Goal: Task Accomplishment & Management: Complete application form

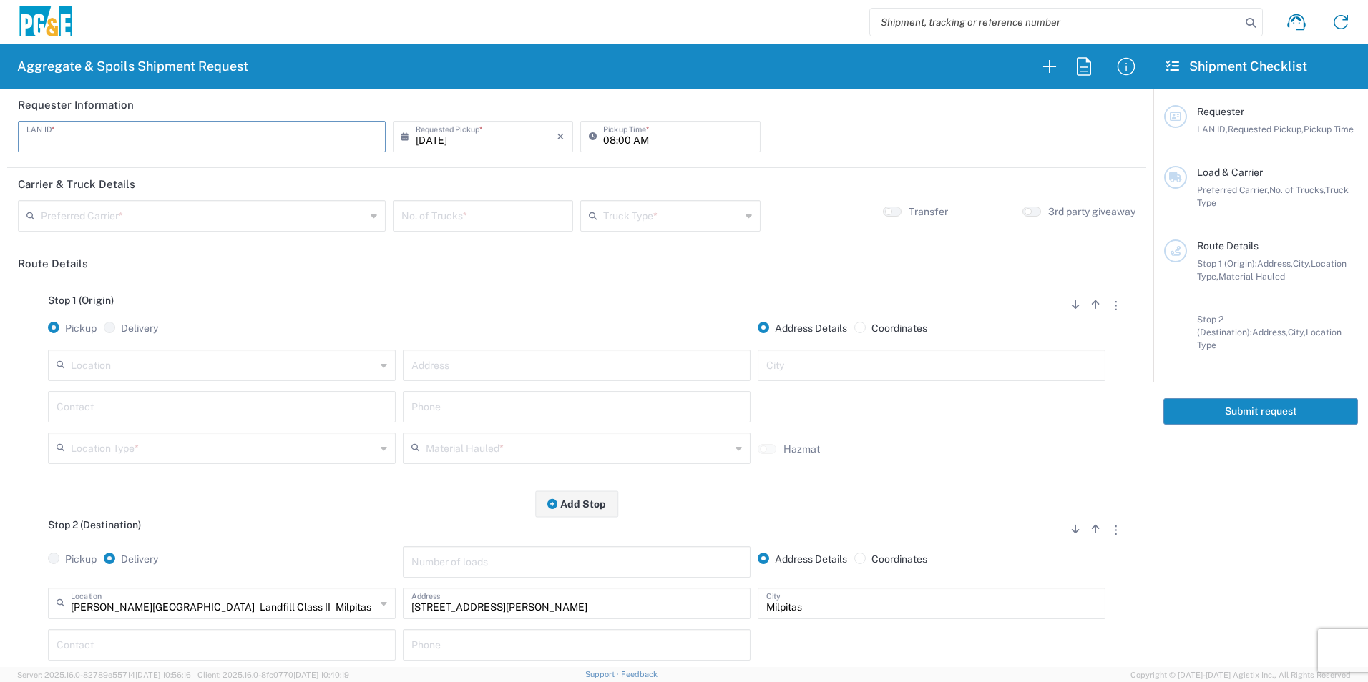
click at [165, 135] on input "text" at bounding box center [201, 135] width 350 height 25
type input "RXIN"
click at [606, 139] on input "08:00 AM" at bounding box center [677, 135] width 149 height 25
click at [619, 137] on input "08:00 AM" at bounding box center [677, 135] width 149 height 25
type input "08:30 AM"
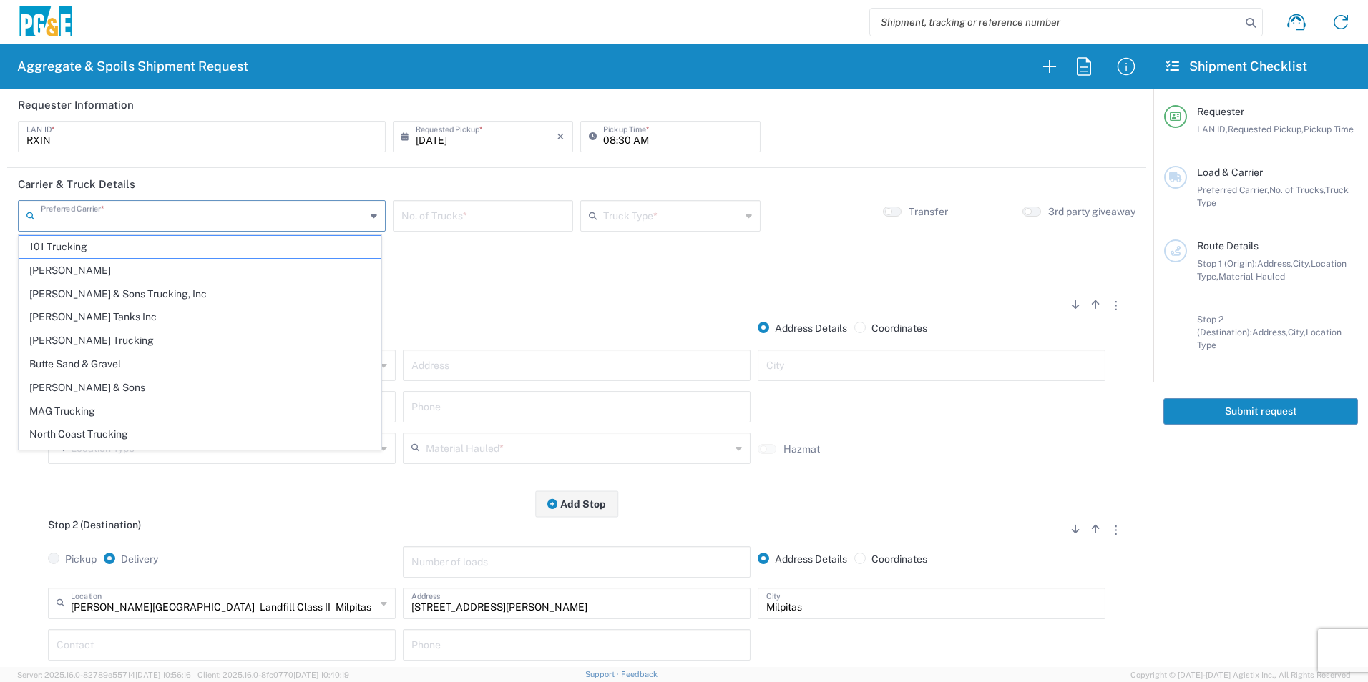
click at [245, 217] on input "text" at bounding box center [203, 214] width 325 height 25
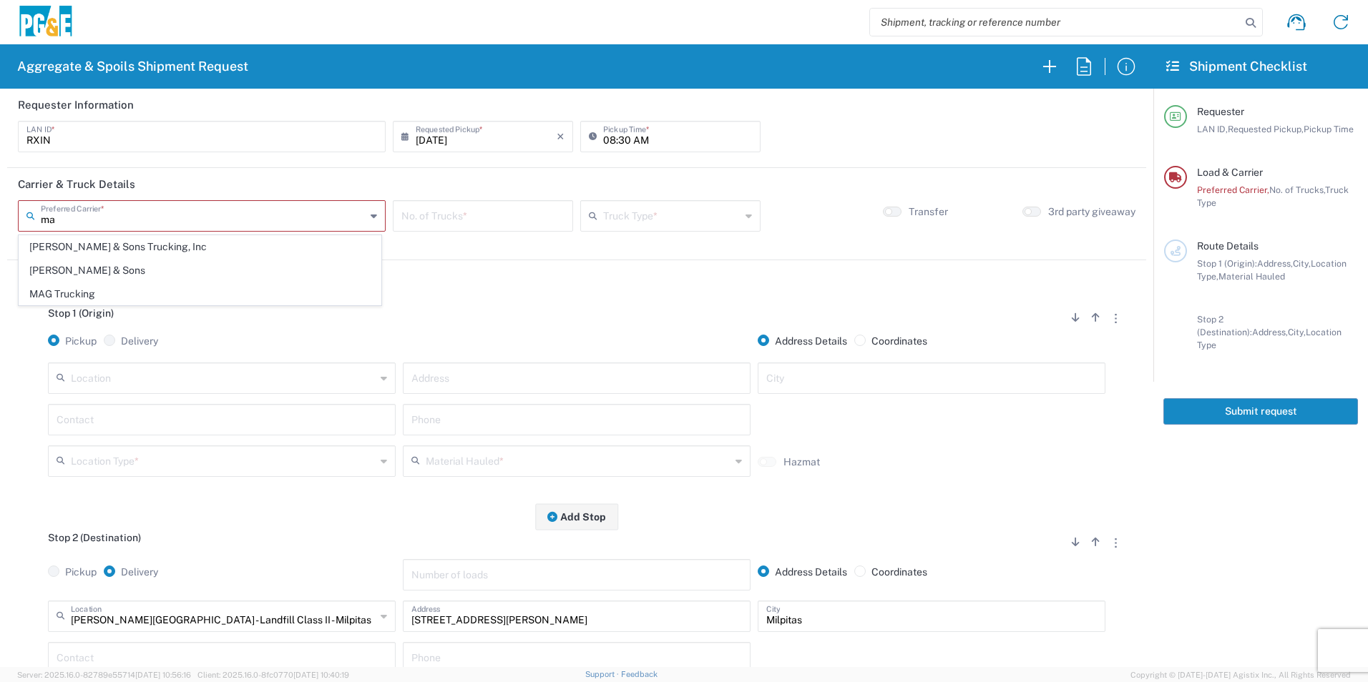
click at [117, 289] on span "MAG Trucking" at bounding box center [199, 294] width 361 height 22
type input "MAG Trucking"
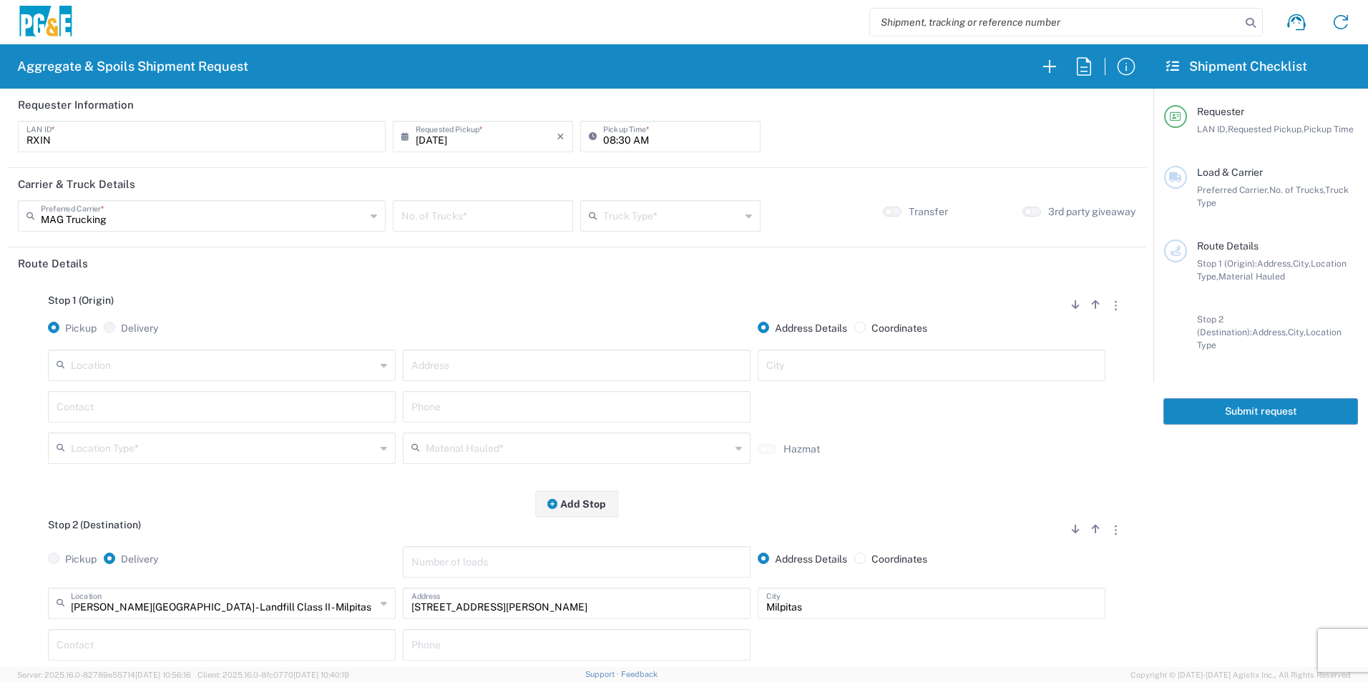
click at [494, 213] on input "number" at bounding box center [482, 214] width 163 height 25
type input "2"
click at [646, 214] on input "text" at bounding box center [671, 214] width 137 height 25
drag, startPoint x: 632, startPoint y: 337, endPoint x: 538, endPoint y: 353, distance: 95.7
click at [632, 337] on span "Super Dump" at bounding box center [663, 341] width 175 height 22
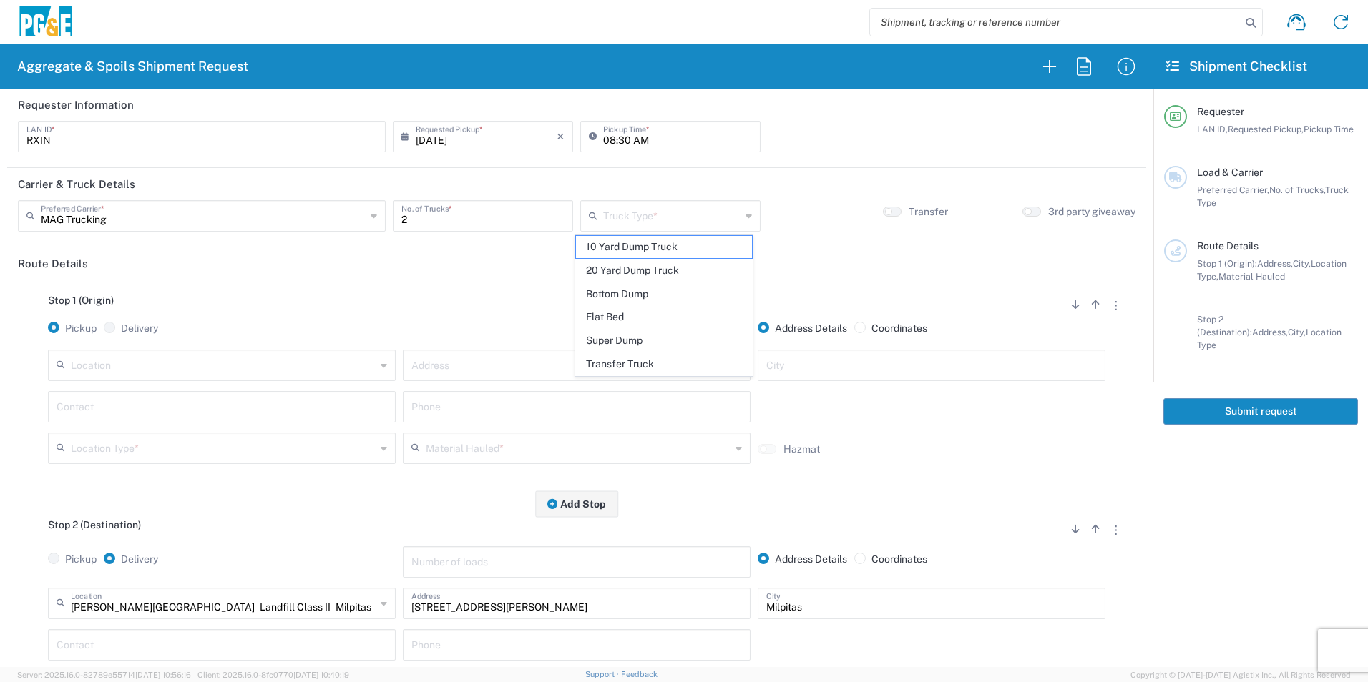
type input "Super Dump"
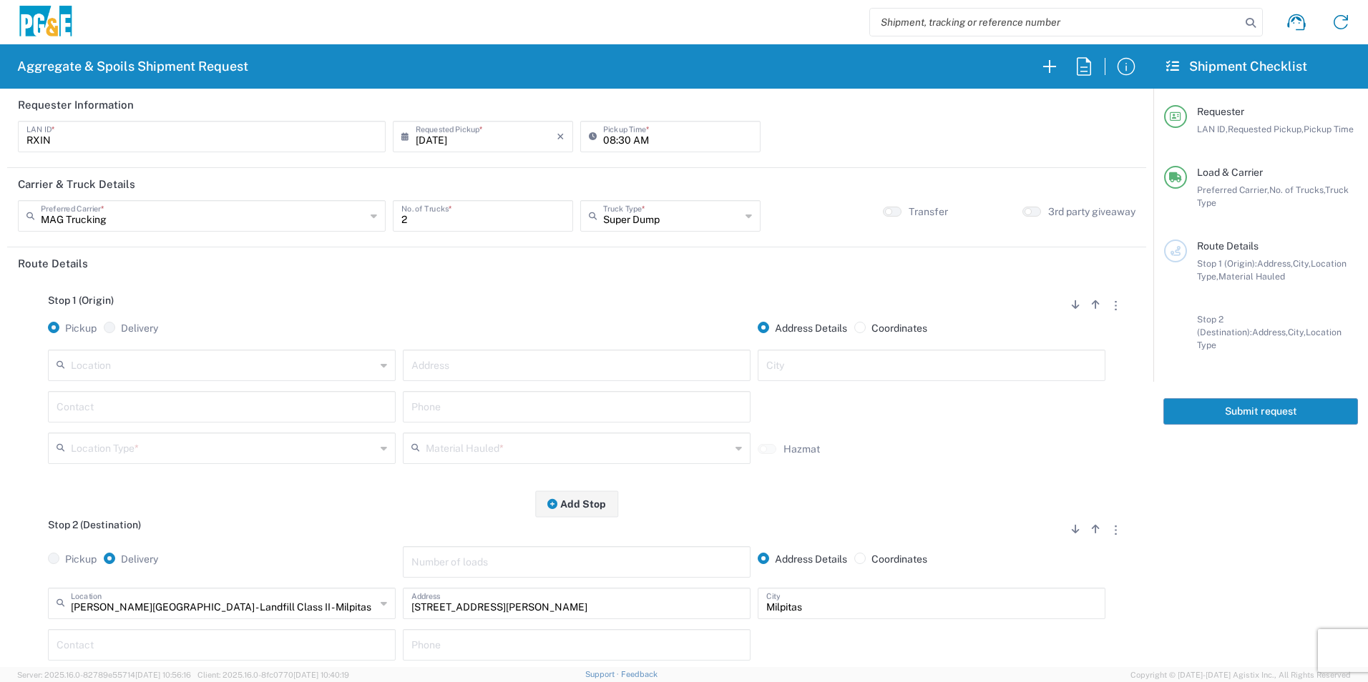
click at [557, 370] on input "text" at bounding box center [576, 364] width 330 height 25
paste input "31220 Lily St"
type input "31220 Lily St"
type input "Union City"
click at [249, 403] on input "text" at bounding box center [222, 405] width 330 height 25
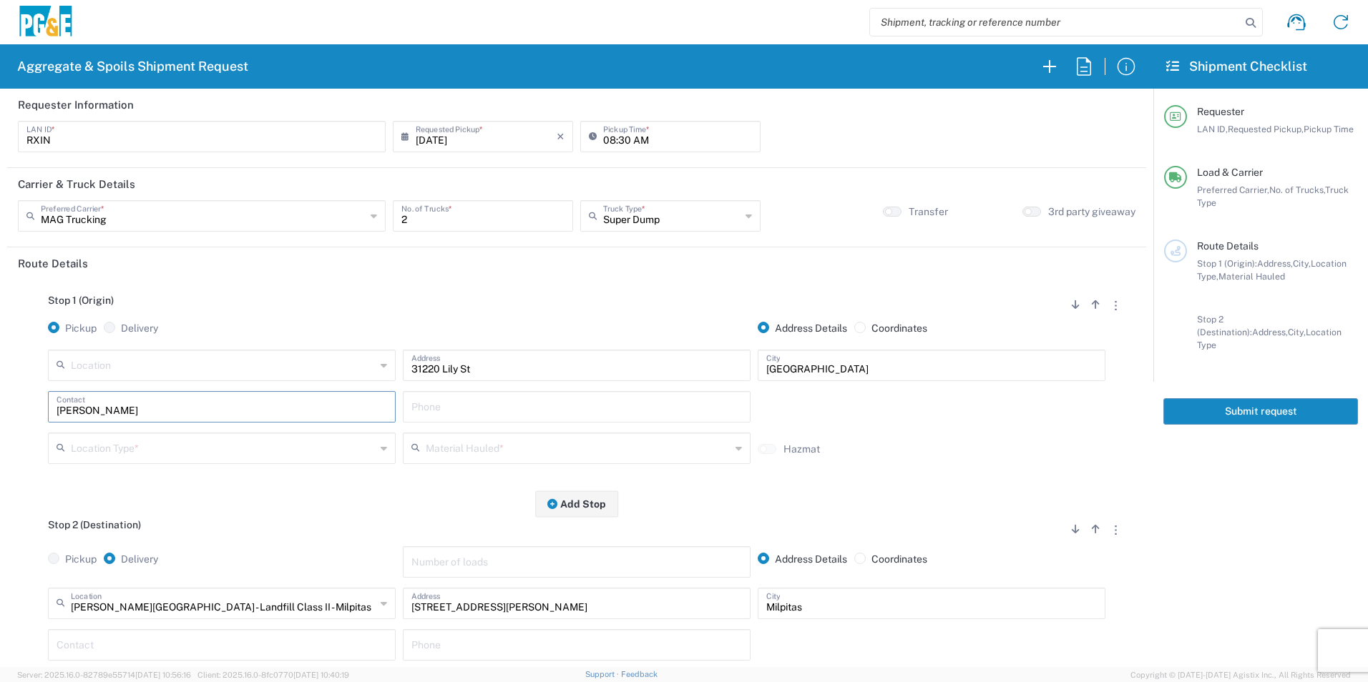
type input "Alfredo"
click at [513, 403] on input "text" at bounding box center [576, 405] width 330 height 25
paste input "707-299-7109"
type input "707-299-7109"
click at [175, 453] on input "text" at bounding box center [223, 447] width 305 height 25
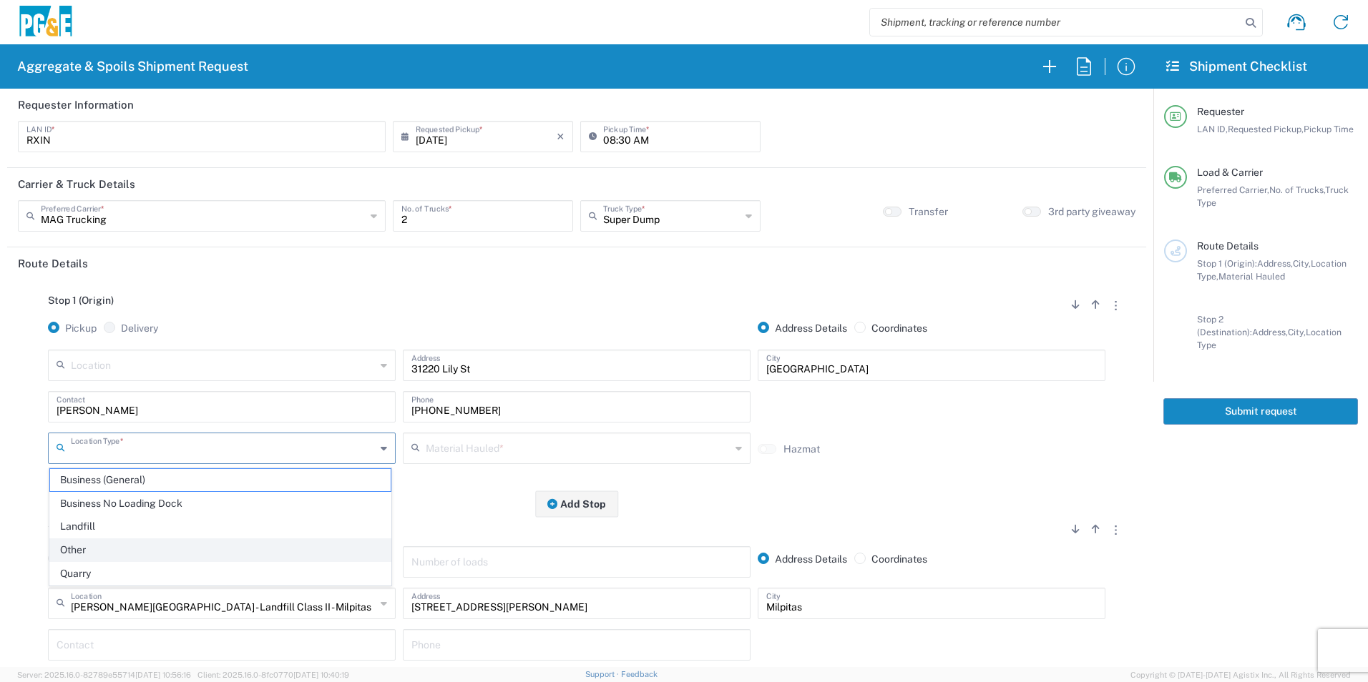
click at [102, 549] on span "Other" at bounding box center [220, 550] width 340 height 22
type input "Other"
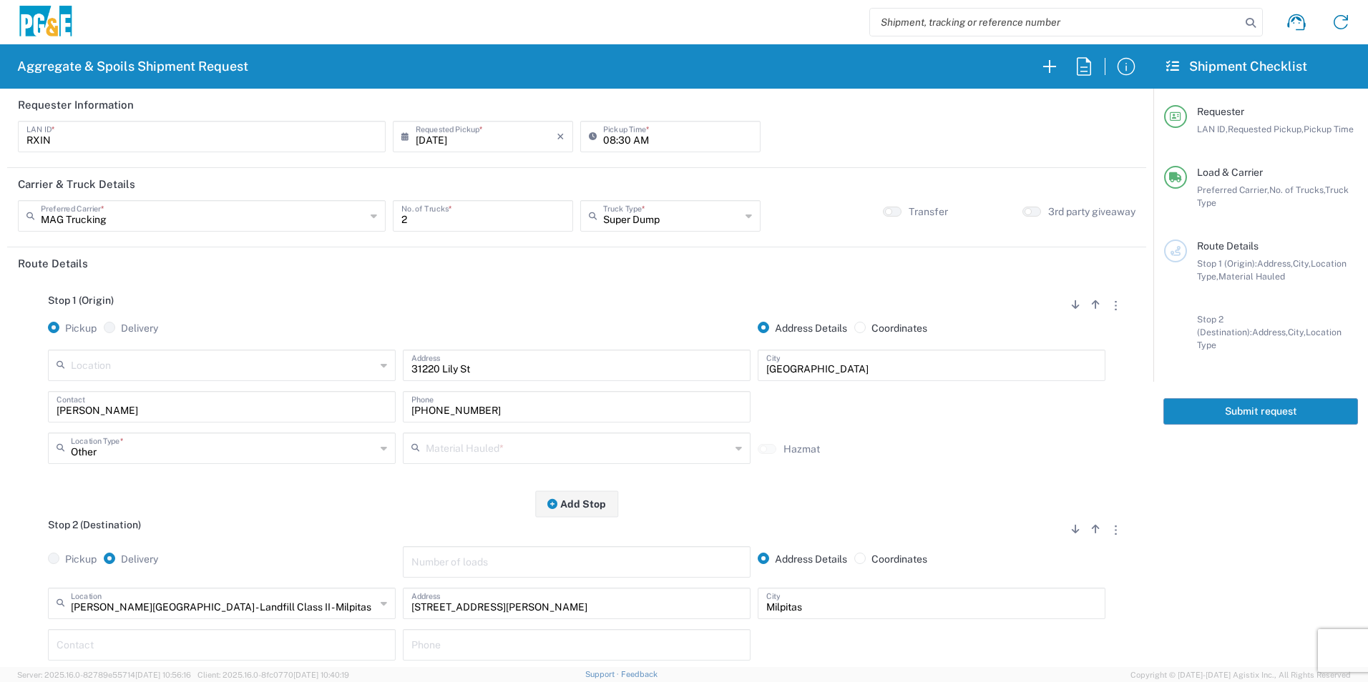
click at [481, 451] on input "text" at bounding box center [578, 447] width 305 height 25
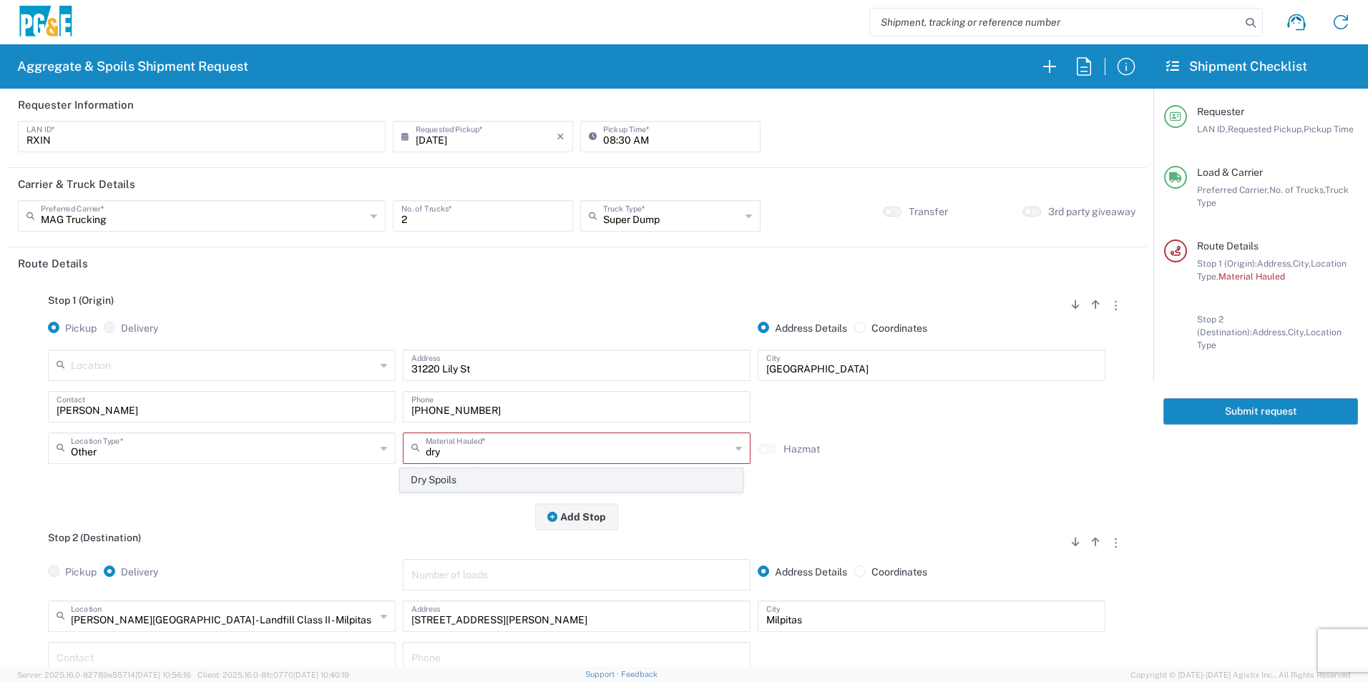
click at [459, 475] on span "Dry Spoils" at bounding box center [571, 480] width 340 height 22
type input "Dry Spoils"
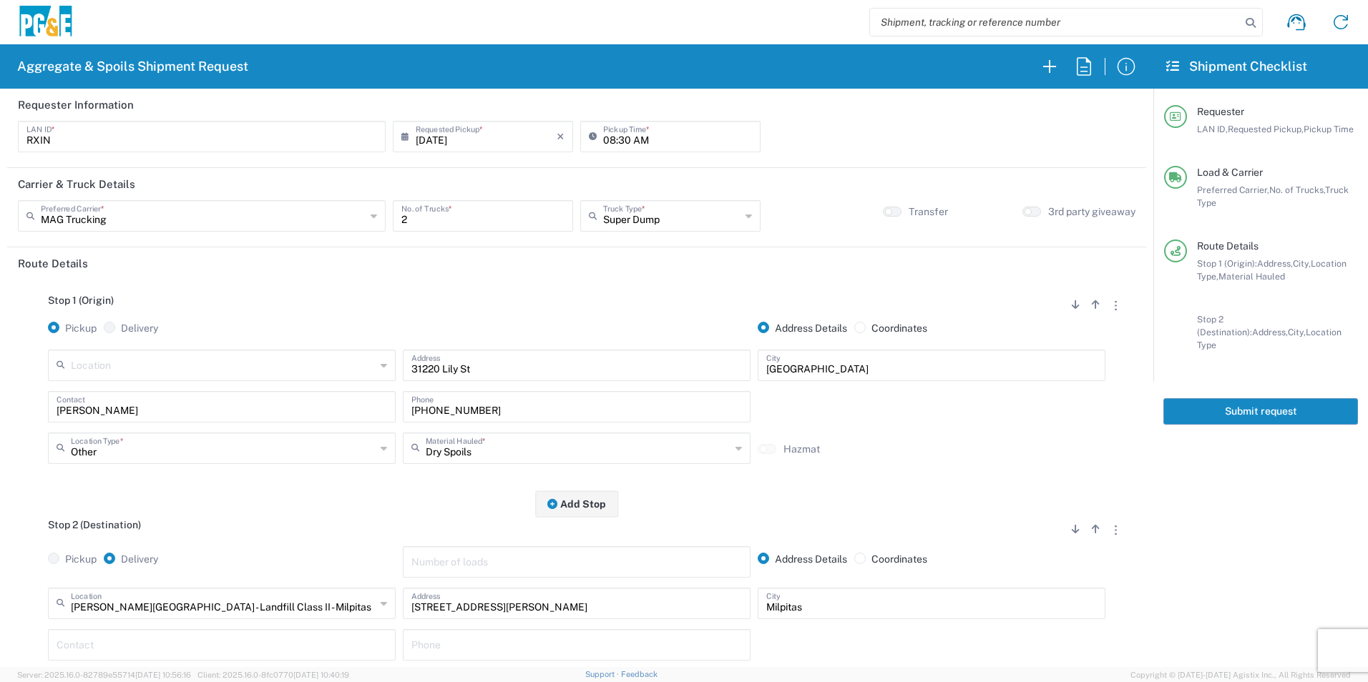
scroll to position [143, 0]
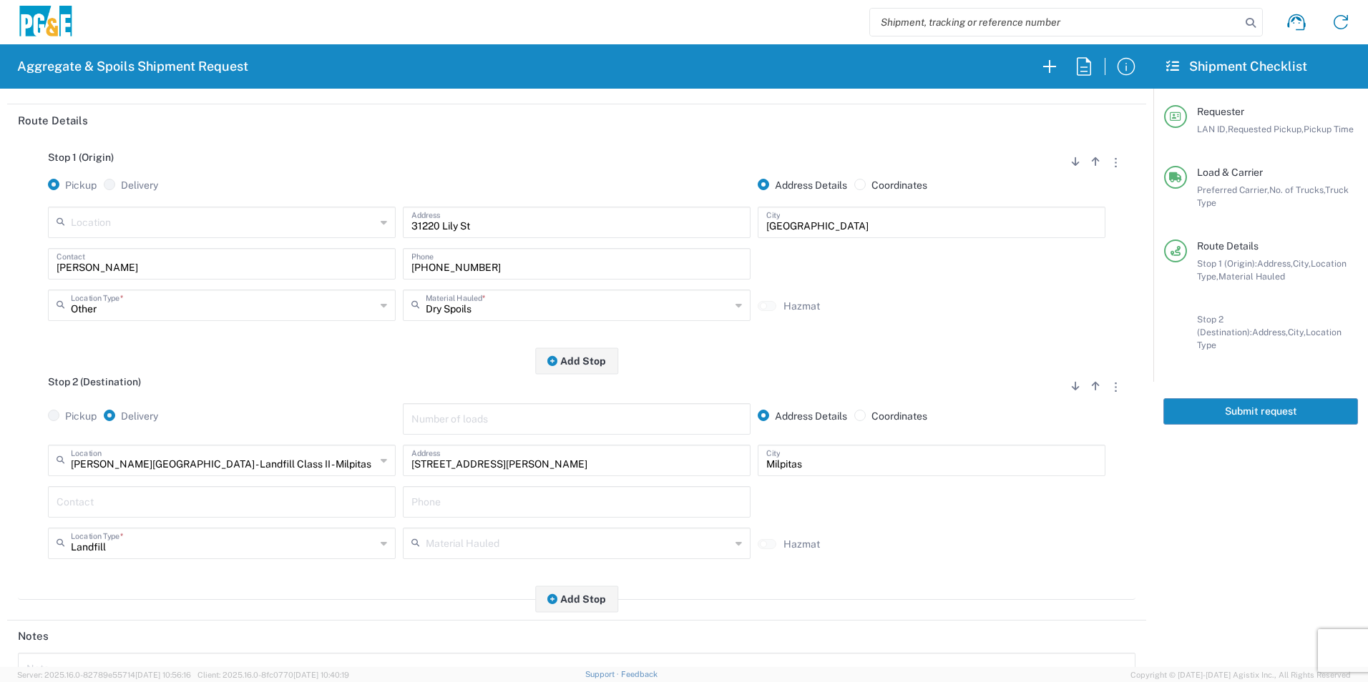
click at [189, 504] on input "text" at bounding box center [222, 501] width 330 height 25
type input "Alfredo"
paste input "707-299-7109"
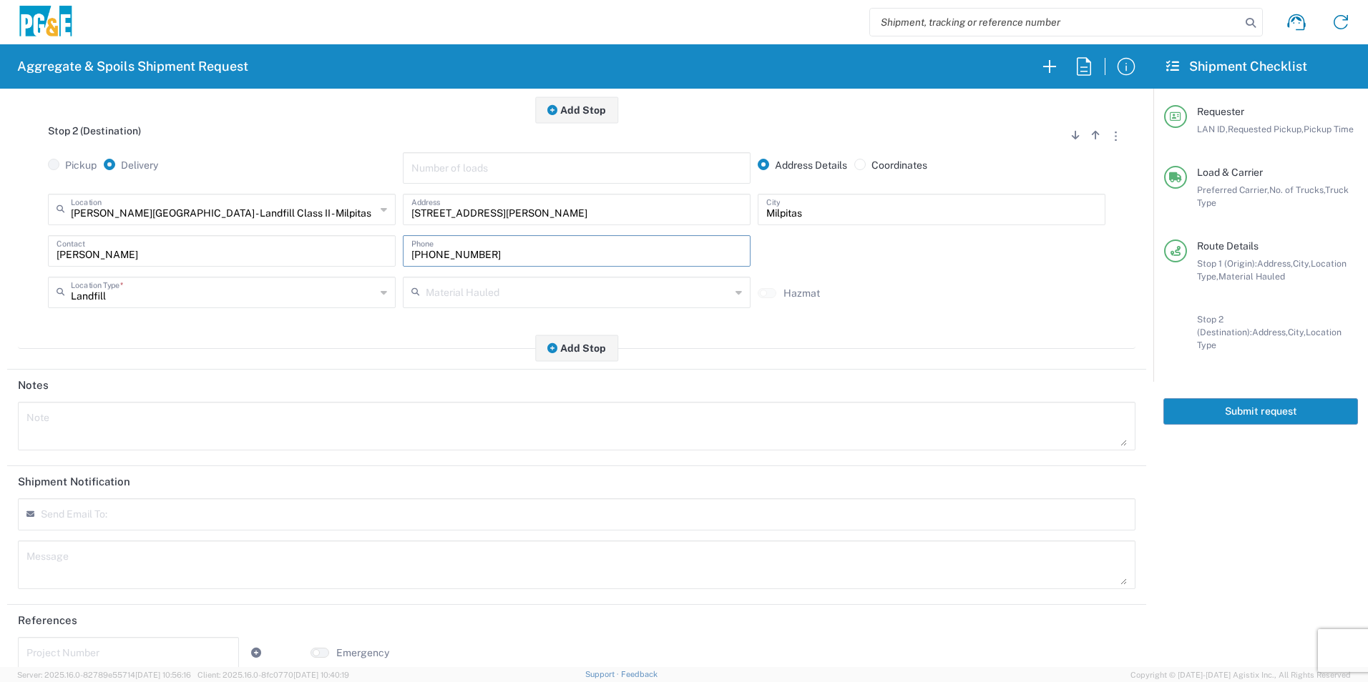
scroll to position [413, 0]
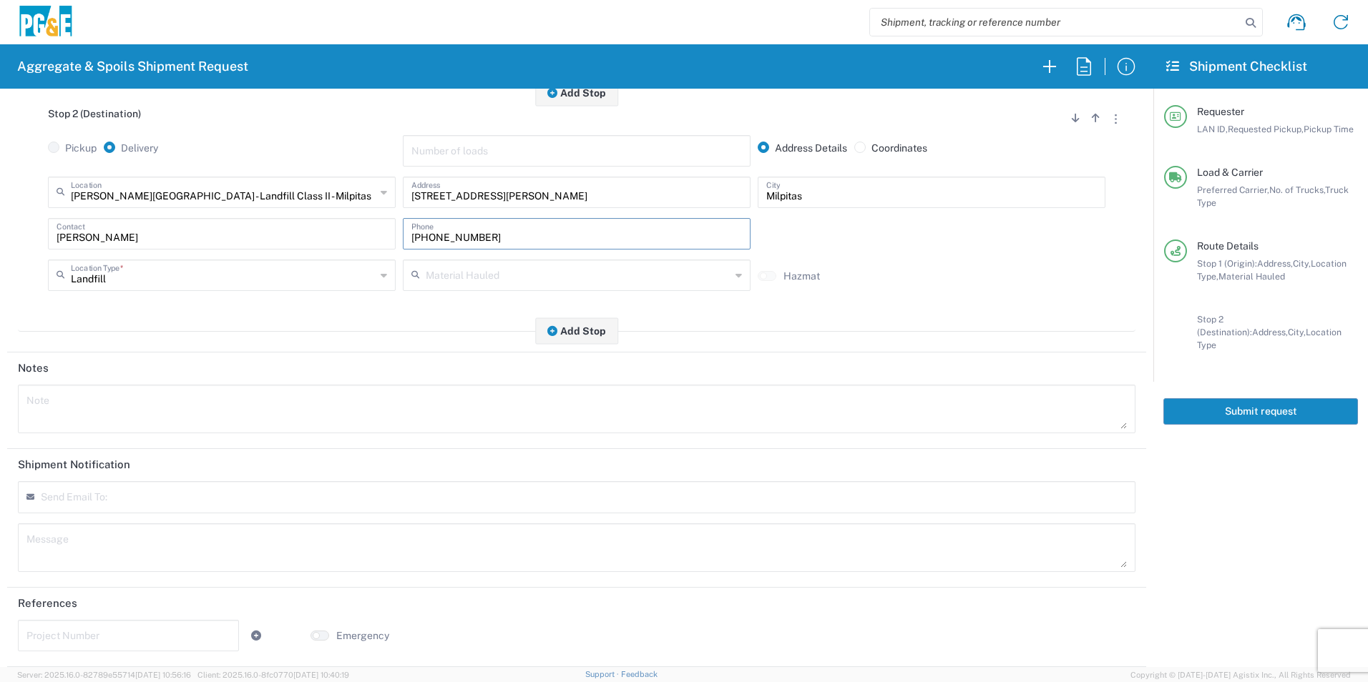
type input "707-299-7109"
click at [86, 632] on input "text" at bounding box center [128, 634] width 204 height 25
paste input "35205214"
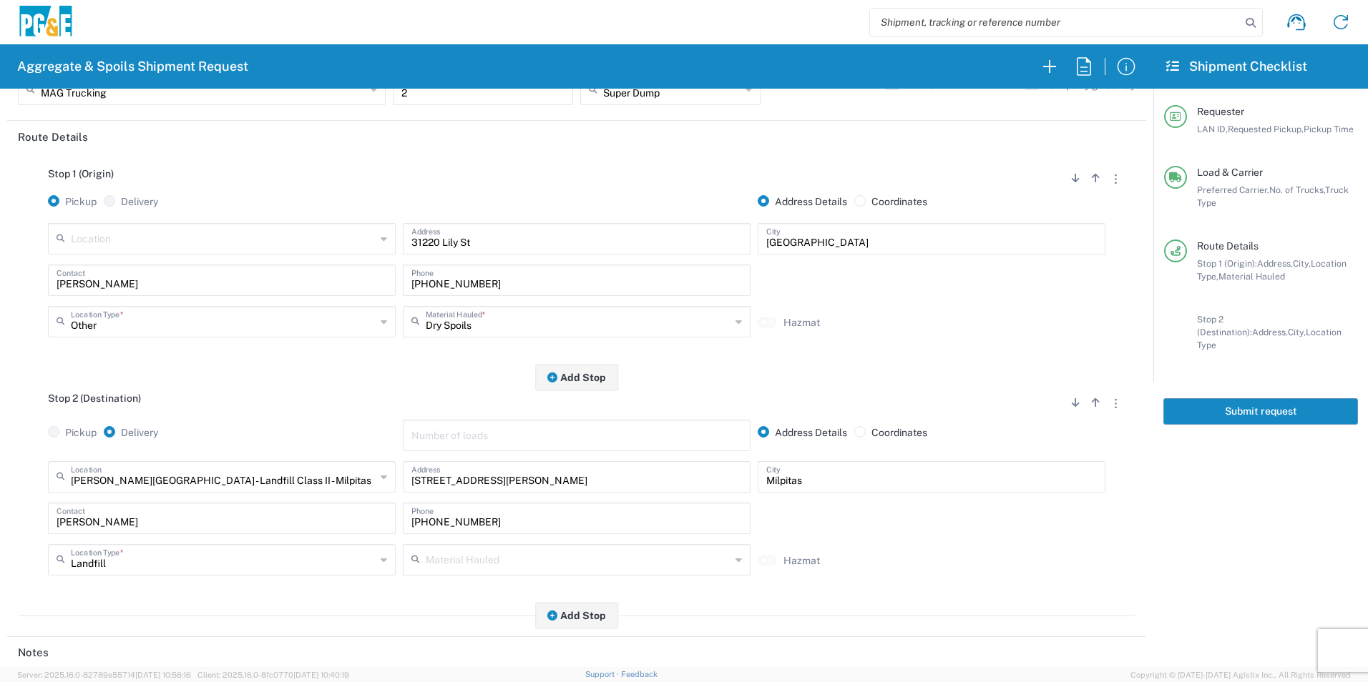
scroll to position [0, 0]
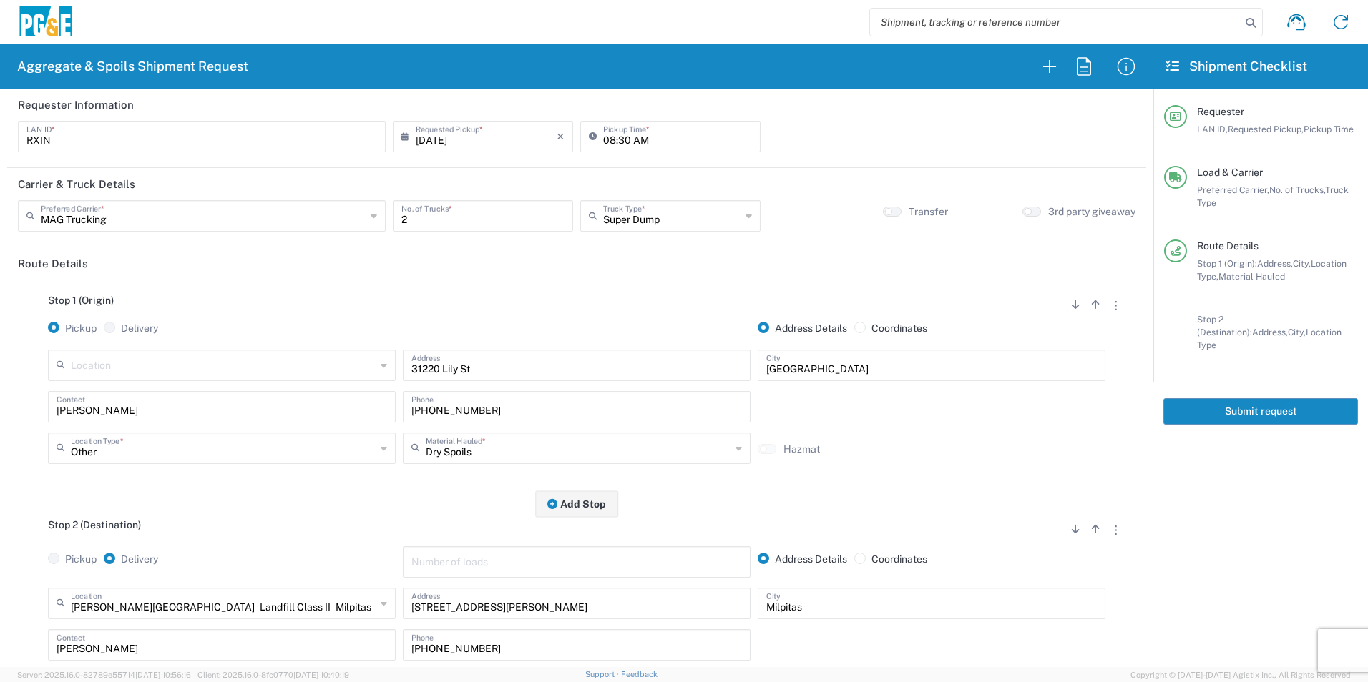
type input "35205214"
click at [1194, 401] on button "Submit request" at bounding box center [1260, 411] width 195 height 26
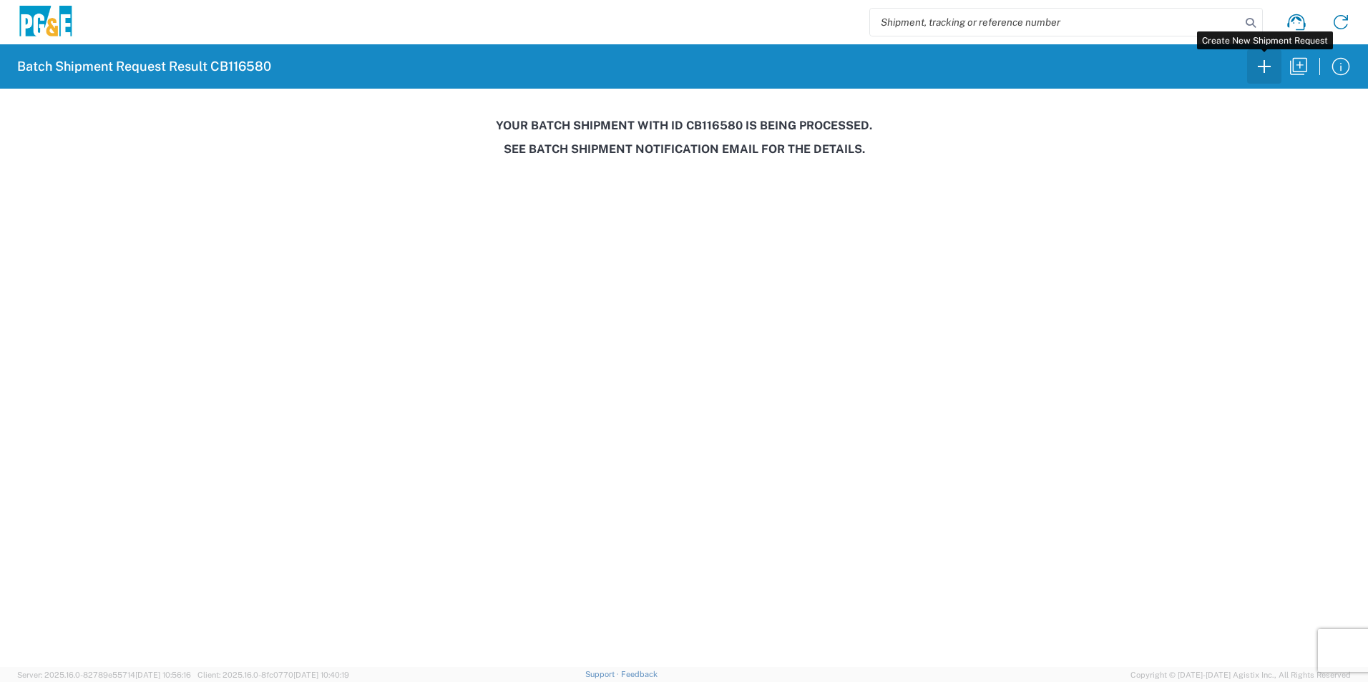
click at [1264, 62] on icon "button" at bounding box center [1263, 66] width 13 height 13
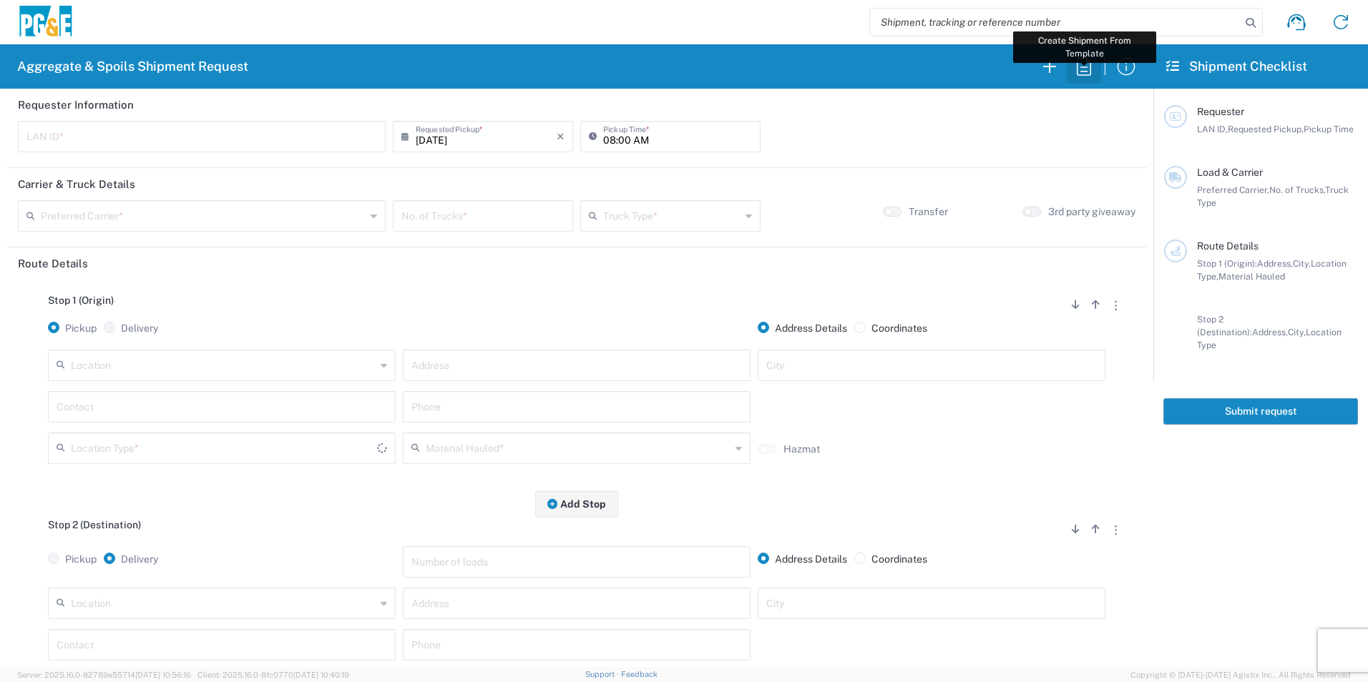
click at [1079, 67] on icon "button" at bounding box center [1083, 66] width 23 height 23
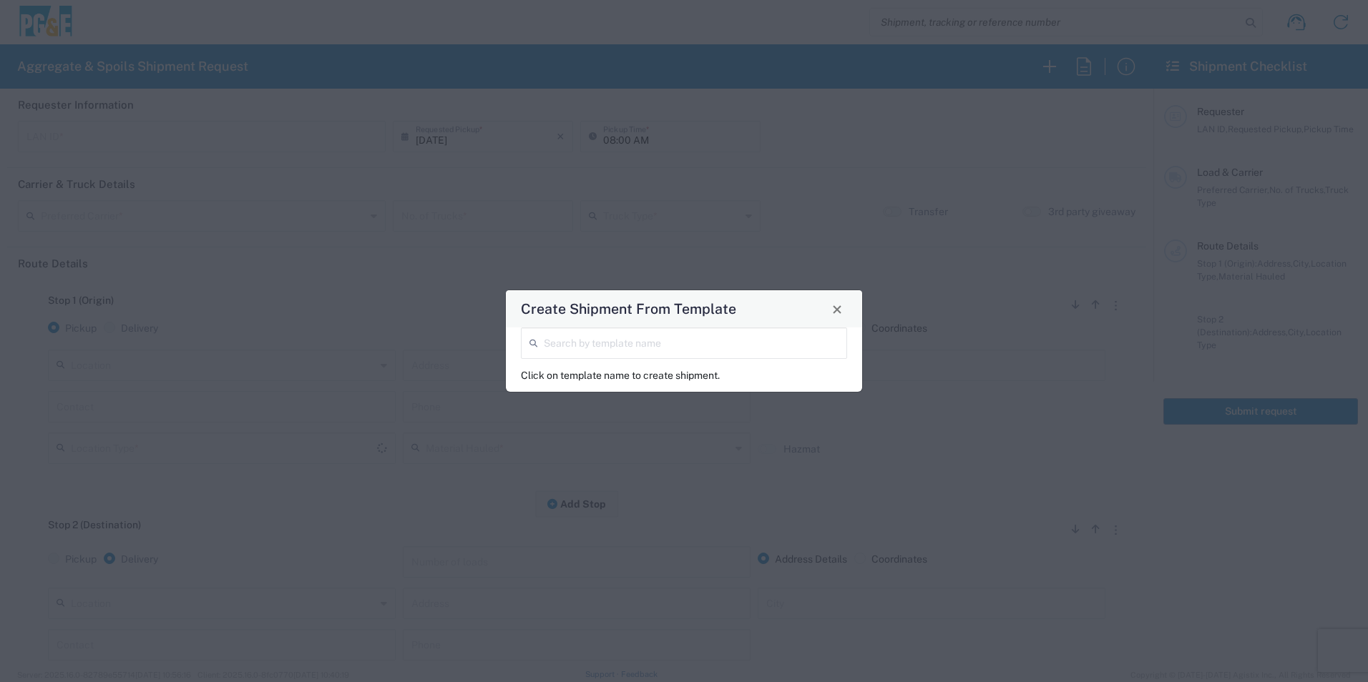
click at [578, 336] on input "search" at bounding box center [691, 342] width 295 height 25
click at [622, 345] on input "search" at bounding box center [691, 342] width 295 height 25
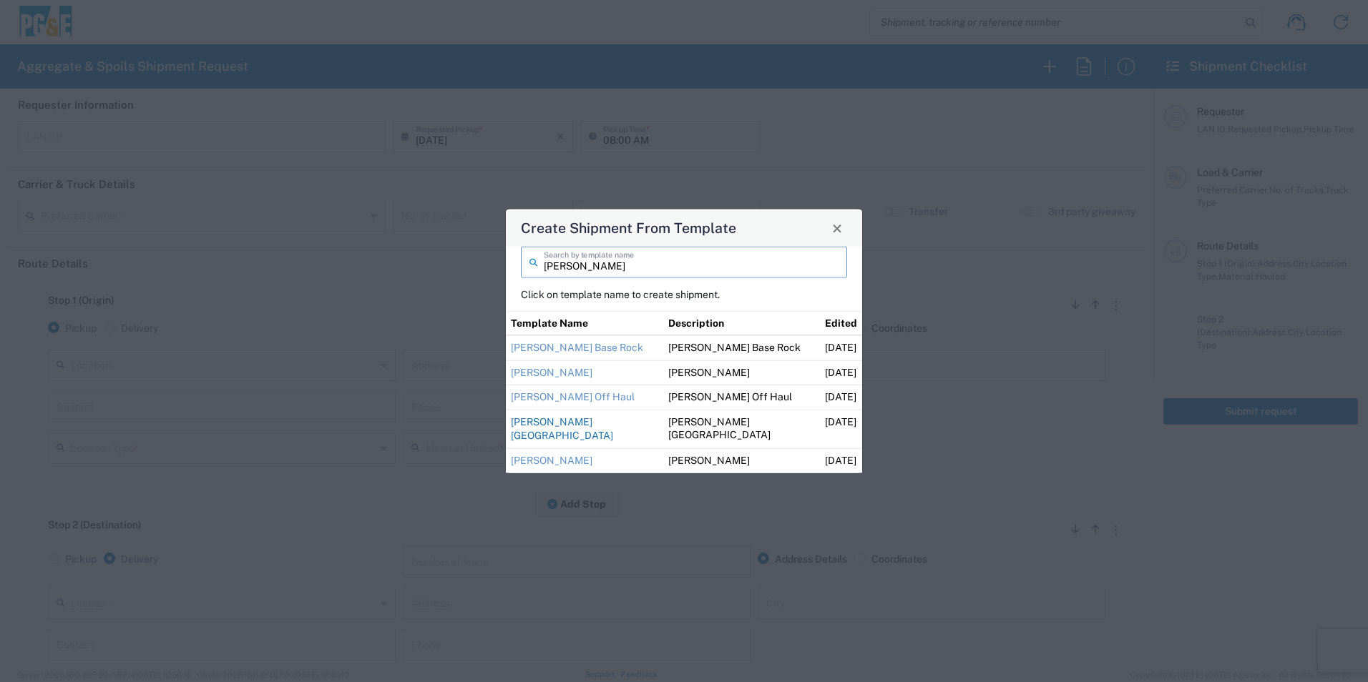
type input "guillermo"
click at [579, 423] on link "Guillermo Redwood City Base Rock" at bounding box center [562, 429] width 102 height 26
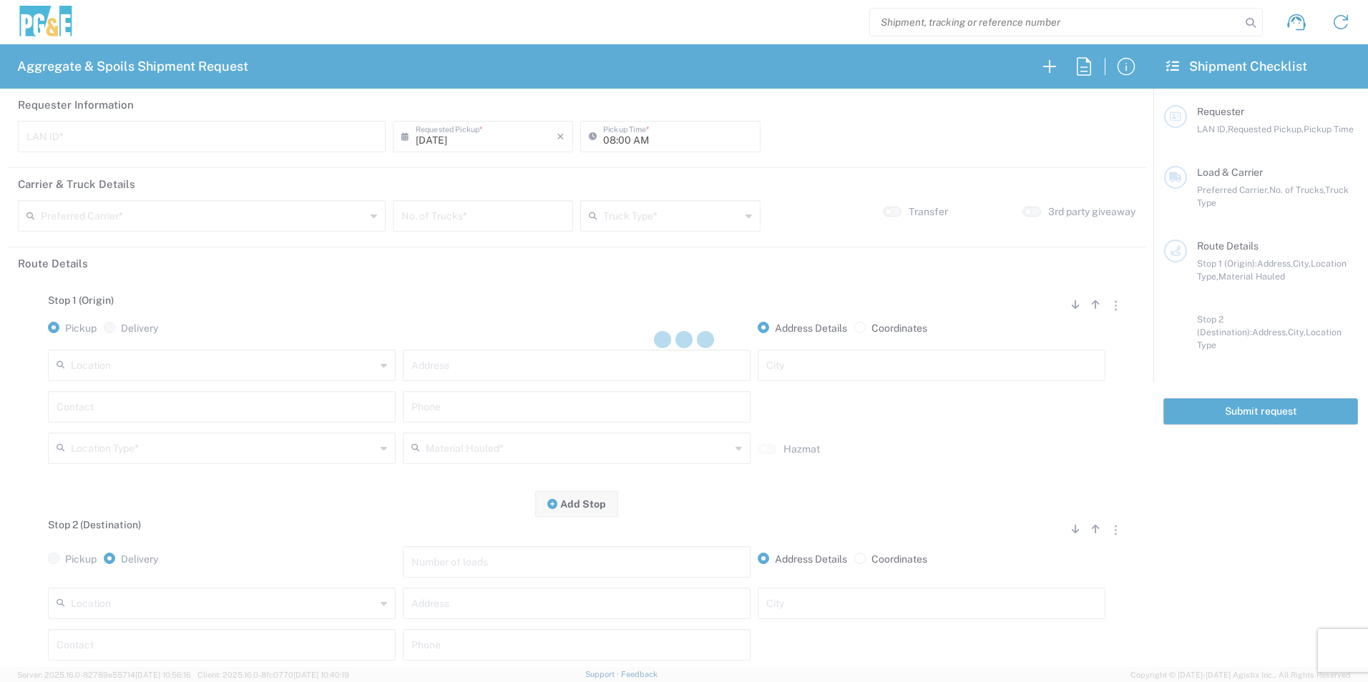
type input "M2DS"
type input "05:00 AM"
type input "[PERSON_NAME] Trucking"
type input "Super Dump"
type textarea "Please contact Guillermo after 1st load is delivered so he can direct from ther…"
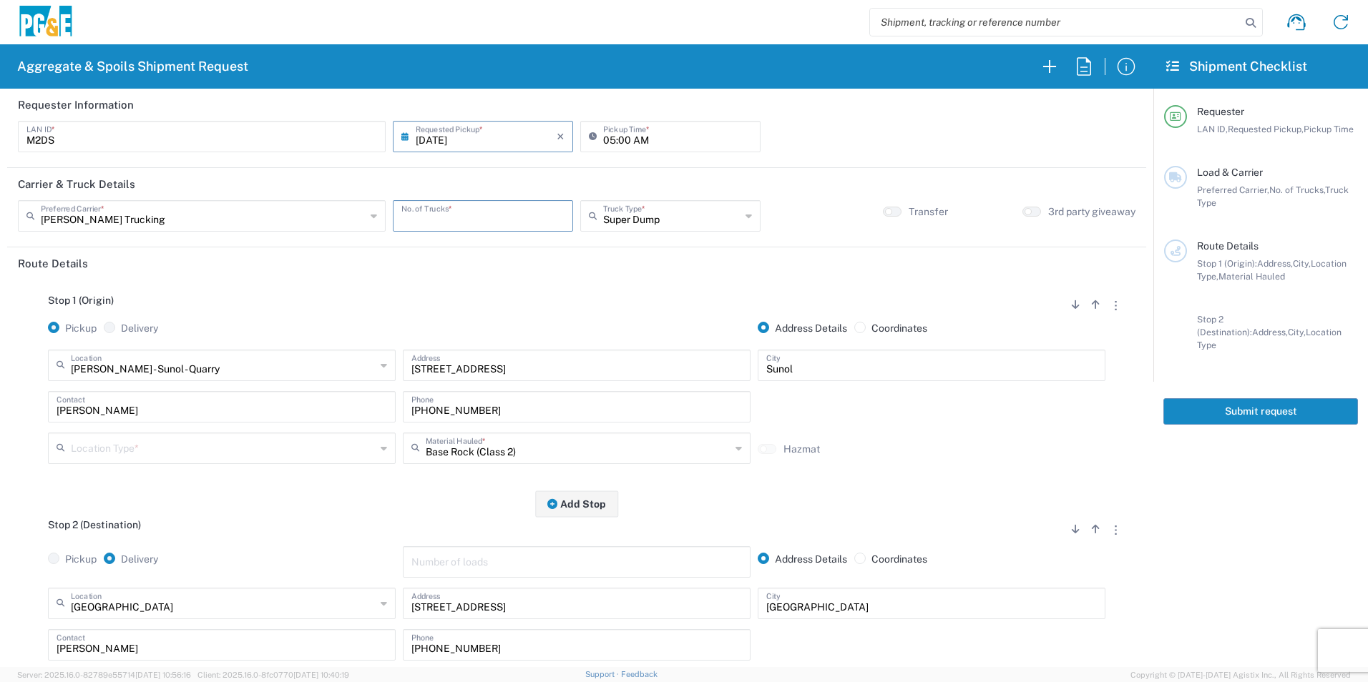
click at [428, 218] on input "number" at bounding box center [482, 214] width 163 height 25
type input "1"
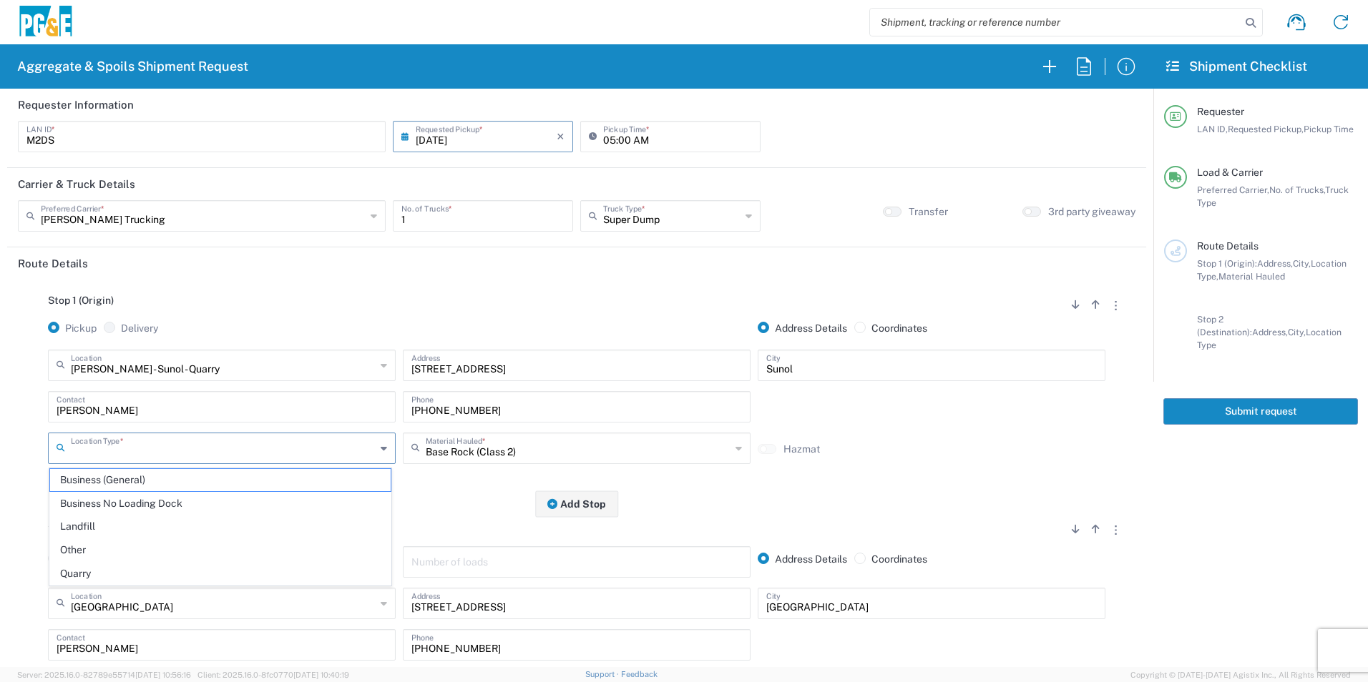
click at [170, 453] on input "text" at bounding box center [223, 447] width 305 height 25
click at [193, 569] on span "Quarry" at bounding box center [220, 574] width 340 height 22
type input "Quarry"
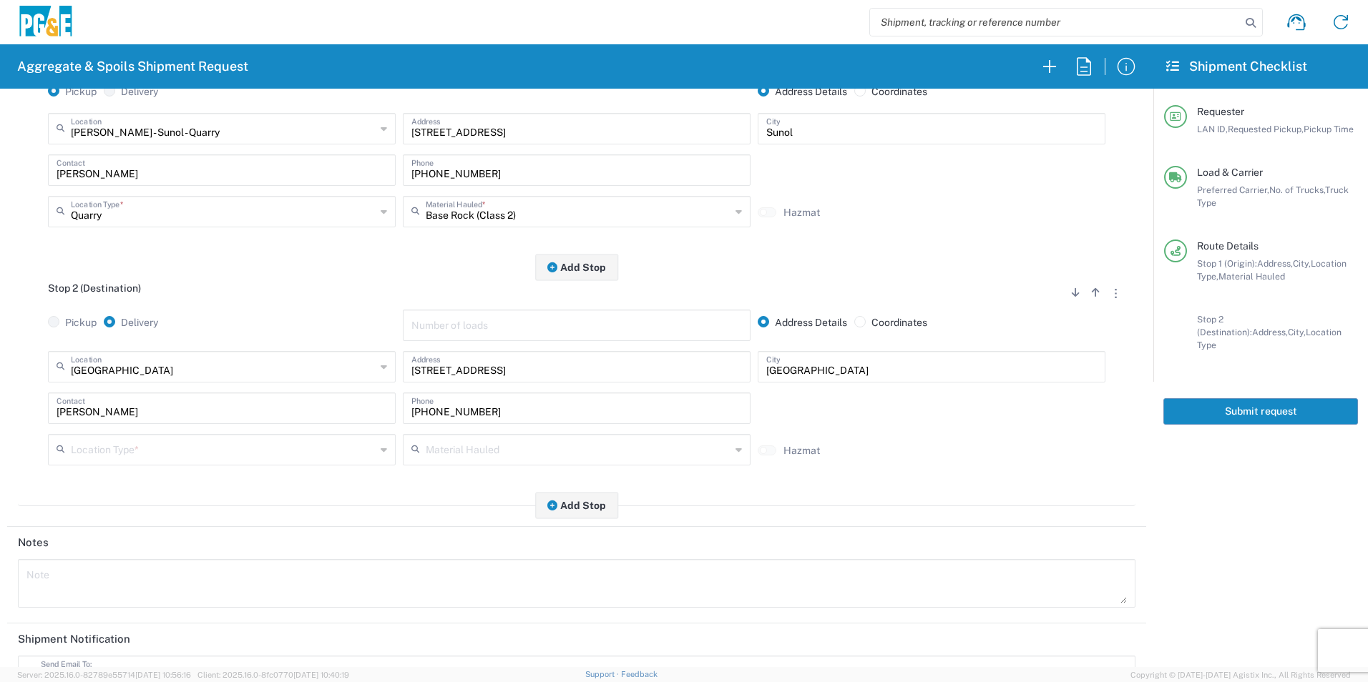
scroll to position [286, 0]
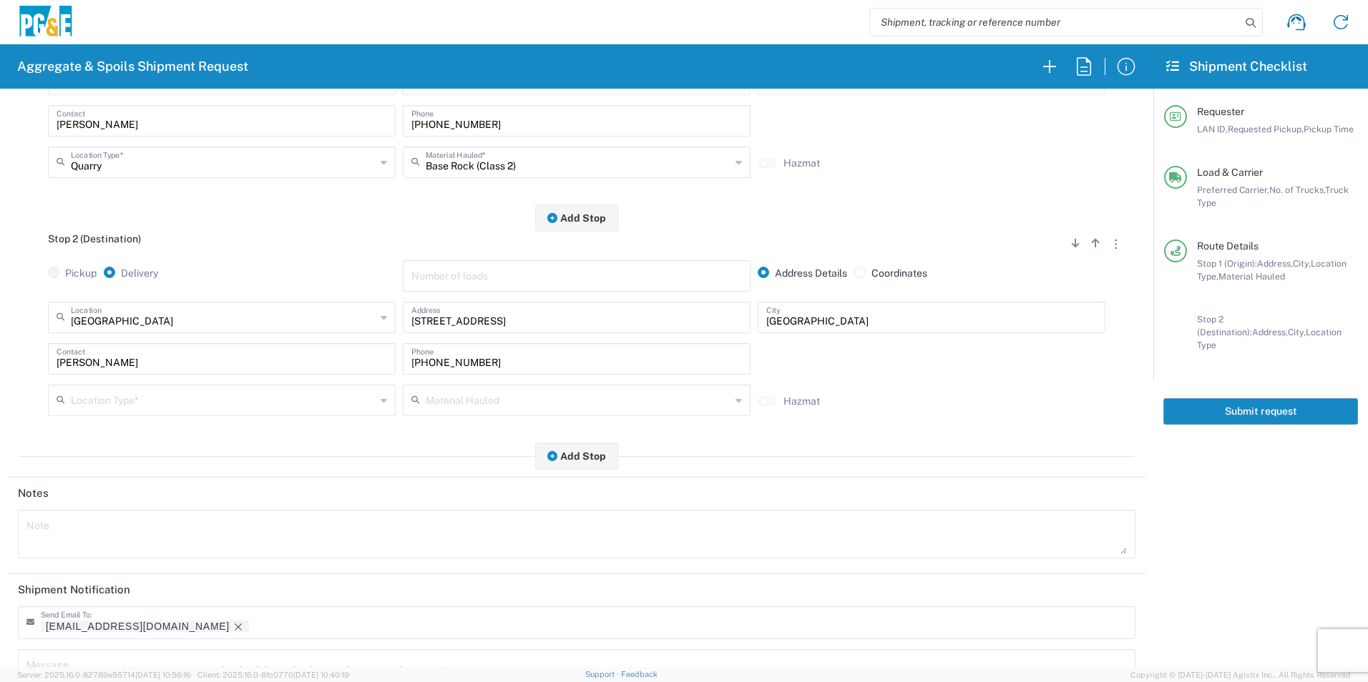
click at [223, 393] on input "text" at bounding box center [223, 399] width 305 height 25
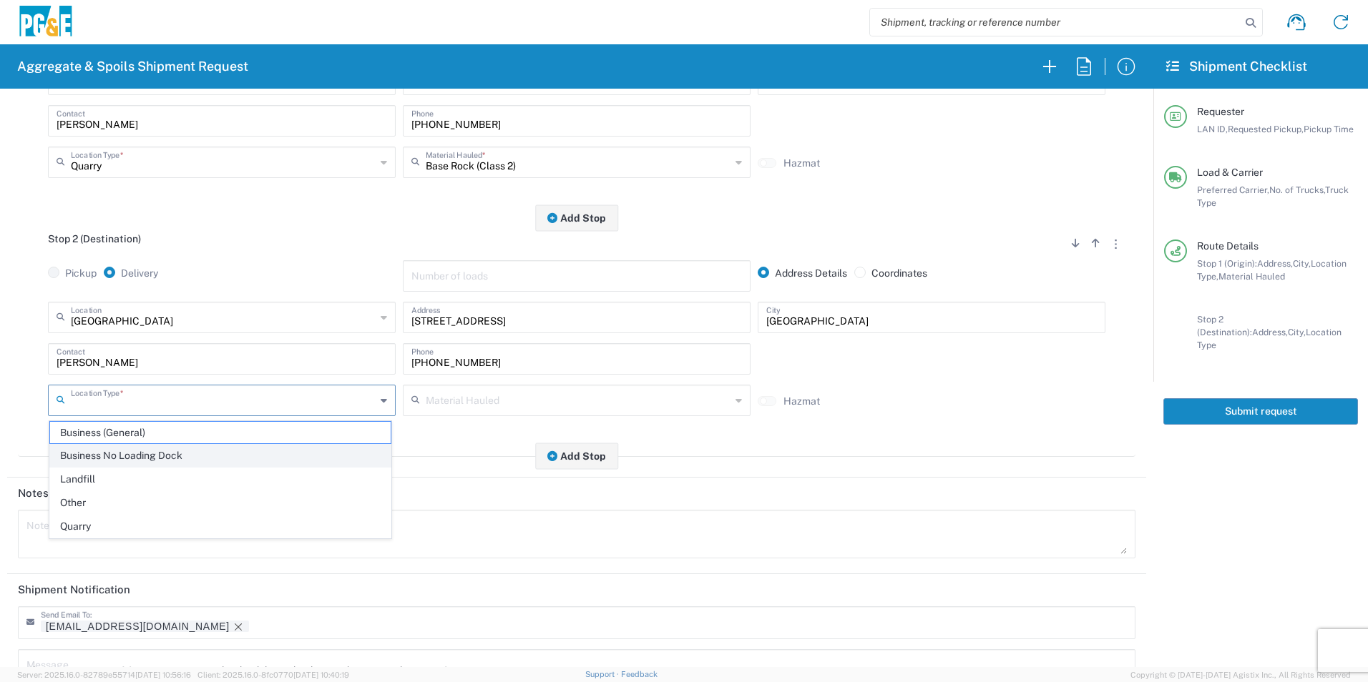
click at [190, 445] on span "Business No Loading Dock" at bounding box center [220, 456] width 340 height 22
type input "Business No Loading Dock"
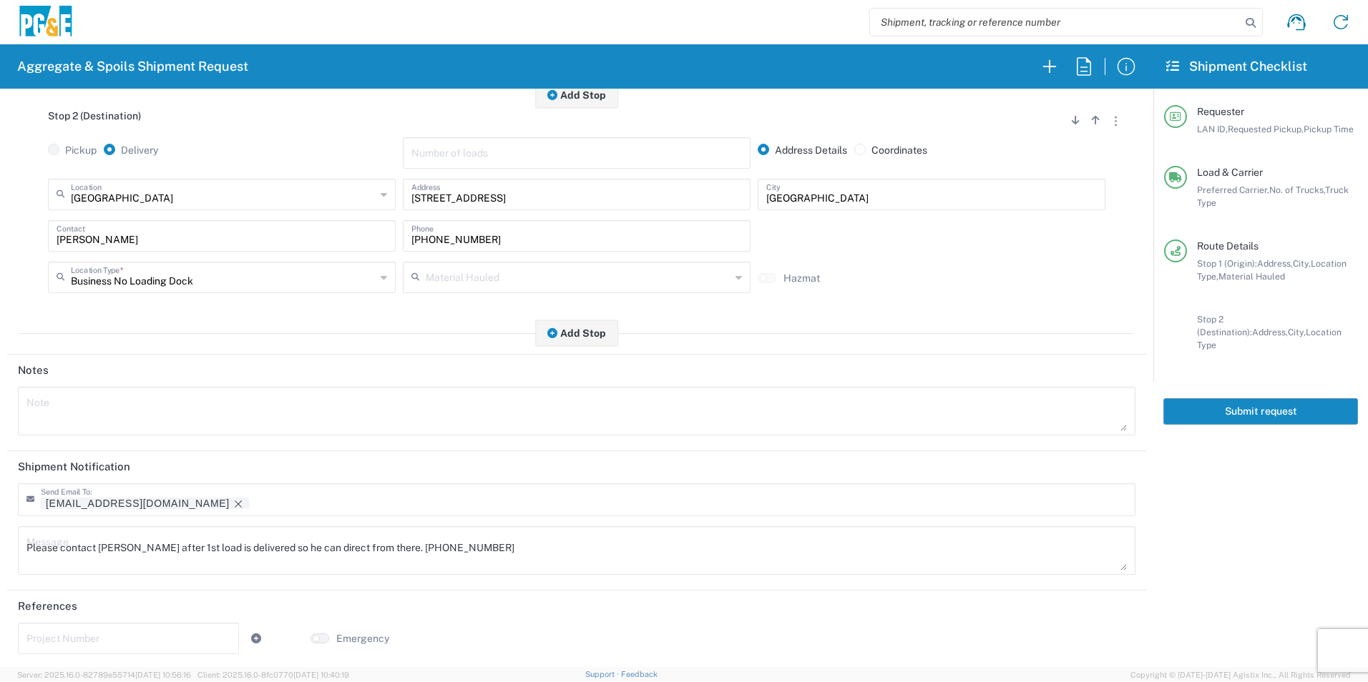
scroll to position [413, 0]
click at [235, 498] on icon "Remove tag" at bounding box center [238, 501] width 7 height 7
drag, startPoint x: 546, startPoint y: 542, endPoint x: -3, endPoint y: 519, distance: 549.8
click at [0, 519] on html "Aggregate & Spoils Shipment Request Requester Information M2DS LAN ID * 08/13/2…" at bounding box center [684, 341] width 1368 height 682
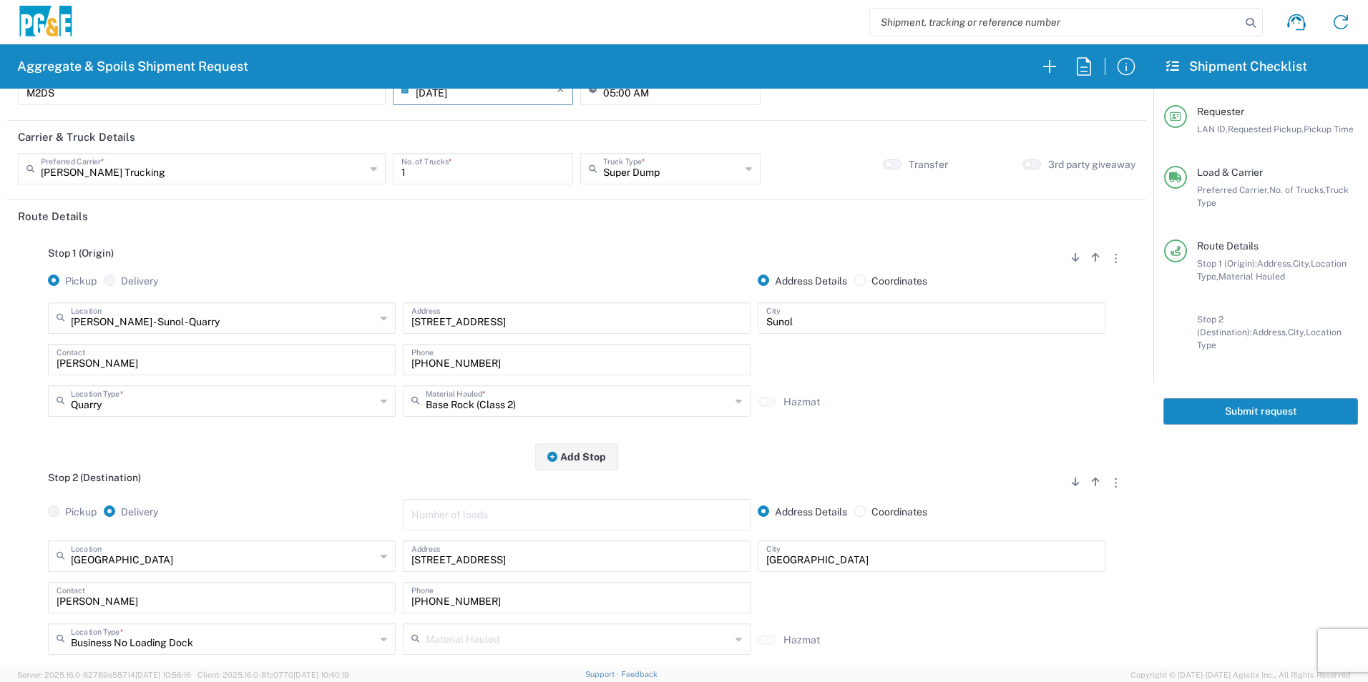
scroll to position [72, 0]
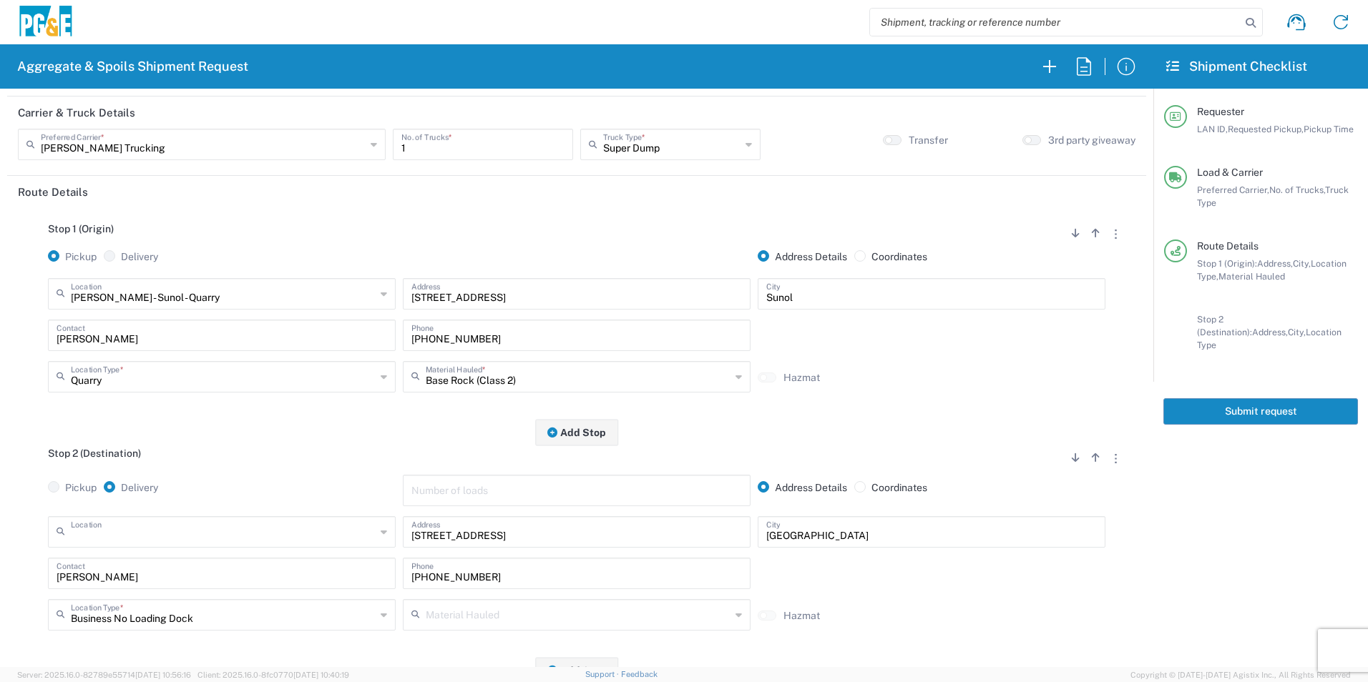
click at [205, 536] on input "text" at bounding box center [223, 531] width 305 height 25
click at [197, 504] on span "[PERSON_NAME] Sub - [GEOGRAPHIC_DATA]" at bounding box center [220, 505] width 340 height 22
type input "[PERSON_NAME] Sub - [GEOGRAPHIC_DATA]"
type input "99 Main St"
type input "Daly City"
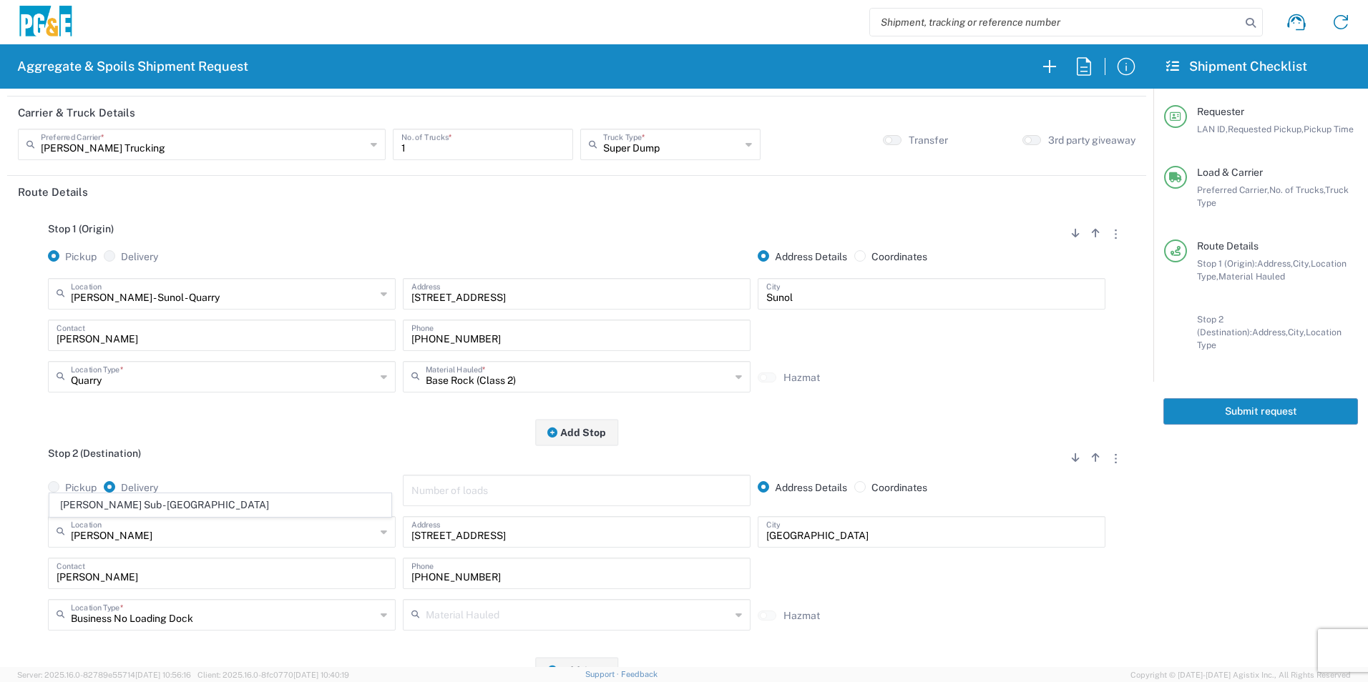
type input "Business No Loading Dock"
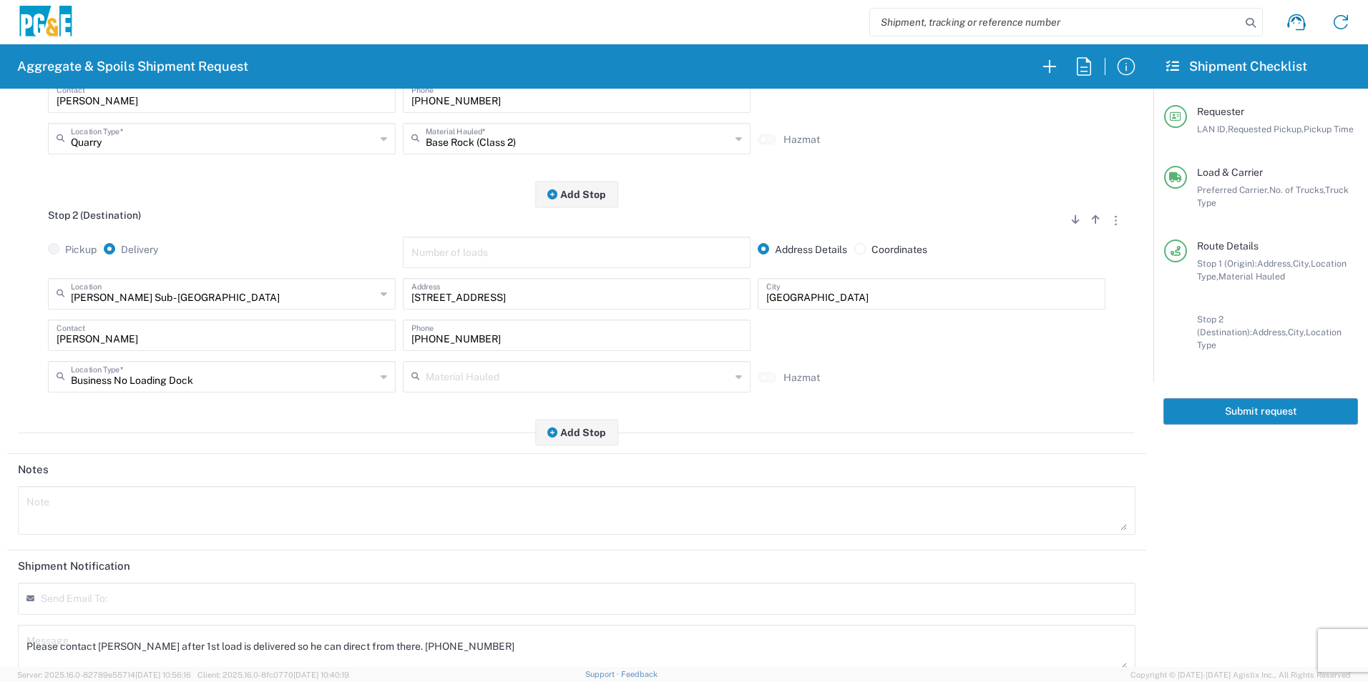
scroll to position [358, 0]
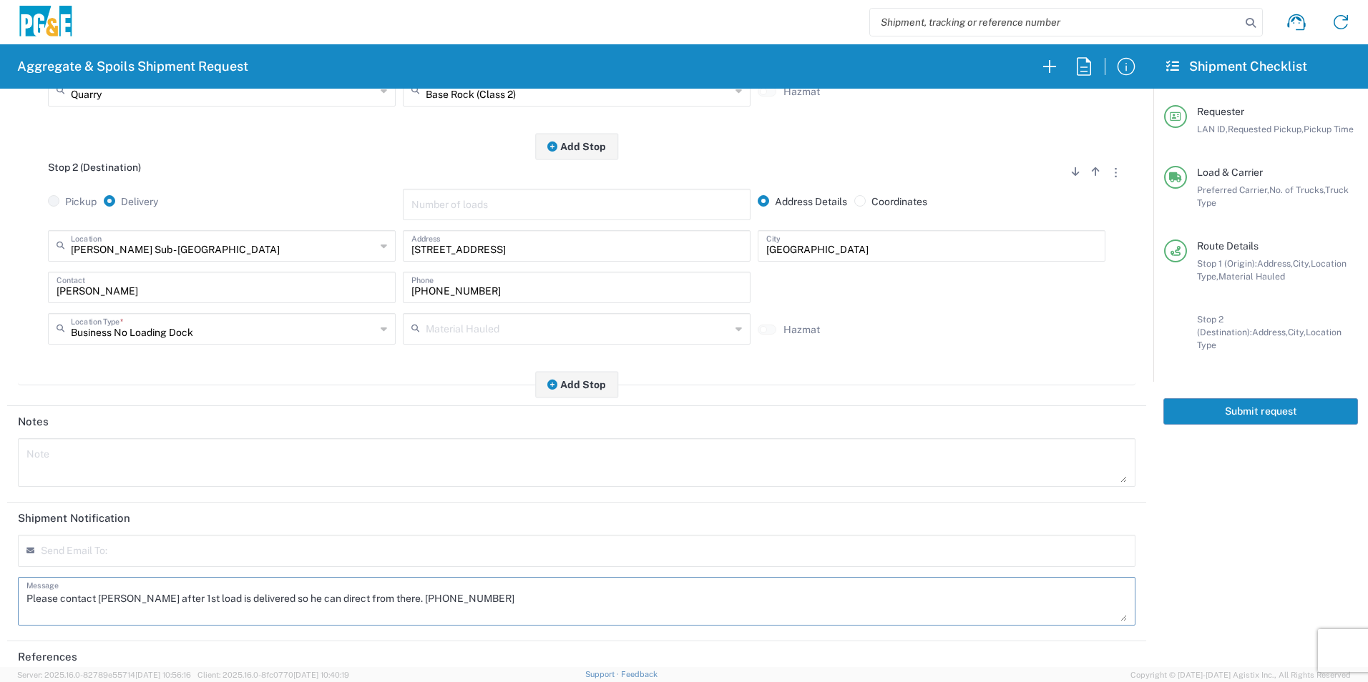
drag, startPoint x: 514, startPoint y: 598, endPoint x: -3, endPoint y: 589, distance: 516.5
click at [0, 589] on html "Aggregate & Spoils Shipment Request Requester Information M2DS LAN ID * 08/13/2…" at bounding box center [684, 341] width 1368 height 682
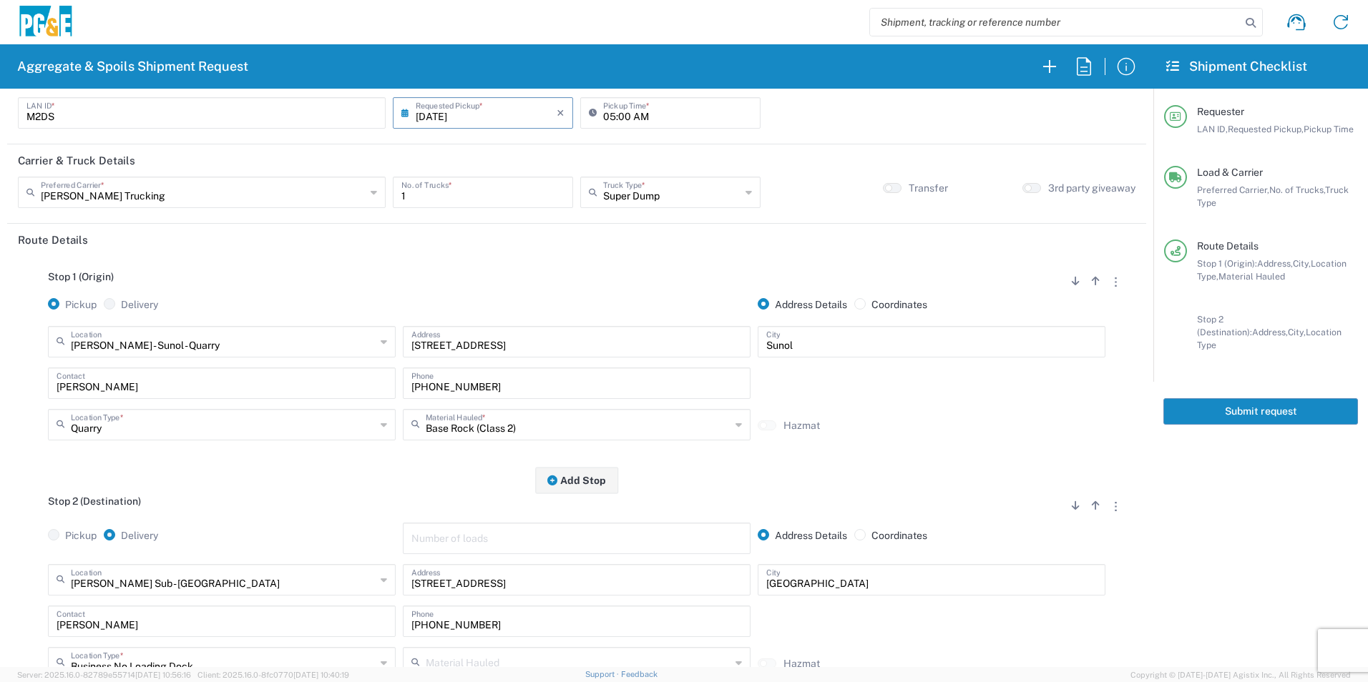
scroll to position [0, 0]
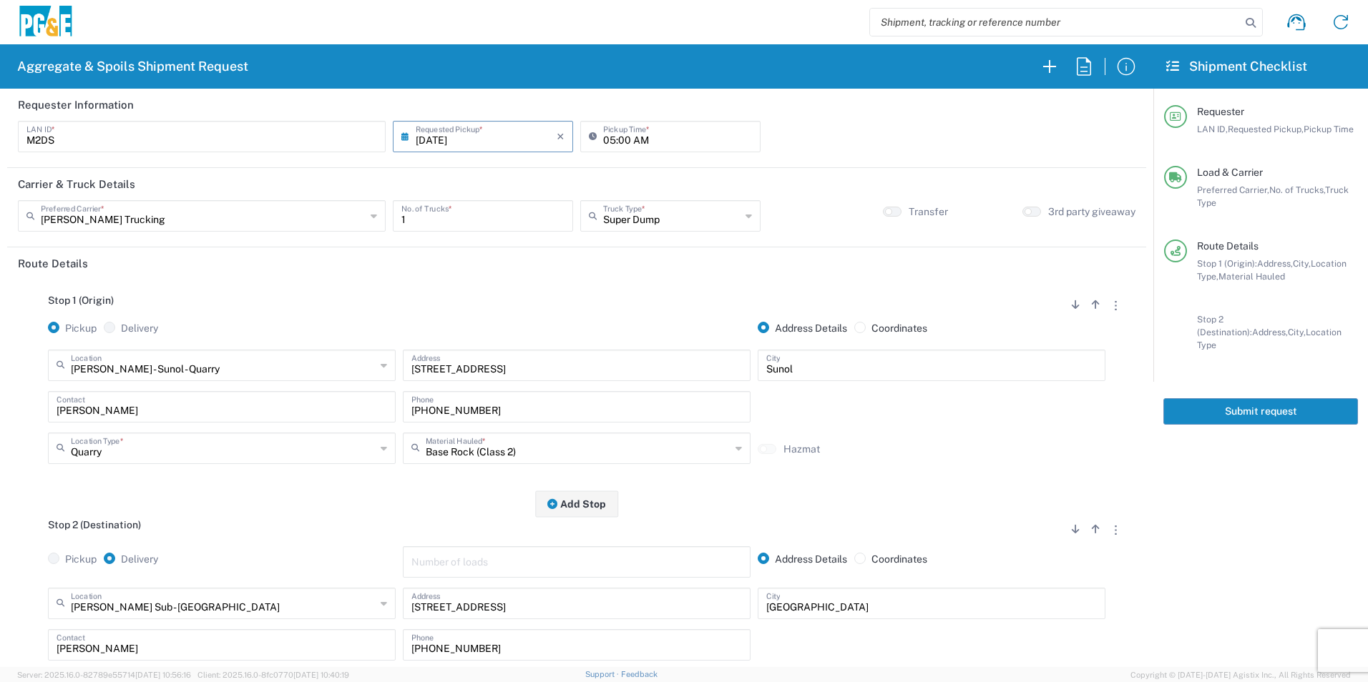
click at [1266, 407] on button "Submit request" at bounding box center [1260, 411] width 195 height 26
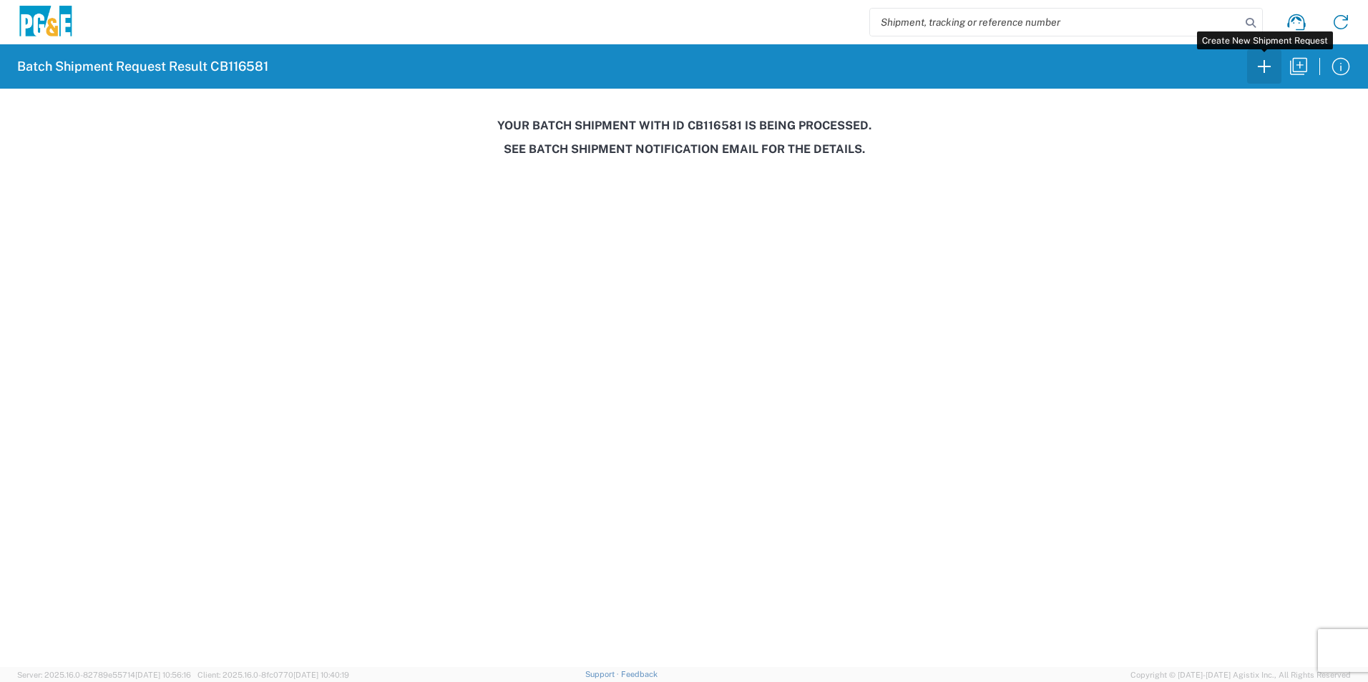
click at [1267, 59] on icon "button" at bounding box center [1263, 66] width 23 height 23
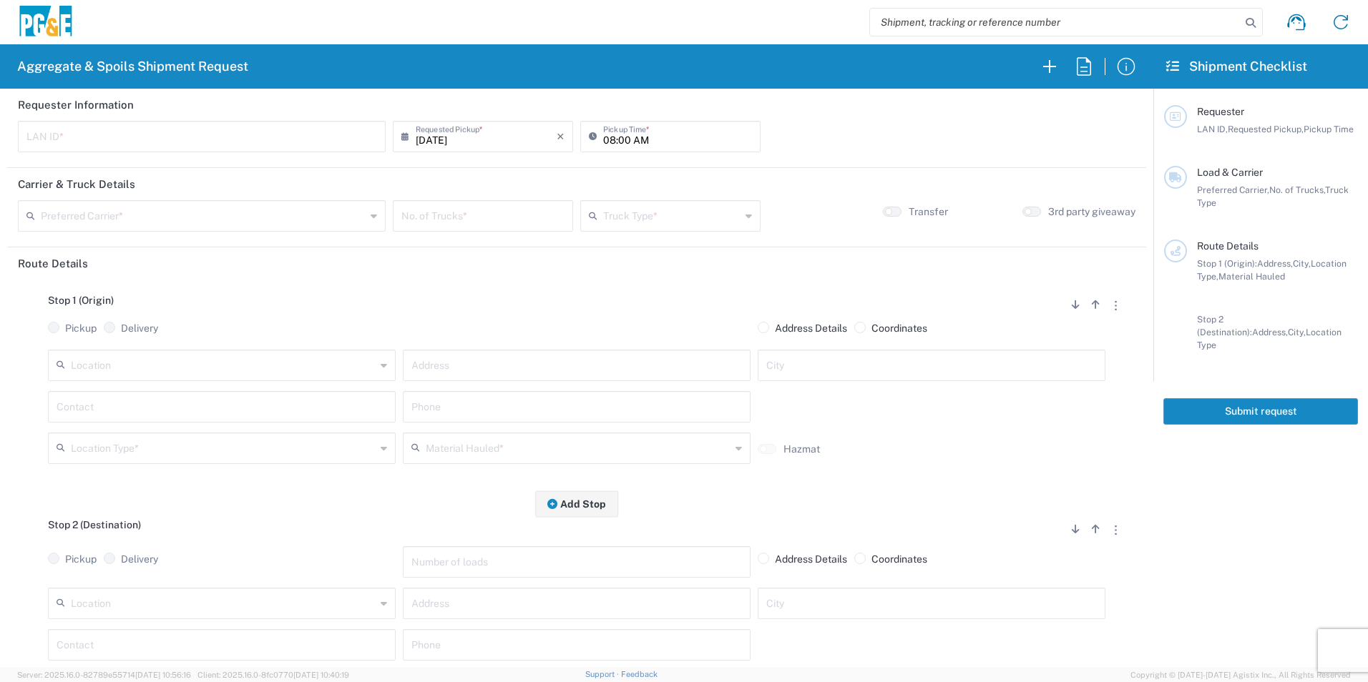
click at [105, 135] on input "text" at bounding box center [201, 135] width 350 height 25
type input "JKK9"
click at [608, 139] on input "08:00 AM" at bounding box center [677, 135] width 149 height 25
type input "05:00 AM"
click at [191, 227] on input "text" at bounding box center [203, 214] width 325 height 25
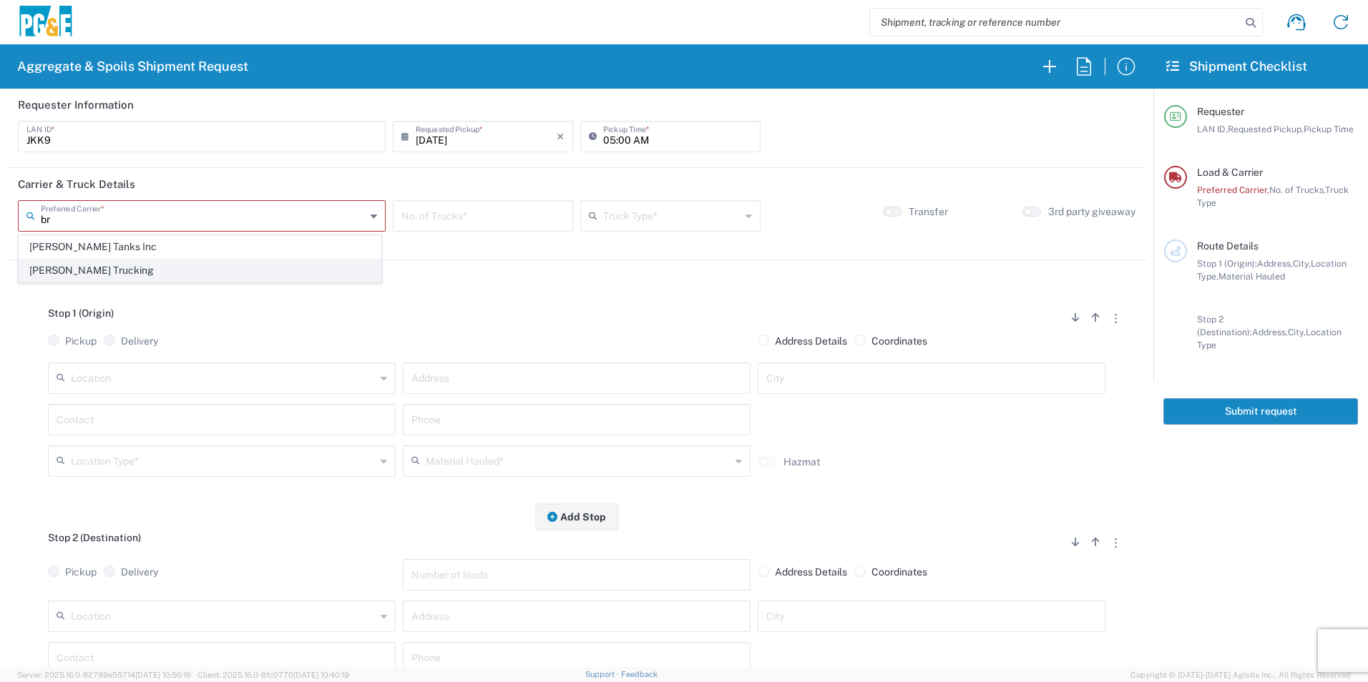
click at [172, 270] on span "[PERSON_NAME] Trucking" at bounding box center [199, 271] width 361 height 22
type input "[PERSON_NAME] Trucking"
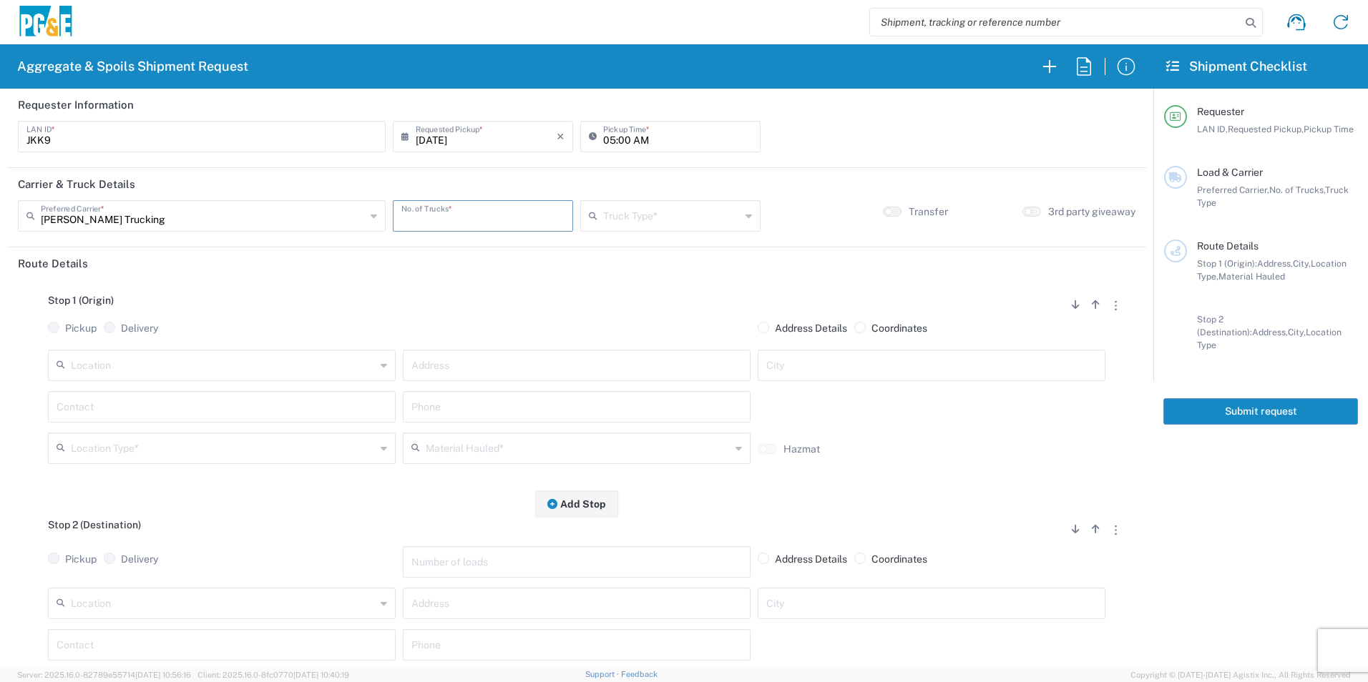
click at [509, 222] on input "number" at bounding box center [482, 214] width 163 height 25
type input "2"
click at [658, 210] on input "text" at bounding box center [671, 214] width 137 height 25
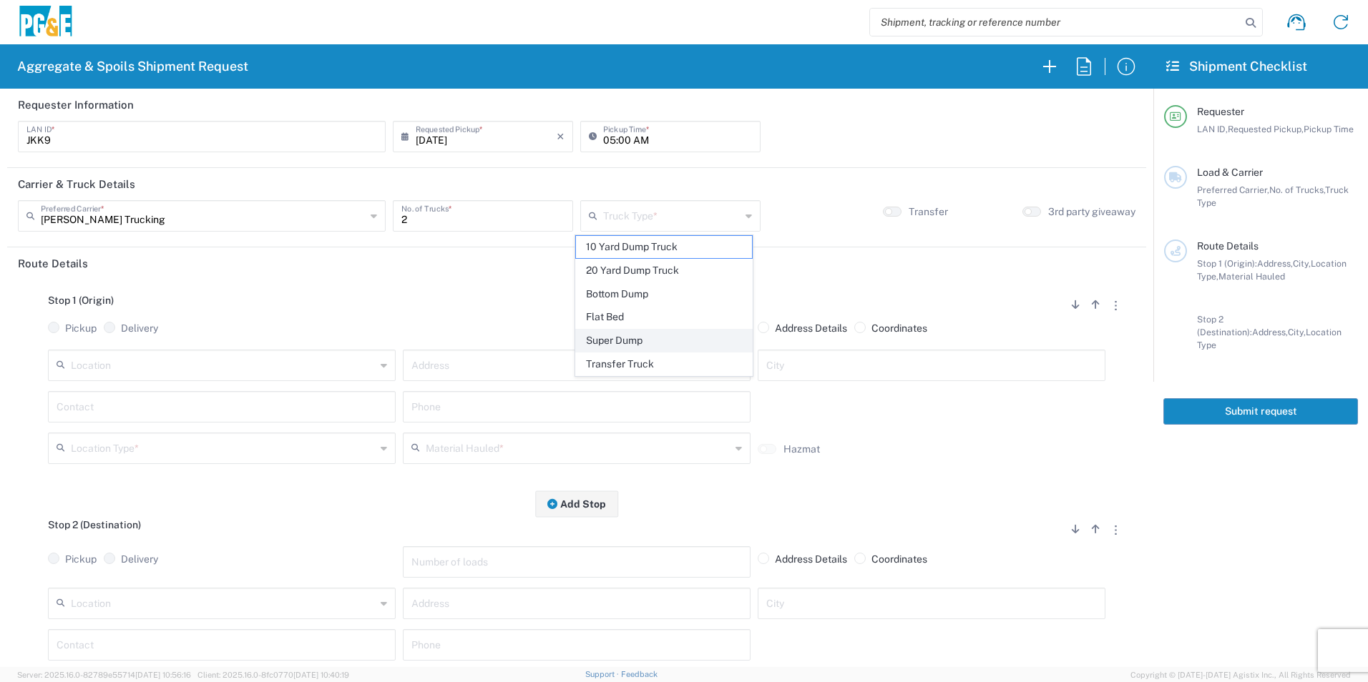
click at [627, 345] on span "Super Dump" at bounding box center [663, 341] width 175 height 22
type input "Super Dump"
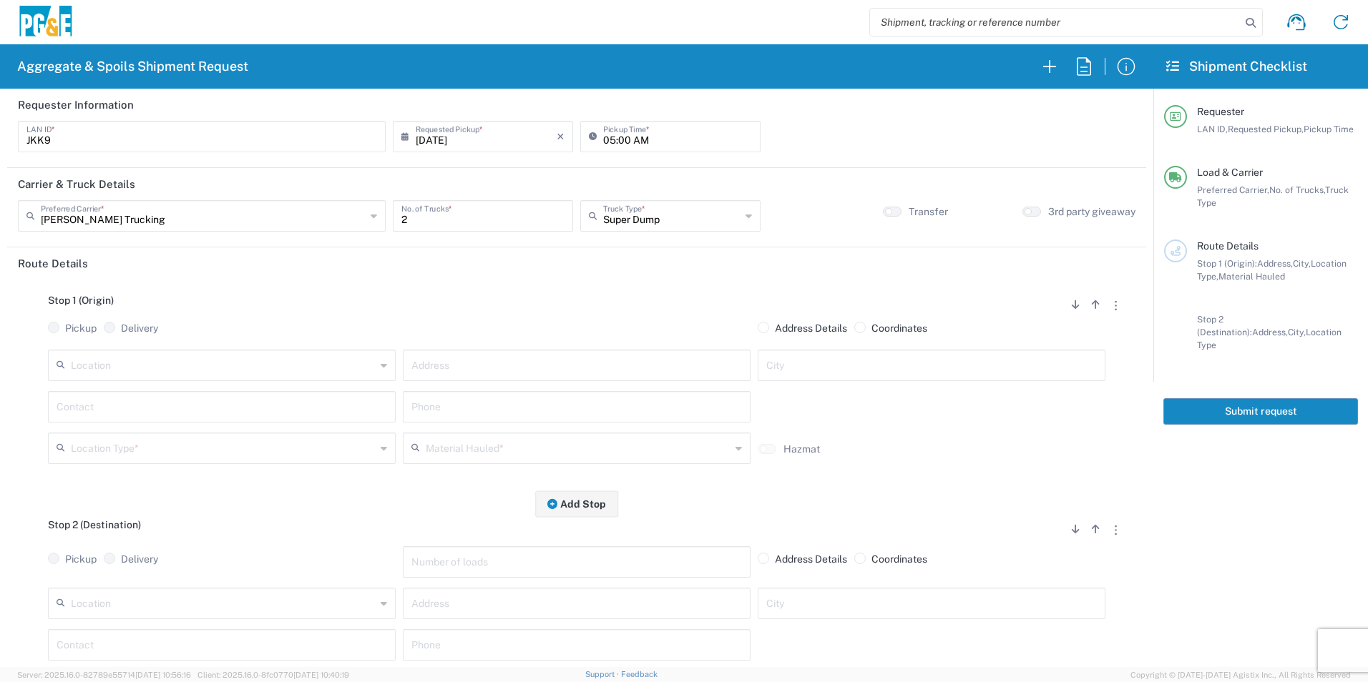
click at [197, 369] on input "text" at bounding box center [223, 364] width 305 height 25
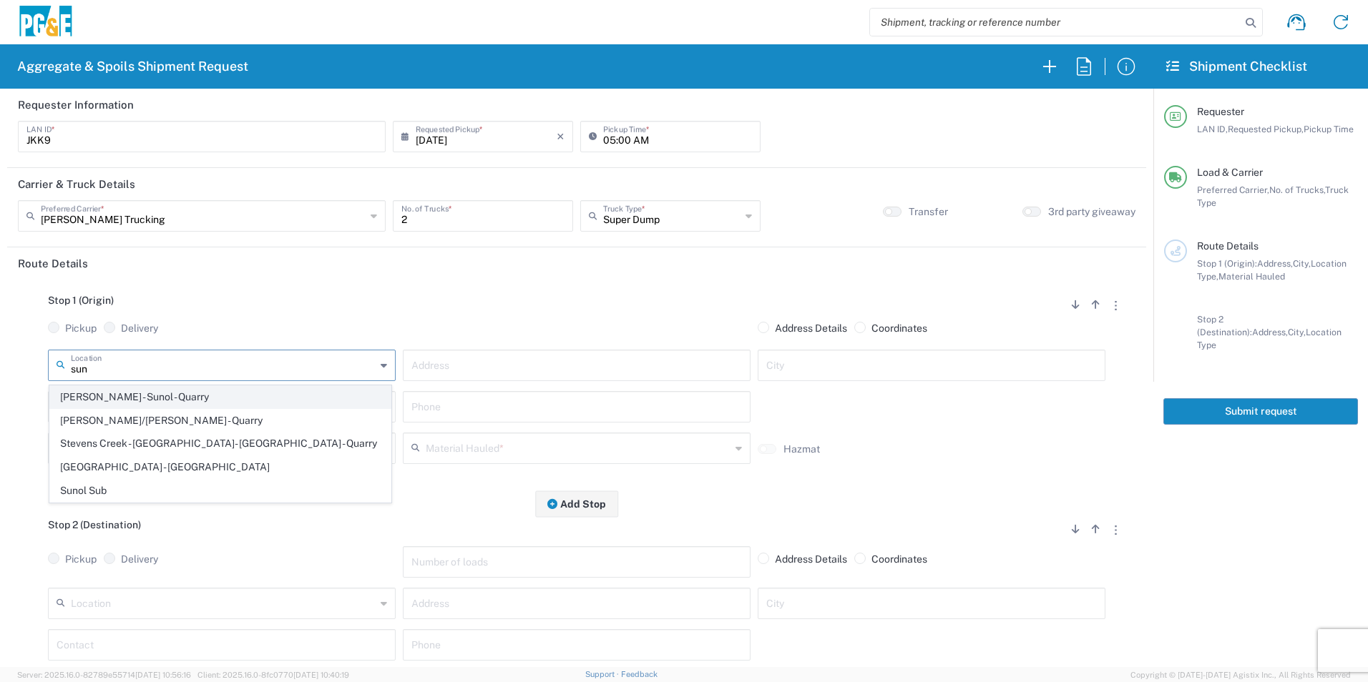
click at [138, 396] on span "[PERSON_NAME] - Sunol - Quarry" at bounding box center [220, 397] width 340 height 22
type input "[PERSON_NAME] - Sunol - Quarry"
type input "6527 Calaveras Rd"
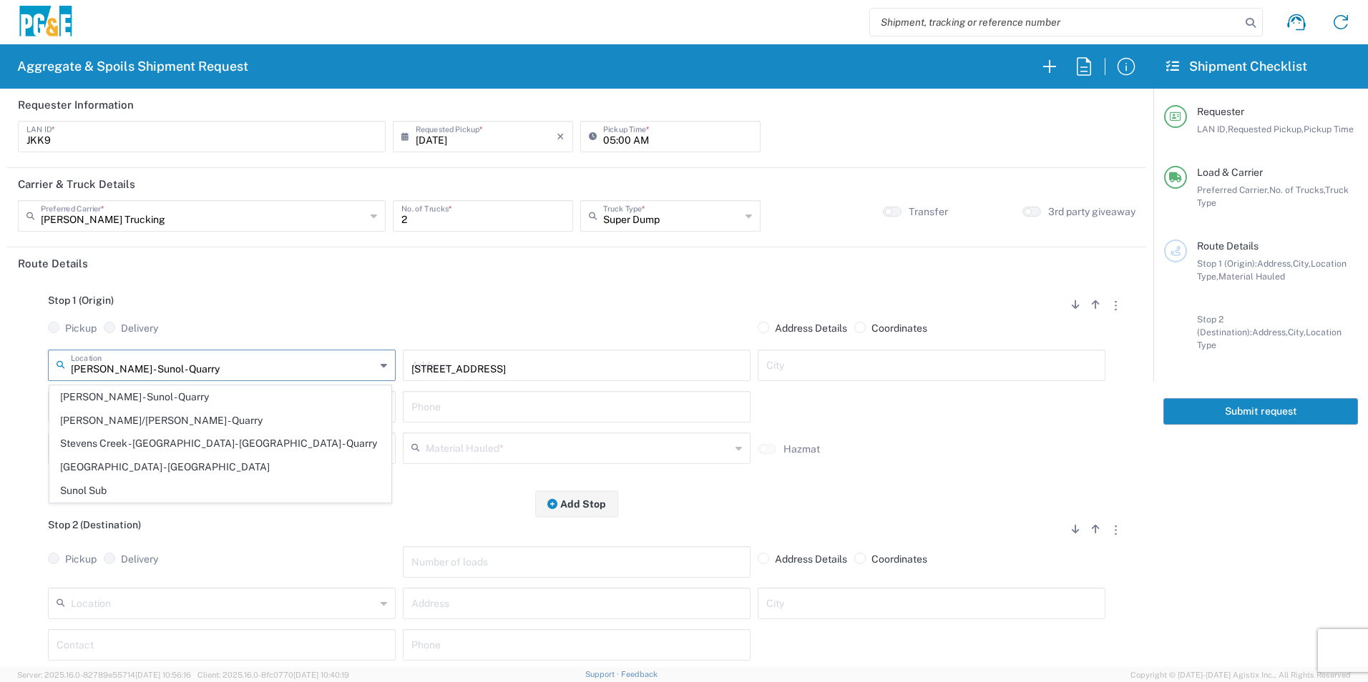
type input "Sunol"
type input "Quarry"
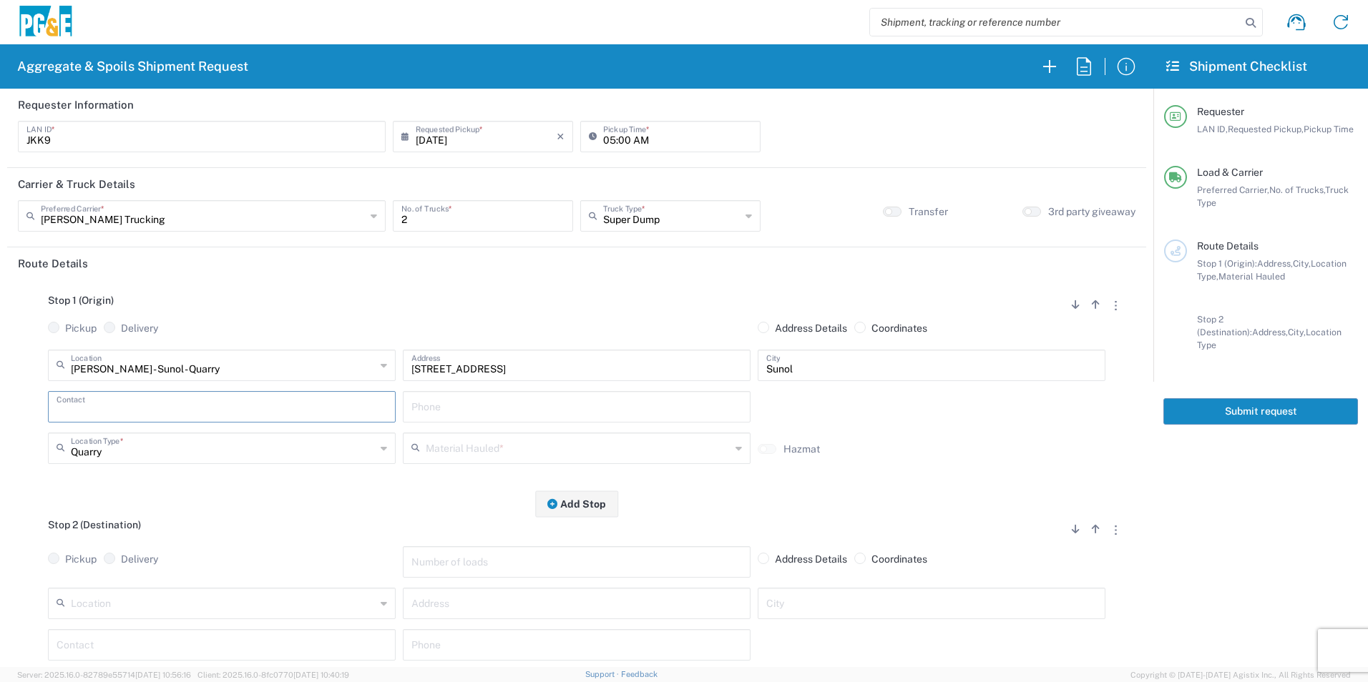
click at [117, 395] on input "text" at bounding box center [222, 405] width 330 height 25
click at [87, 437] on p "Joan Kennedy, 408 499-0408" at bounding box center [221, 442] width 329 height 18
type input "Joan Kennedy"
type input "408 499-0408"
click at [556, 438] on input "text" at bounding box center [578, 447] width 305 height 25
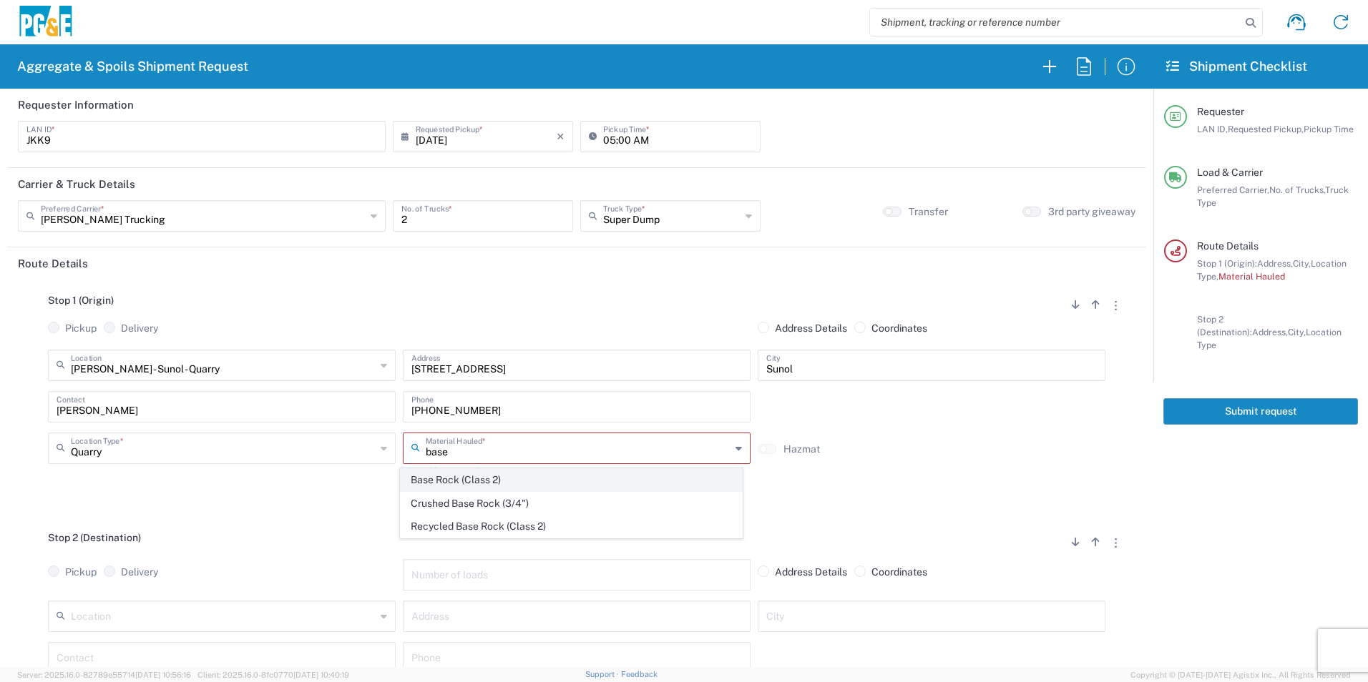
click at [494, 473] on span "Base Rock (Class 2)" at bounding box center [571, 480] width 340 height 22
type input "Base Rock (Class 2)"
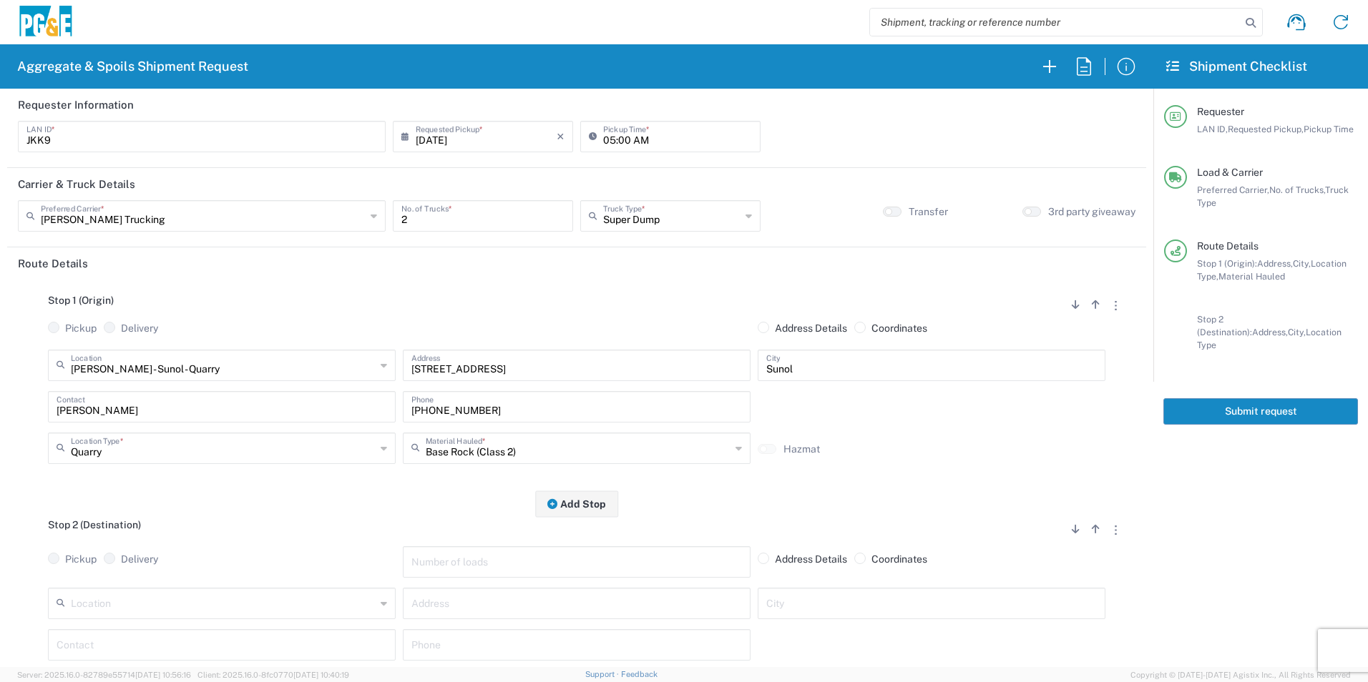
click at [247, 607] on input "text" at bounding box center [223, 602] width 305 height 25
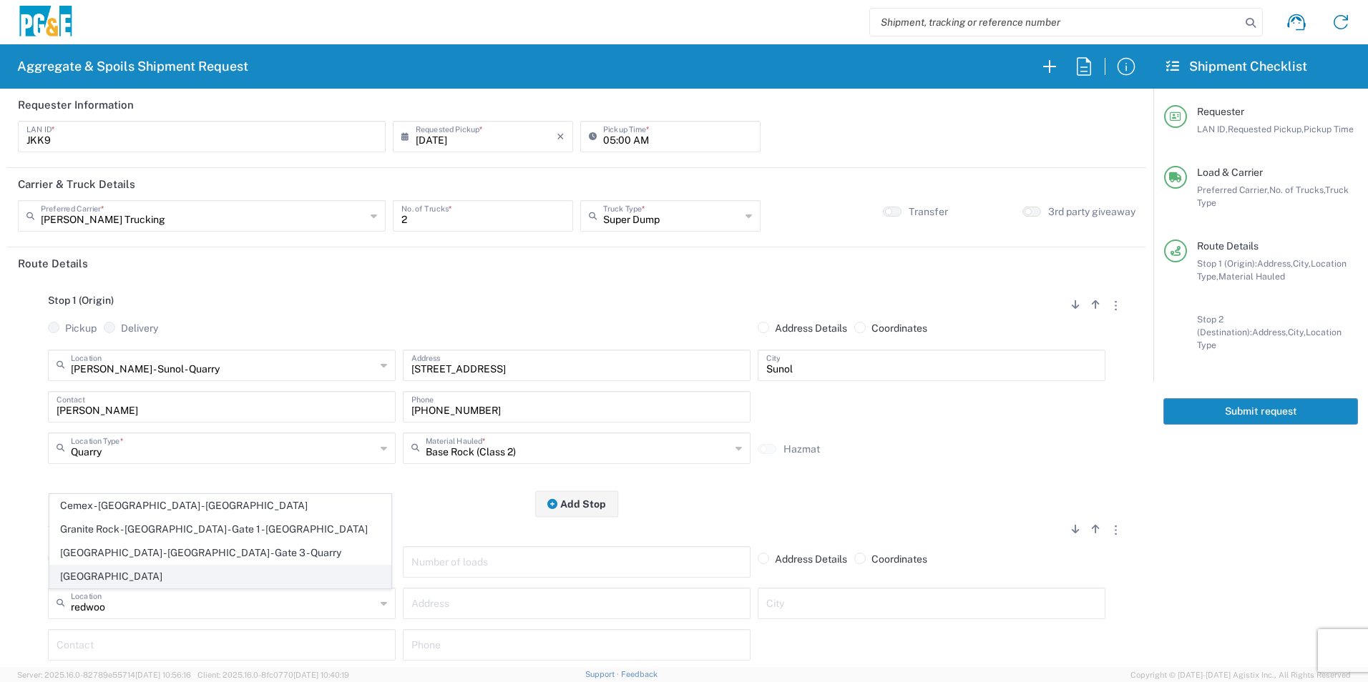
click at [229, 580] on span "[GEOGRAPHIC_DATA]" at bounding box center [220, 577] width 340 height 22
type input "[GEOGRAPHIC_DATA]"
type input "10 Seaport Blvd"
type input "Redwood City"
type input "Business No Loading Dock"
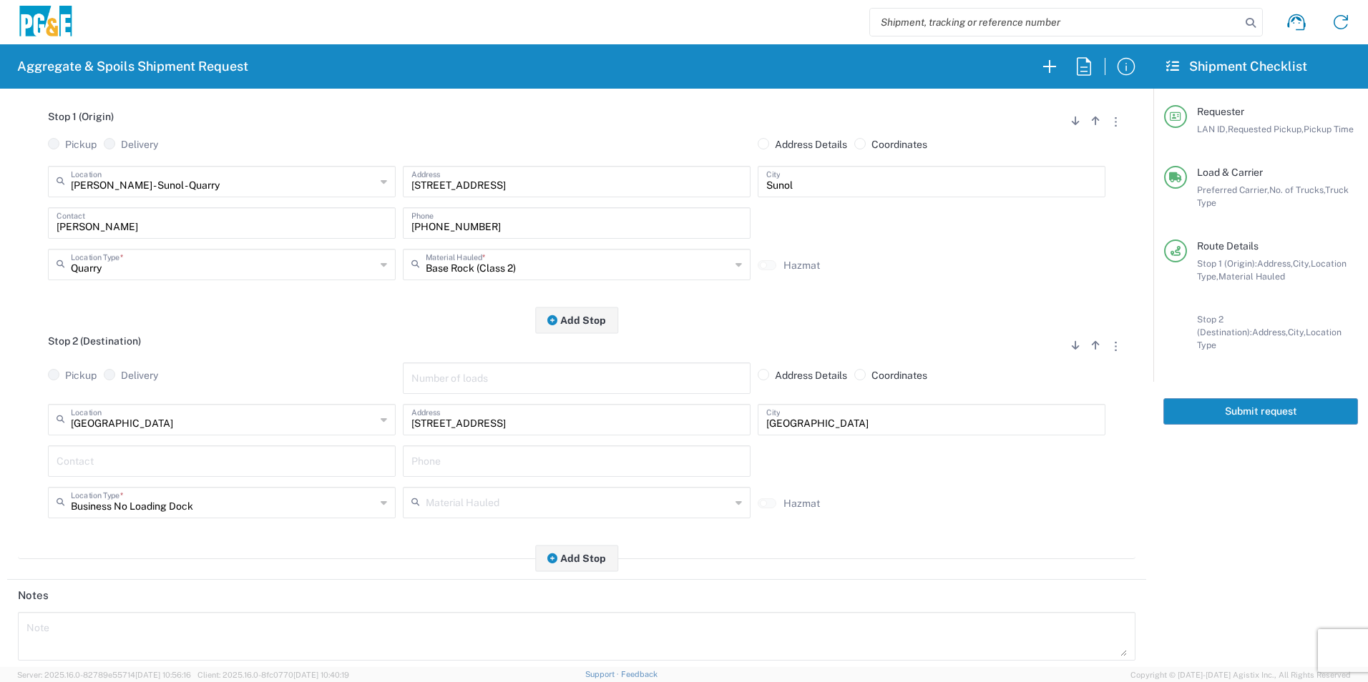
scroll to position [215, 0]
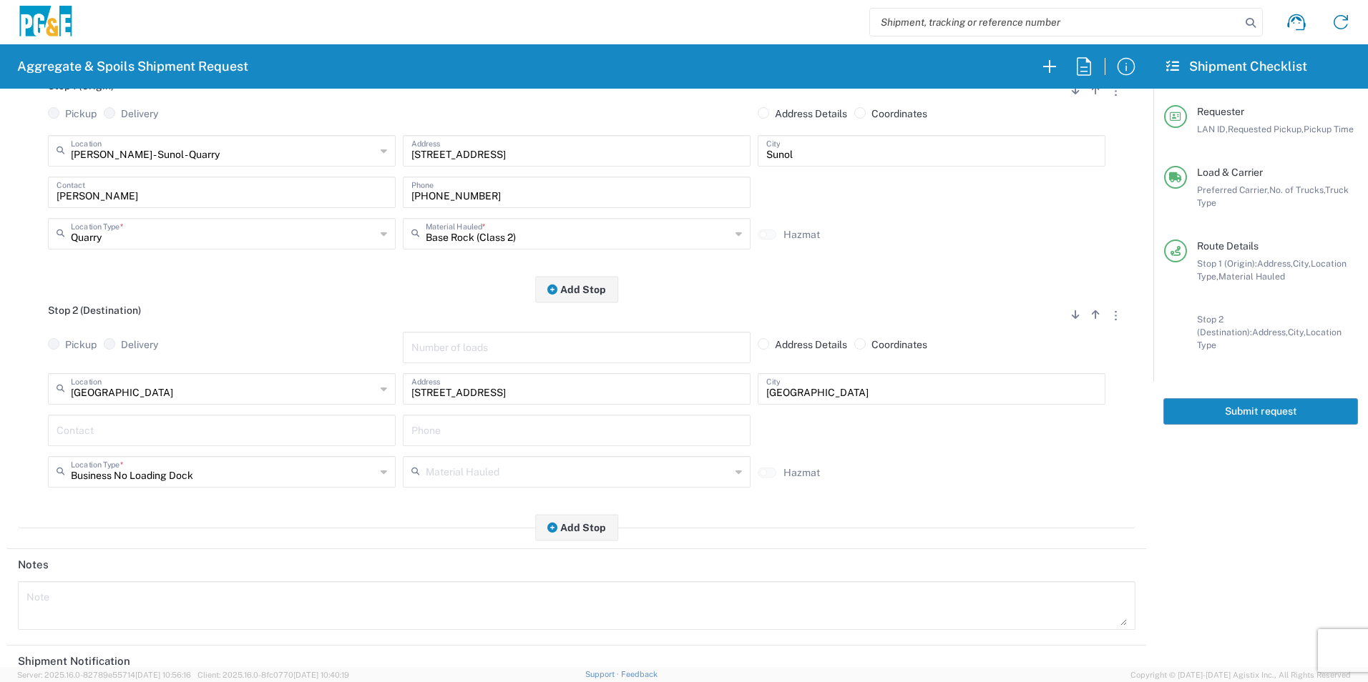
click at [211, 441] on input "text" at bounding box center [222, 429] width 330 height 25
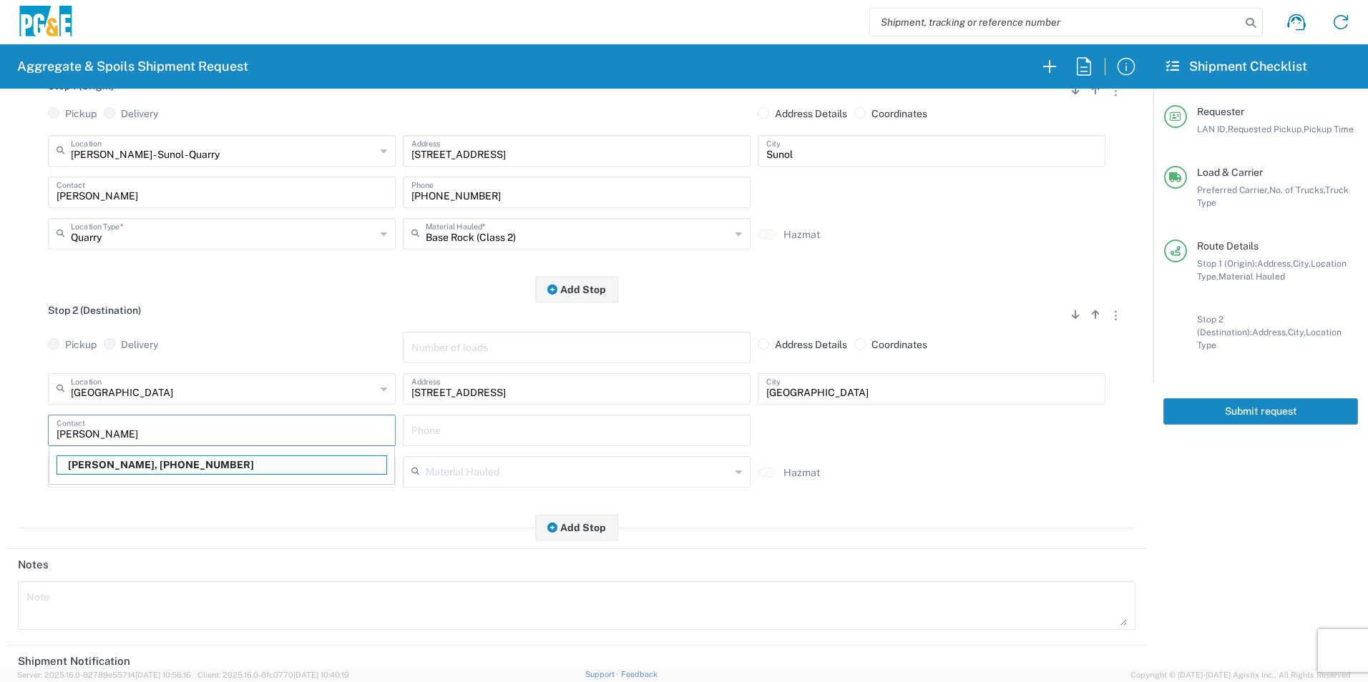
click at [175, 456] on div "Joan Kennedy, 408 499-0408" at bounding box center [221, 465] width 345 height 28
click at [180, 427] on input "joan" at bounding box center [222, 429] width 330 height 25
click at [121, 463] on p "Joan Kennedy, 408 499-0408" at bounding box center [221, 465] width 329 height 18
type input "Joan Kennedy"
type input "408 499-0408"
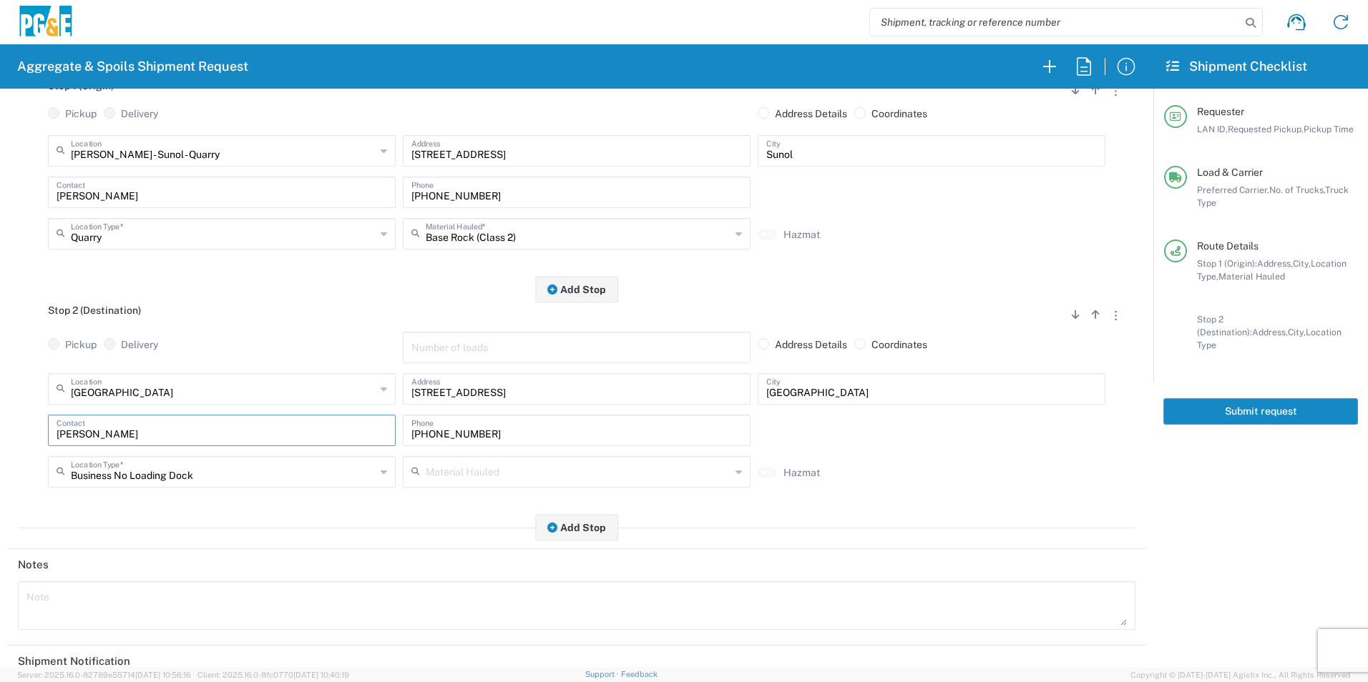
click at [470, 463] on input "text" at bounding box center [578, 471] width 305 height 25
click at [464, 433] on li "Dry Spoils" at bounding box center [571, 445] width 342 height 24
type input "Dry Spoils"
click at [589, 532] on button "Add Stop" at bounding box center [576, 527] width 83 height 26
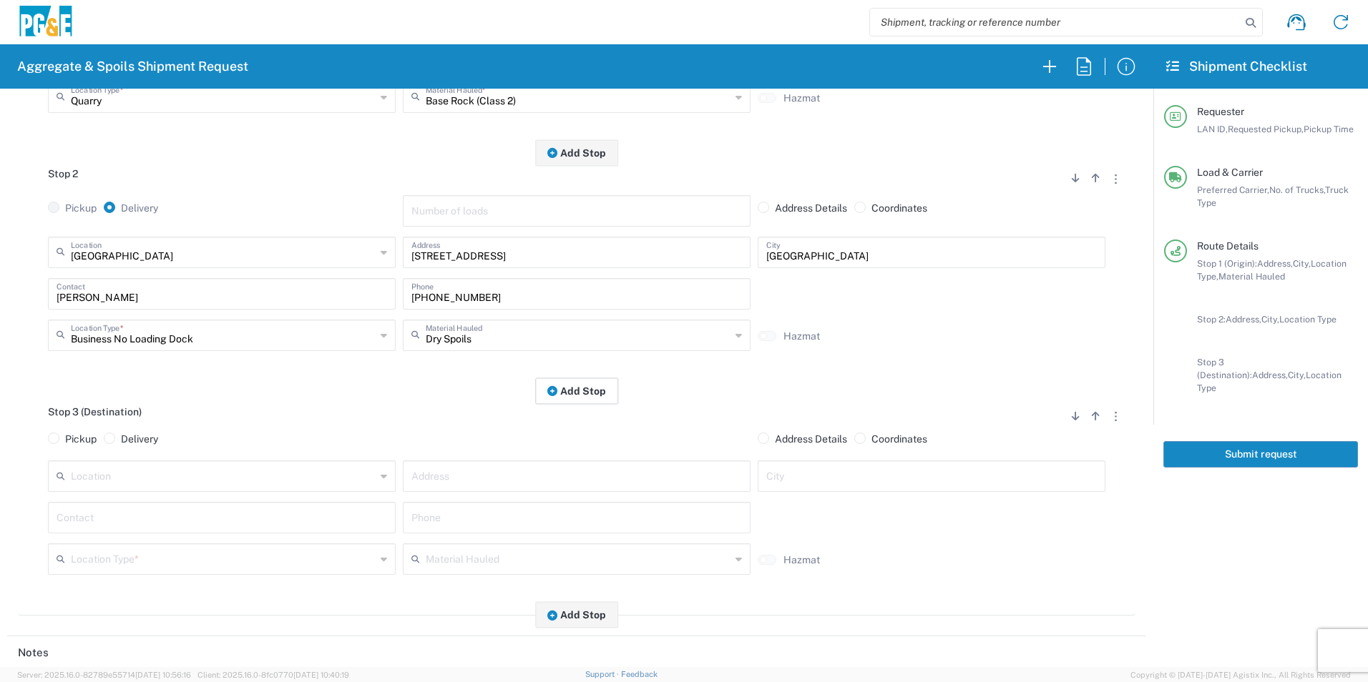
scroll to position [358, 0]
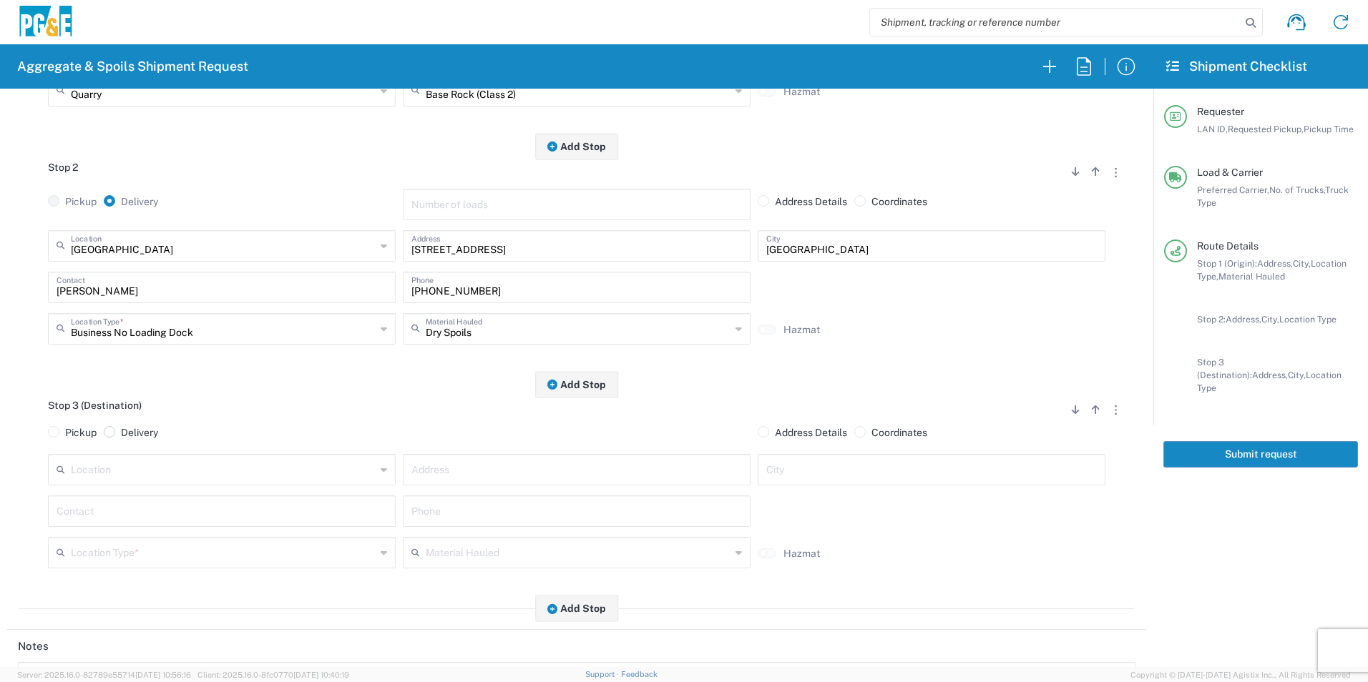
click at [118, 431] on label "Delivery" at bounding box center [131, 432] width 54 height 13
click at [121, 431] on input "Delivery" at bounding box center [125, 430] width 9 height 9
radio input "true"
radio input "false"
click at [172, 478] on input "text" at bounding box center [223, 482] width 305 height 25
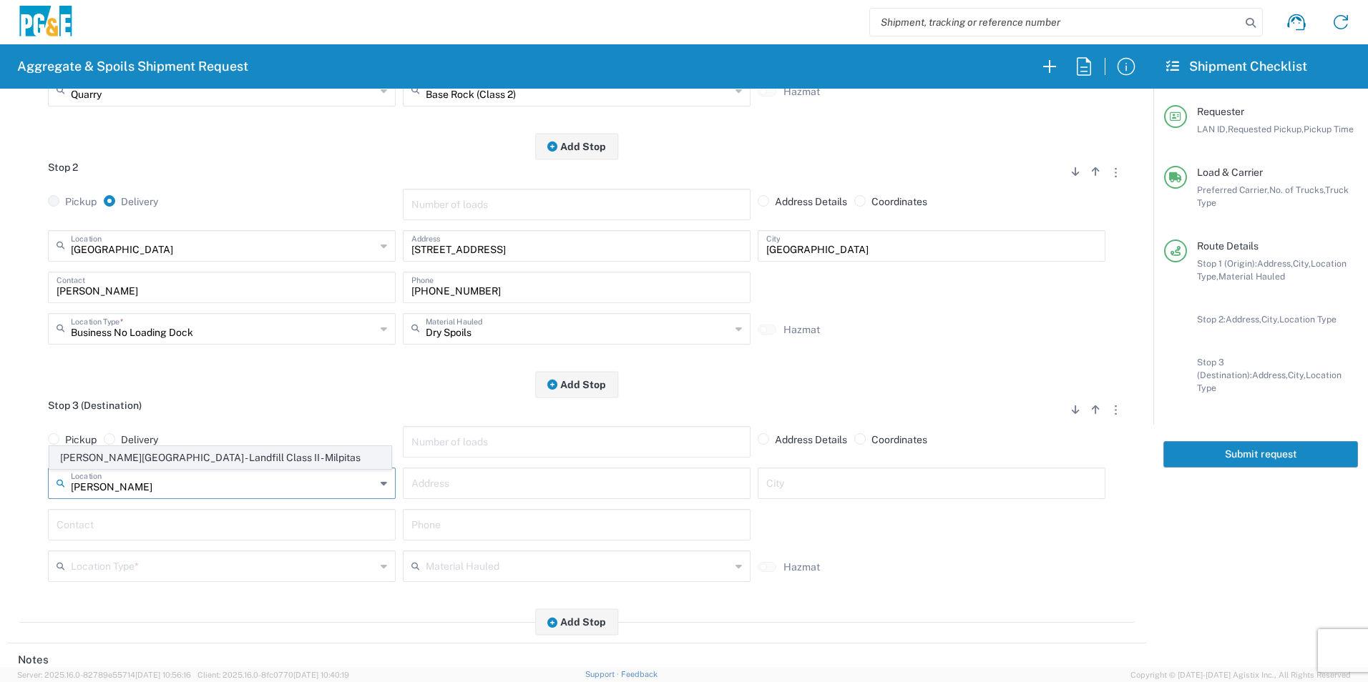
click at [250, 460] on span "[PERSON_NAME][GEOGRAPHIC_DATA] - Landfill Class II - Milpitas" at bounding box center [220, 458] width 340 height 22
type input "[PERSON_NAME][GEOGRAPHIC_DATA] - Landfill Class II - Milpitas"
type input "1601 Dixon Landing Rd"
type input "Milpitas"
type input "Landfill"
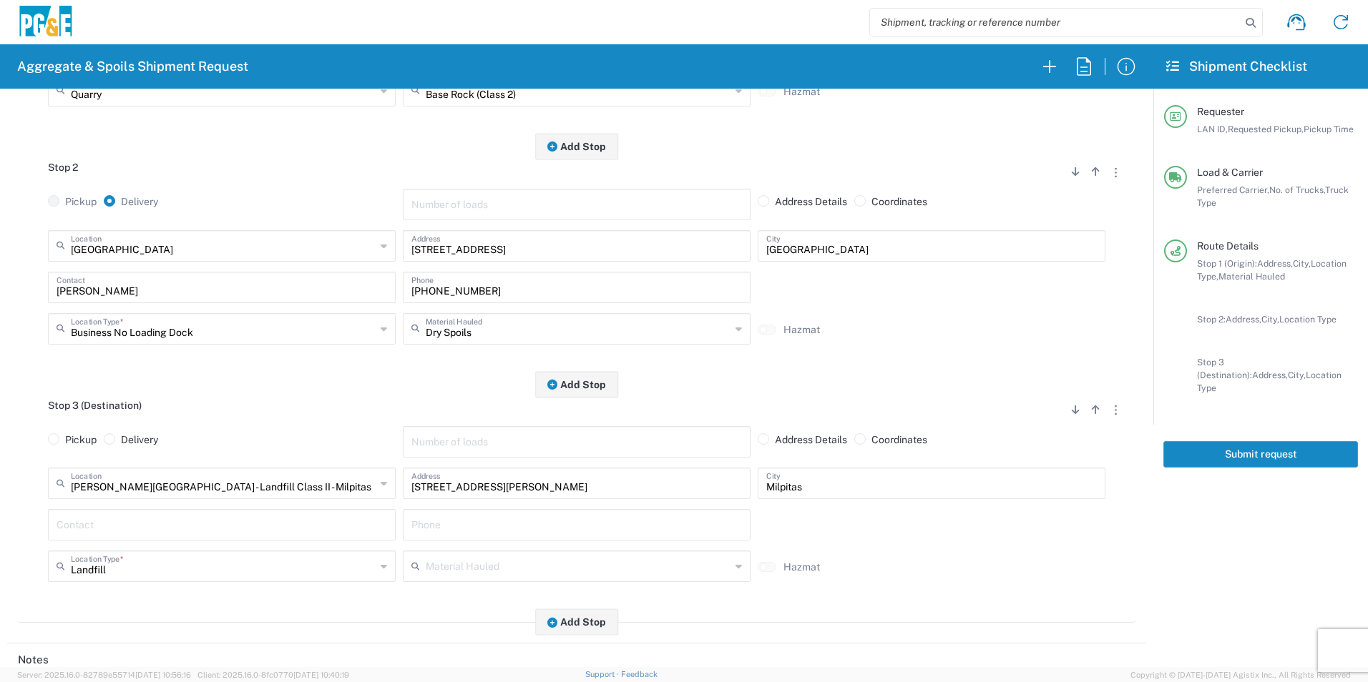
click at [143, 521] on input "text" at bounding box center [222, 523] width 330 height 25
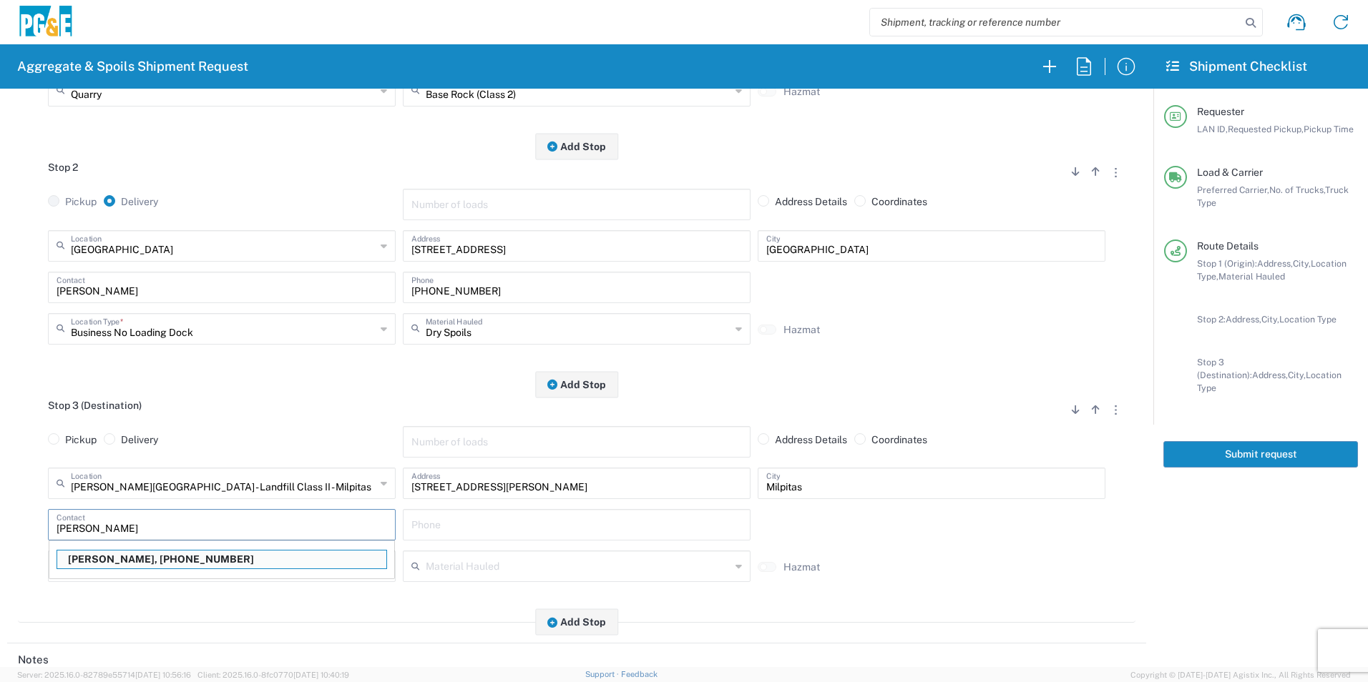
click at [122, 563] on p "Joan Kennedy, 408 499-0408" at bounding box center [221, 560] width 329 height 18
type input "Joan Kennedy"
type input "408 499-0408"
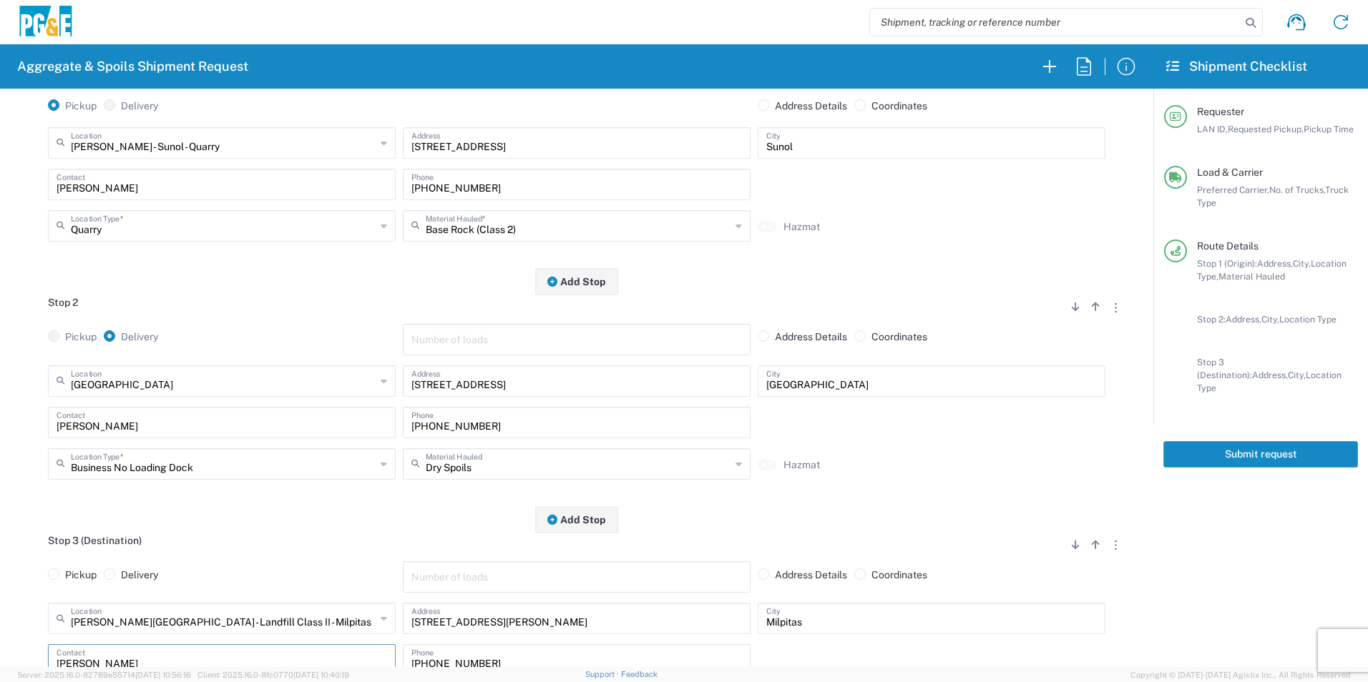
scroll to position [0, 0]
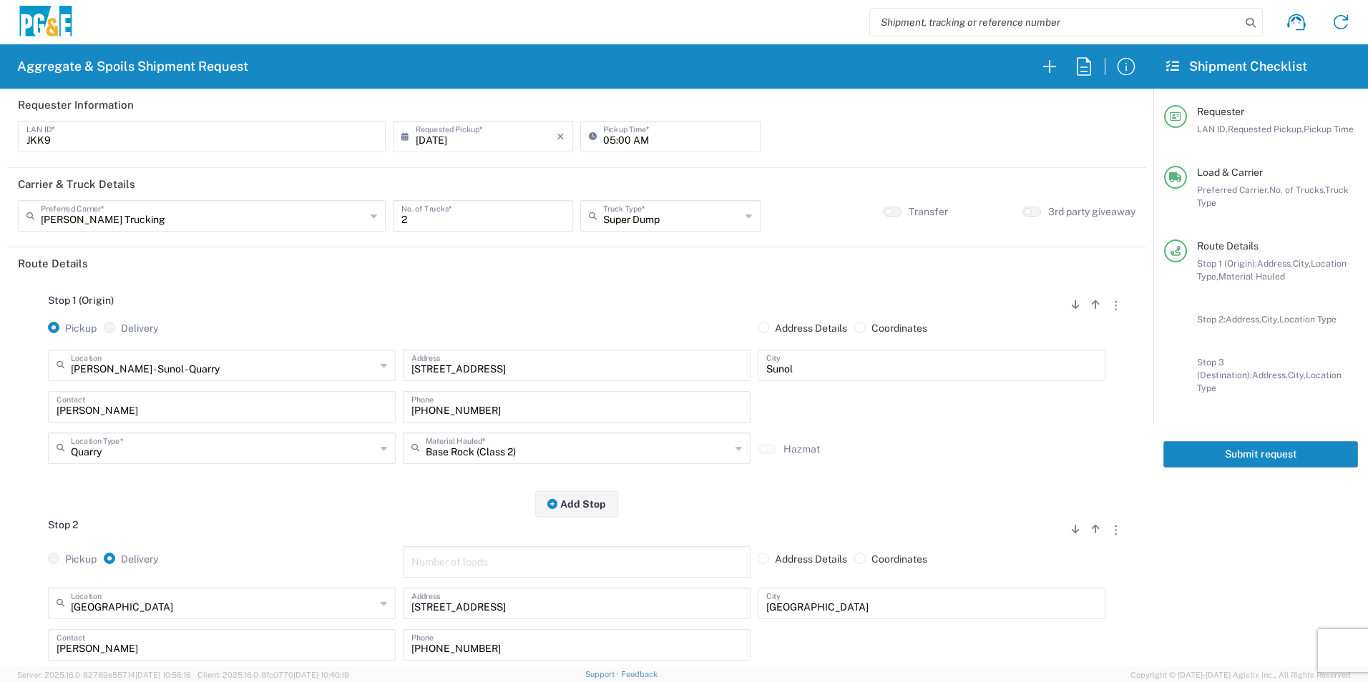
click at [1227, 442] on button "Submit request" at bounding box center [1260, 454] width 195 height 26
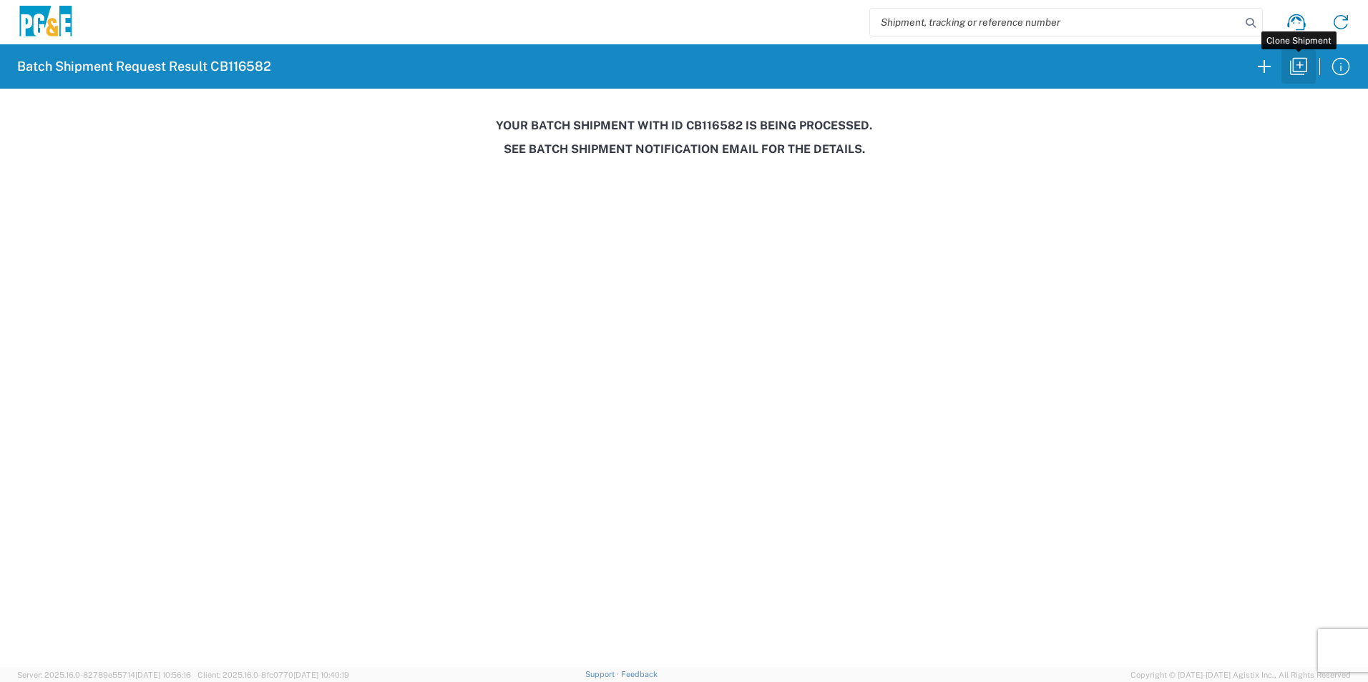
click at [1291, 74] on icon "button" at bounding box center [1298, 66] width 23 height 23
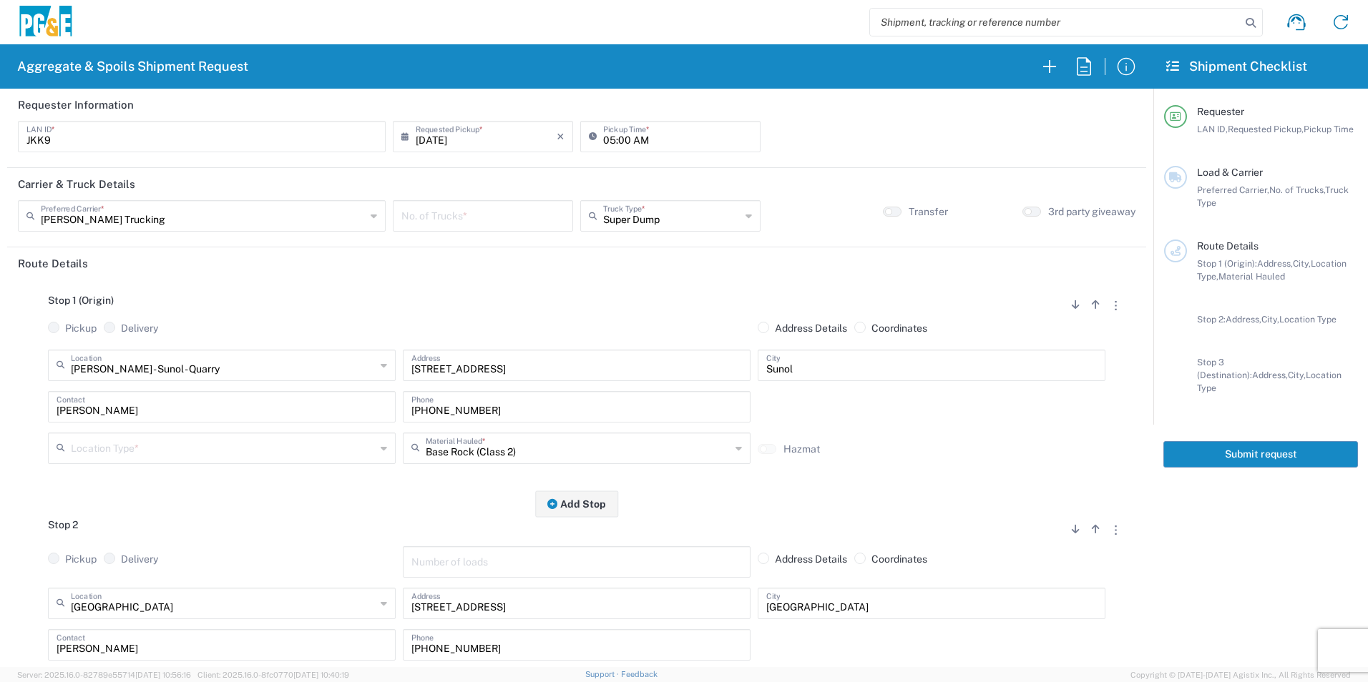
click at [448, 214] on input "number" at bounding box center [482, 214] width 163 height 25
type input "3"
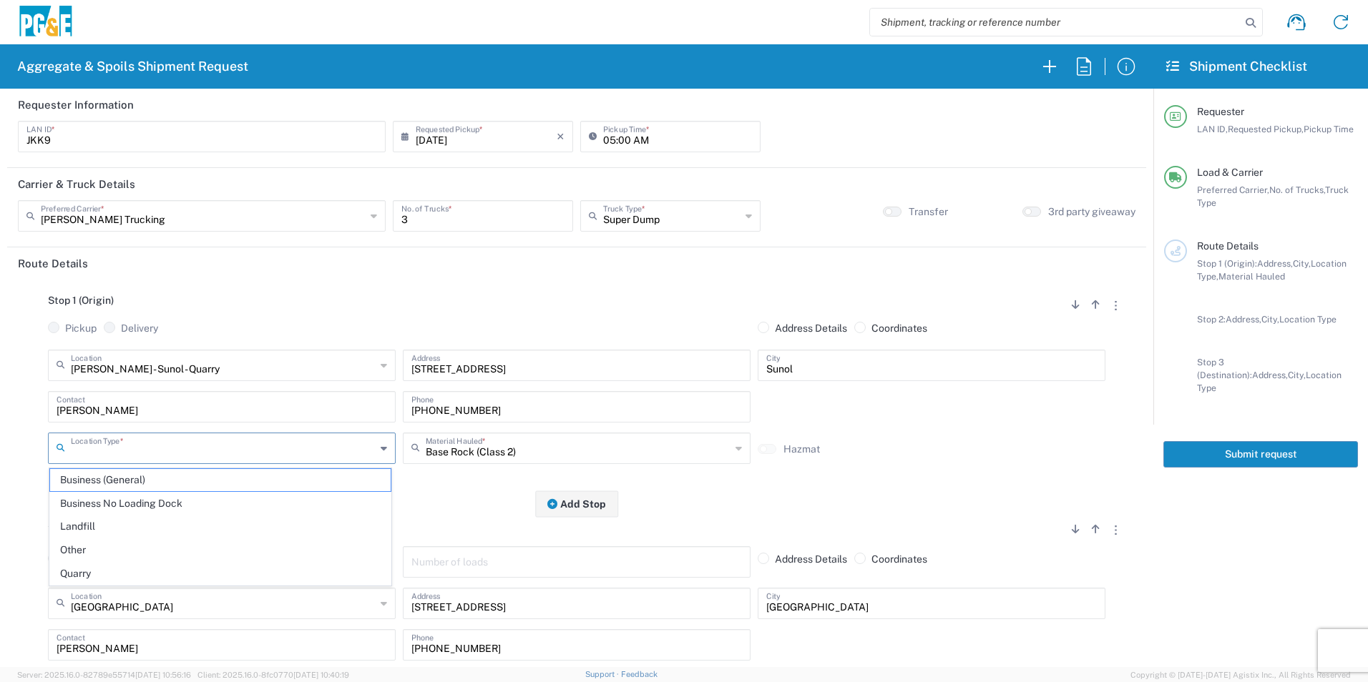
click at [182, 443] on input "text" at bounding box center [223, 447] width 305 height 25
click at [113, 572] on span "Quarry" at bounding box center [220, 574] width 340 height 22
type input "Quarry"
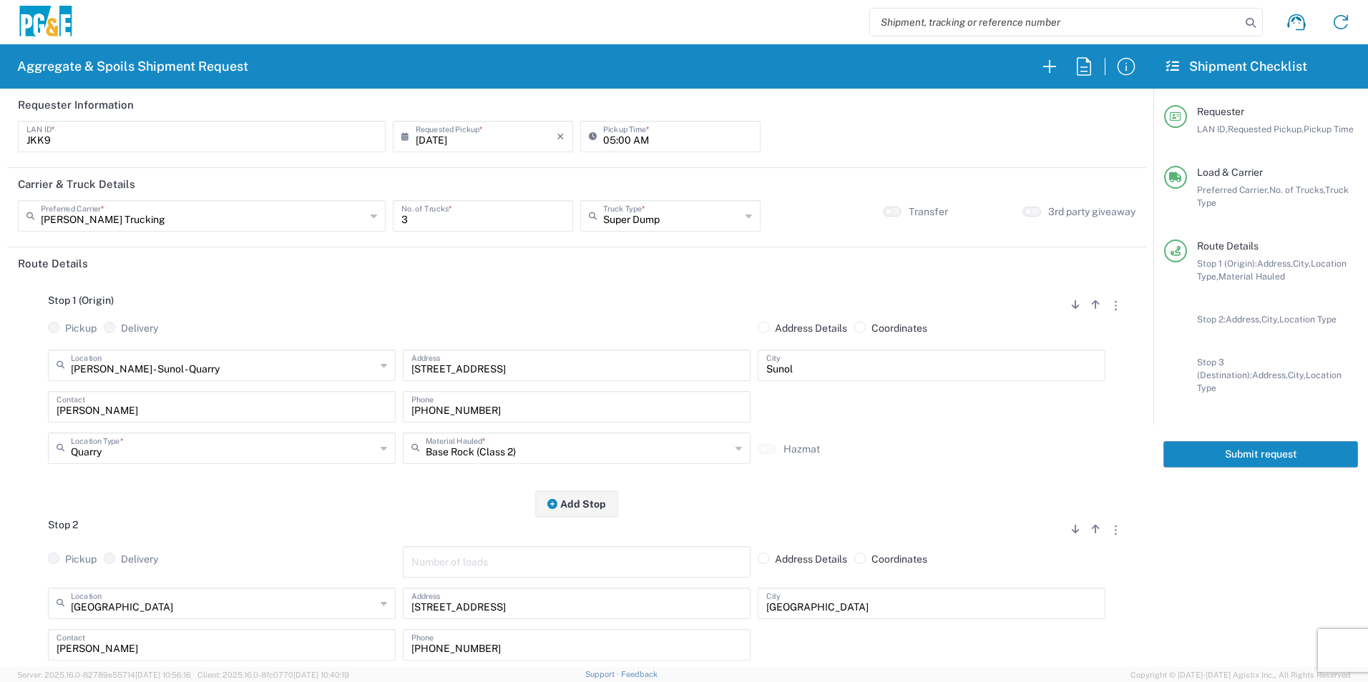
scroll to position [143, 0]
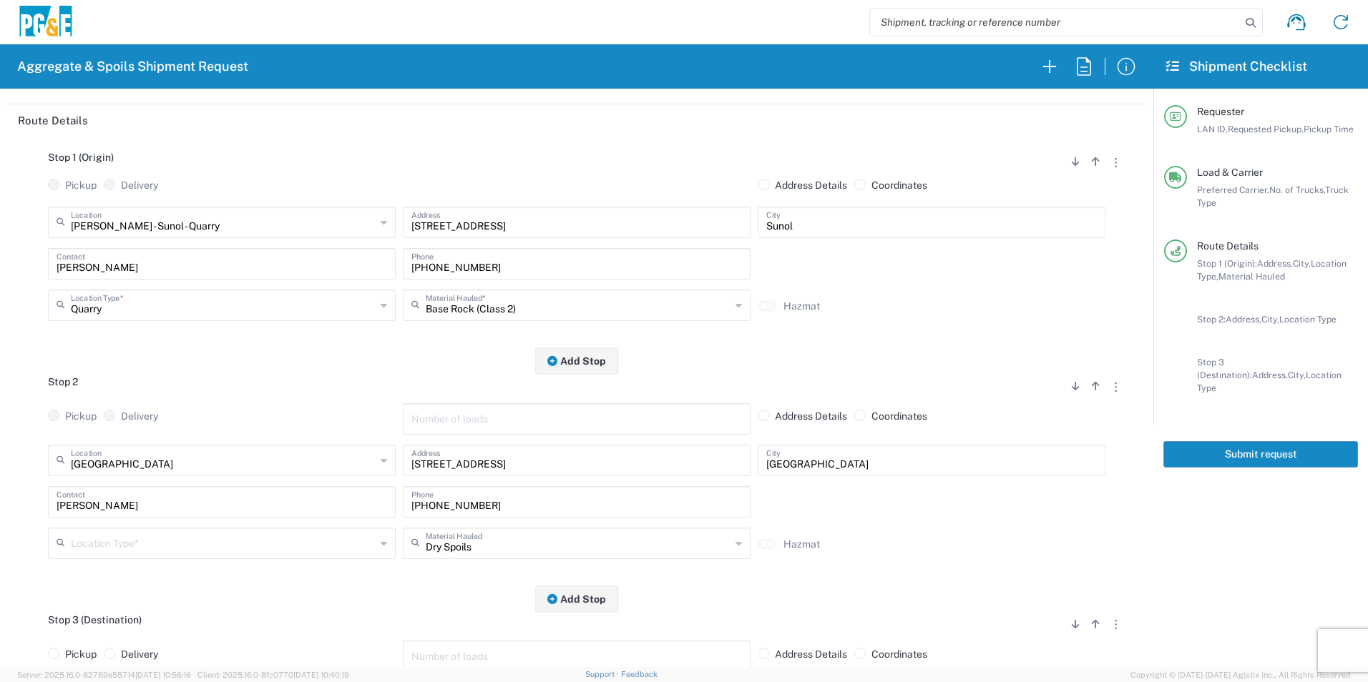
click at [134, 540] on input "text" at bounding box center [223, 542] width 305 height 25
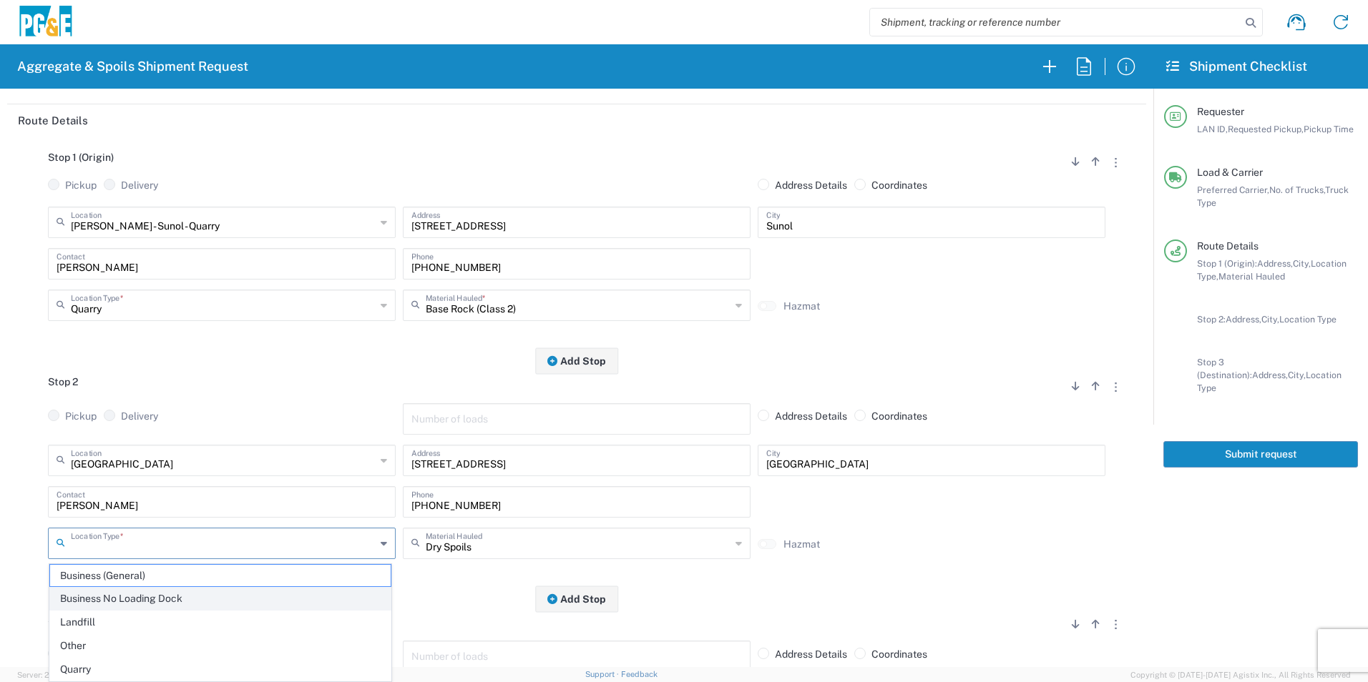
click at [129, 600] on span "Business No Loading Dock" at bounding box center [220, 599] width 340 height 22
type input "Business No Loading Dock"
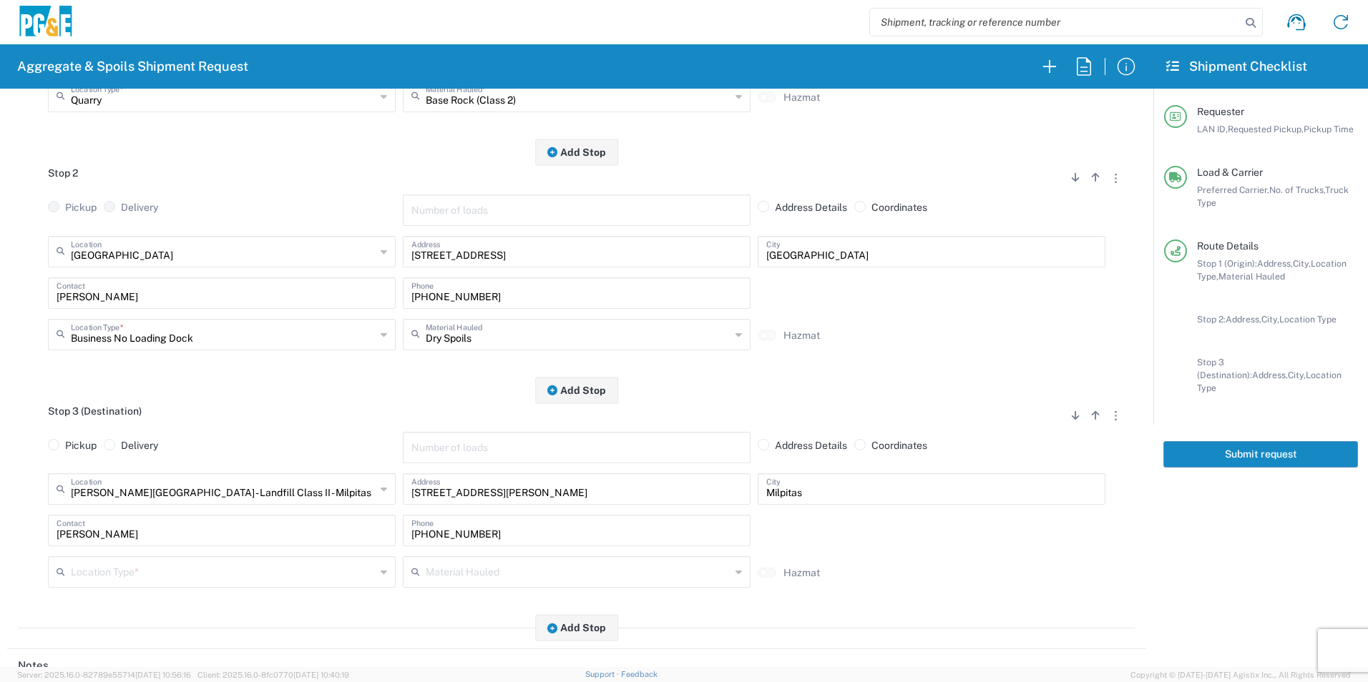
scroll to position [358, 0]
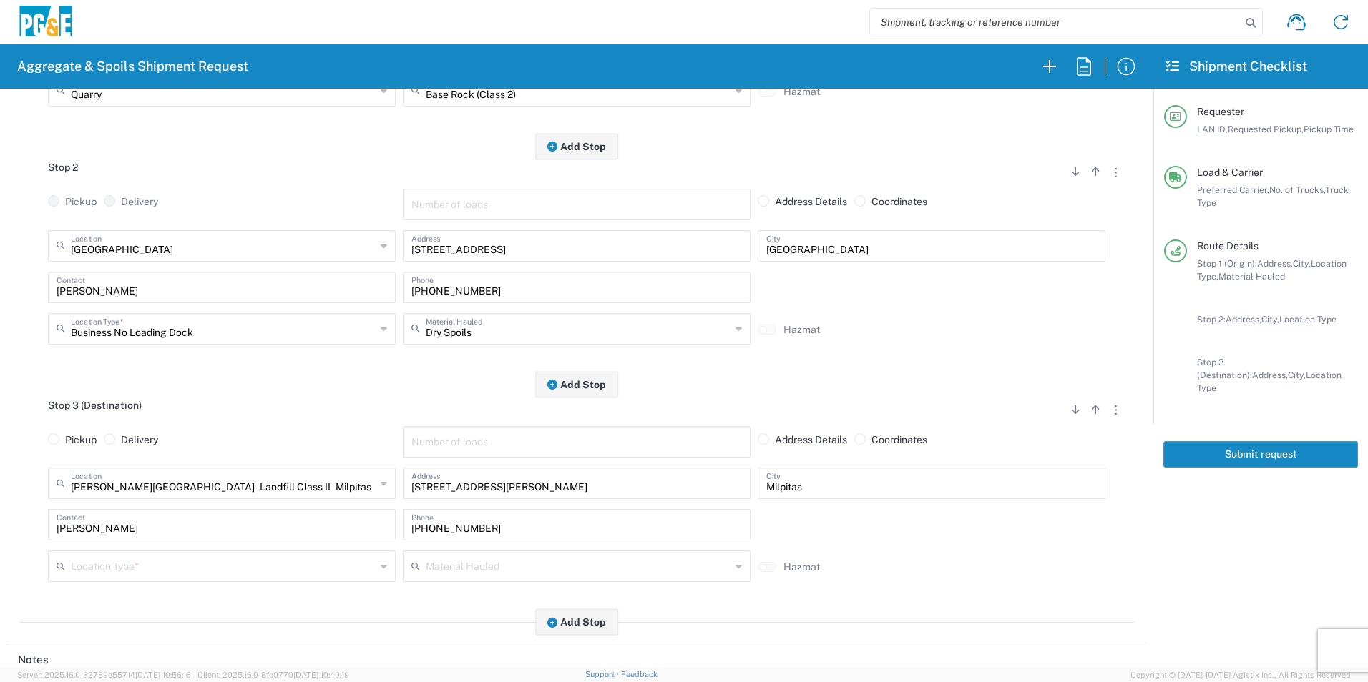
click at [168, 571] on input "text" at bounding box center [223, 565] width 305 height 25
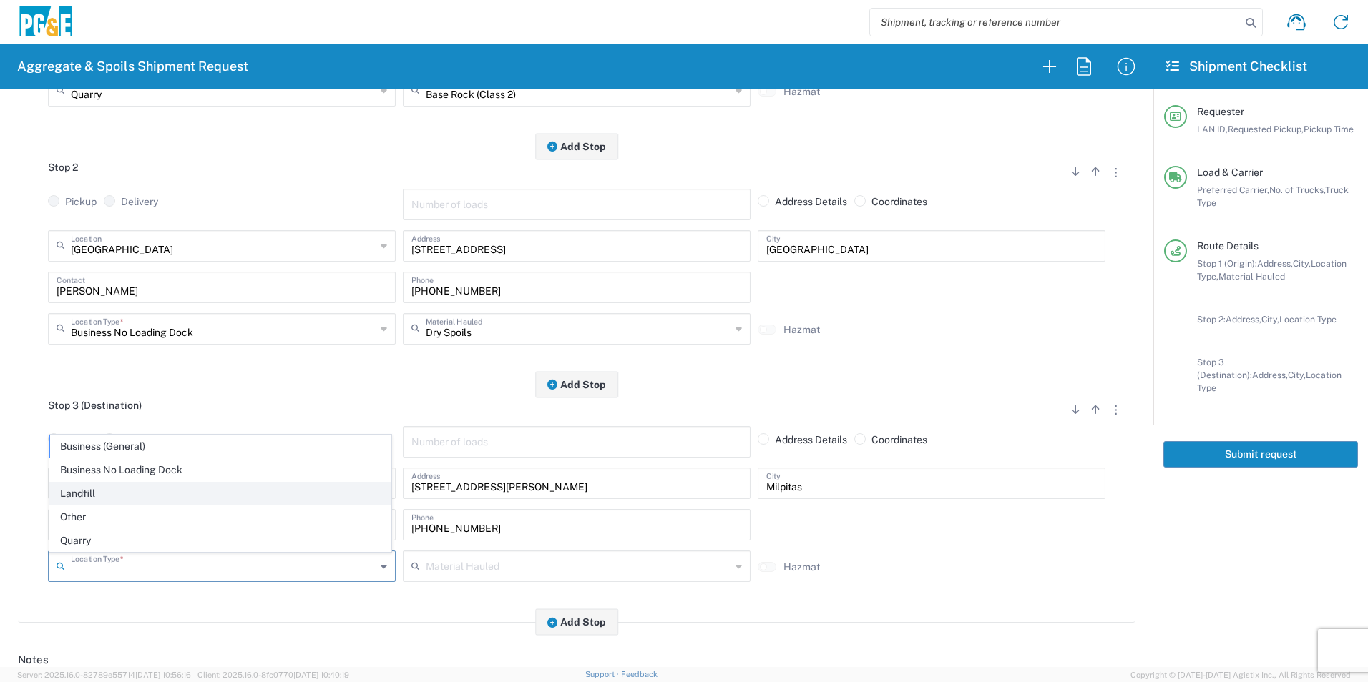
click at [125, 500] on span "Landfill" at bounding box center [220, 494] width 340 height 22
type input "Landfill"
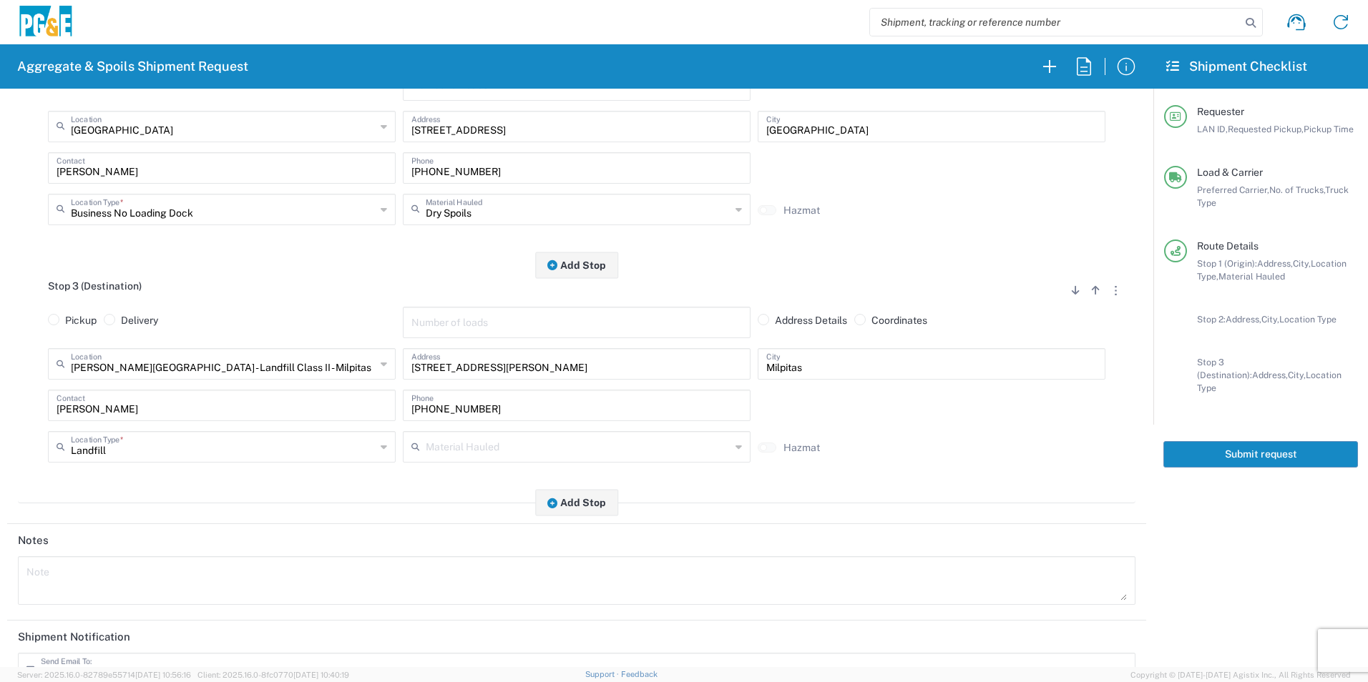
scroll to position [652, 0]
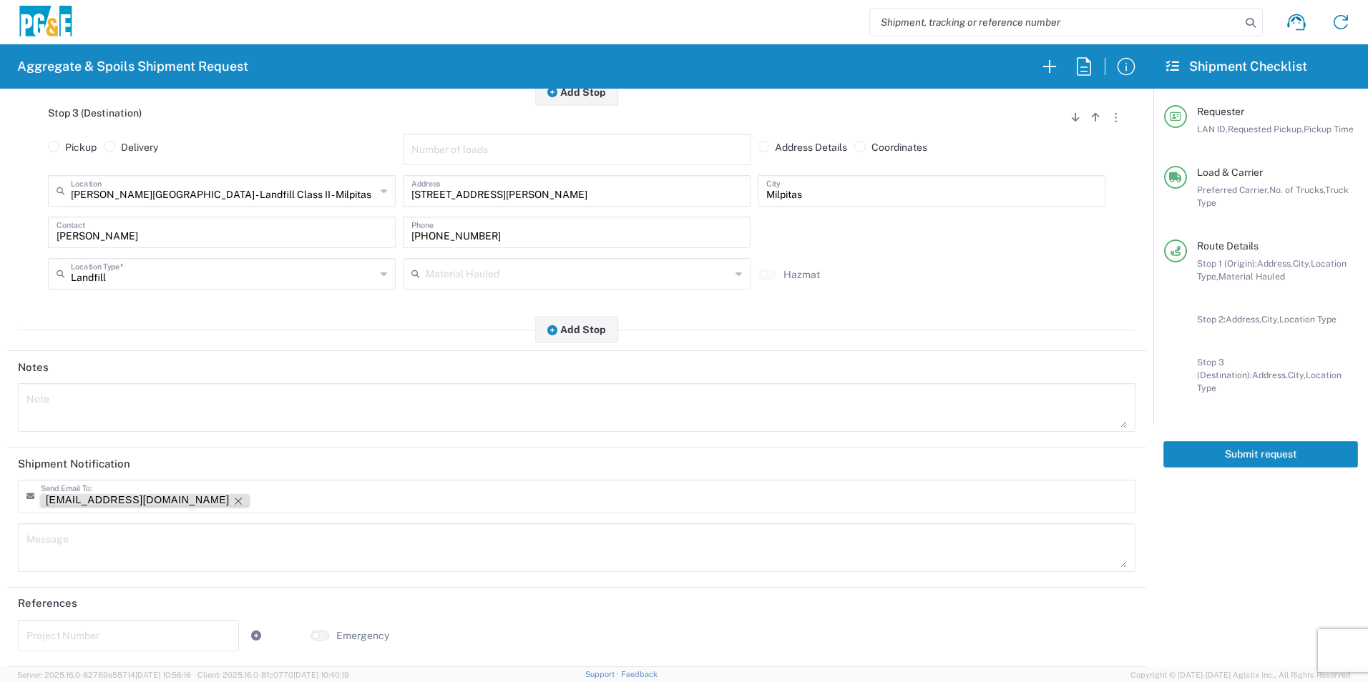
click at [139, 499] on tag-ripple at bounding box center [145, 499] width 208 height 11
click at [232, 503] on icon "Remove tag" at bounding box center [237, 501] width 11 height 11
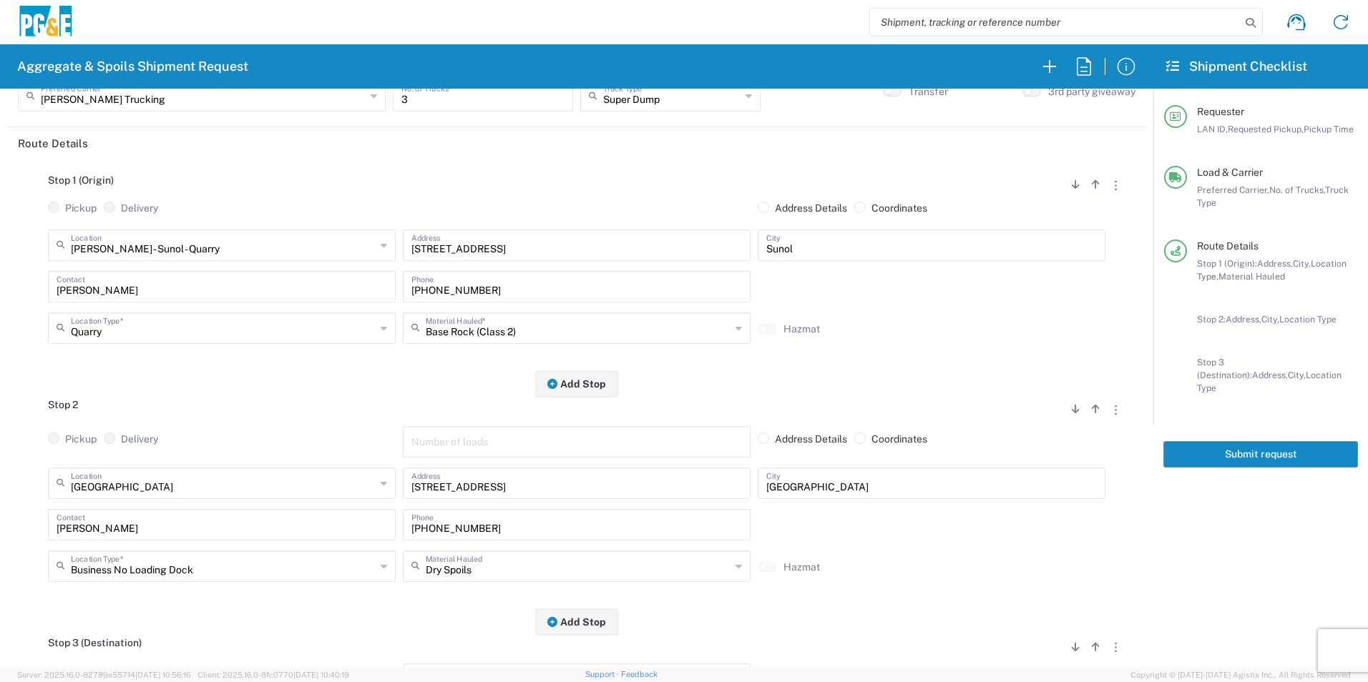
scroll to position [0, 0]
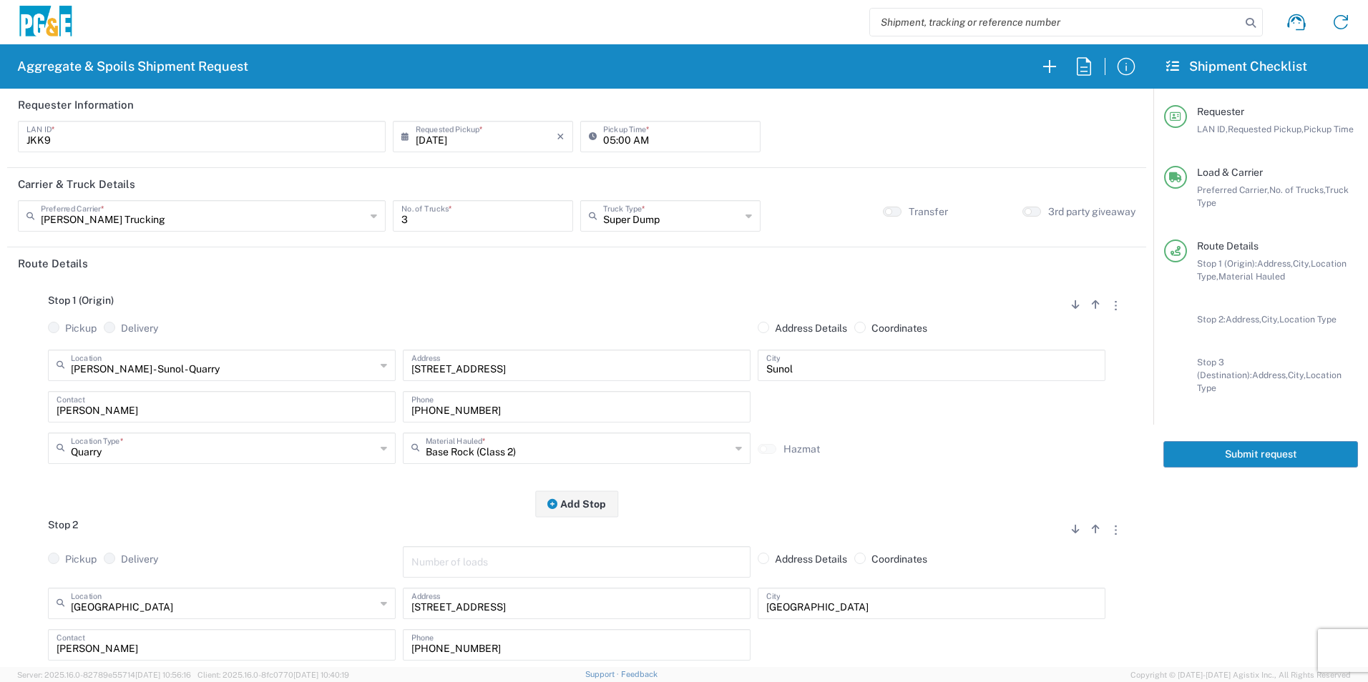
click at [1248, 441] on button "Submit request" at bounding box center [1260, 454] width 195 height 26
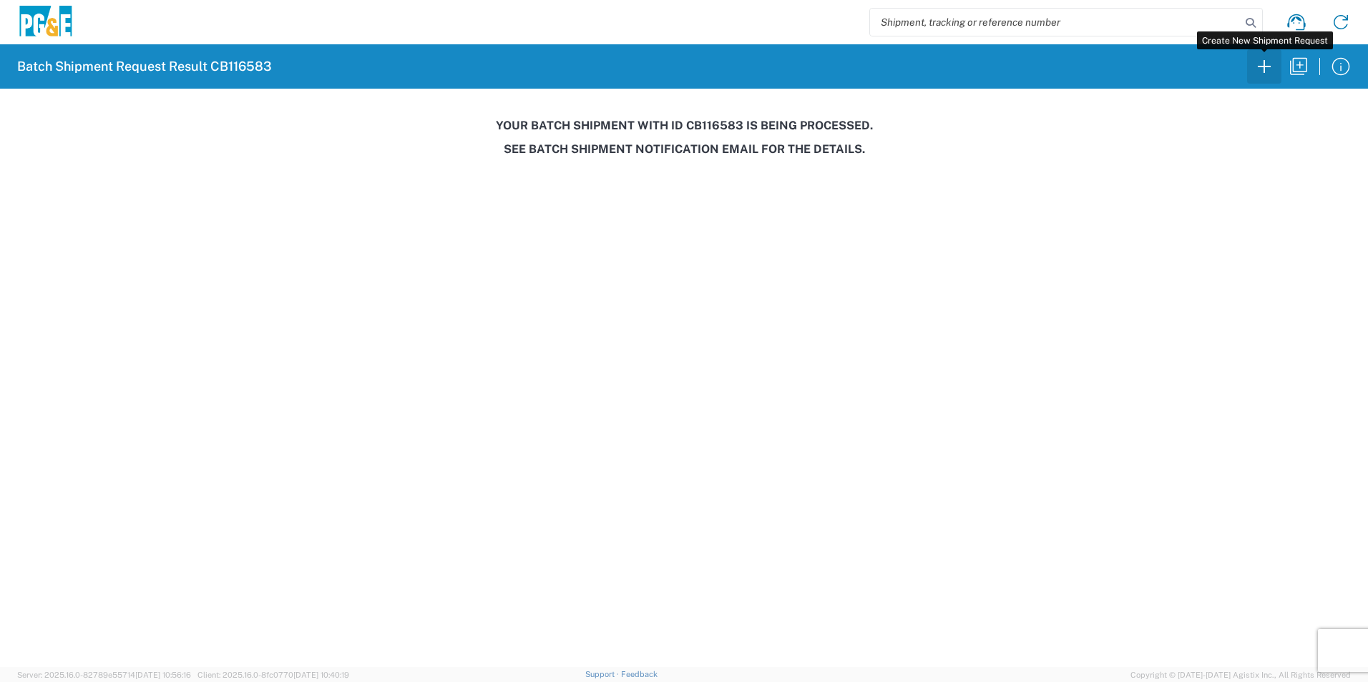
click at [1261, 57] on icon "button" at bounding box center [1263, 66] width 23 height 23
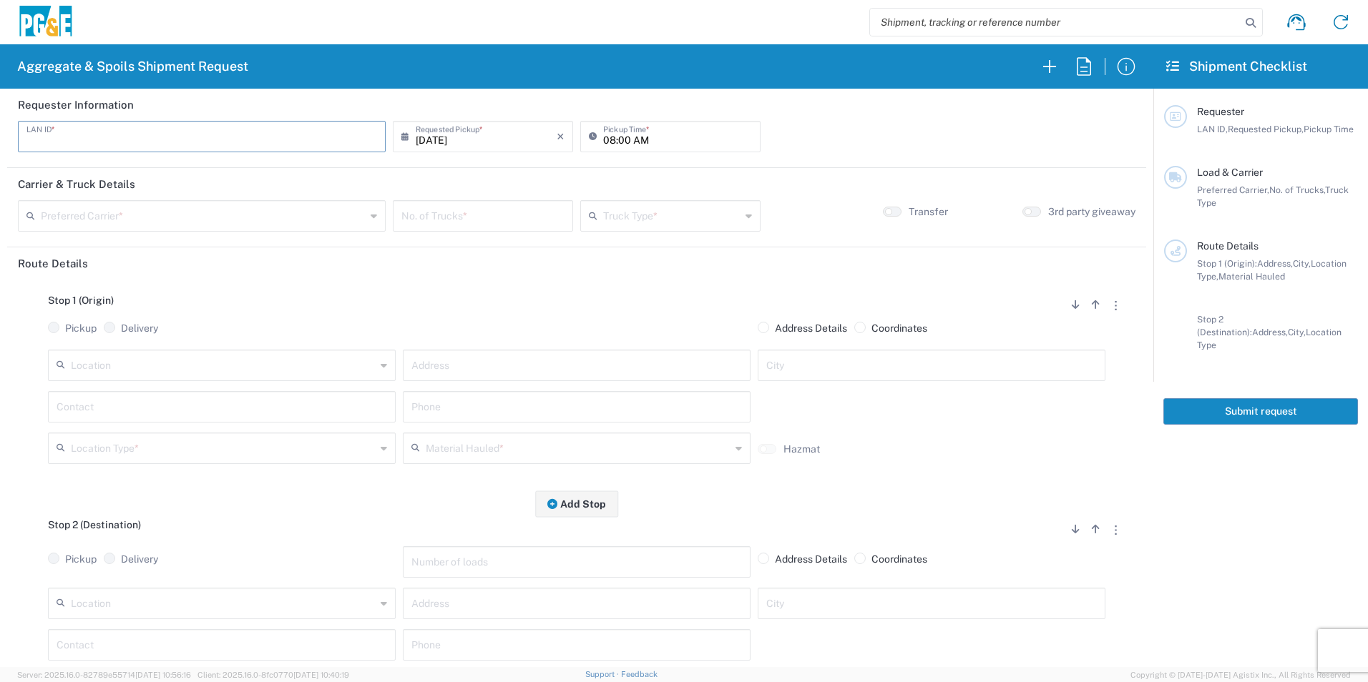
click at [127, 141] on input "text" at bounding box center [201, 135] width 350 height 25
type input "T3MP"
click at [608, 137] on input "08:00 AM" at bounding box center [677, 135] width 149 height 25
type input "06:00 AM"
click at [314, 212] on input "text" at bounding box center [203, 214] width 325 height 25
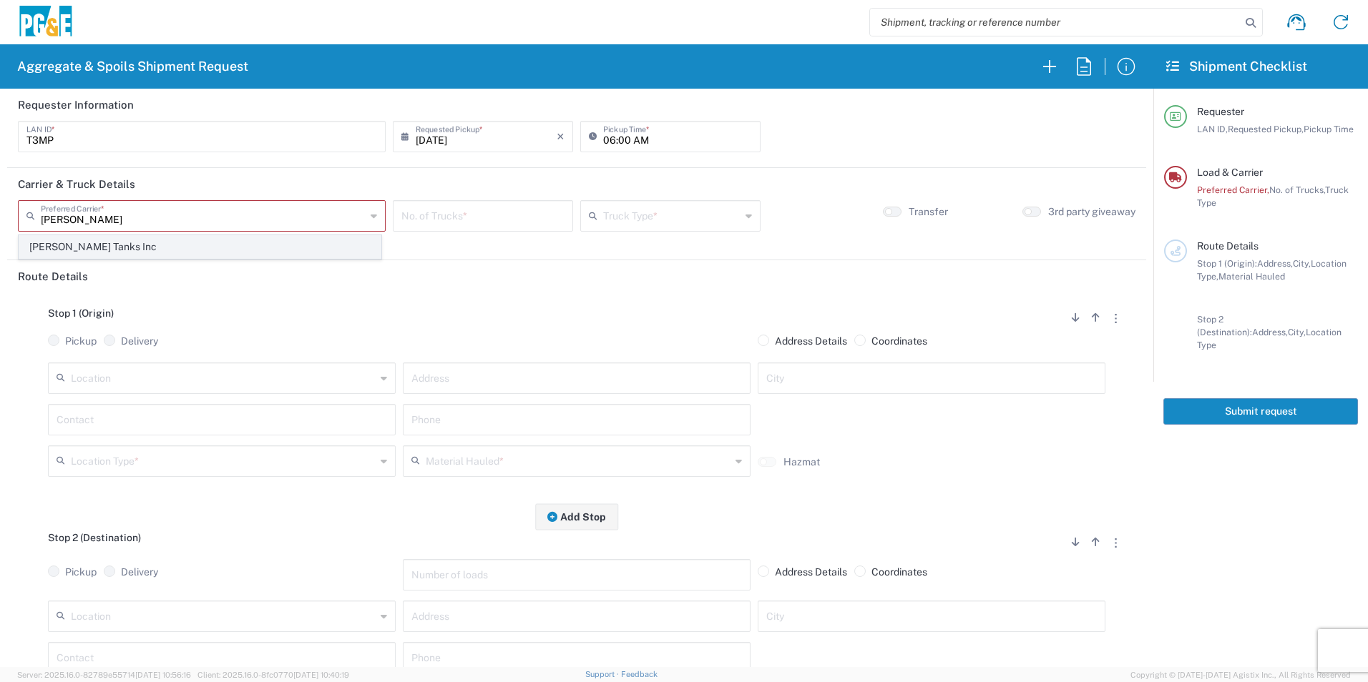
click at [137, 242] on span "[PERSON_NAME] Tanks Inc" at bounding box center [199, 247] width 361 height 22
type input "[PERSON_NAME] Tanks Inc"
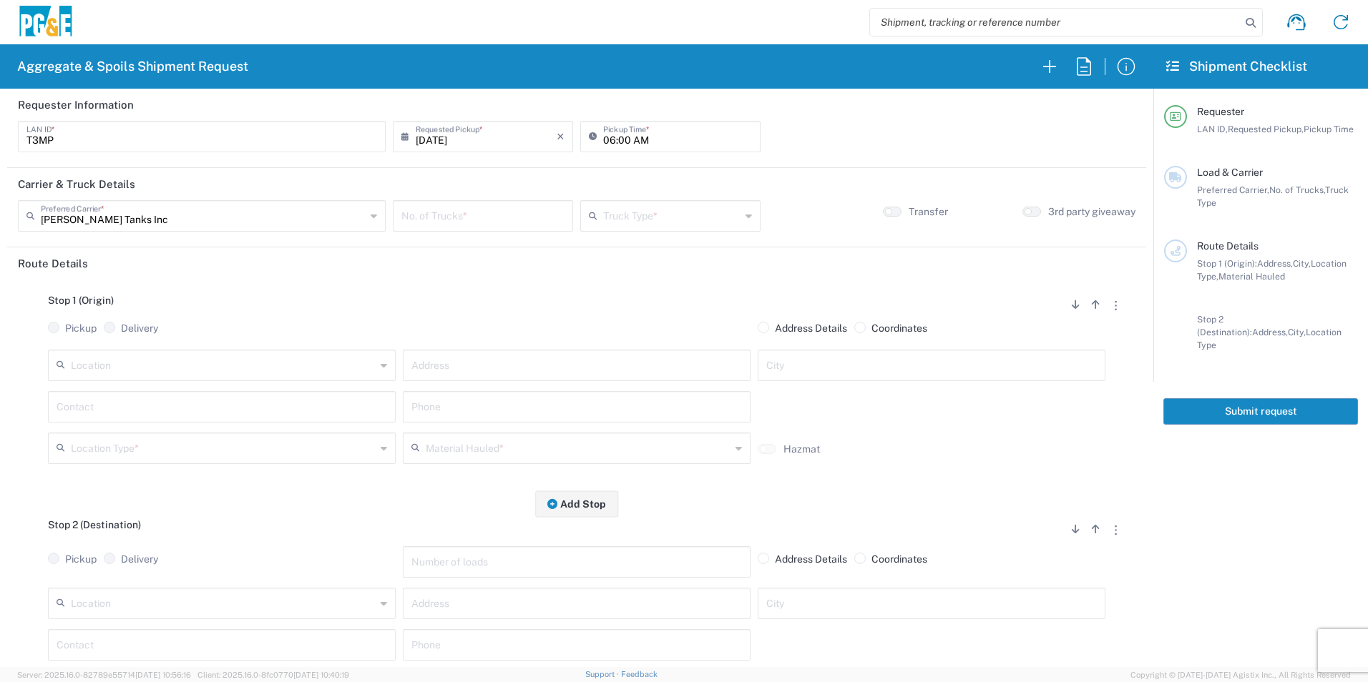
click at [488, 218] on input "number" at bounding box center [482, 214] width 163 height 25
type input "1"
click at [634, 217] on input "text" at bounding box center [671, 214] width 137 height 25
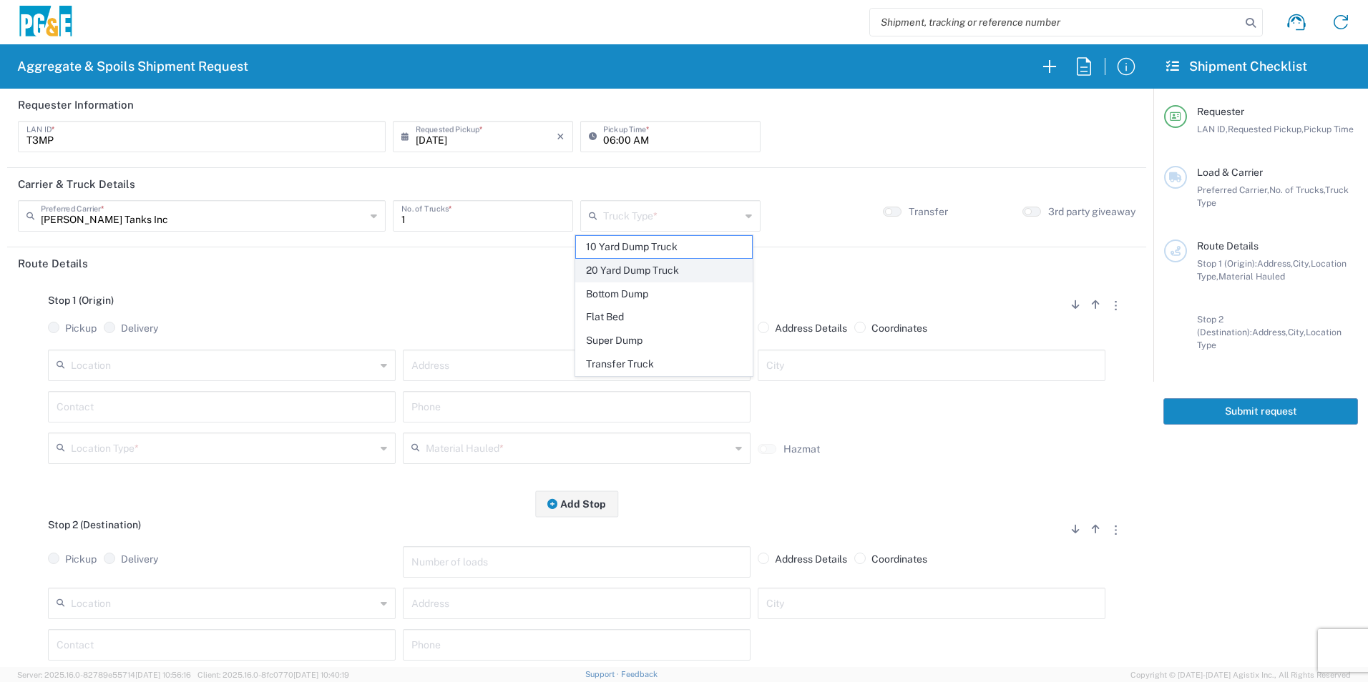
drag, startPoint x: 621, startPoint y: 270, endPoint x: 179, endPoint y: 338, distance: 447.2
click at [620, 270] on span "20 Yard Dump Truck" at bounding box center [663, 271] width 175 height 22
type input "20 Yard Dump Truck"
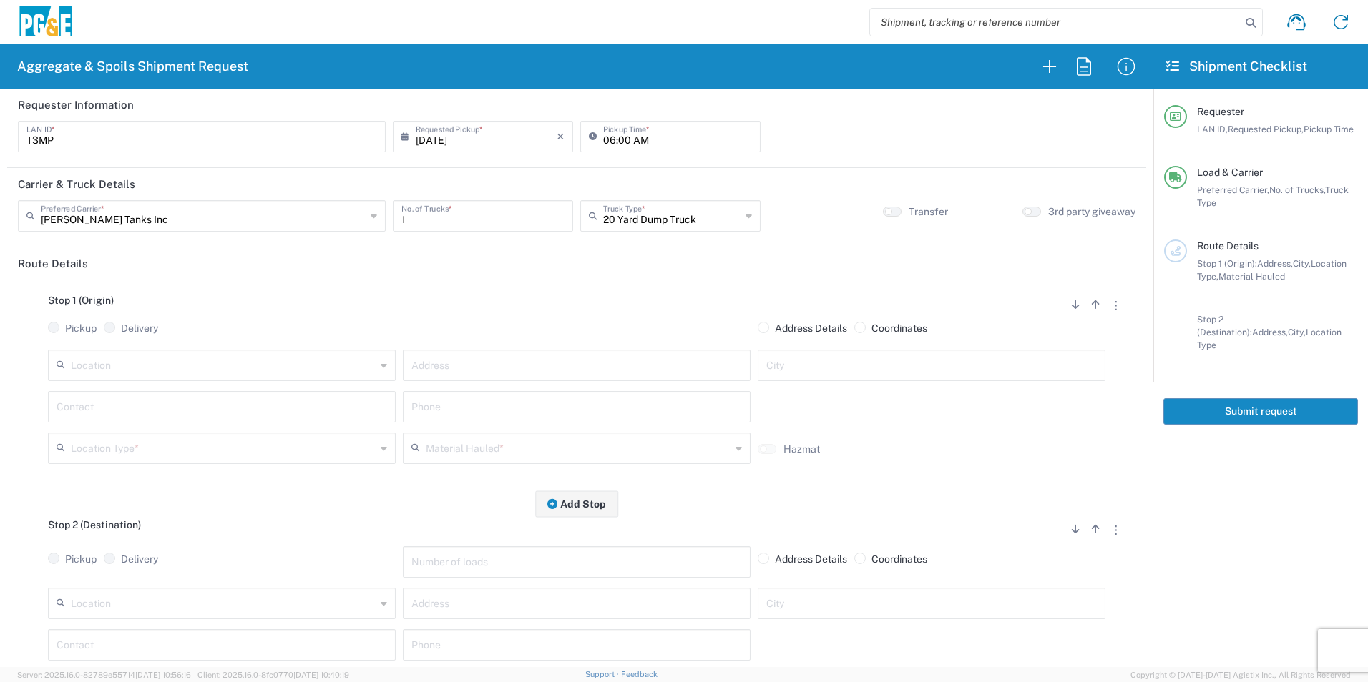
click at [160, 348] on div "Pickup Delivery" at bounding box center [221, 336] width 355 height 28
click at [155, 357] on input "text" at bounding box center [223, 364] width 305 height 25
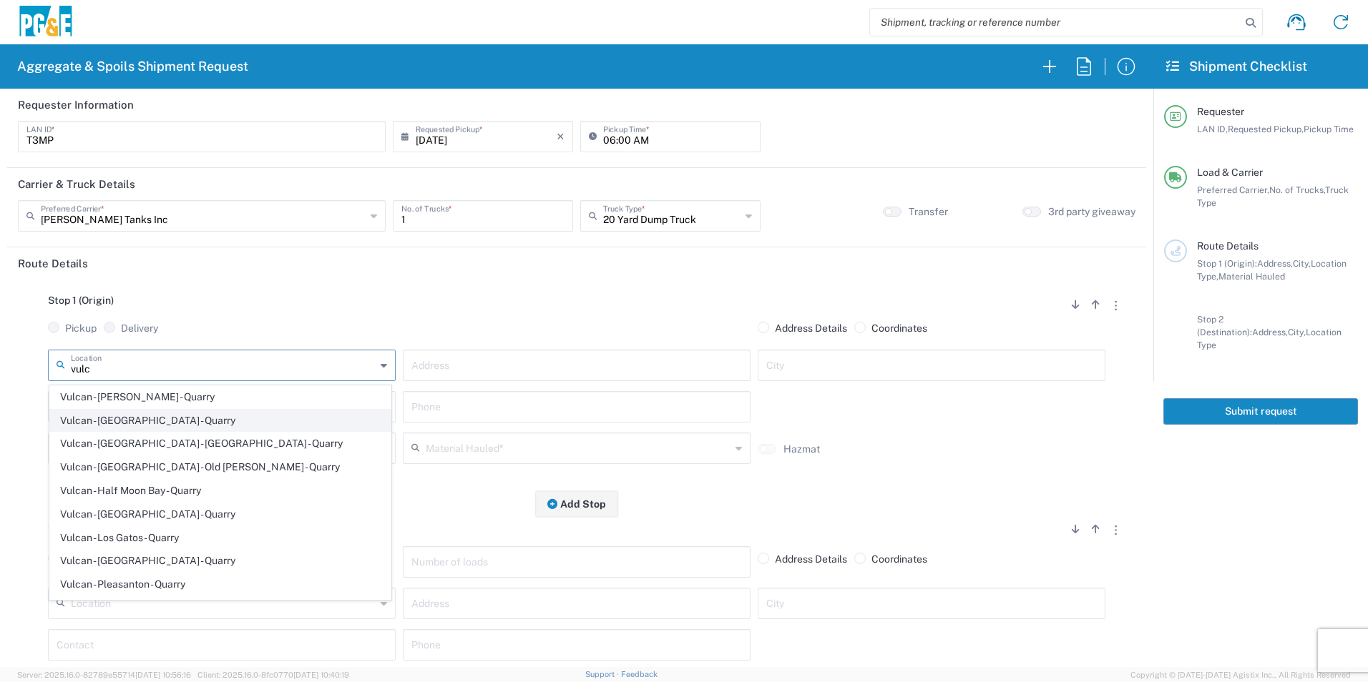
click at [125, 418] on span "Vulcan - [GEOGRAPHIC_DATA] - Quarry" at bounding box center [220, 421] width 340 height 22
type input "Vulcan - [GEOGRAPHIC_DATA] - Quarry"
type input "[STREET_ADDRESS]"
type input "[GEOGRAPHIC_DATA]"
type input "Quarry"
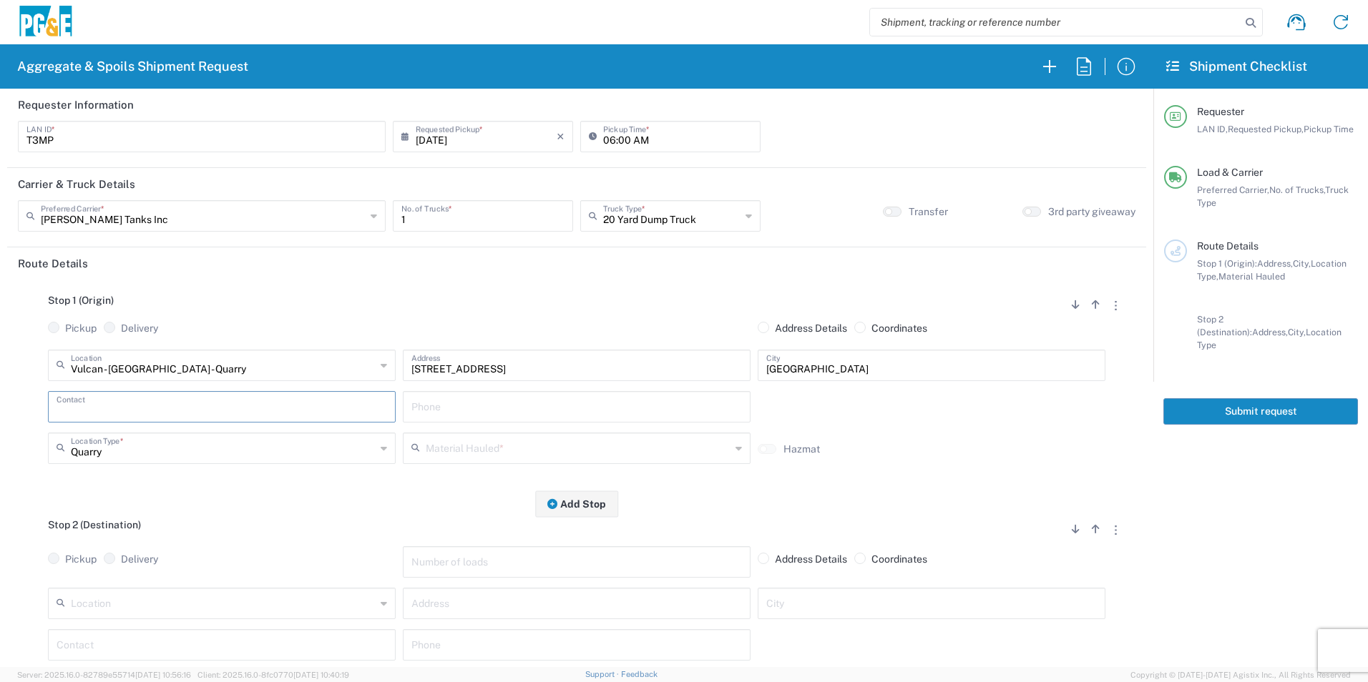
click at [127, 409] on input "text" at bounding box center [222, 405] width 330 height 25
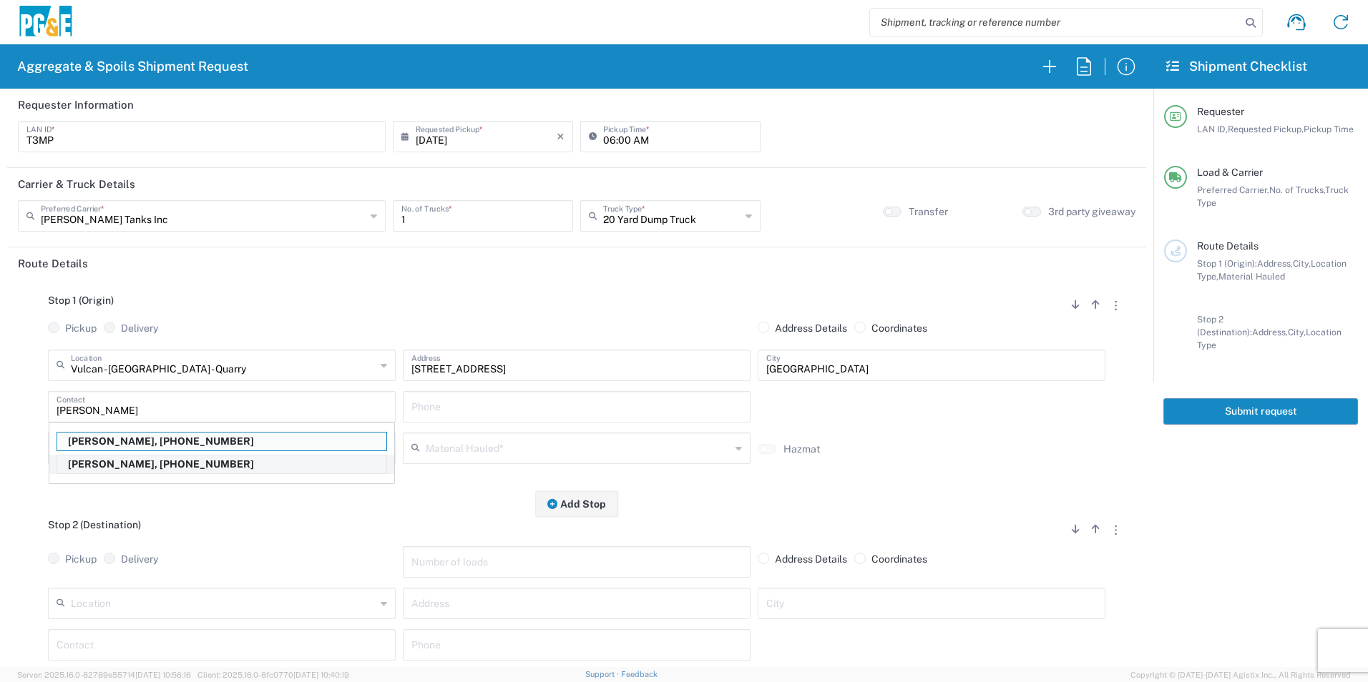
click at [129, 465] on p "Tim Miller, 661-529-1866" at bounding box center [221, 465] width 329 height 18
type input "[PERSON_NAME]"
type input "[PHONE_NUMBER]"
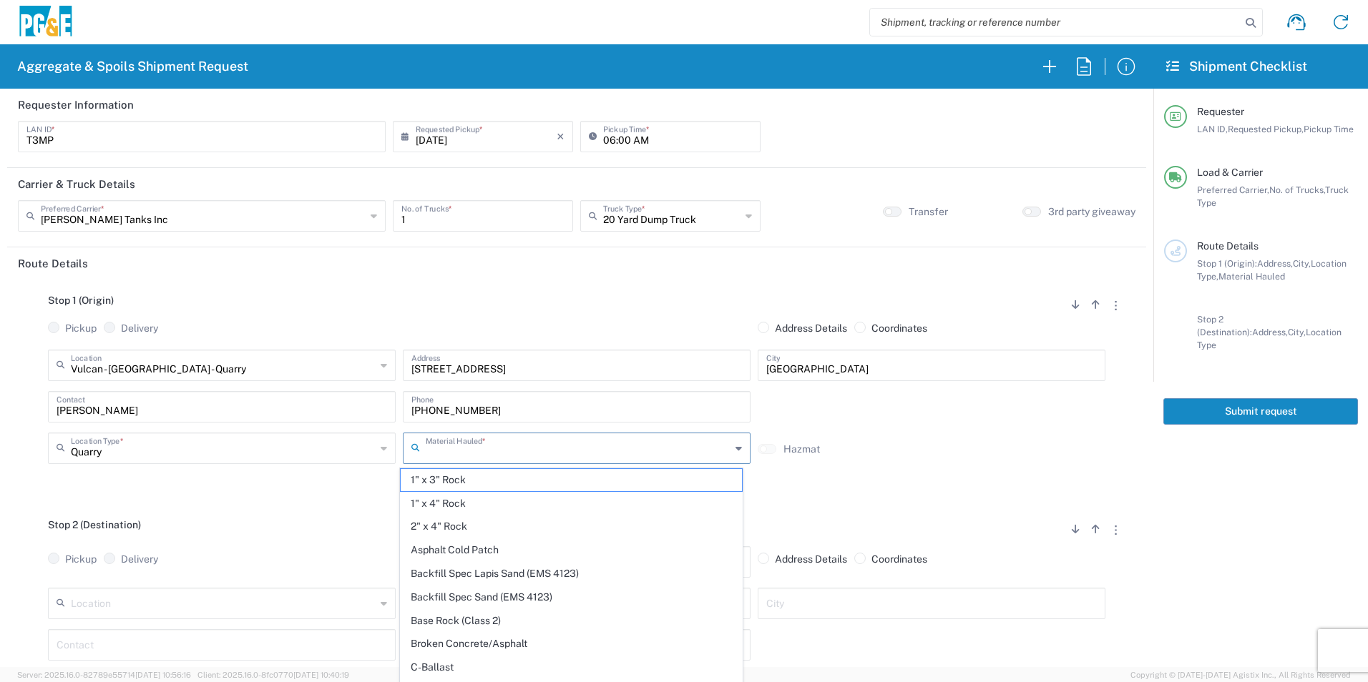
click at [520, 453] on input "text" at bounding box center [578, 447] width 305 height 25
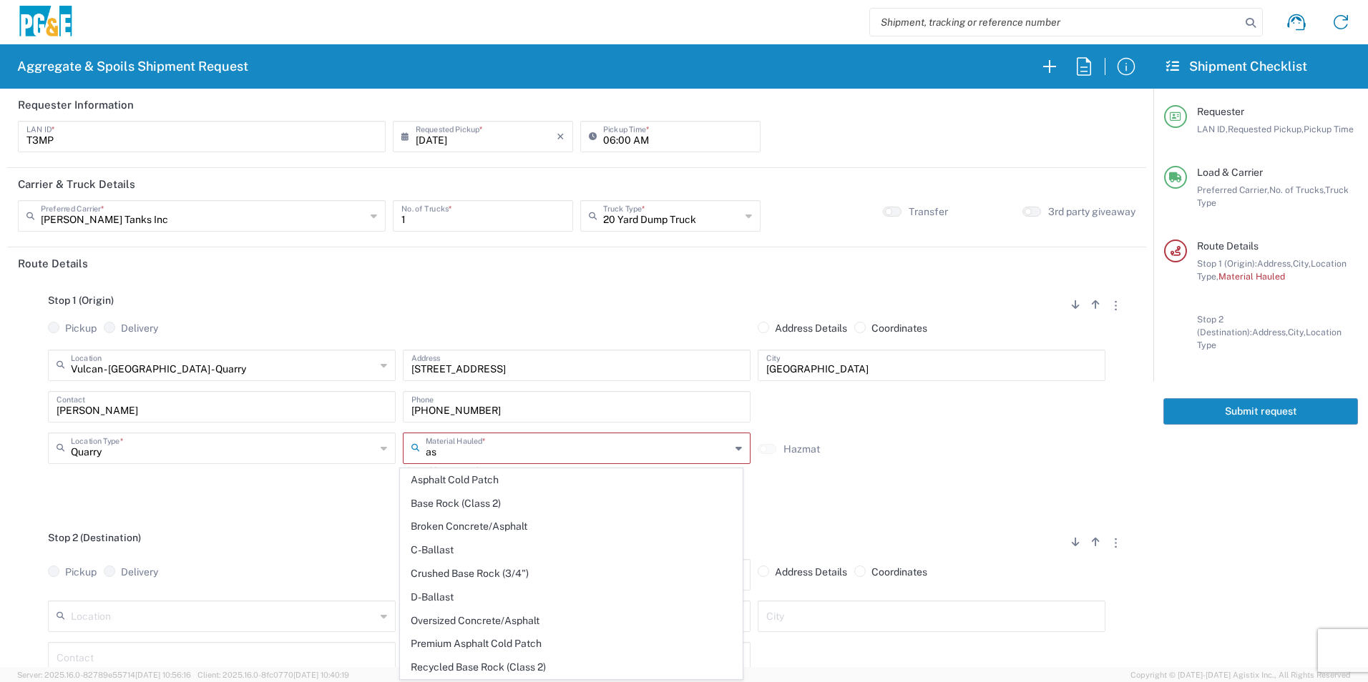
drag, startPoint x: 504, startPoint y: 481, endPoint x: 417, endPoint y: 503, distance: 89.2
click at [503, 481] on span "Asphalt Cold Patch" at bounding box center [571, 480] width 340 height 22
type input "Asphalt Cold Patch"
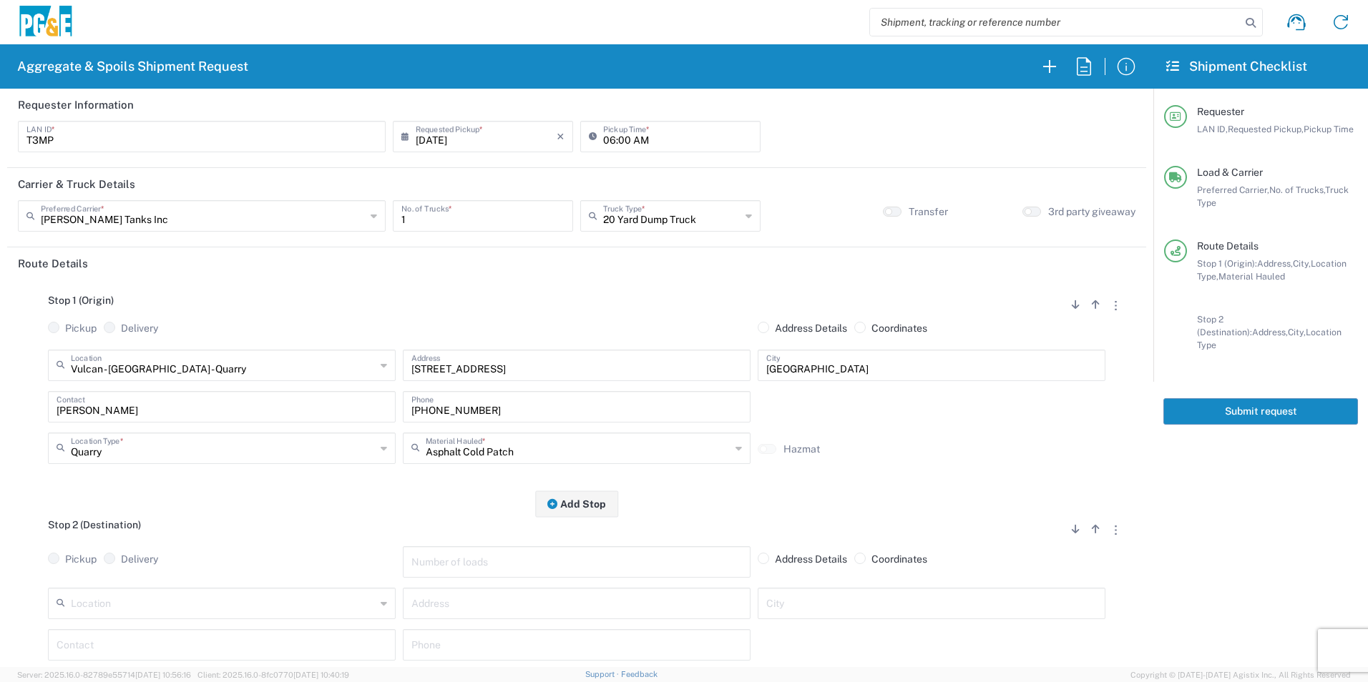
click at [184, 614] on input "text" at bounding box center [223, 602] width 305 height 25
click at [179, 570] on span "Fruitvale Sub - [GEOGRAPHIC_DATA]" at bounding box center [220, 577] width 340 height 22
type input "Fruitvale Sub - [GEOGRAPHIC_DATA]"
type input "2401 Coffee Rd"
type input "[GEOGRAPHIC_DATA]"
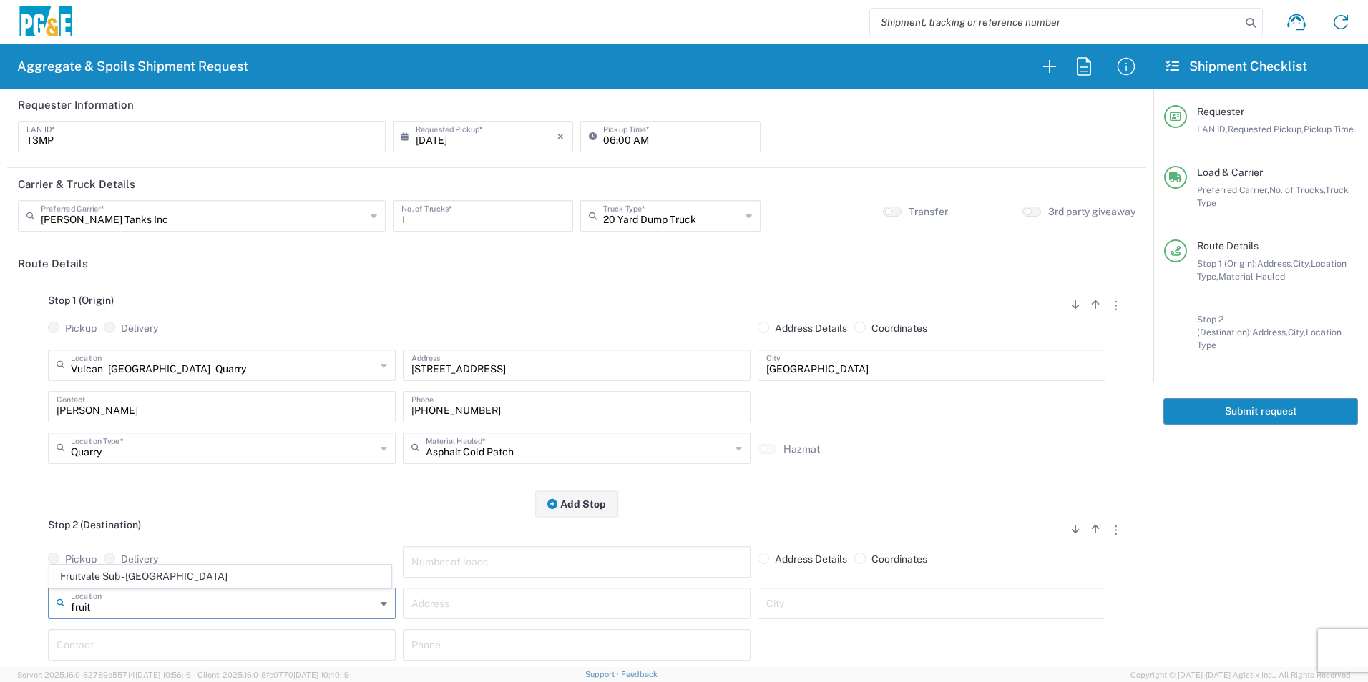
type input "Business No Loading Dock"
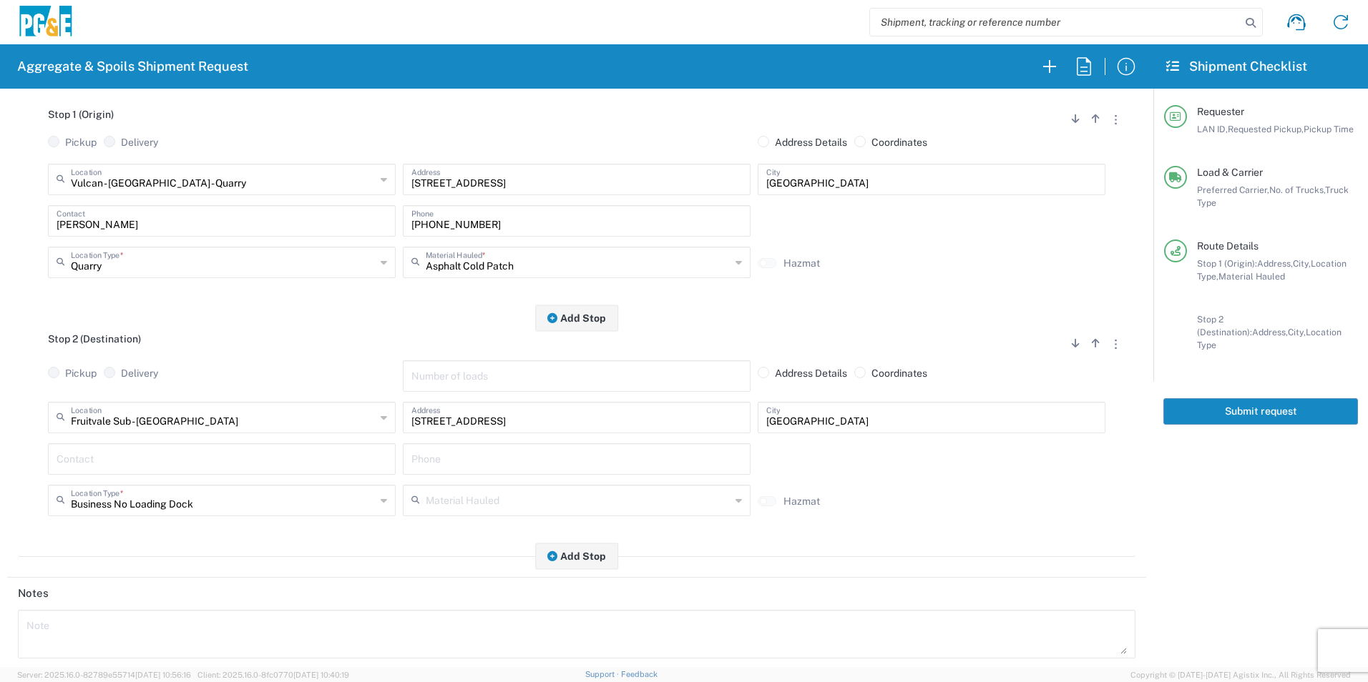
scroll to position [215, 0]
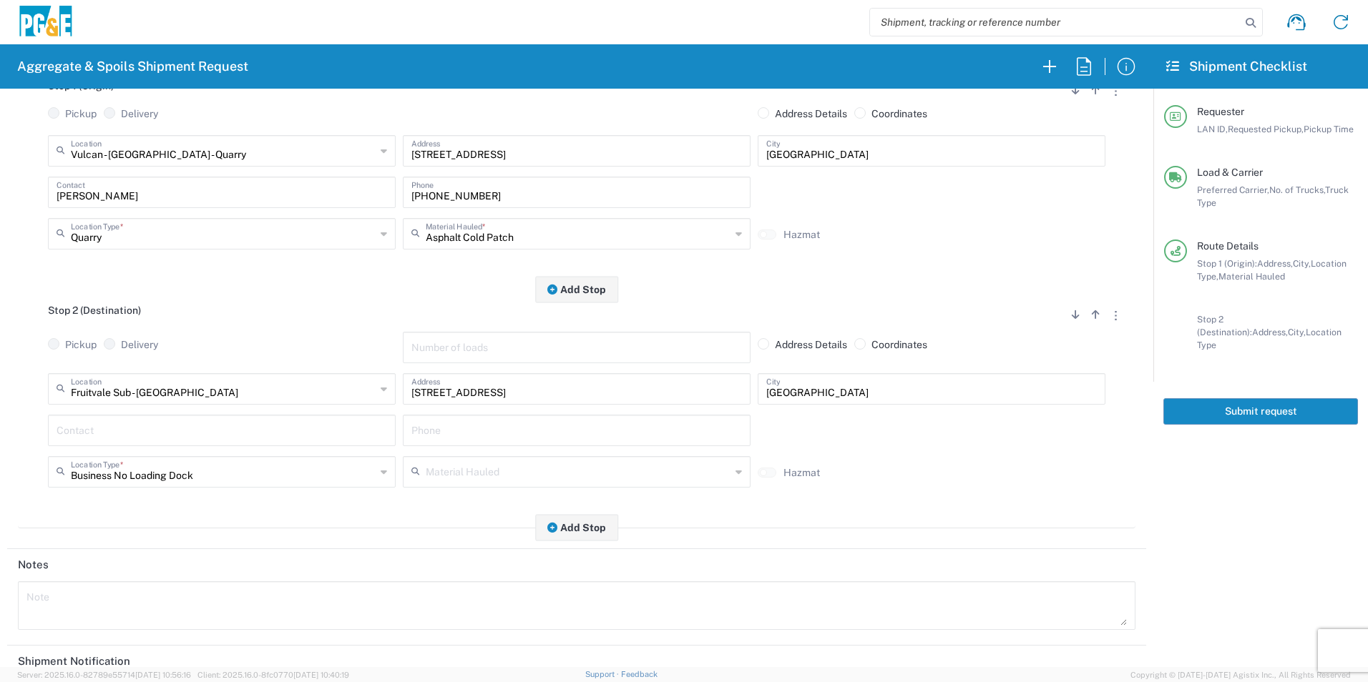
click at [142, 435] on input "text" at bounding box center [222, 429] width 330 height 25
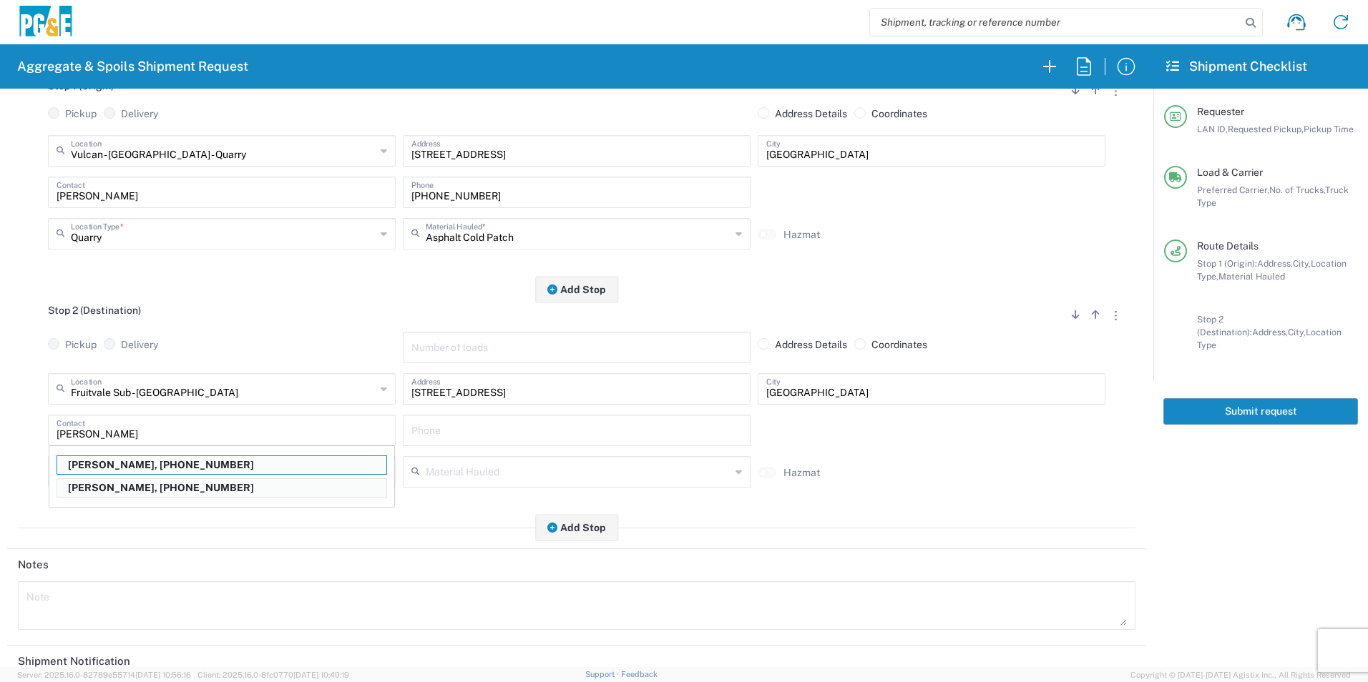
drag, startPoint x: 114, startPoint y: 488, endPoint x: 177, endPoint y: 473, distance: 65.4
click at [113, 488] on p "Tim Miller, 661-529-1866" at bounding box center [221, 488] width 329 height 18
type input "[PERSON_NAME]"
type input "[PHONE_NUMBER]"
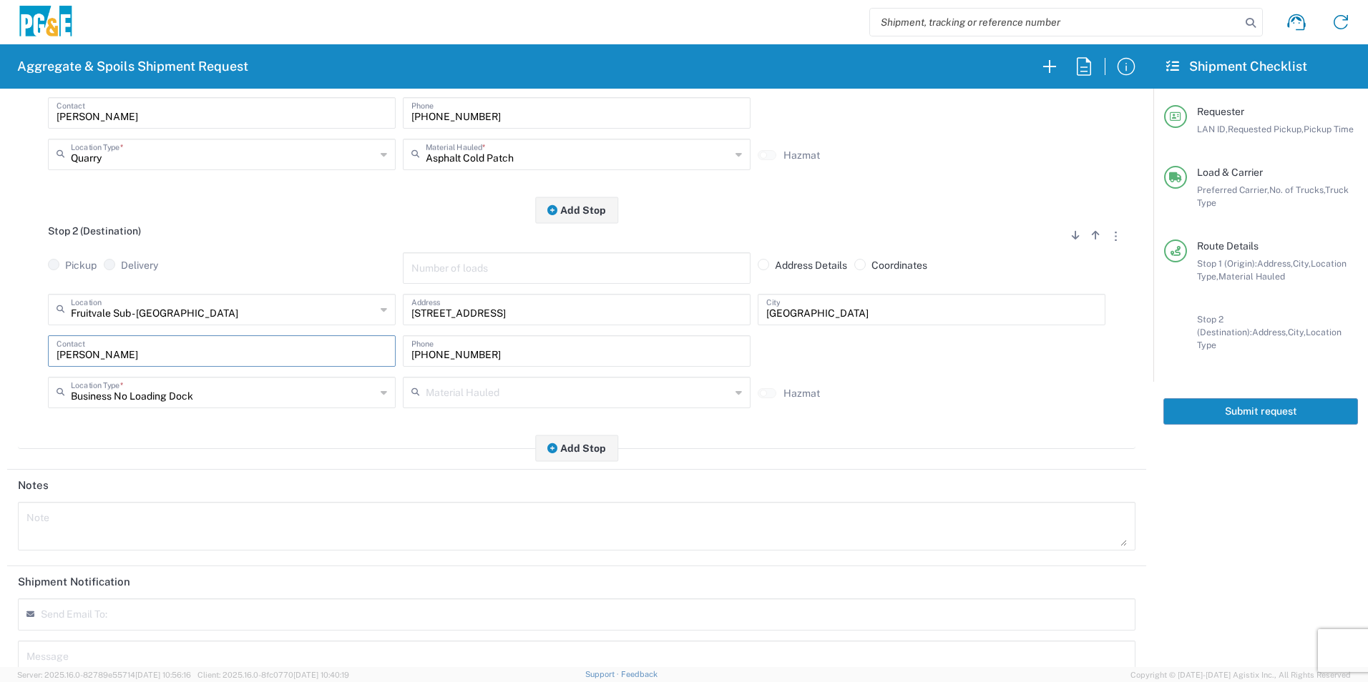
scroll to position [413, 0]
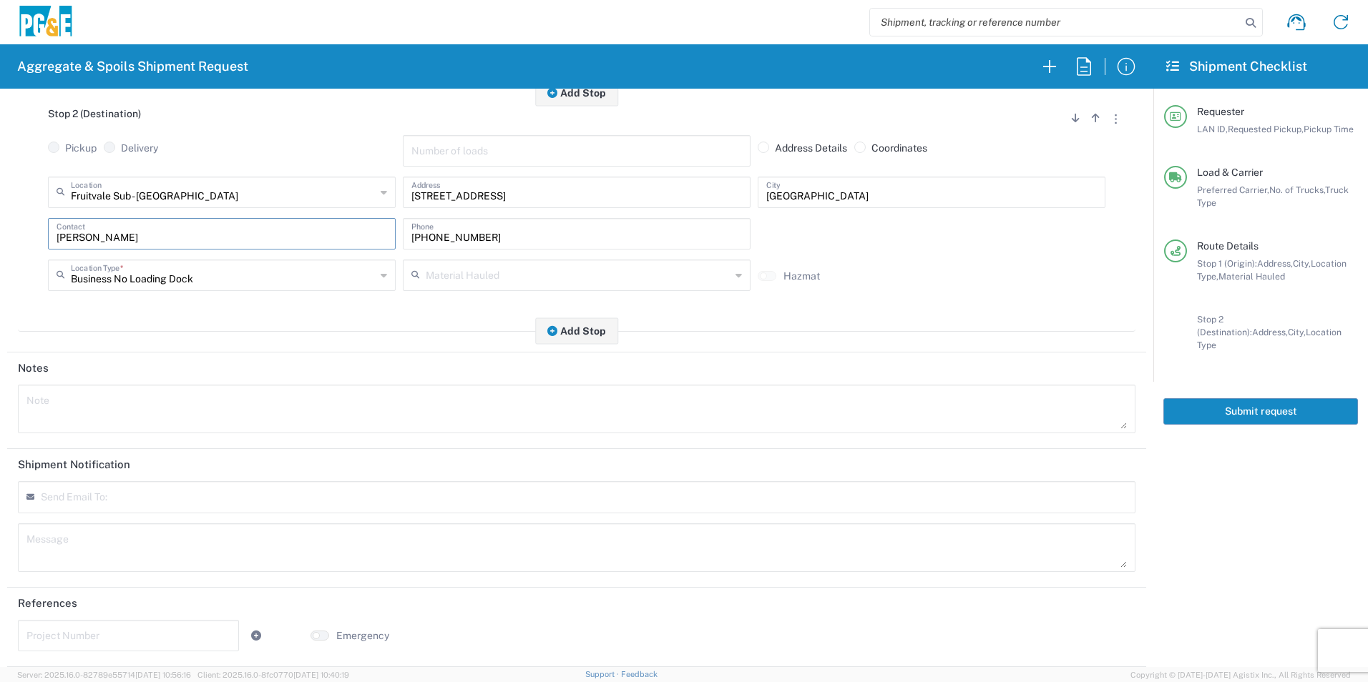
click at [158, 409] on textarea at bounding box center [576, 409] width 1100 height 40
drag, startPoint x: 192, startPoint y: 415, endPoint x: 0, endPoint y: 365, distance: 198.1
click at [0, 365] on html "Aggregate & Spoils Shipment Request Requester Information T3MP LAN ID * 08/13/2…" at bounding box center [684, 341] width 1368 height 682
type textarea "Please deliver Cutback"
click at [111, 568] on div "Message" at bounding box center [576, 548] width 1117 height 49
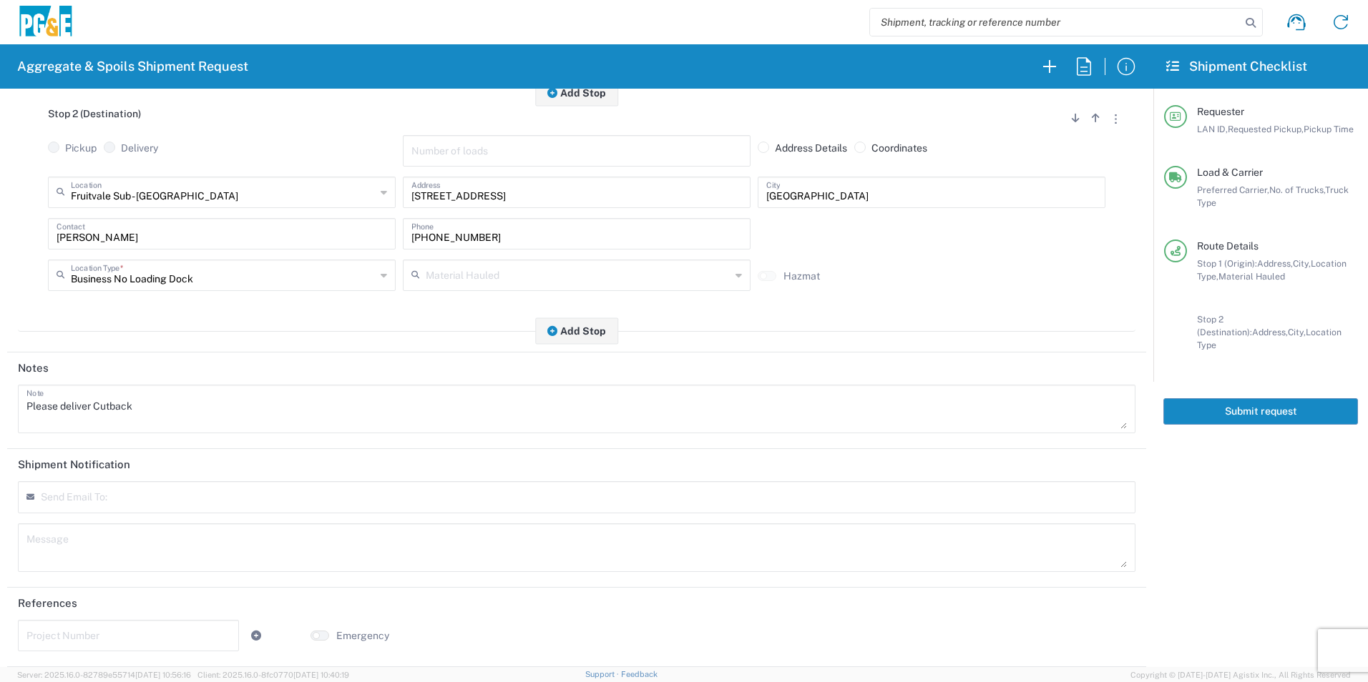
click at [137, 521] on div "Send Email To:" at bounding box center [576, 502] width 1124 height 42
click at [114, 550] on textarea at bounding box center [576, 548] width 1100 height 40
paste textarea "Please deliver Cutback"
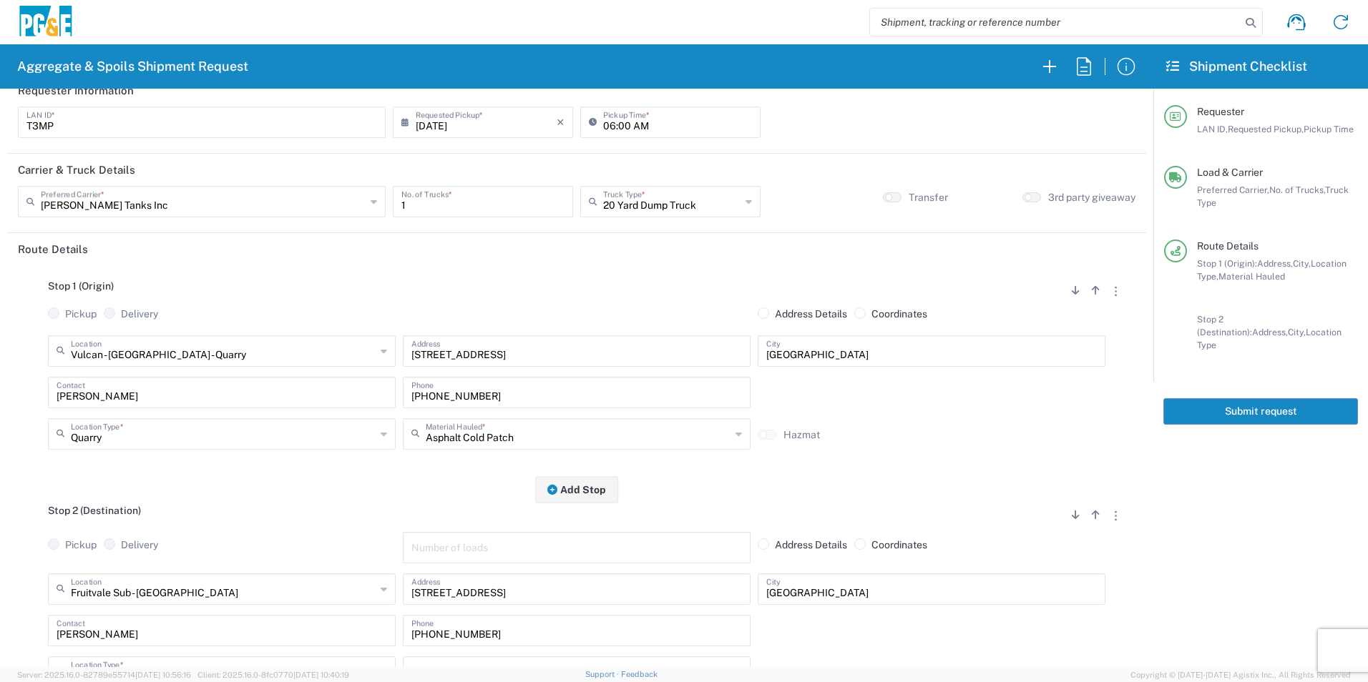
scroll to position [0, 0]
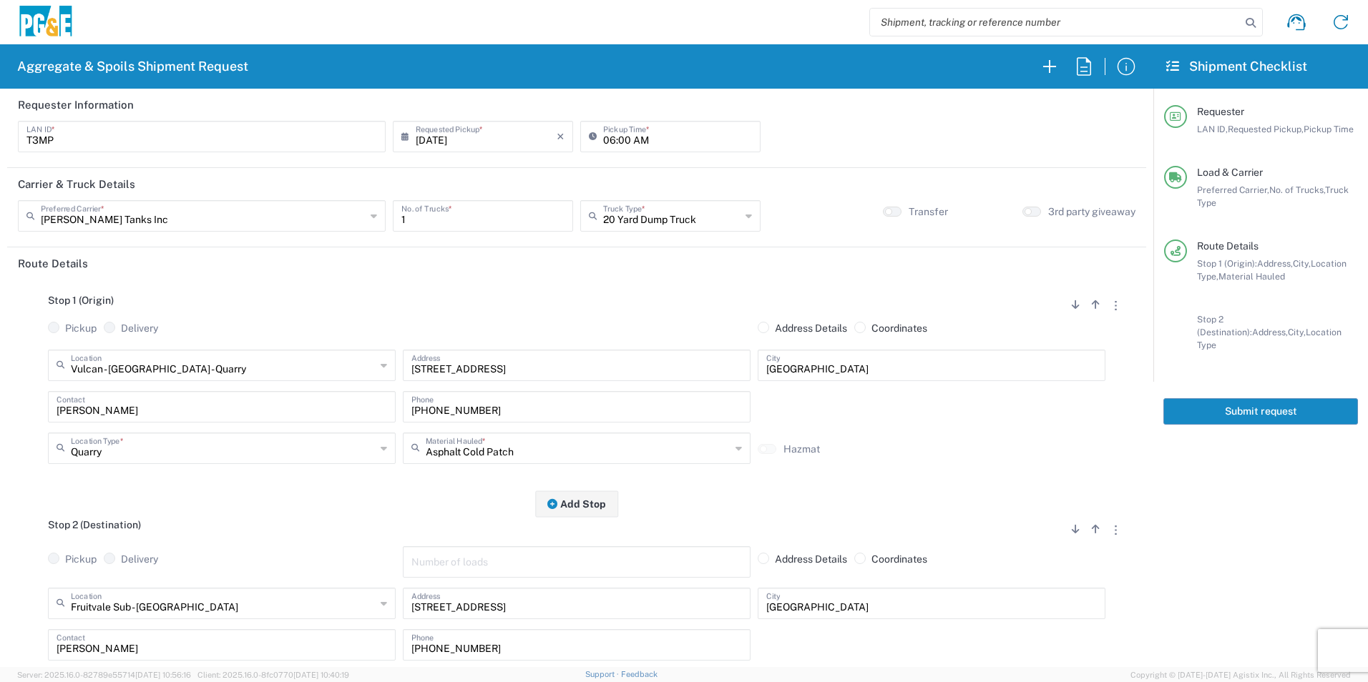
type textarea "Please deliver Cutback"
drag, startPoint x: 1217, startPoint y: 397, endPoint x: 1264, endPoint y: 402, distance: 47.5
click at [1217, 398] on button "Submit request" at bounding box center [1260, 411] width 195 height 26
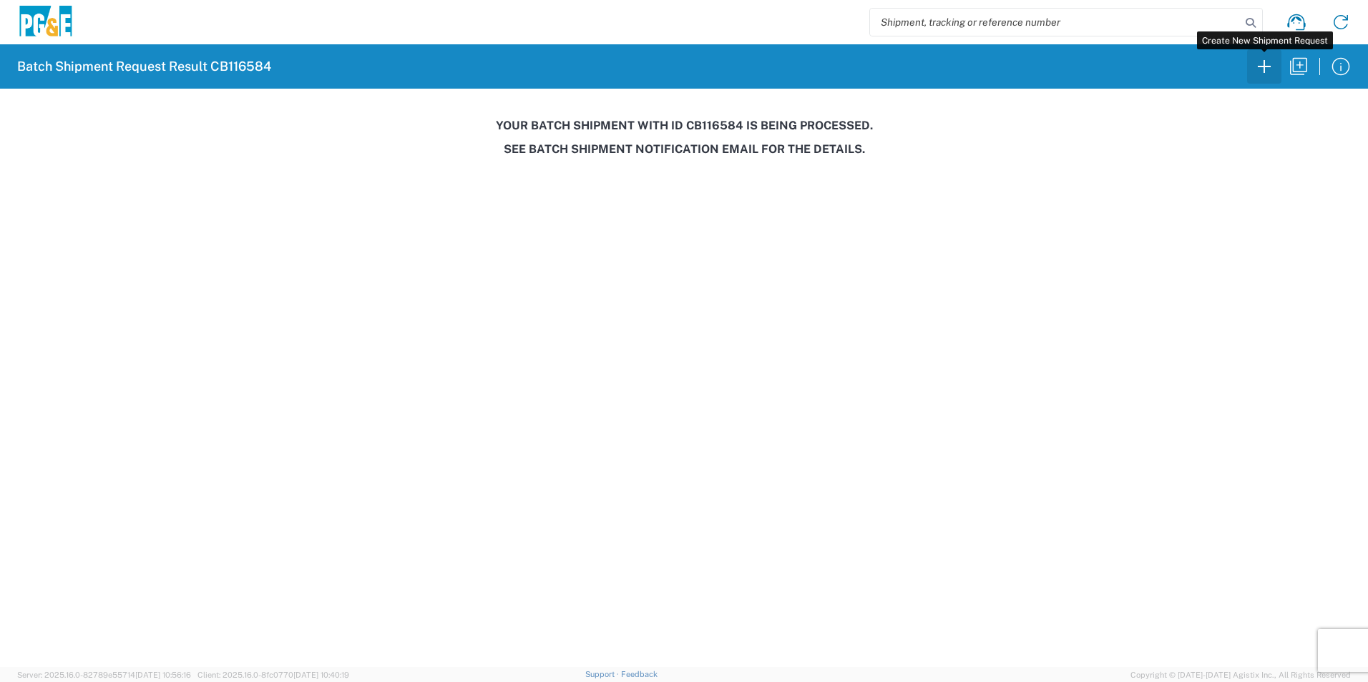
click at [1259, 71] on icon "button" at bounding box center [1263, 66] width 23 height 23
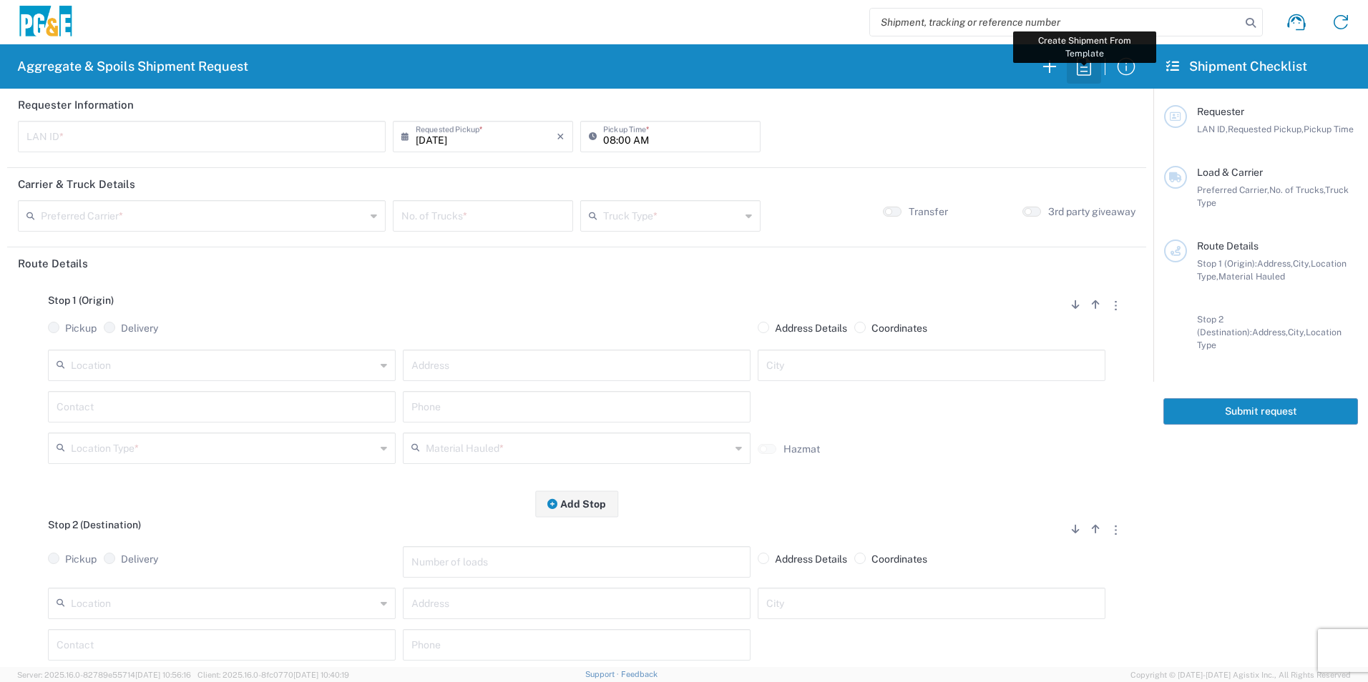
click at [1078, 66] on icon "button" at bounding box center [1083, 66] width 23 height 23
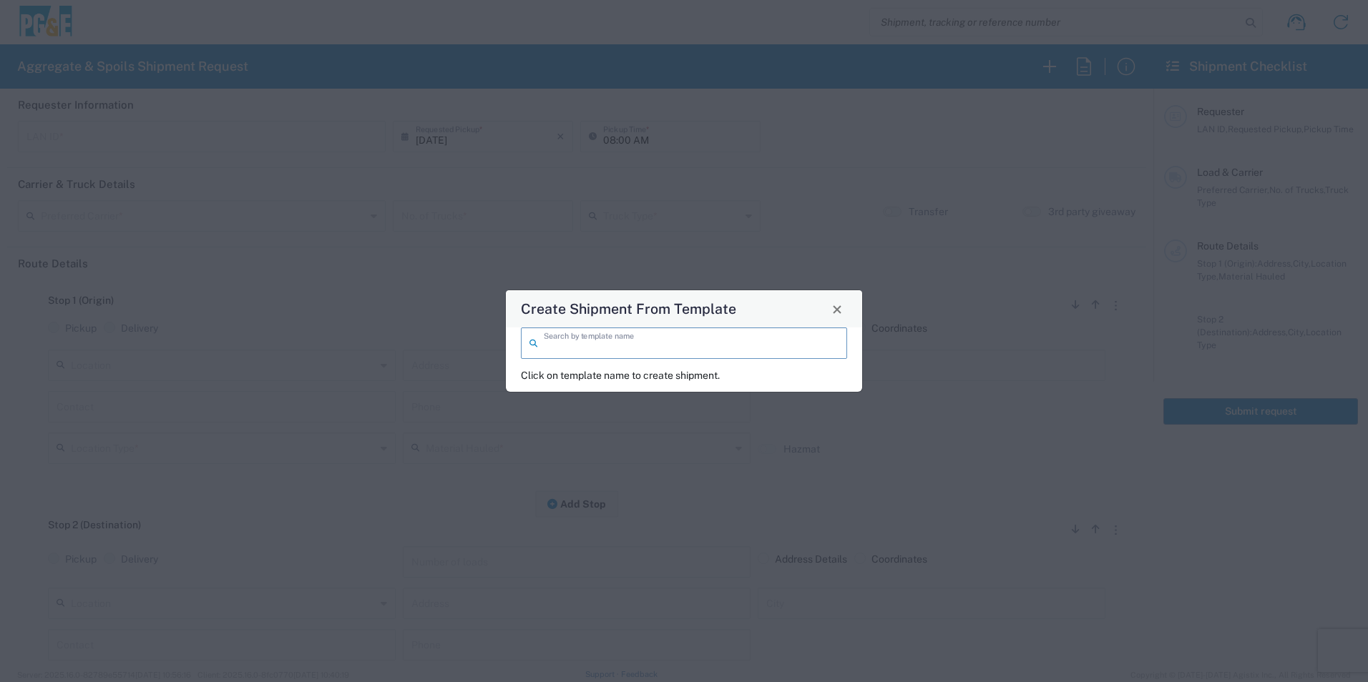
click at [609, 345] on input "search" at bounding box center [691, 342] width 295 height 25
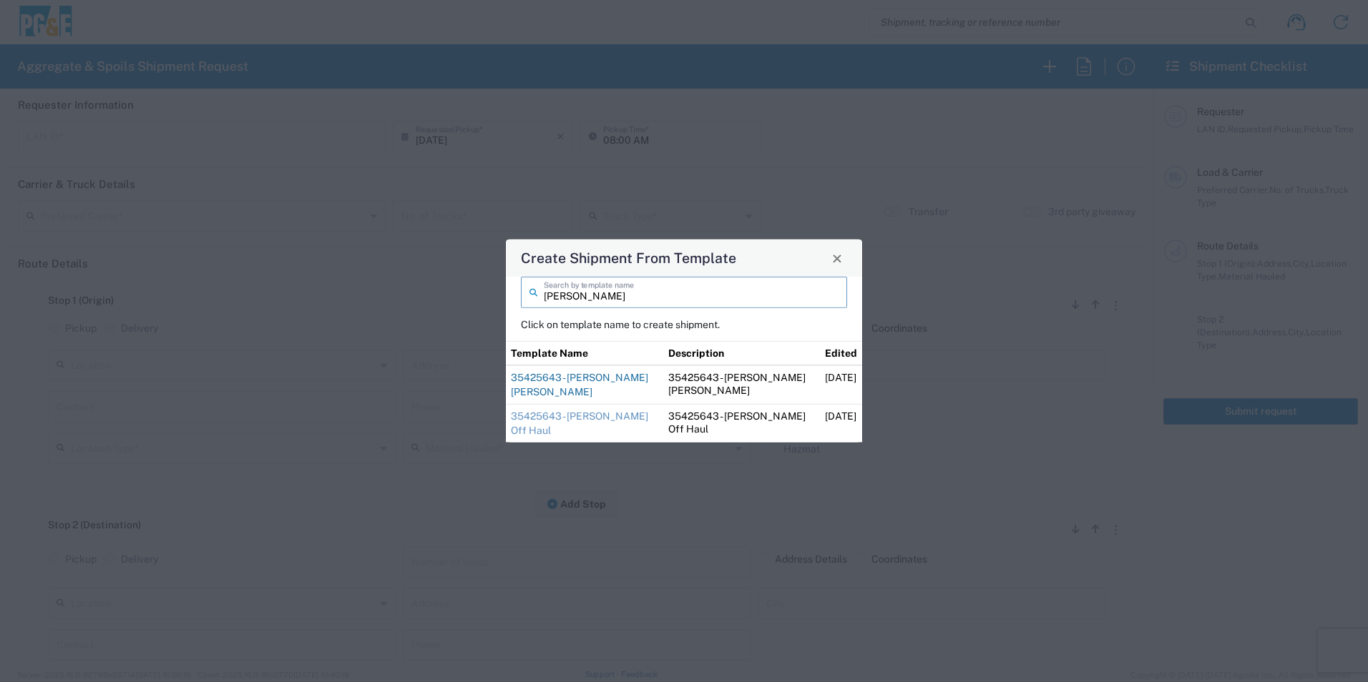
type input "sean"
click at [579, 376] on link "35425643 - Sean Angwin Hay Rd" at bounding box center [579, 385] width 137 height 26
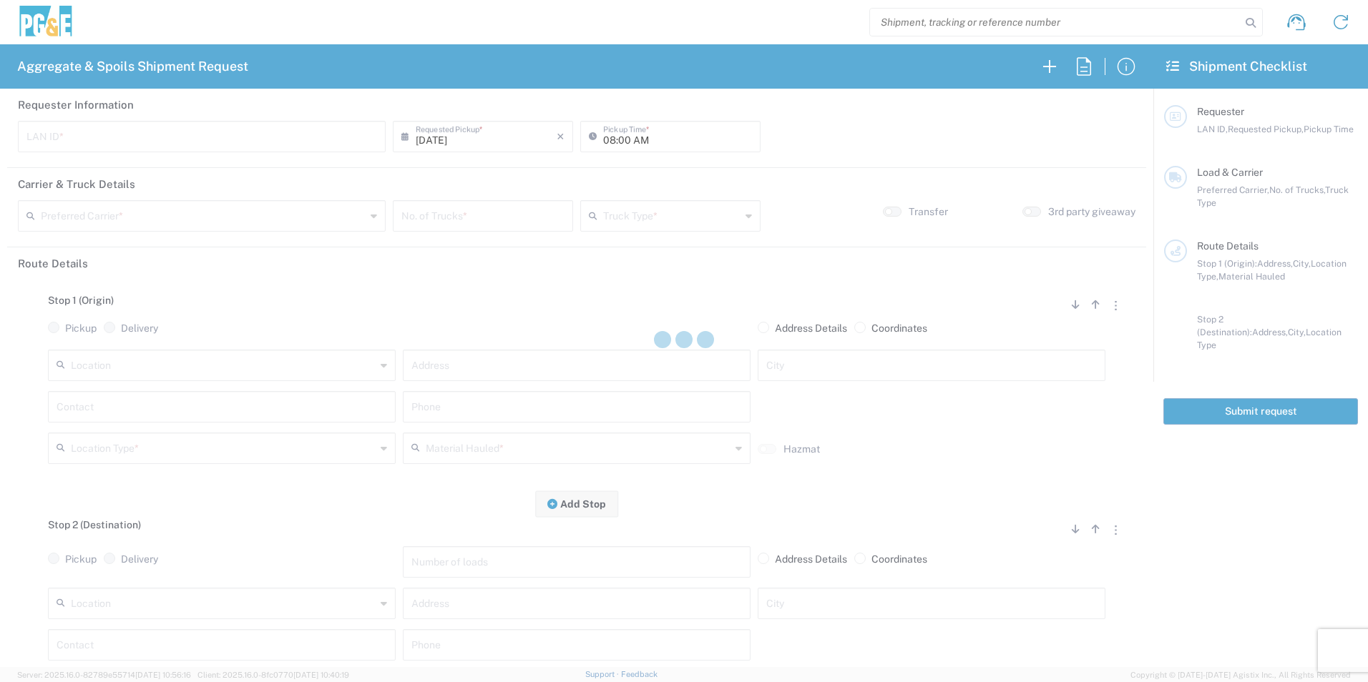
type input "CSGA"
type input "06:30 AM"
type input "[PERSON_NAME] Trucking"
type input "Super Dump"
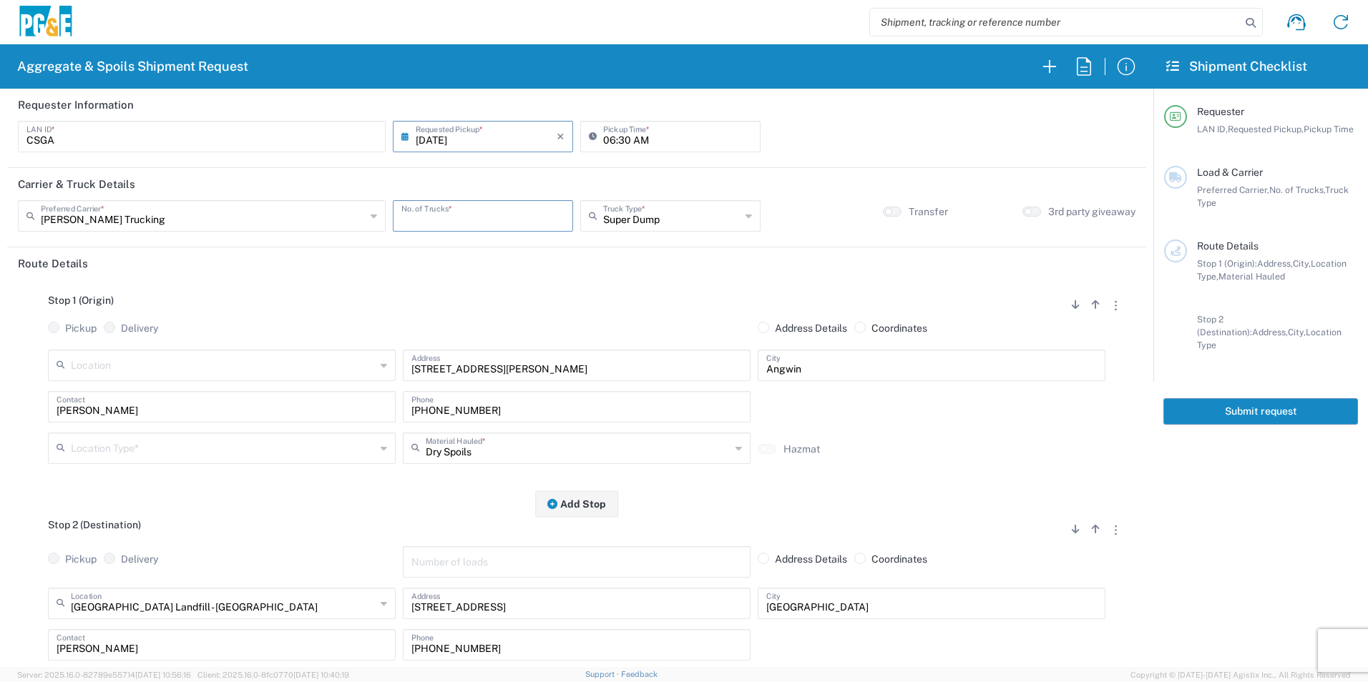
click at [438, 220] on input "number" at bounding box center [482, 214] width 163 height 25
type input "6"
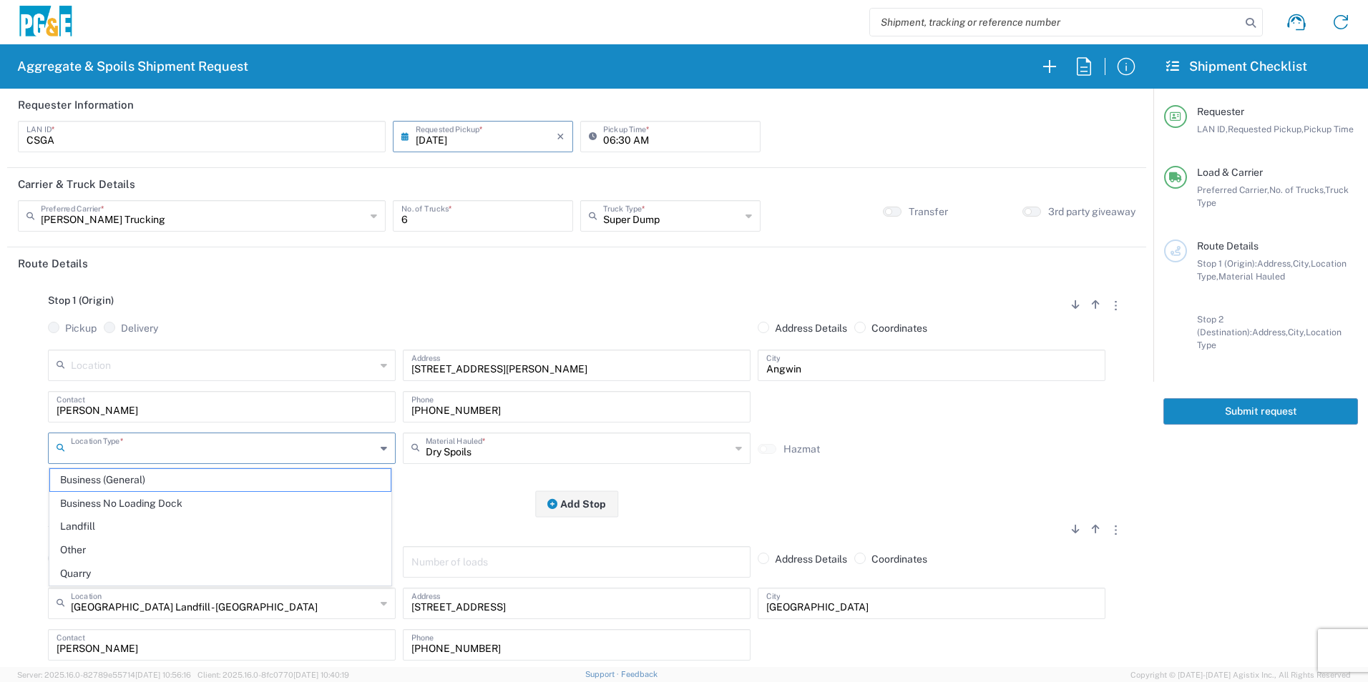
click at [119, 443] on input "text" at bounding box center [223, 447] width 305 height 25
click at [111, 545] on span "Other" at bounding box center [220, 550] width 340 height 22
type input "Other"
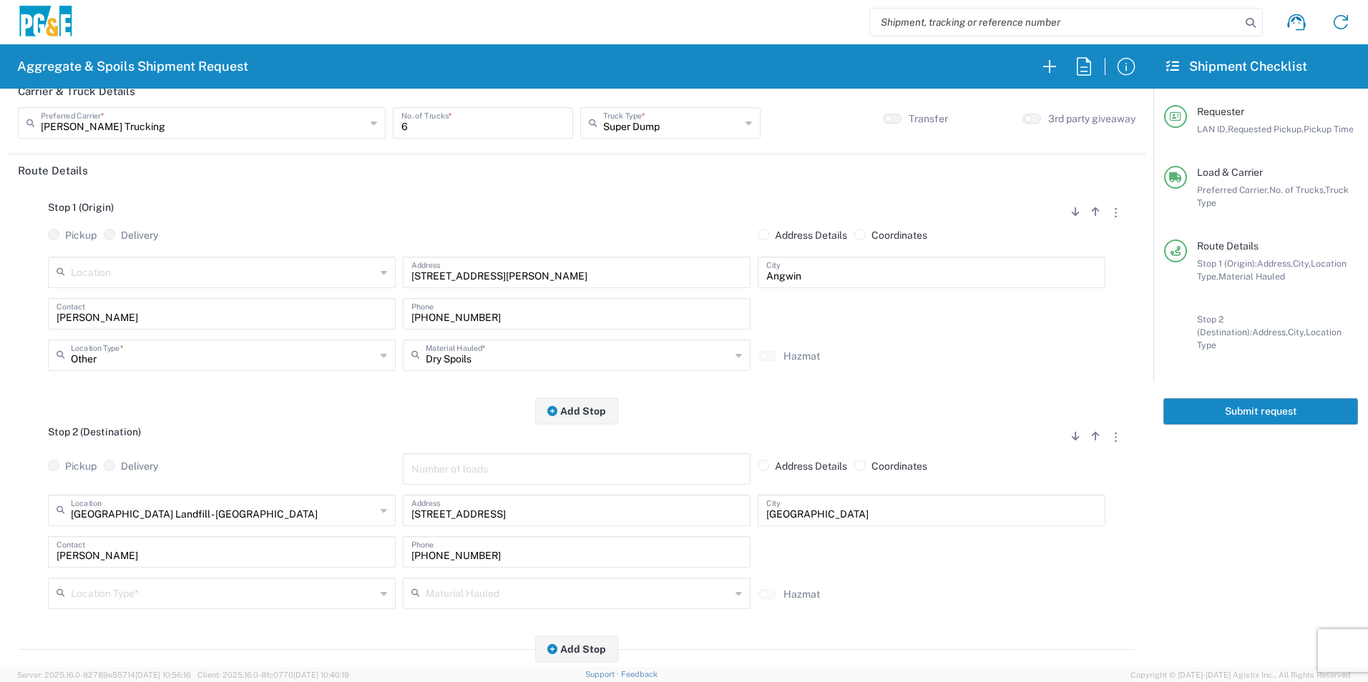
scroll to position [286, 0]
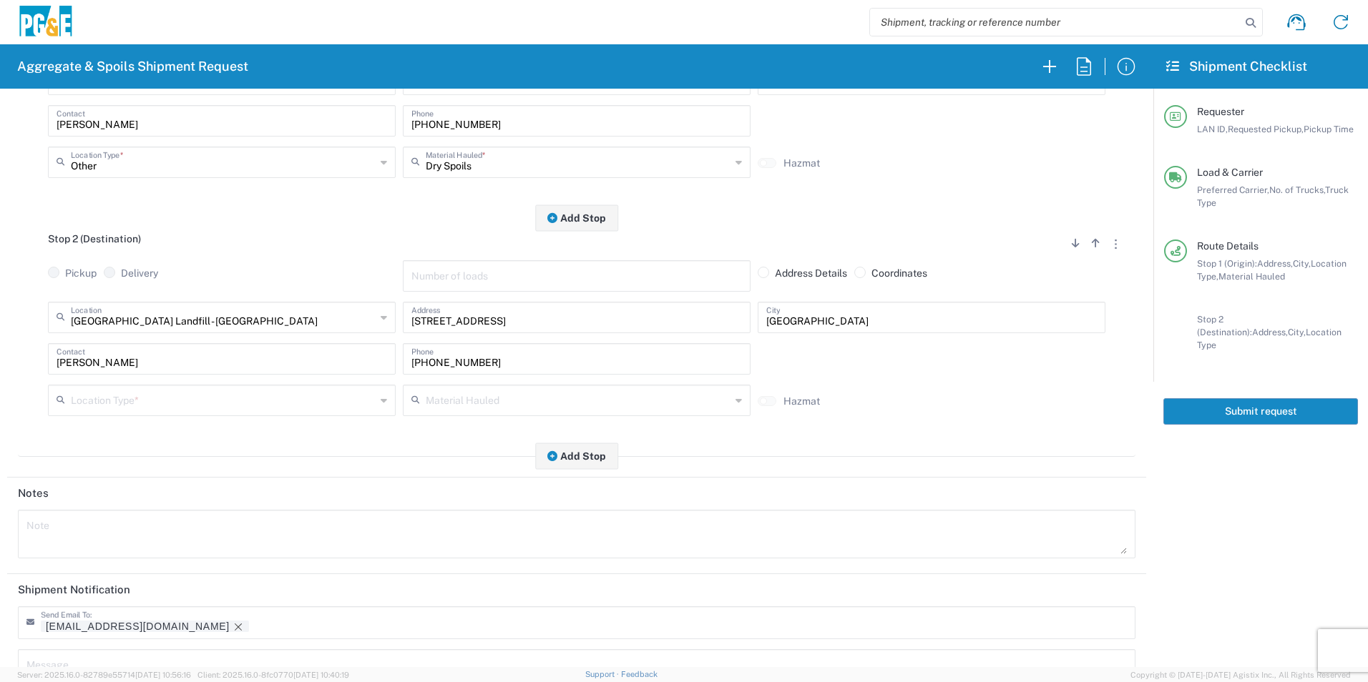
click at [128, 399] on input "text" at bounding box center [223, 399] width 305 height 25
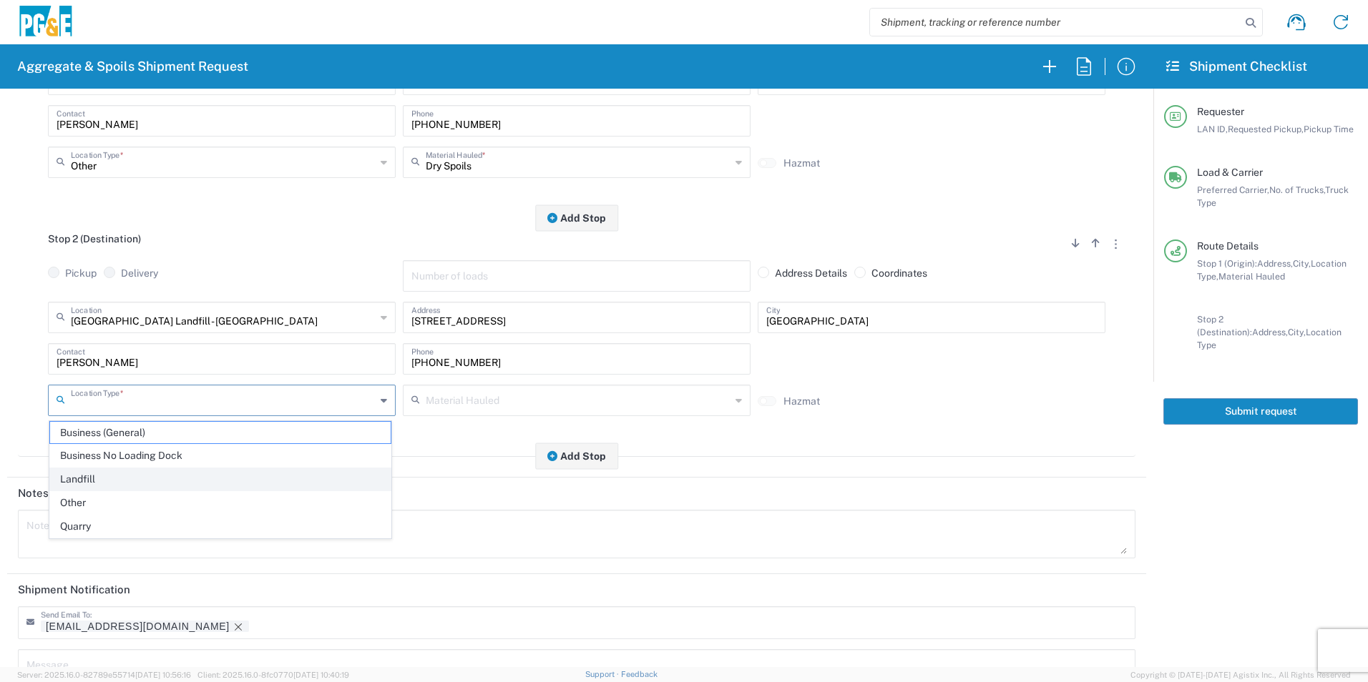
click at [99, 483] on span "Landfill" at bounding box center [220, 480] width 340 height 22
type input "Landfill"
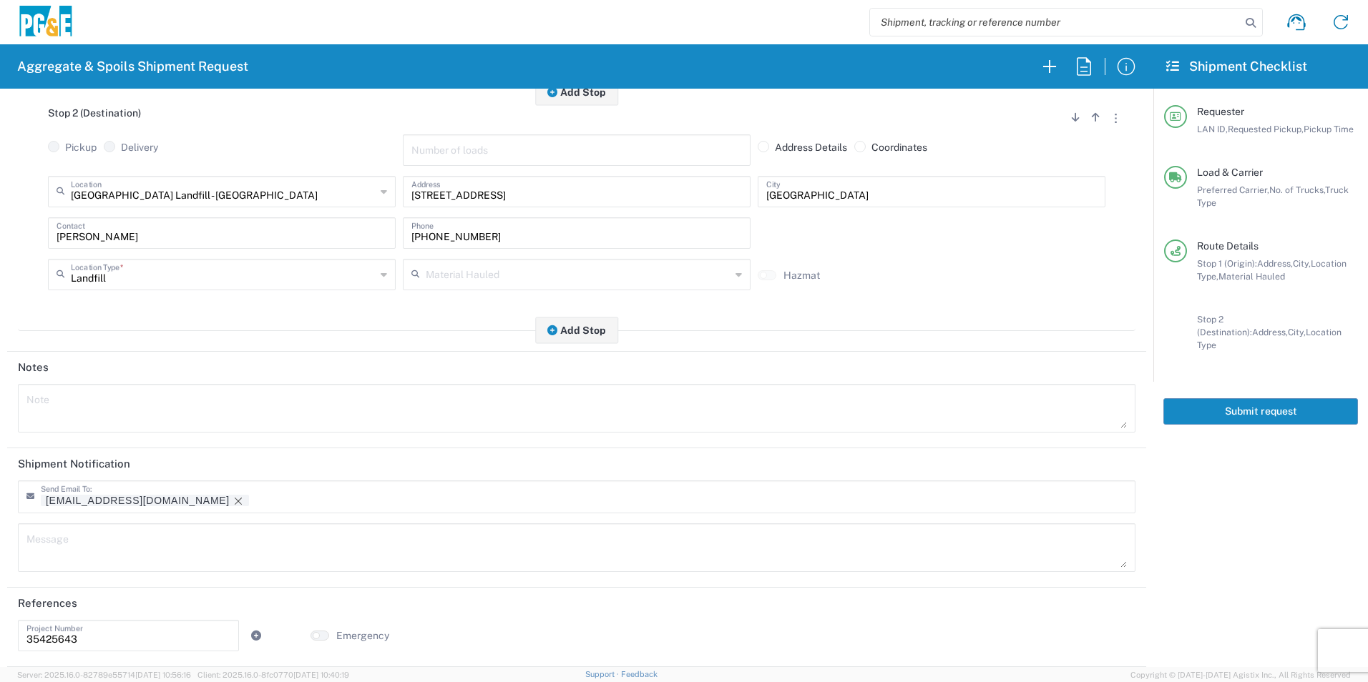
drag, startPoint x: 137, startPoint y: 496, endPoint x: 333, endPoint y: 500, distance: 195.3
click at [232, 496] on icon "Remove tag" at bounding box center [237, 501] width 11 height 11
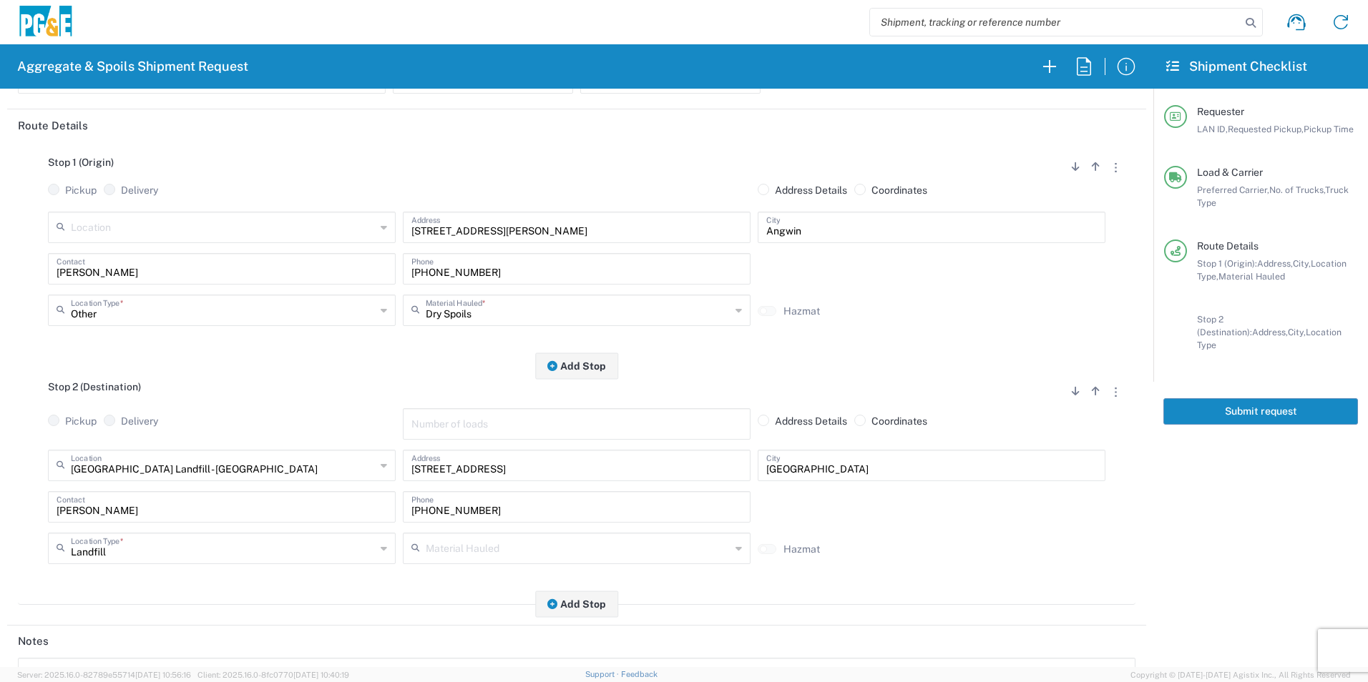
scroll to position [0, 0]
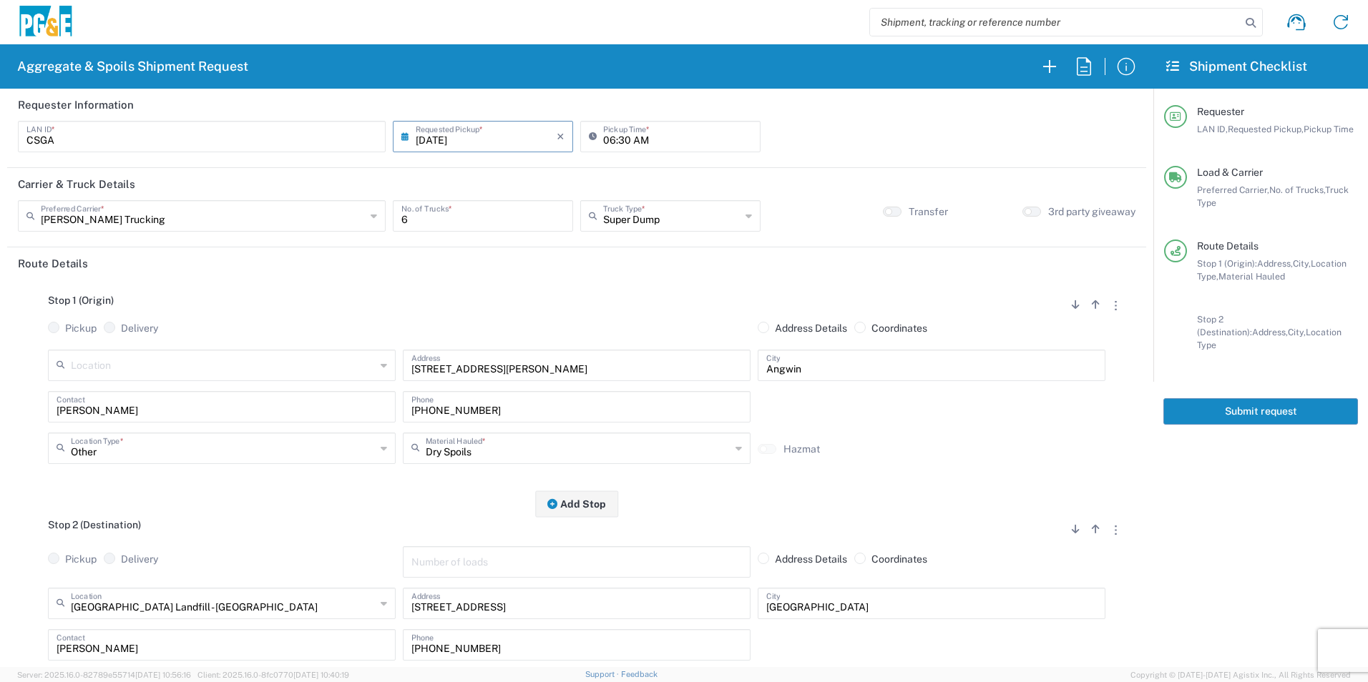
click at [1267, 402] on button "Submit request" at bounding box center [1260, 411] width 195 height 26
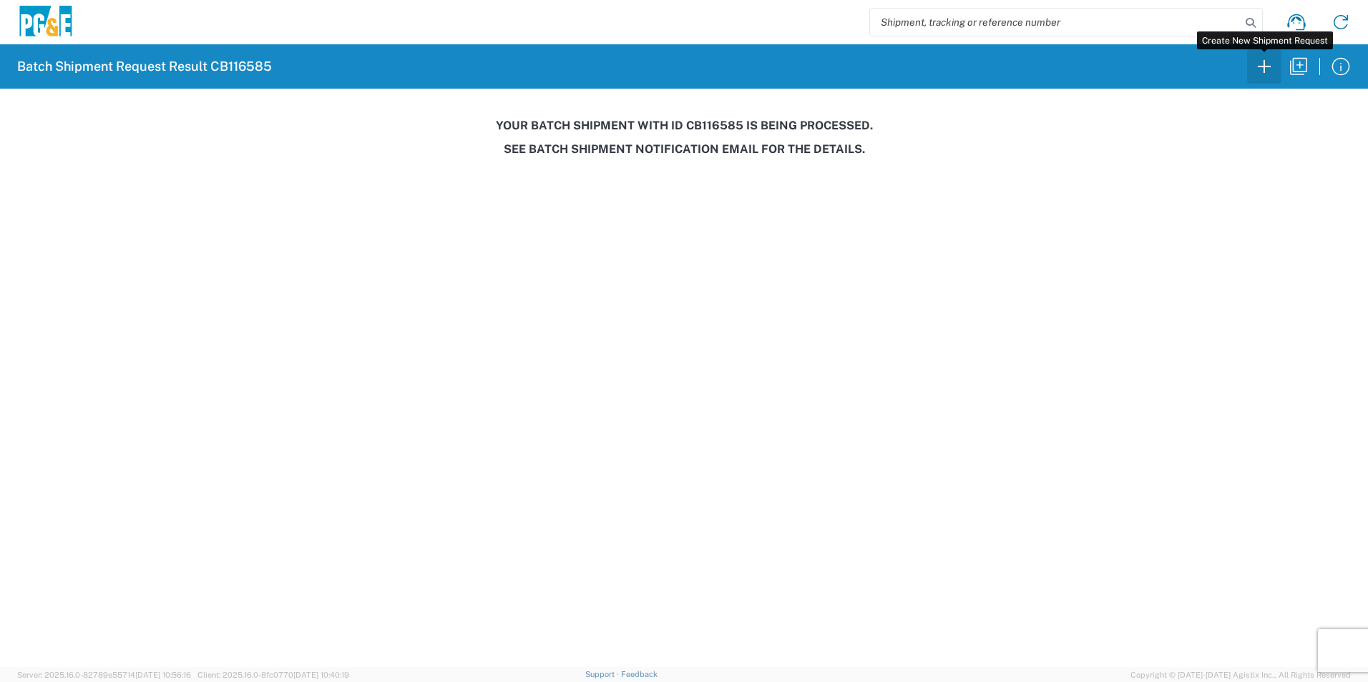
click at [1264, 73] on icon "button" at bounding box center [1263, 66] width 13 height 13
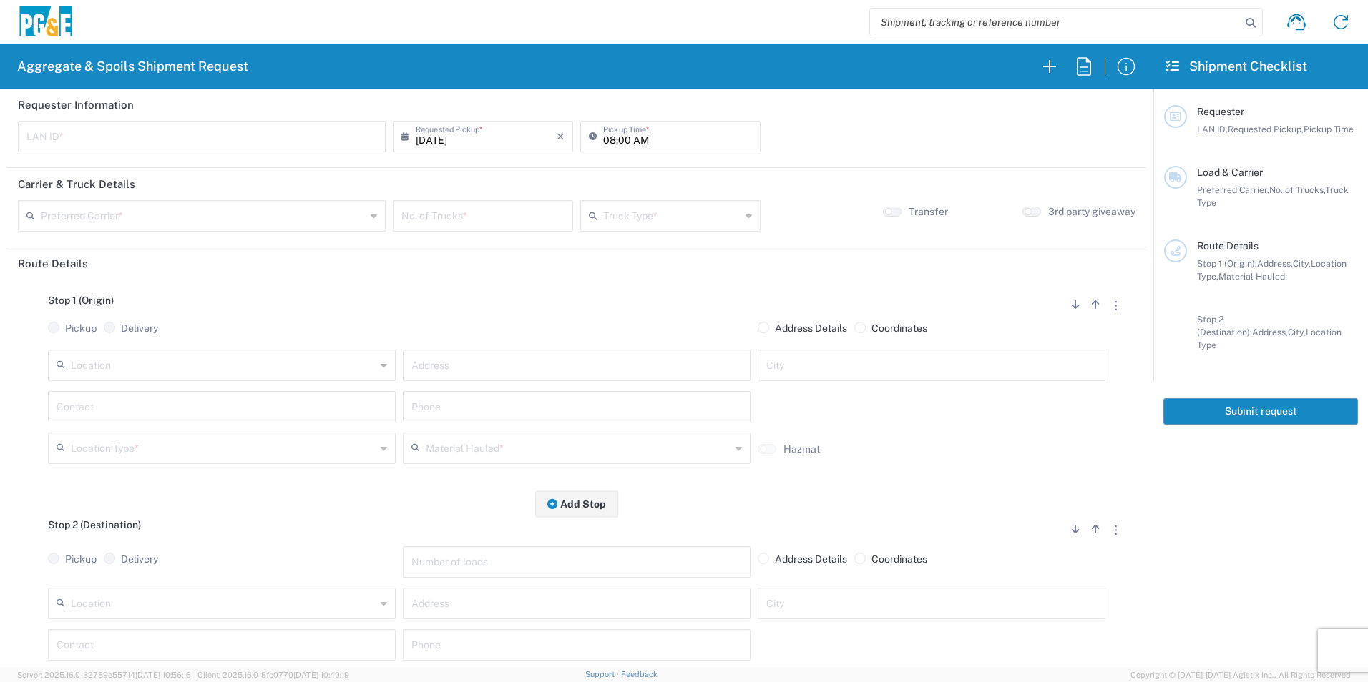
click at [185, 142] on input "text" at bounding box center [201, 135] width 350 height 25
type input "JDAP"
click at [606, 142] on input "08:00 AM" at bounding box center [677, 135] width 149 height 25
type input "07:00 AM"
click at [119, 217] on input "text" at bounding box center [203, 214] width 325 height 25
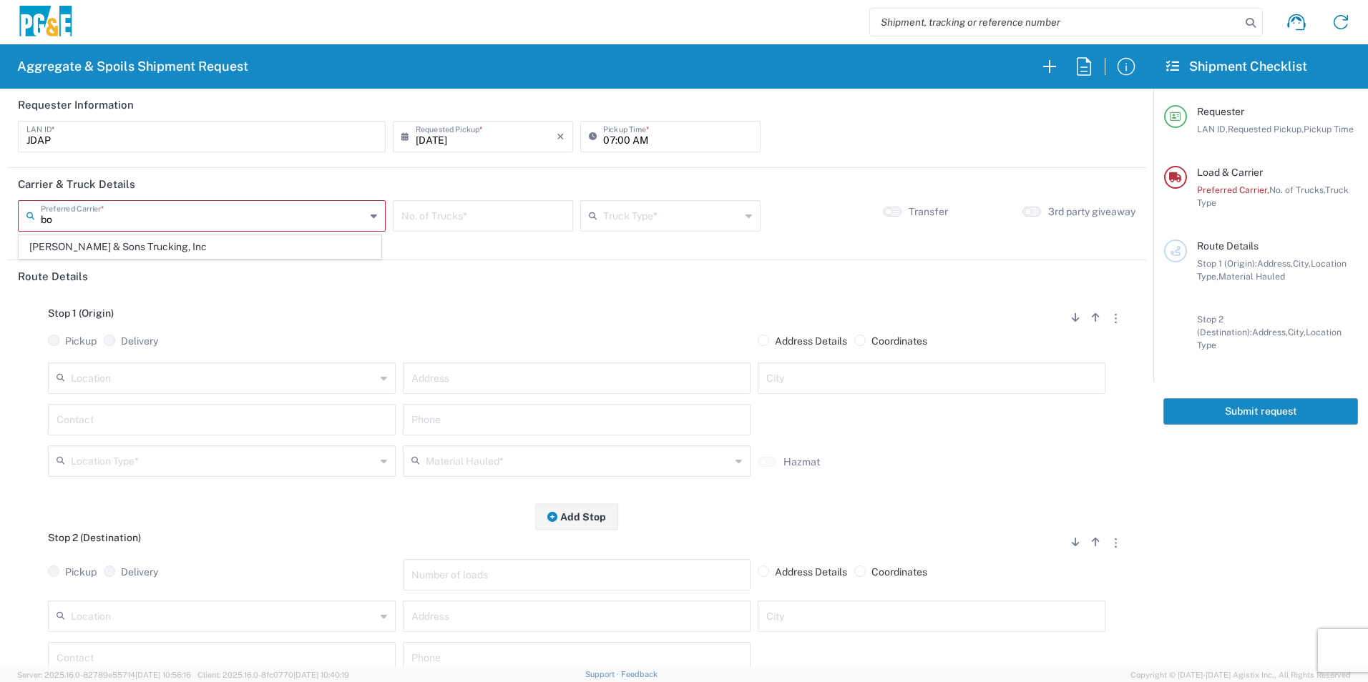
click at [52, 242] on span "[PERSON_NAME] & Sons Trucking, Inc" at bounding box center [199, 247] width 361 height 22
type input "[PERSON_NAME] & Sons Trucking, Inc"
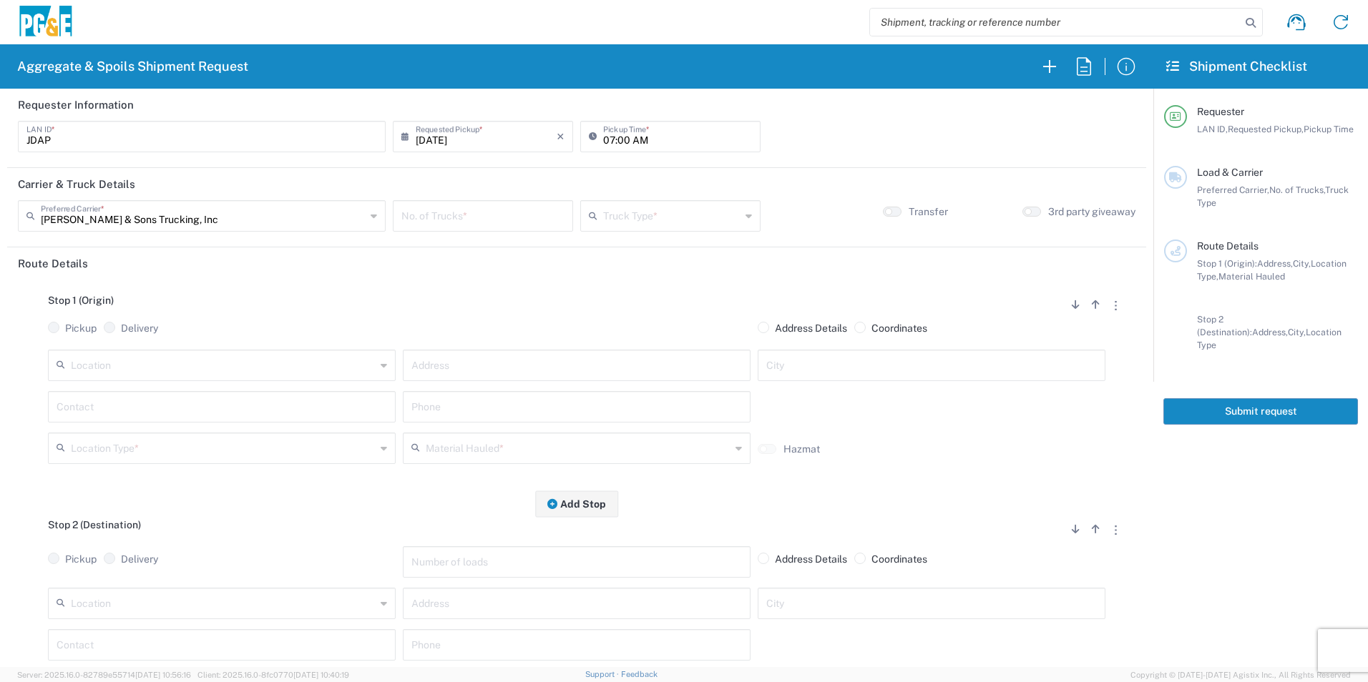
click at [476, 215] on input "number" at bounding box center [482, 214] width 163 height 25
type input "15"
click at [651, 218] on input "text" at bounding box center [671, 214] width 137 height 25
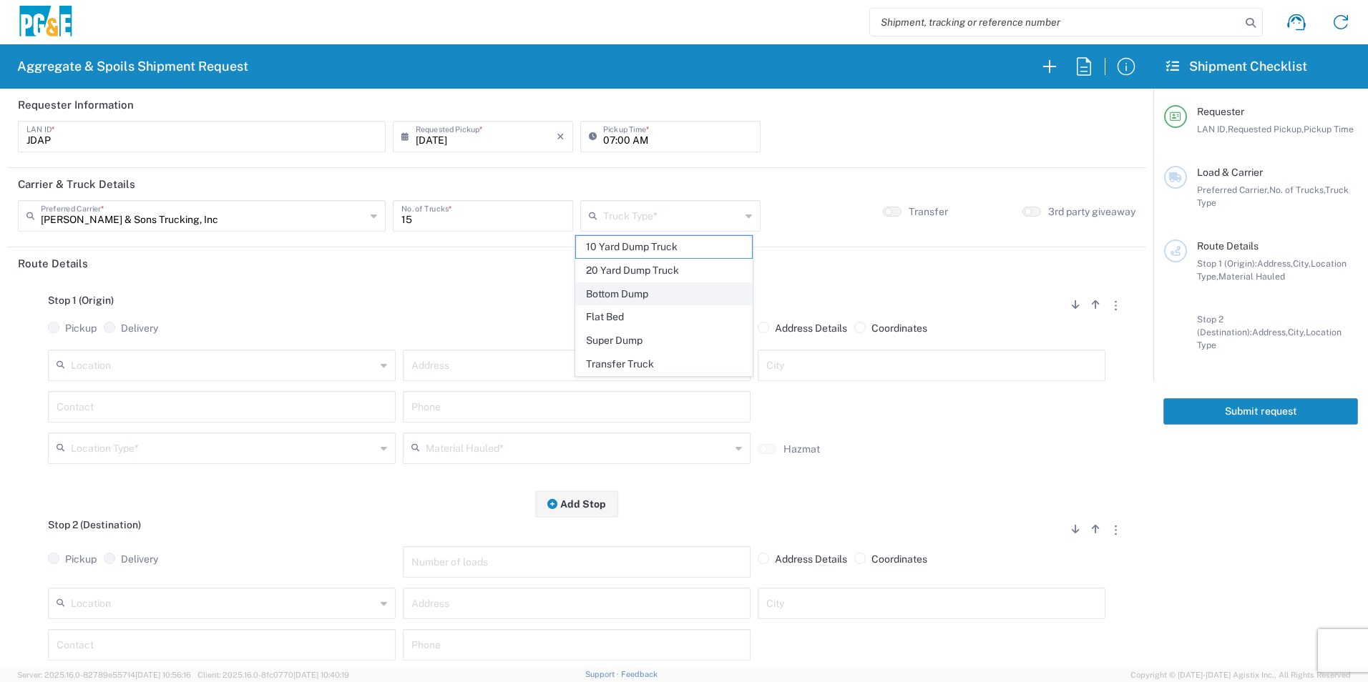
click at [614, 290] on span "Bottom Dump" at bounding box center [663, 294] width 175 height 22
type input "Bottom Dump"
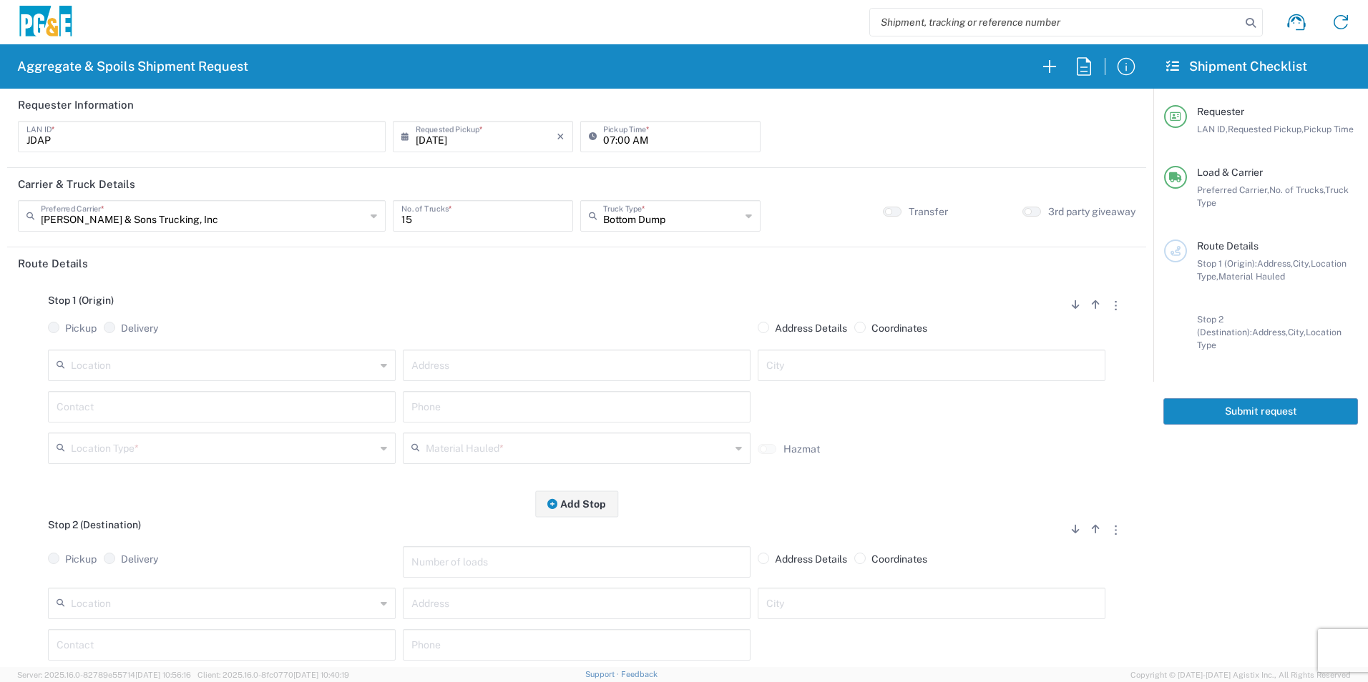
click at [236, 376] on input "text" at bounding box center [223, 364] width 305 height 25
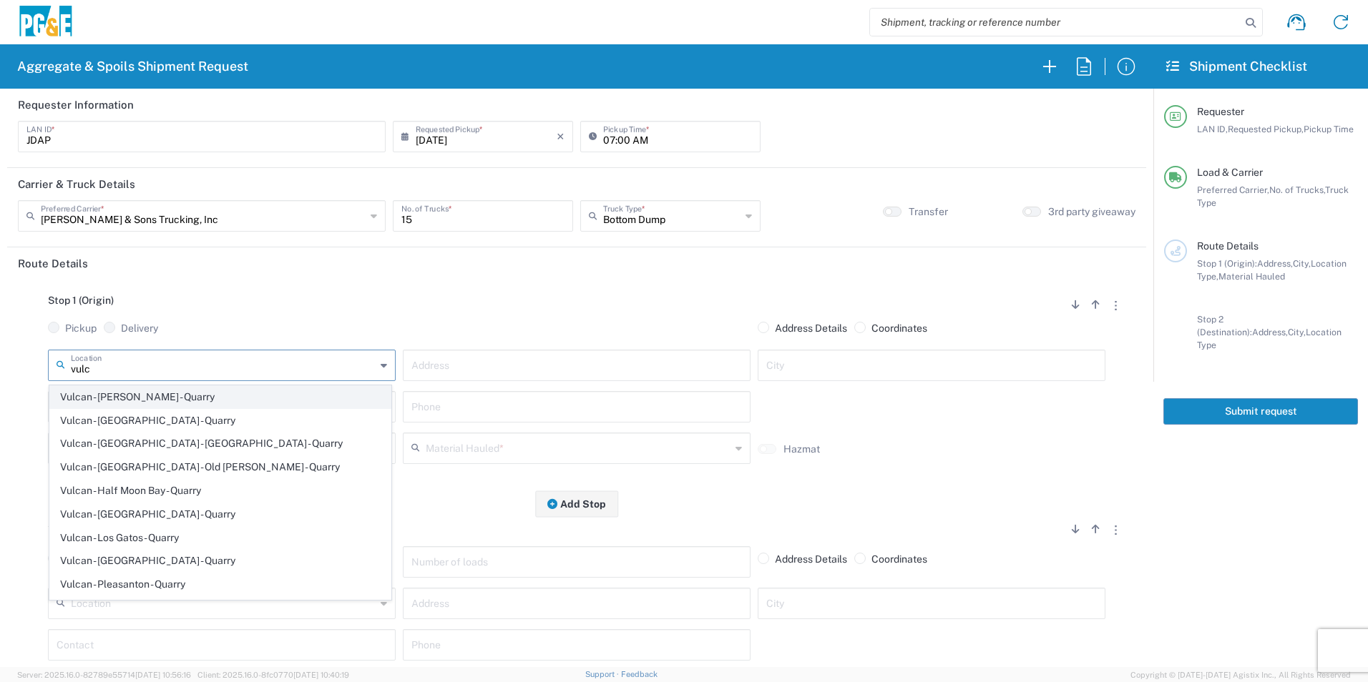
click at [200, 403] on span "Vulcan - [PERSON_NAME] - Quarry" at bounding box center [220, 397] width 340 height 22
type input "Vulcan - [PERSON_NAME] - Quarry"
type input "2701 CA-104"
type input "Ione"
type input "Quarry"
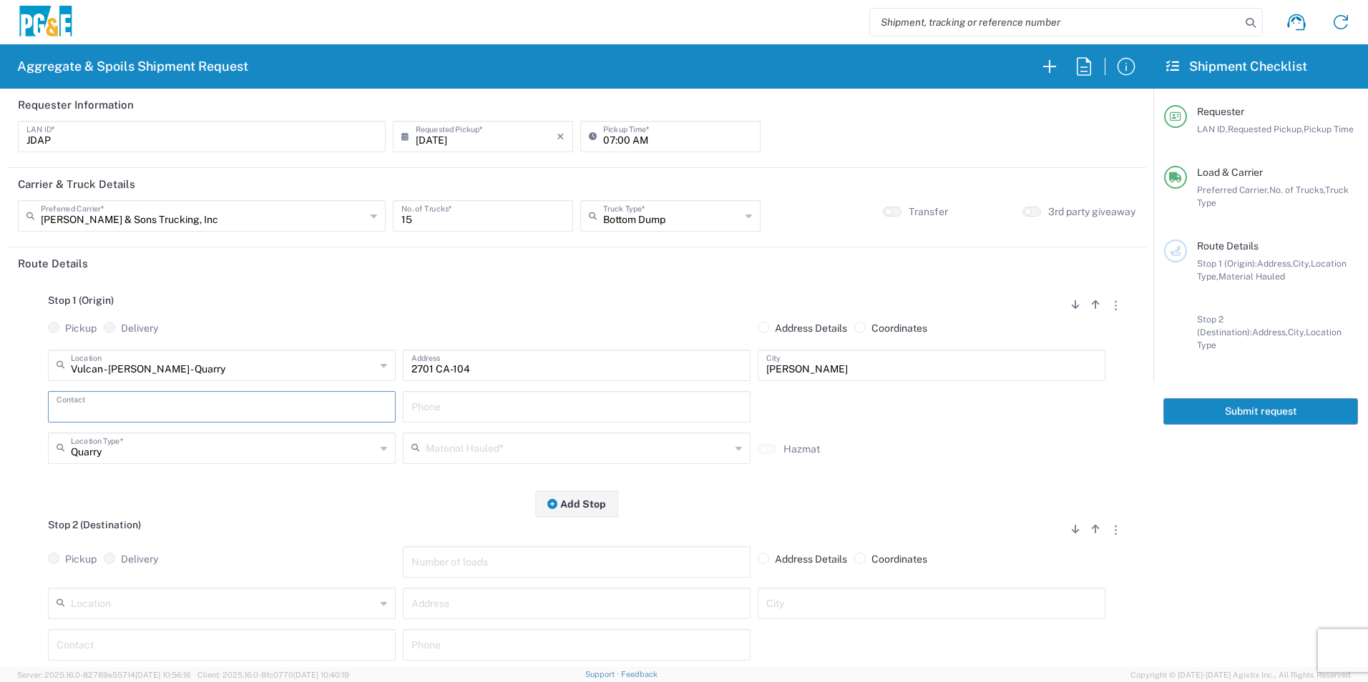
click at [116, 402] on input "text" at bounding box center [222, 405] width 330 height 25
click at [147, 450] on p "Joshua Altom, 209-604-1843" at bounding box center [221, 442] width 329 height 18
type input "Joshua Altom"
type input "209-604-1843"
click at [477, 448] on input "text" at bounding box center [578, 447] width 305 height 25
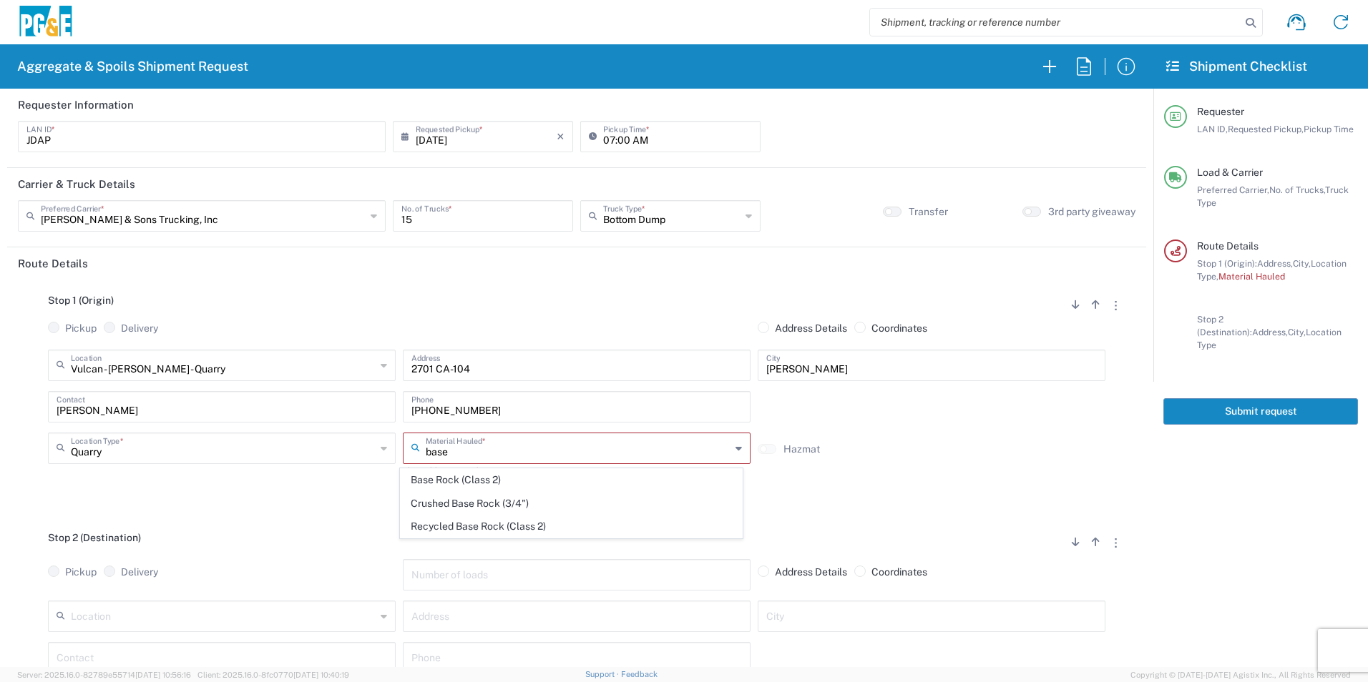
click at [484, 474] on span "Base Rock (Class 2)" at bounding box center [571, 480] width 340 height 22
type input "Base Rock (Class 2)"
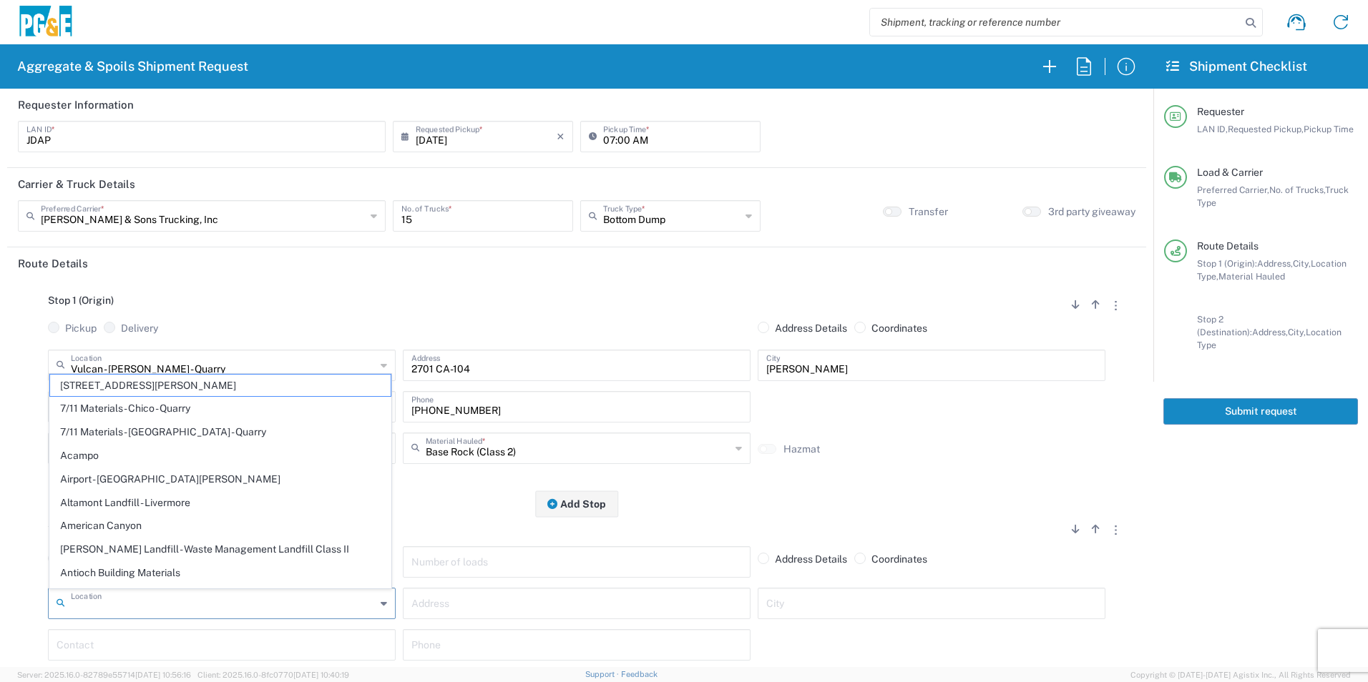
click at [207, 599] on input "text" at bounding box center [223, 602] width 305 height 25
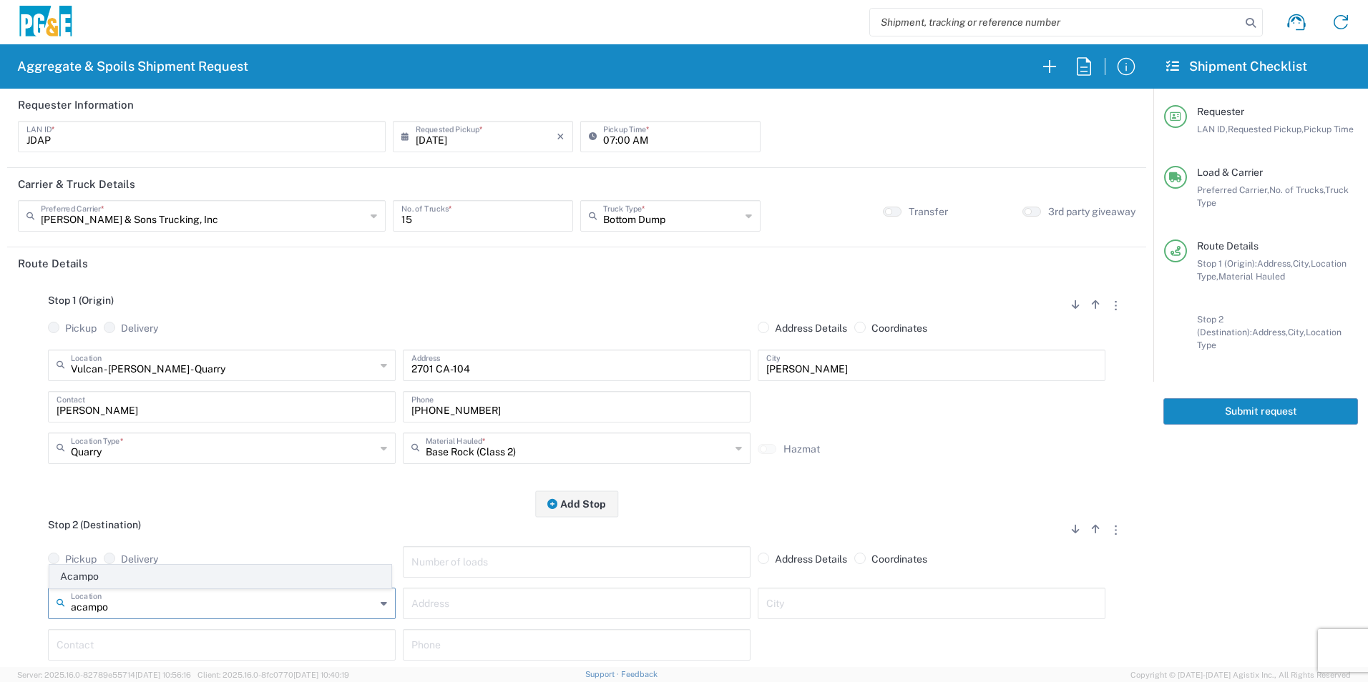
click at [137, 579] on span "Acampo" at bounding box center [220, 577] width 340 height 22
type input "Acampo"
type input "4330 E. Winery Rd"
type input "Acampo"
type input "Business No Loading Dock"
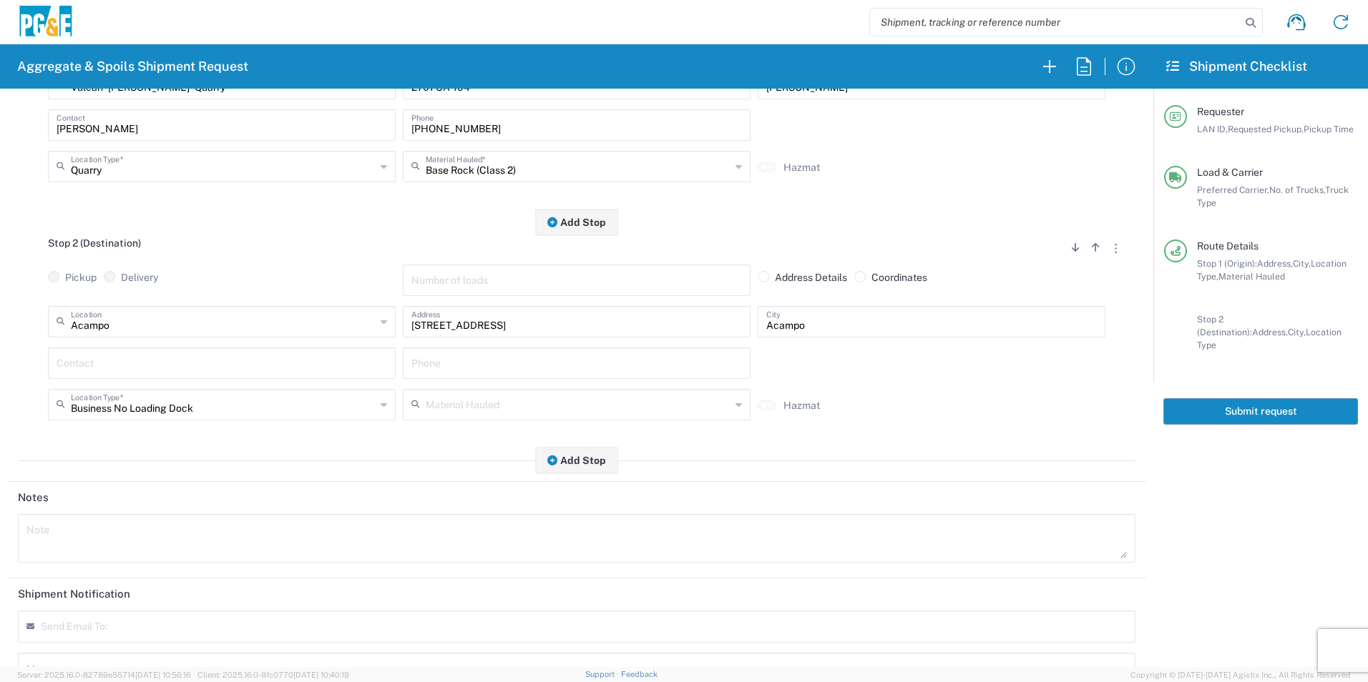
scroll to position [286, 0]
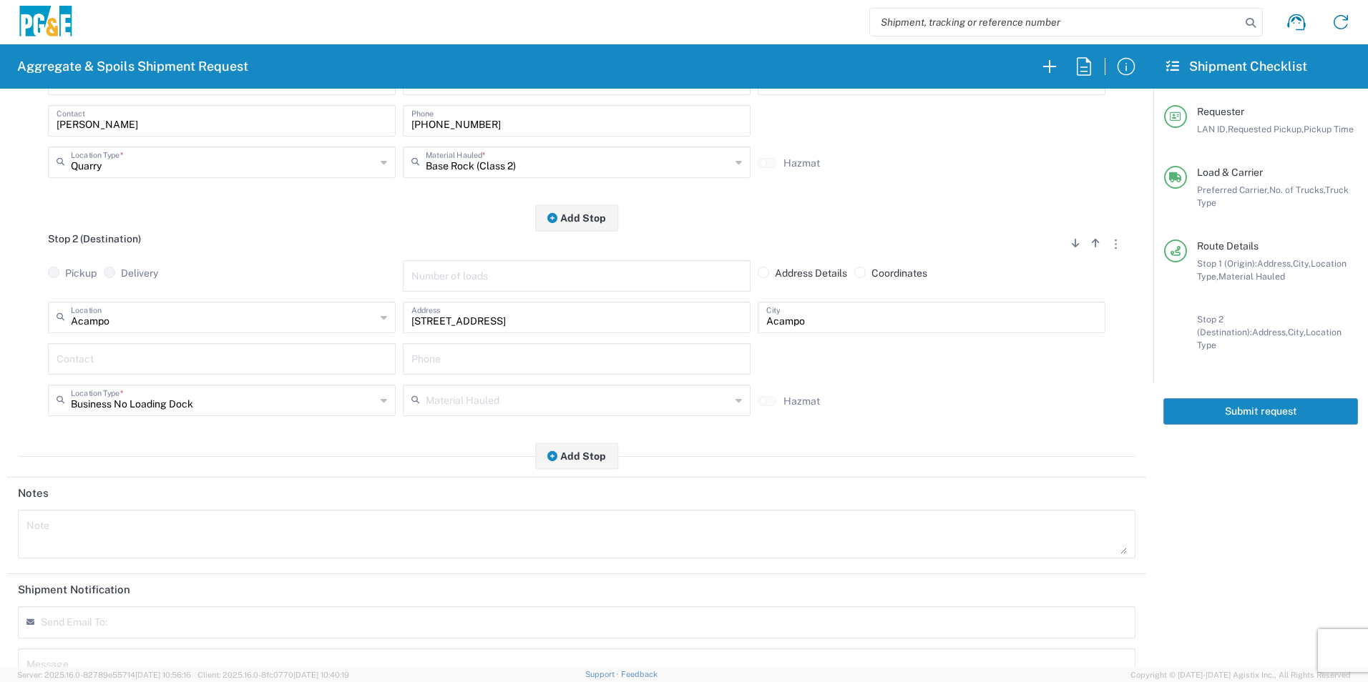
click at [121, 358] on input "text" at bounding box center [222, 357] width 330 height 25
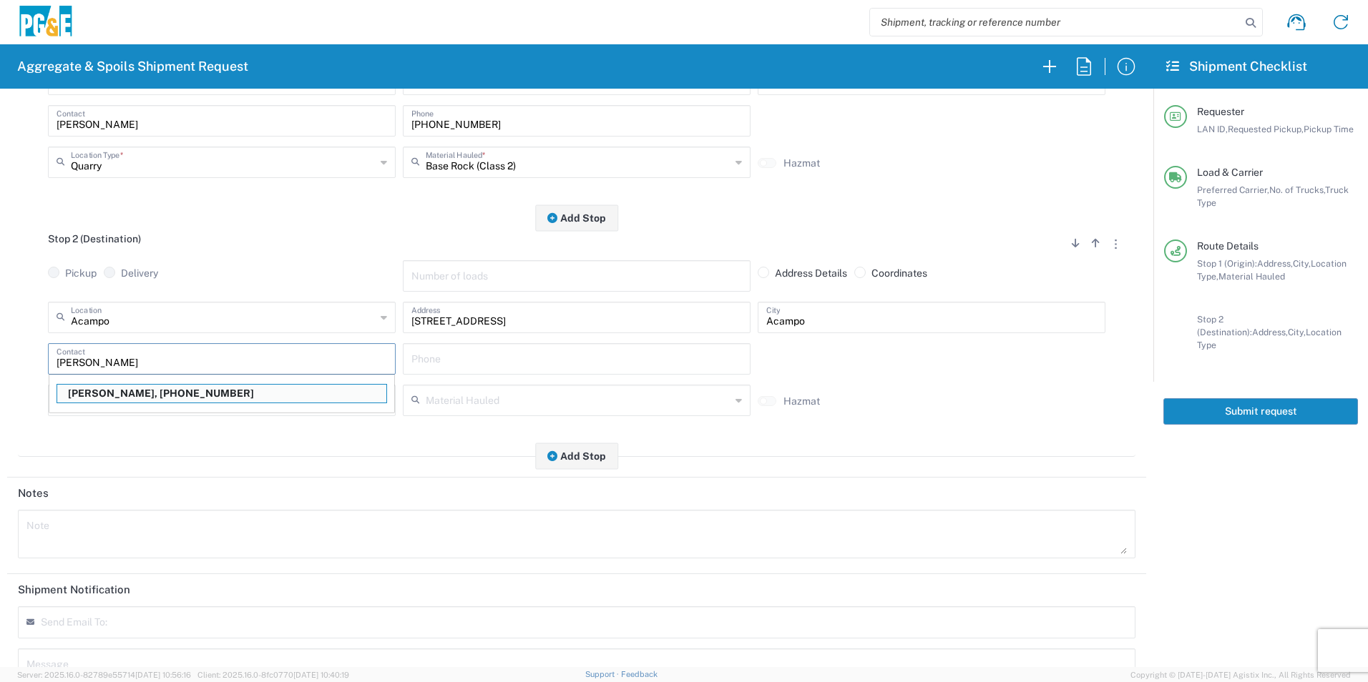
click at [112, 395] on p "Joshua Altom, 209-604-1843" at bounding box center [221, 394] width 329 height 18
type input "Joshua Altom"
type input "209-604-1843"
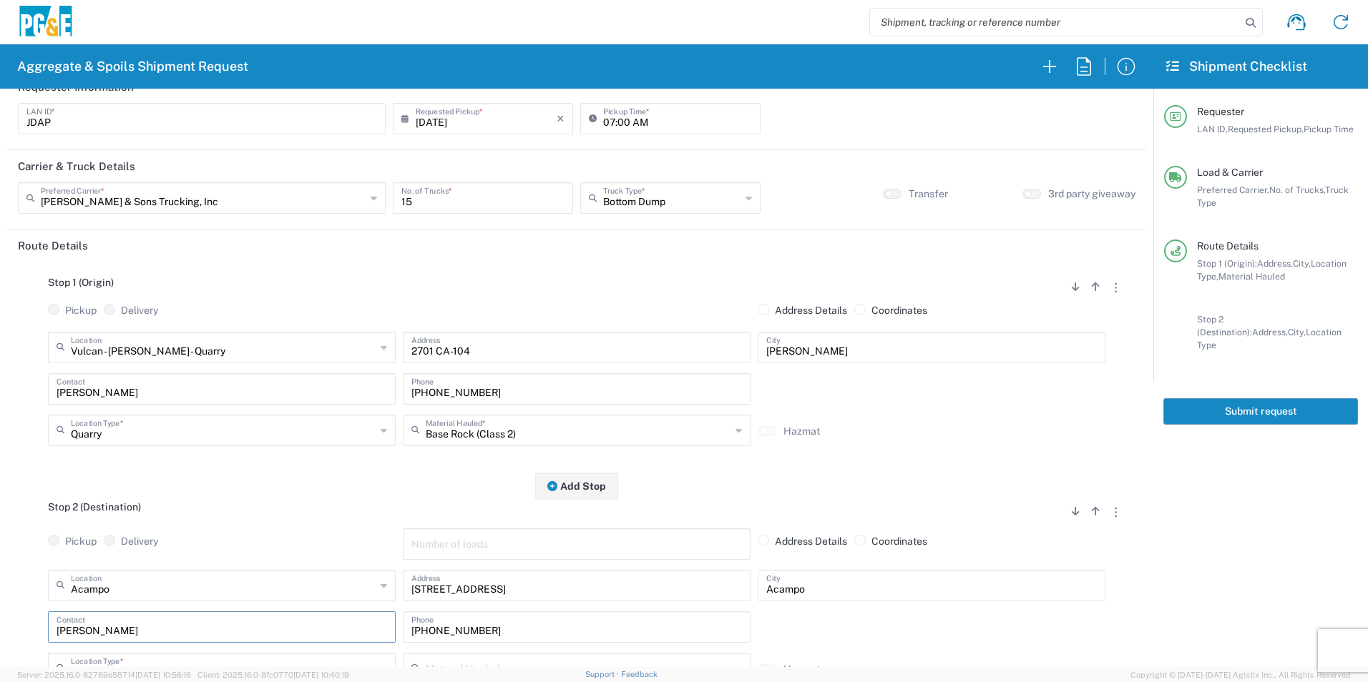
scroll to position [0, 0]
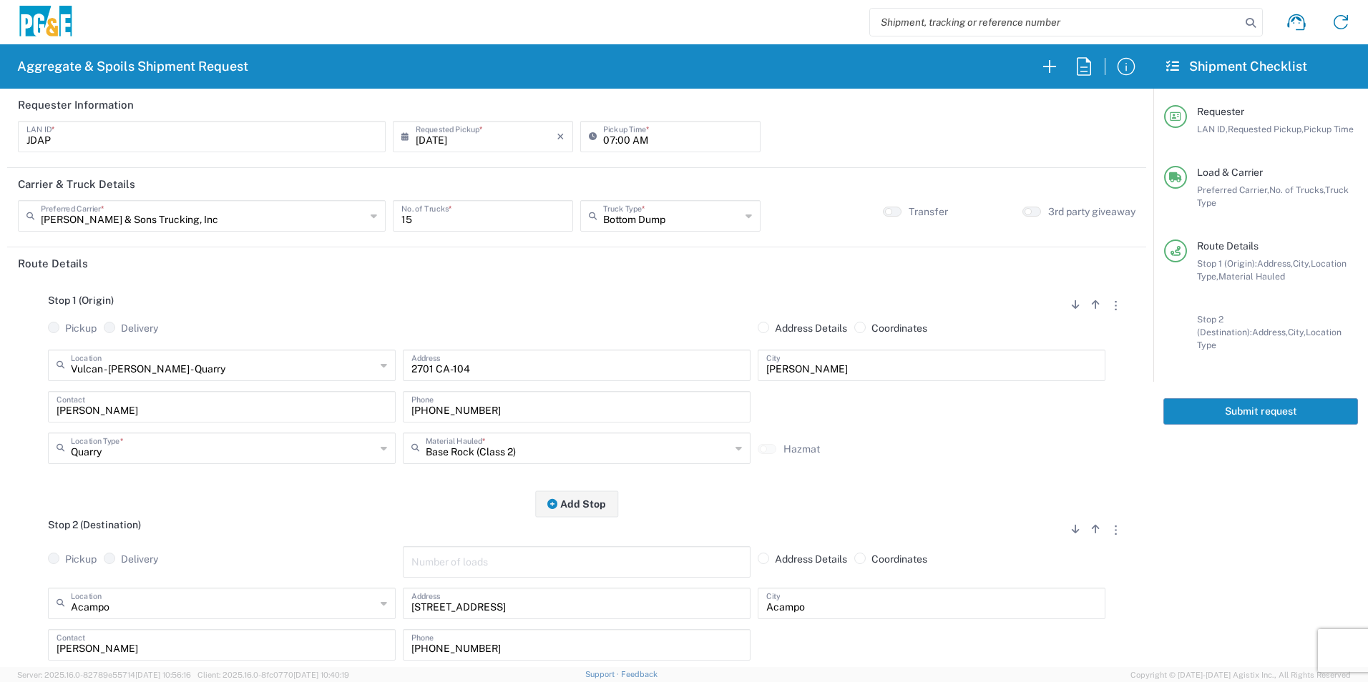
click at [1288, 398] on button "Submit request" at bounding box center [1260, 411] width 195 height 26
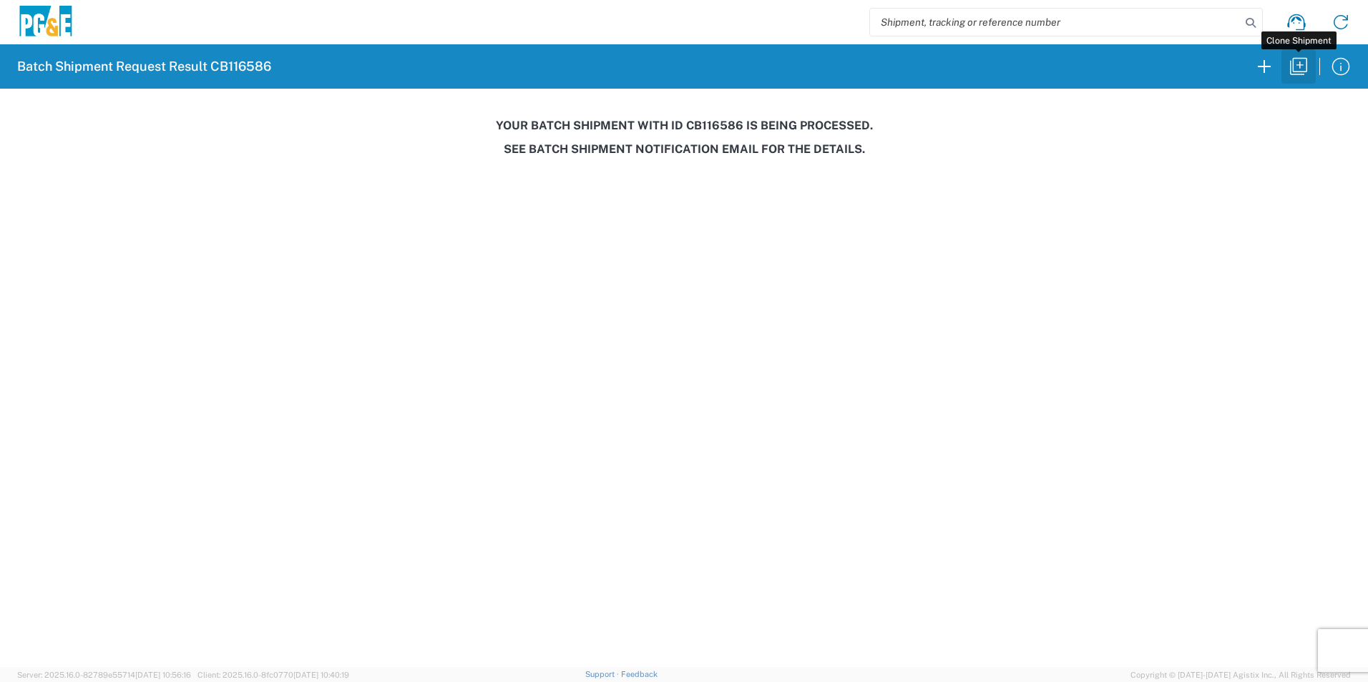
click at [1295, 69] on icon "button" at bounding box center [1298, 66] width 23 height 23
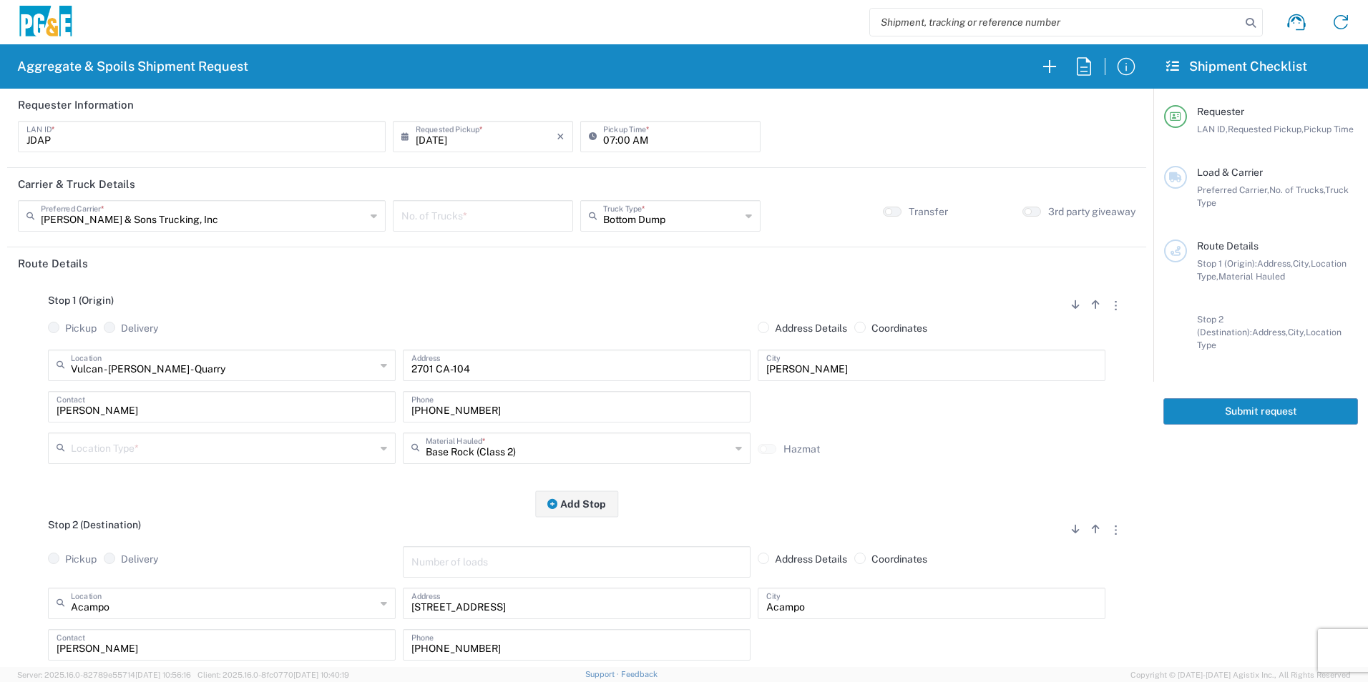
click at [440, 140] on input "[DATE]" at bounding box center [486, 135] width 141 height 25
click at [501, 252] on span "14" at bounding box center [501, 246] width 21 height 20
type input "08/14/2025"
click at [489, 221] on input "number" at bounding box center [482, 214] width 163 height 25
type input "15"
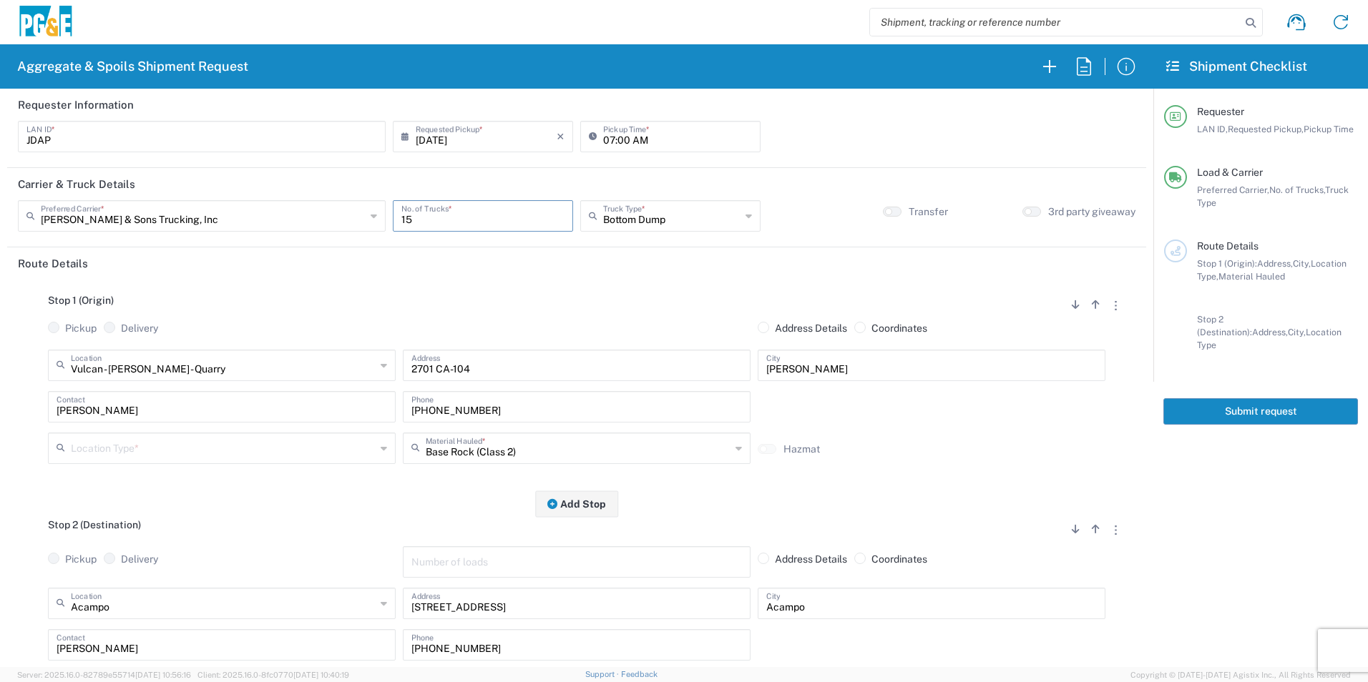
click at [190, 452] on input "text" at bounding box center [223, 447] width 305 height 25
click at [117, 575] on span "Quarry" at bounding box center [220, 574] width 340 height 22
type input "Quarry"
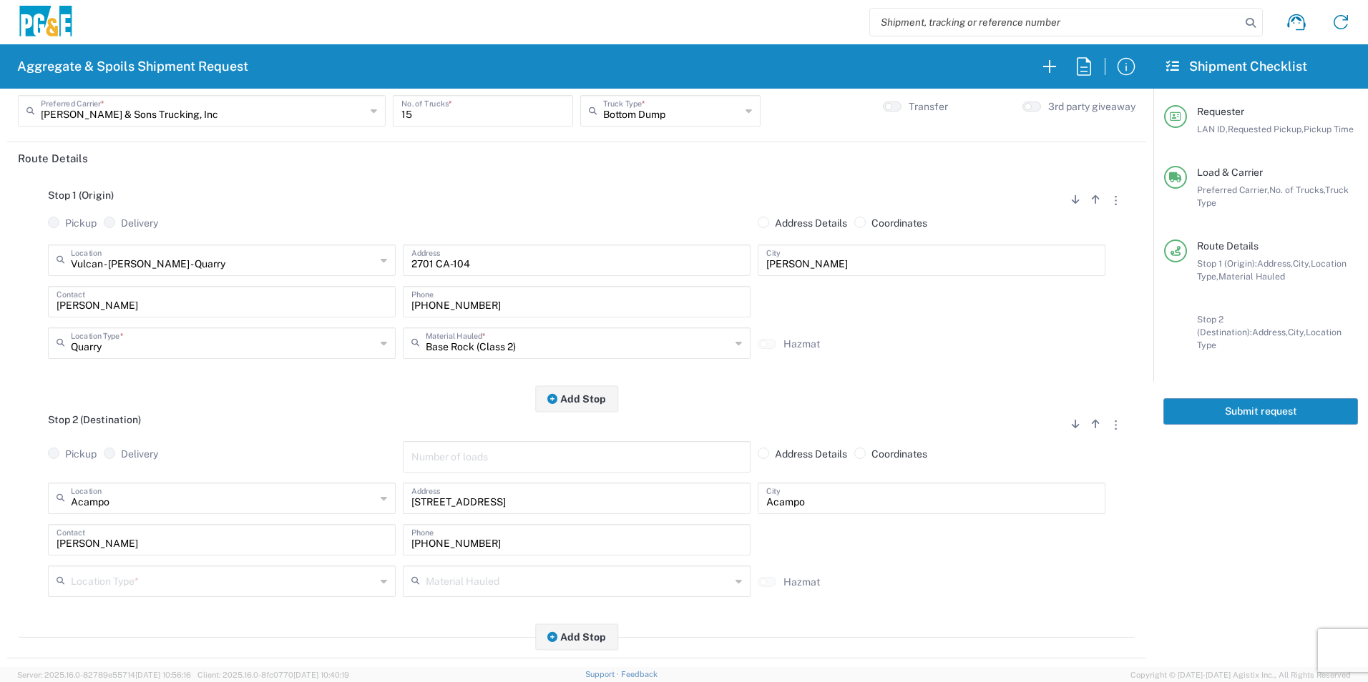
scroll to position [286, 0]
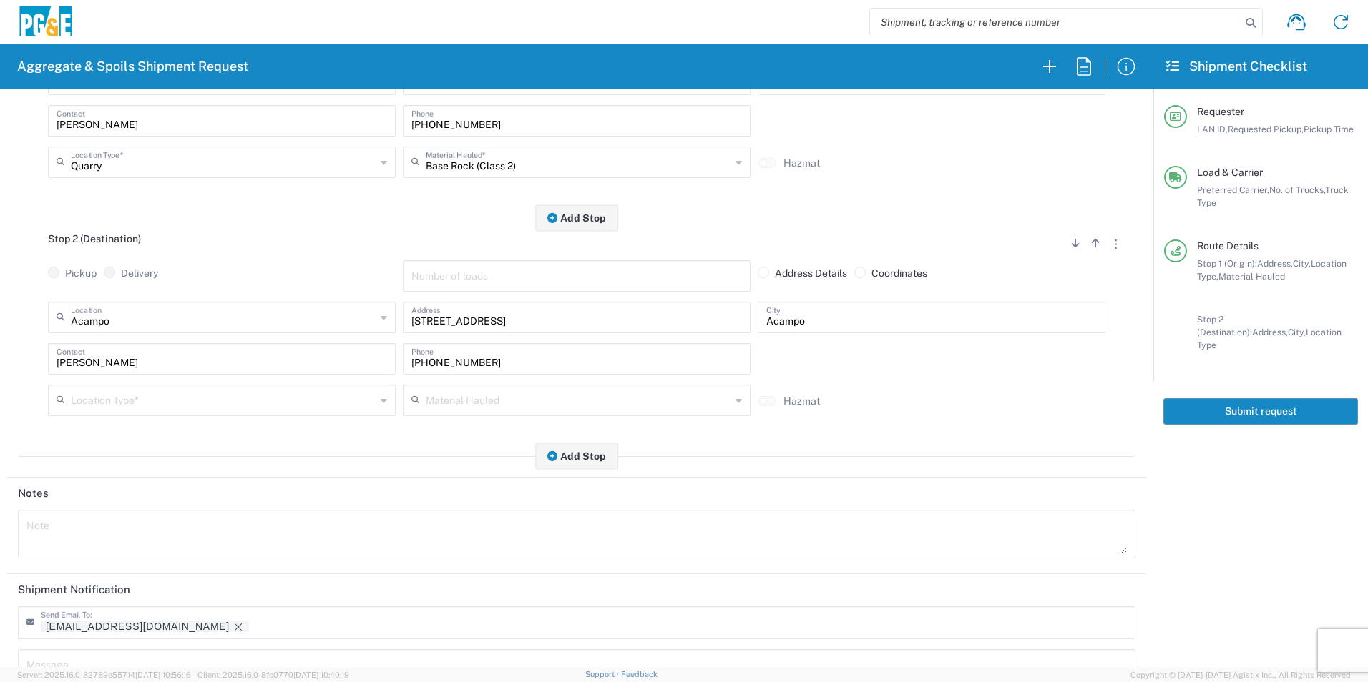
click at [152, 403] on input "text" at bounding box center [223, 399] width 305 height 25
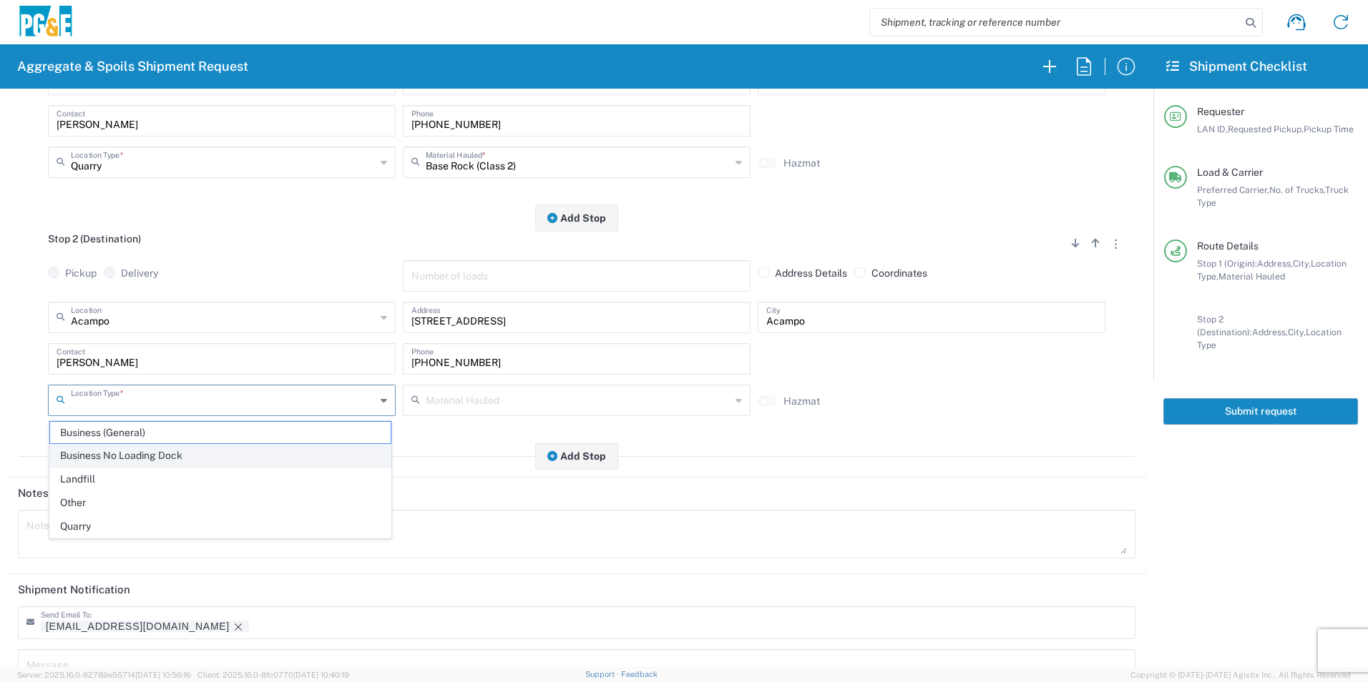
click at [147, 453] on span "Business No Loading Dock" at bounding box center [220, 456] width 340 height 22
type input "Business No Loading Dock"
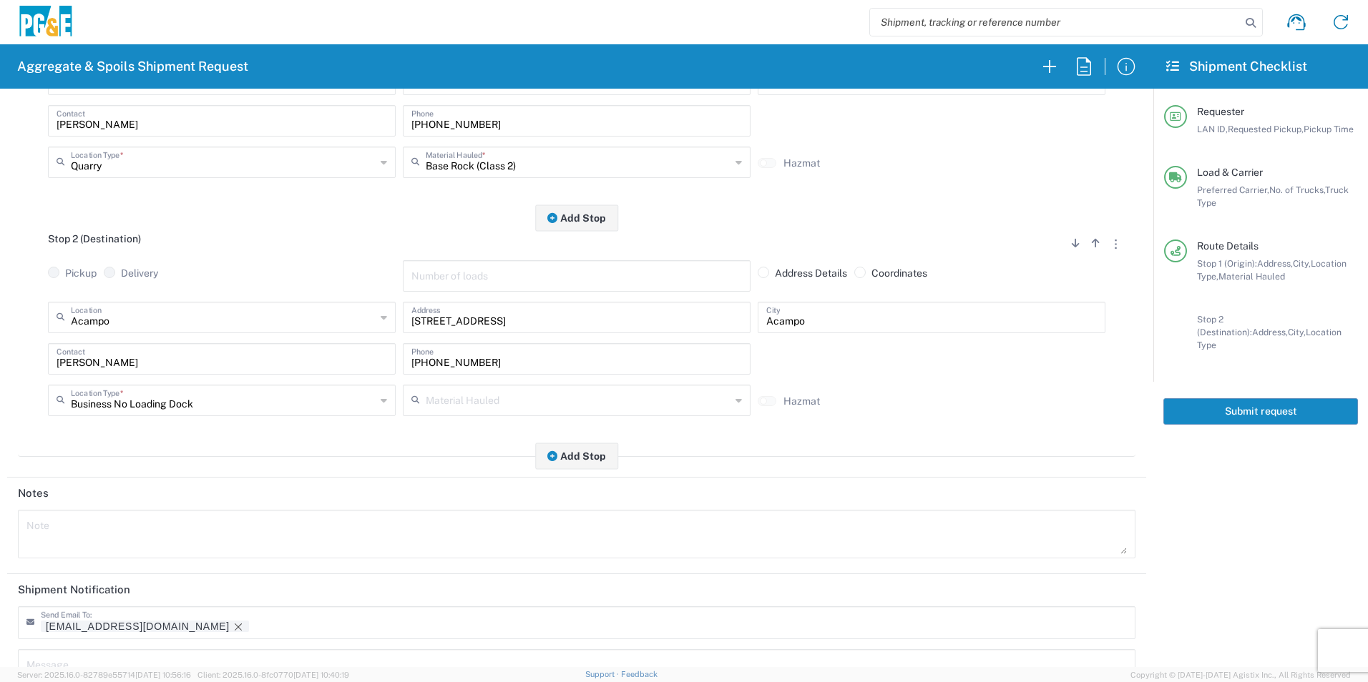
scroll to position [413, 0]
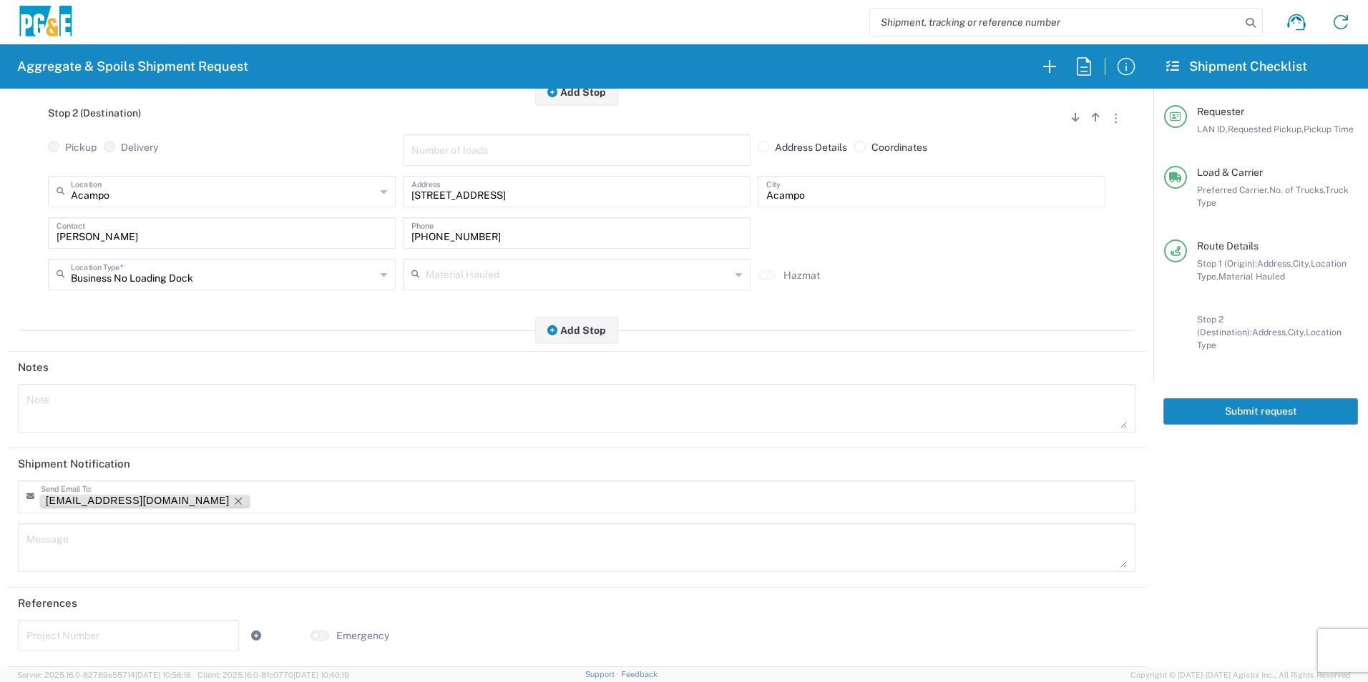
click at [232, 501] on icon "Remove tag" at bounding box center [237, 501] width 11 height 11
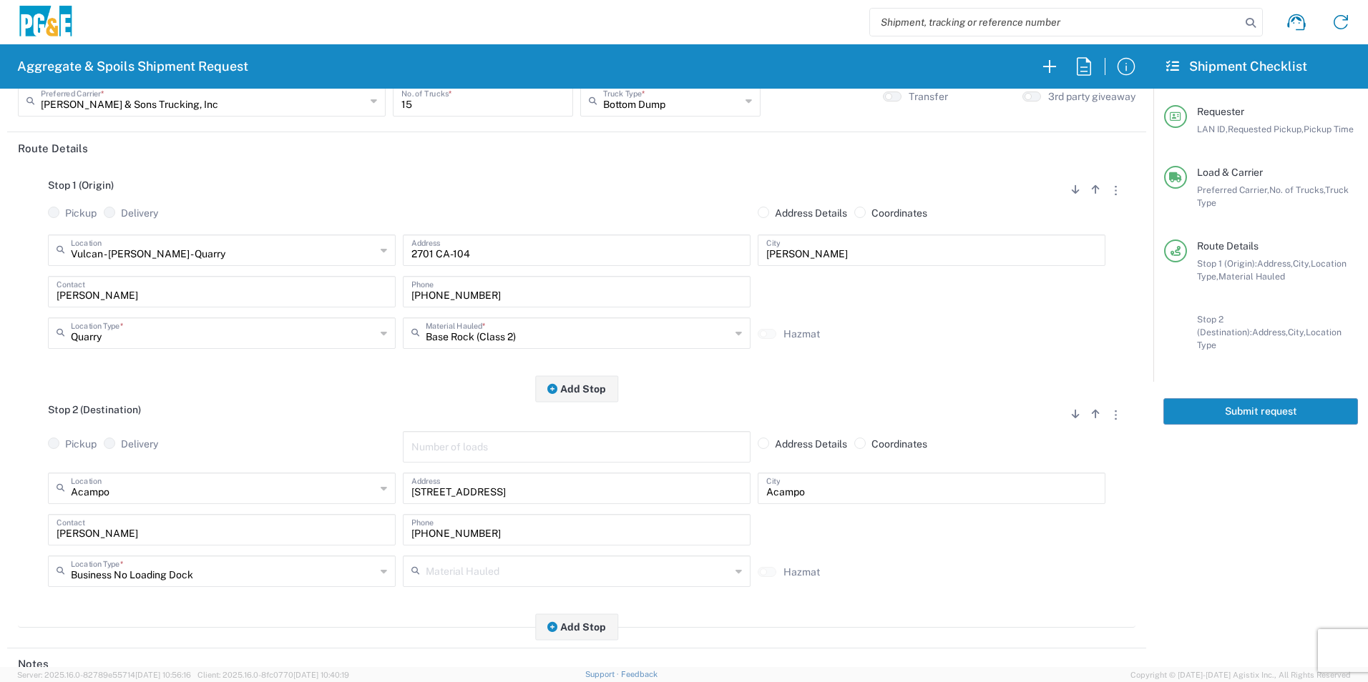
scroll to position [0, 0]
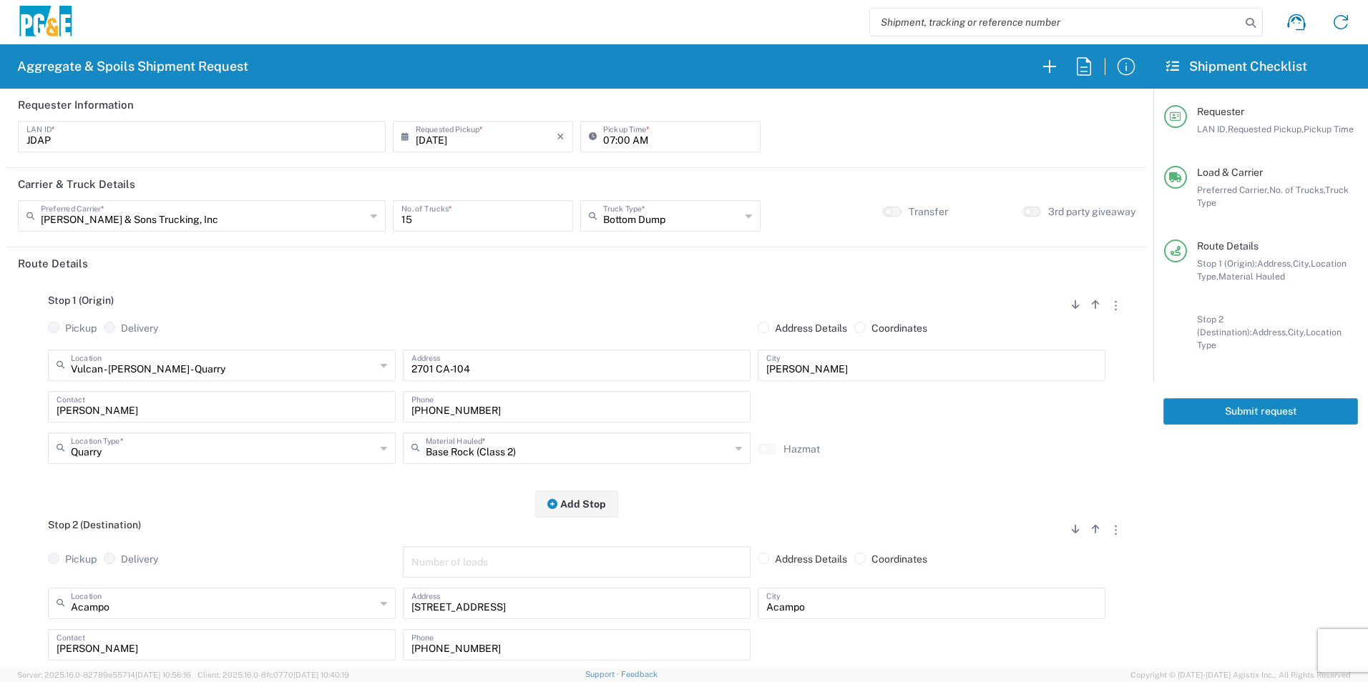
click at [1205, 404] on button "Submit request" at bounding box center [1260, 411] width 195 height 26
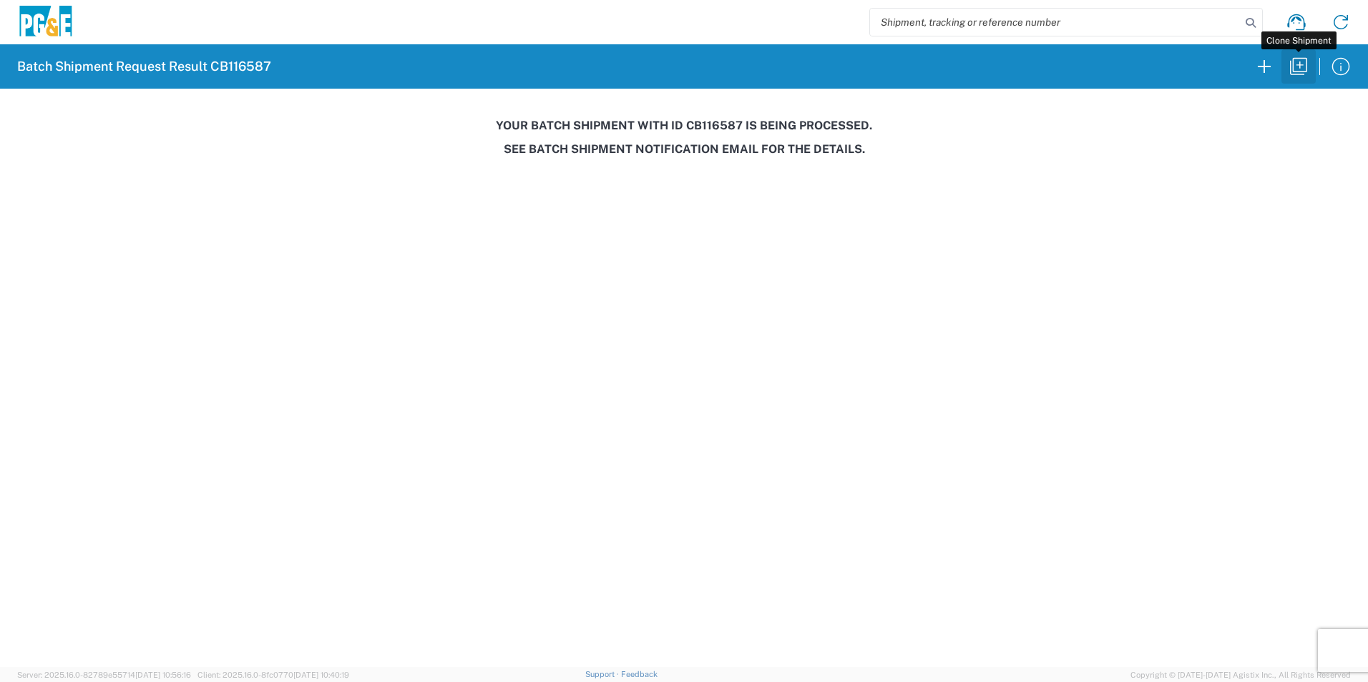
click at [1304, 61] on icon "button" at bounding box center [1298, 66] width 23 height 23
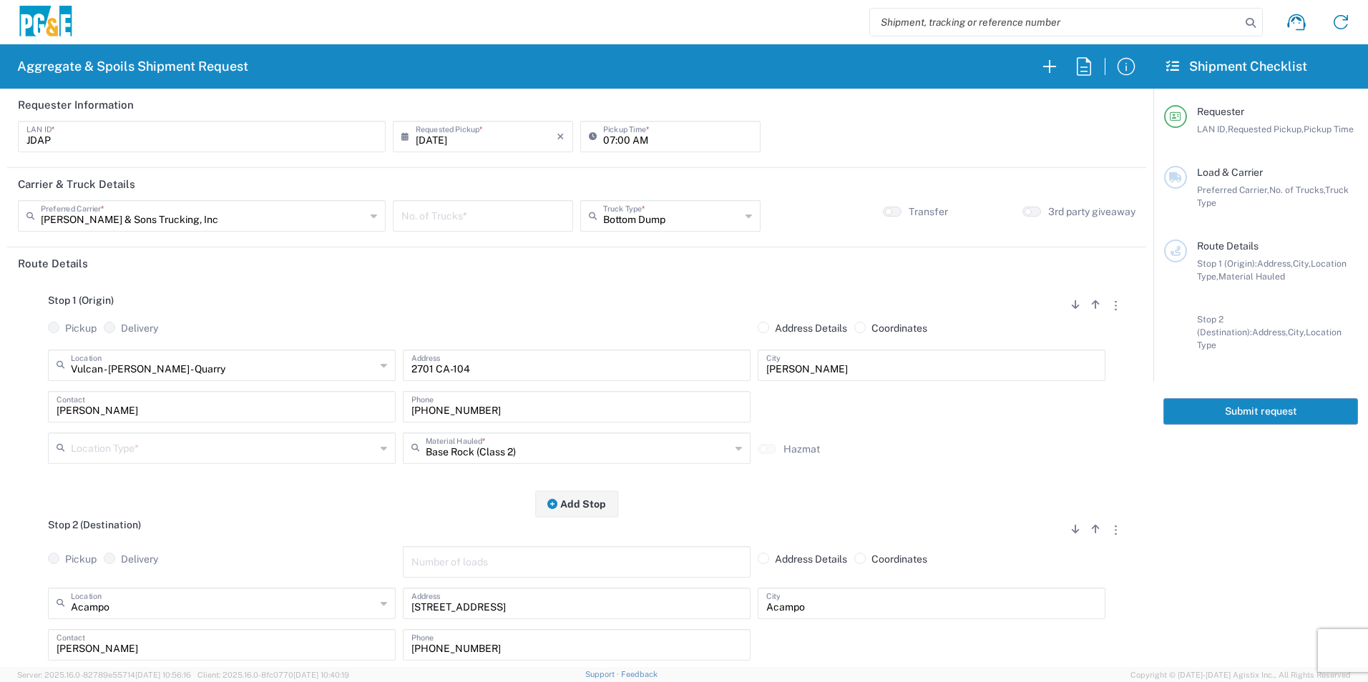
click at [474, 221] on input "number" at bounding box center [482, 214] width 163 height 25
type input "2"
click at [649, 211] on input "text" at bounding box center [671, 214] width 137 height 25
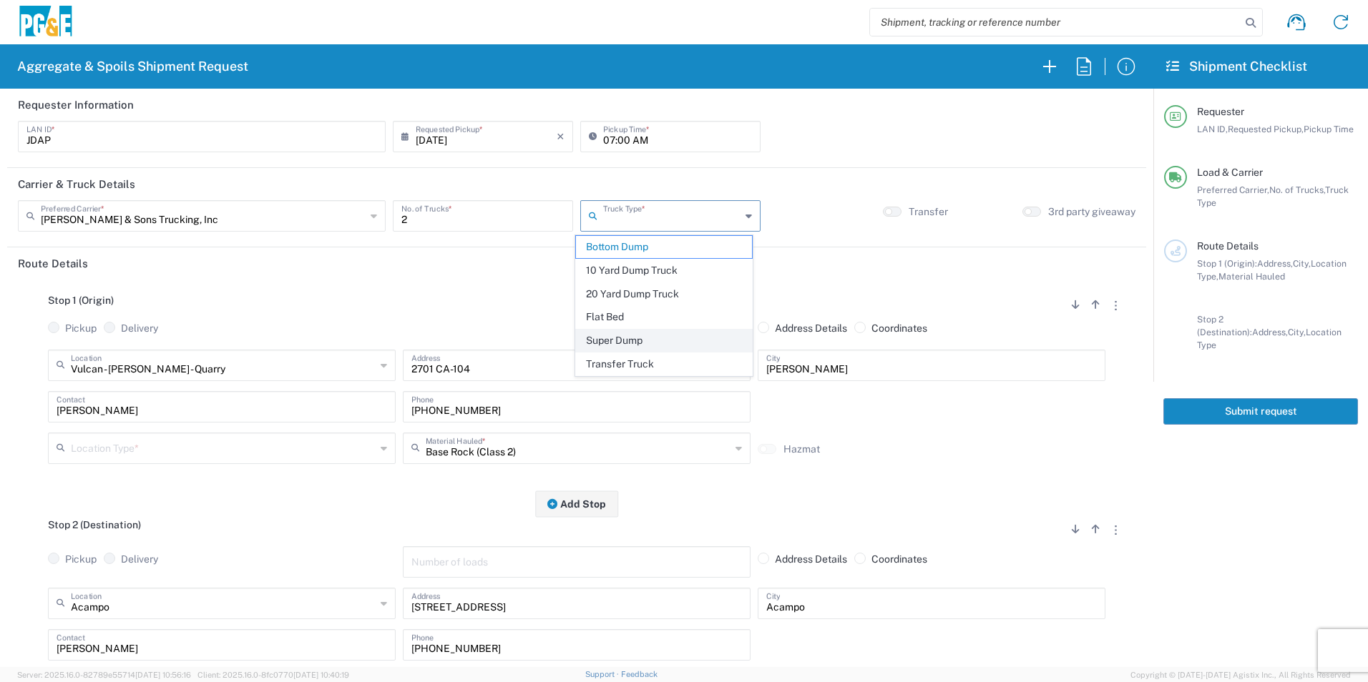
click at [634, 338] on span "Super Dump" at bounding box center [663, 341] width 175 height 22
type input "Super Dump"
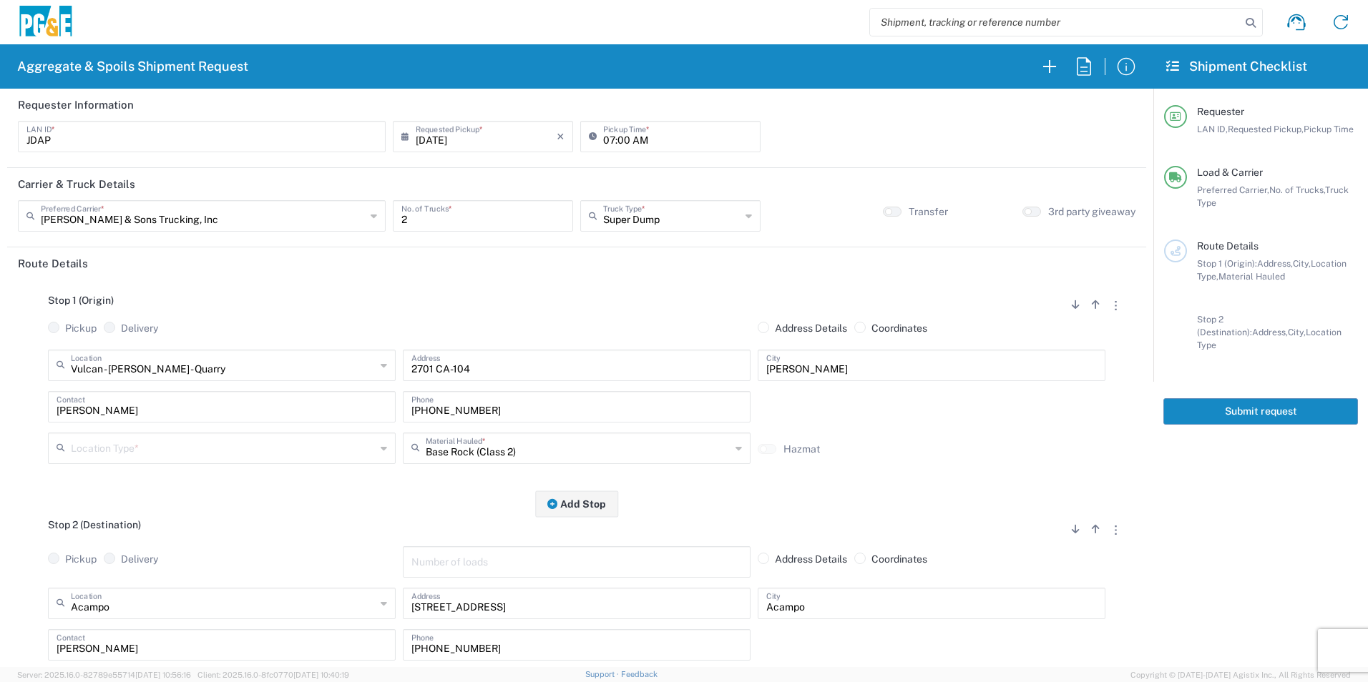
click at [163, 451] on input "text" at bounding box center [223, 447] width 305 height 25
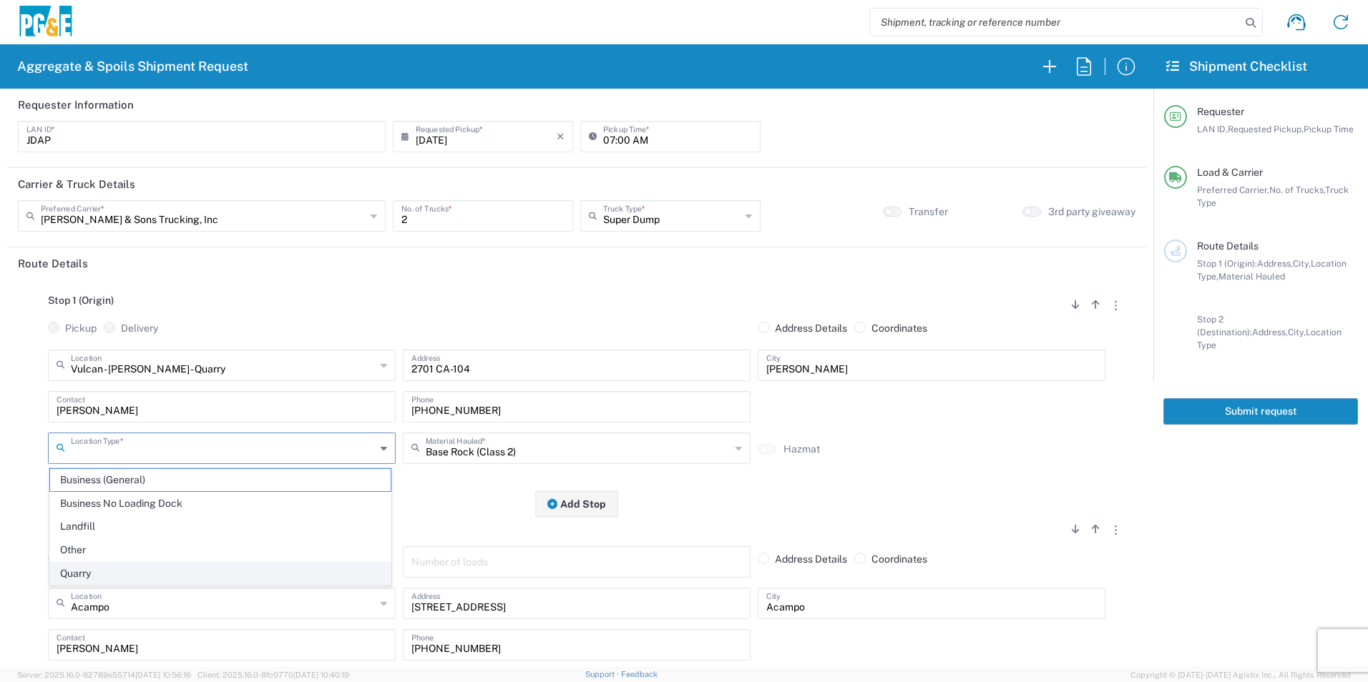
click at [111, 569] on span "Quarry" at bounding box center [220, 574] width 340 height 22
type input "Quarry"
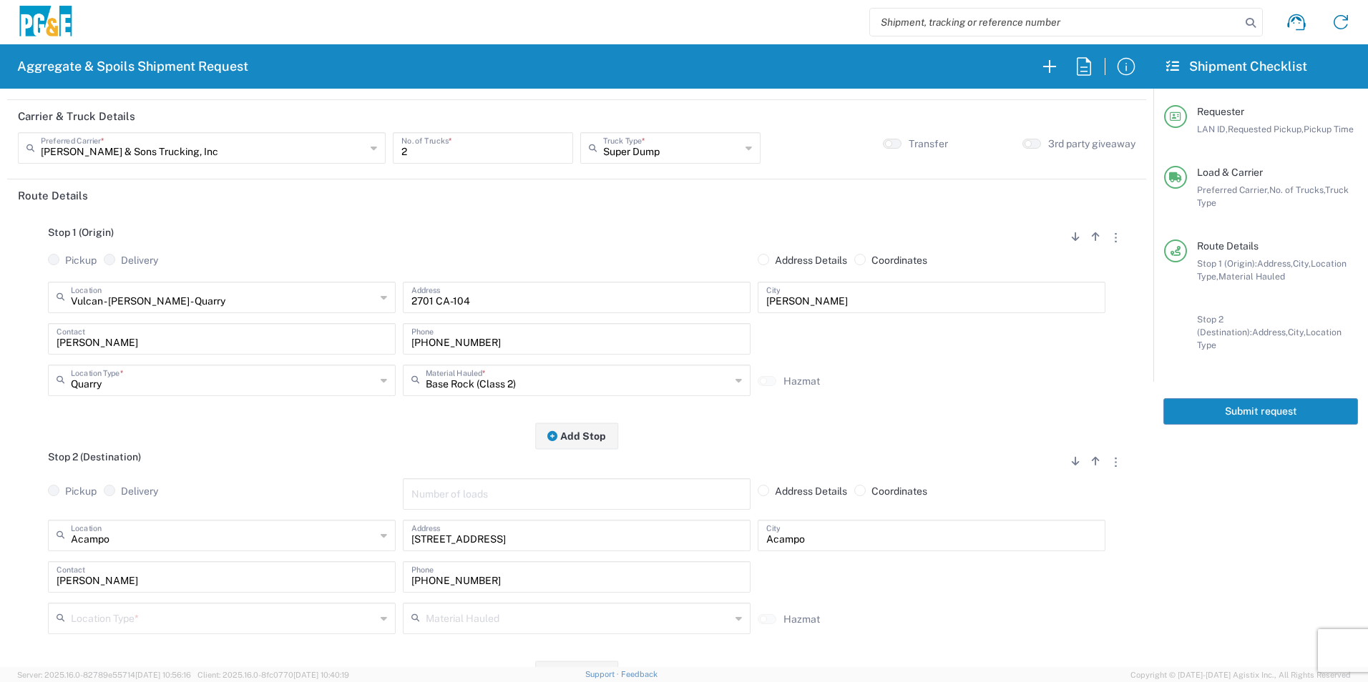
scroll to position [215, 0]
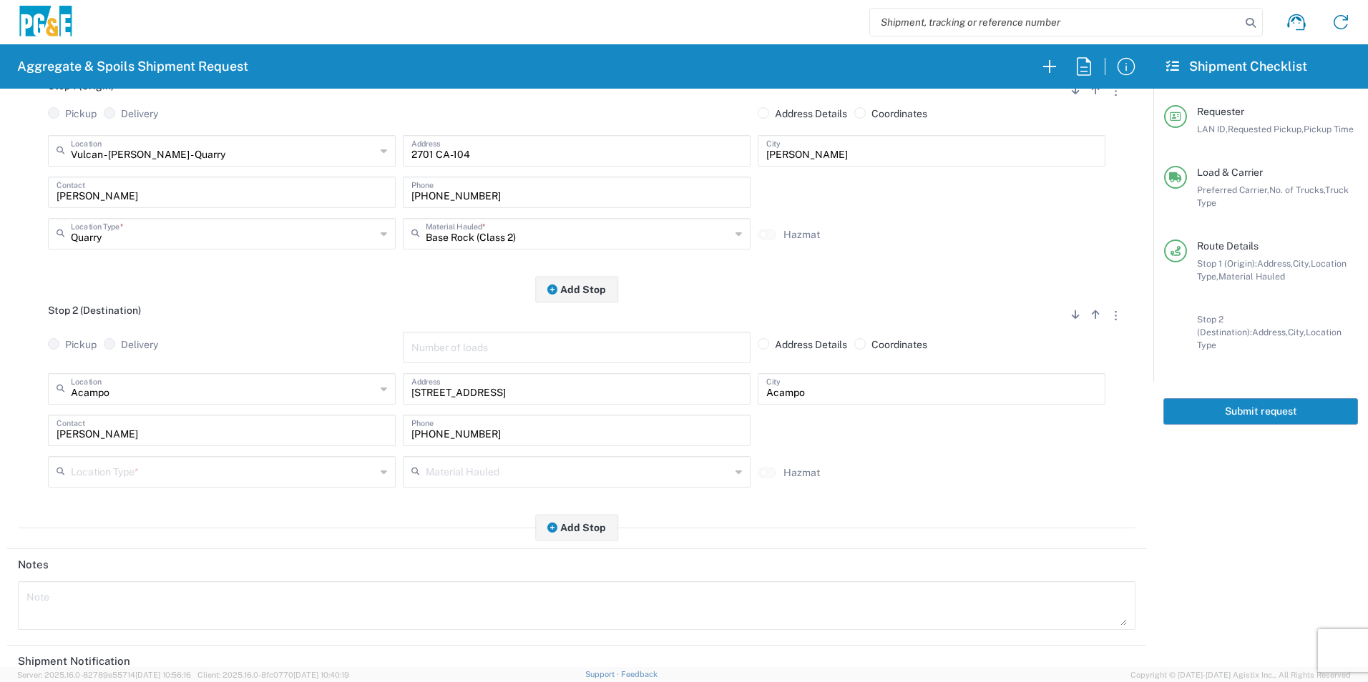
click at [92, 484] on input "text" at bounding box center [223, 471] width 305 height 25
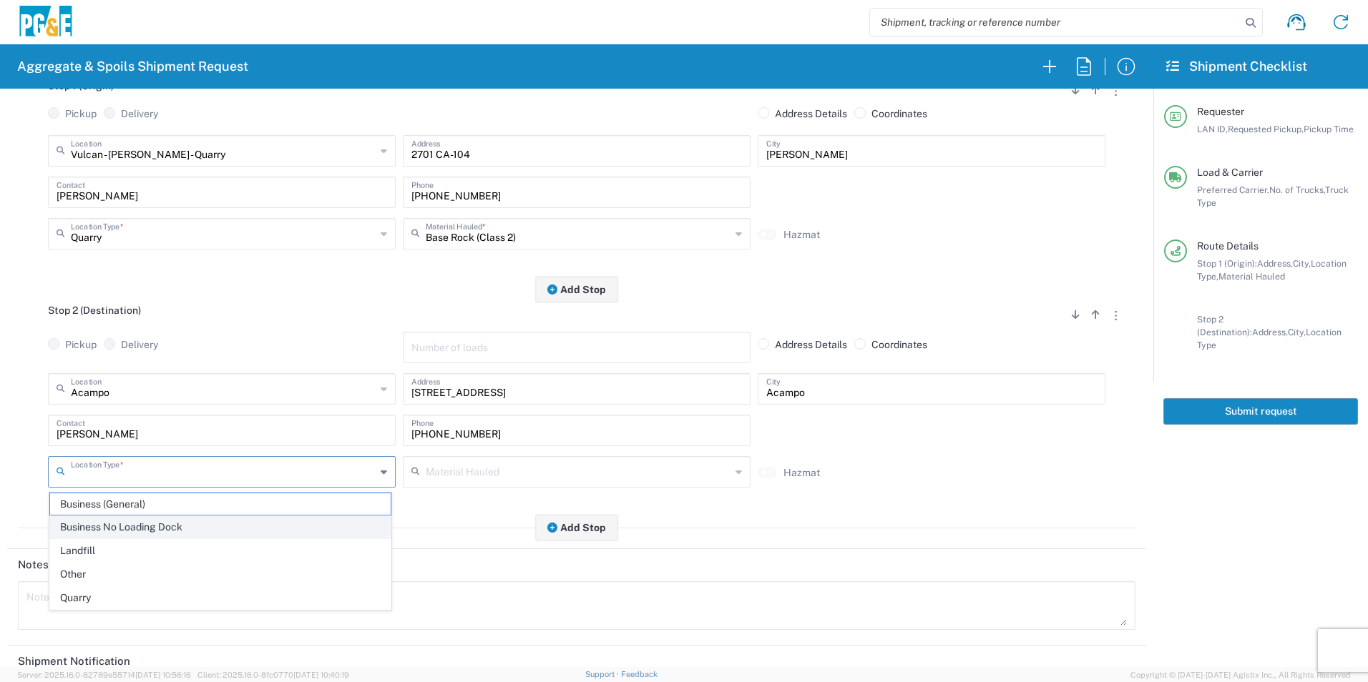
click at [141, 526] on span "Business No Loading Dock" at bounding box center [220, 527] width 340 height 22
type input "Business No Loading Dock"
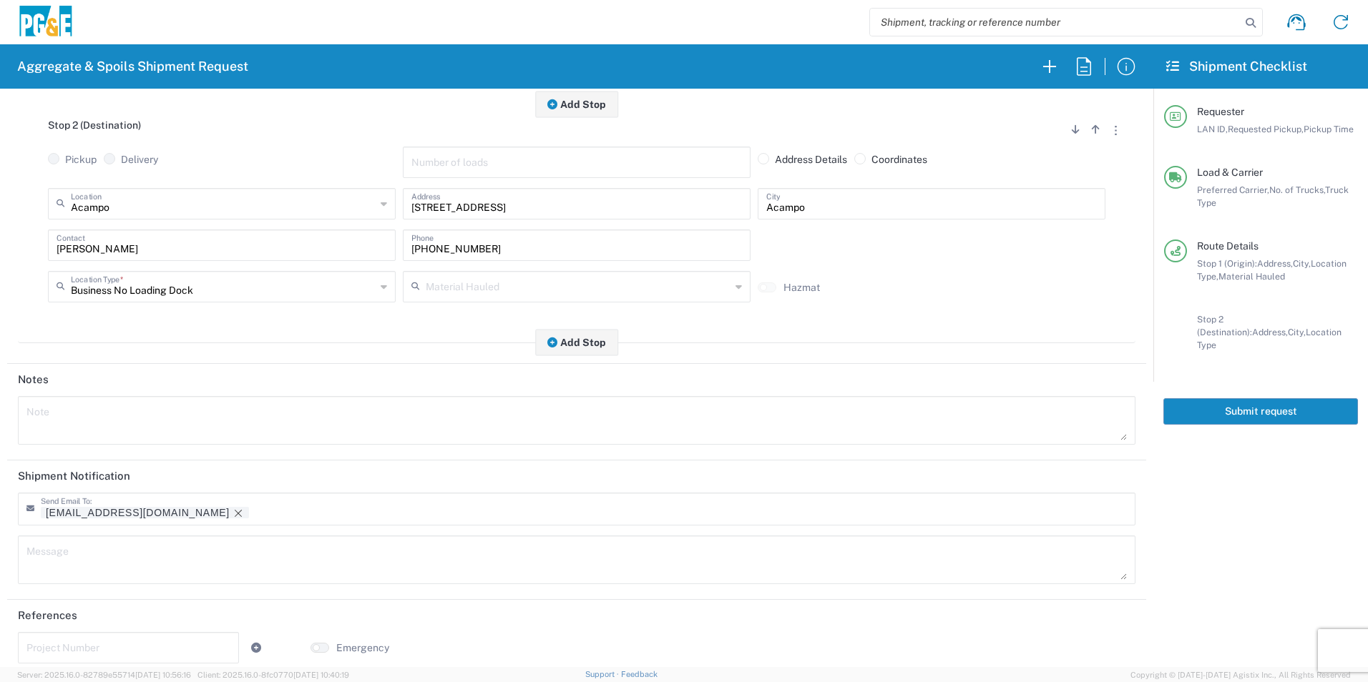
scroll to position [413, 0]
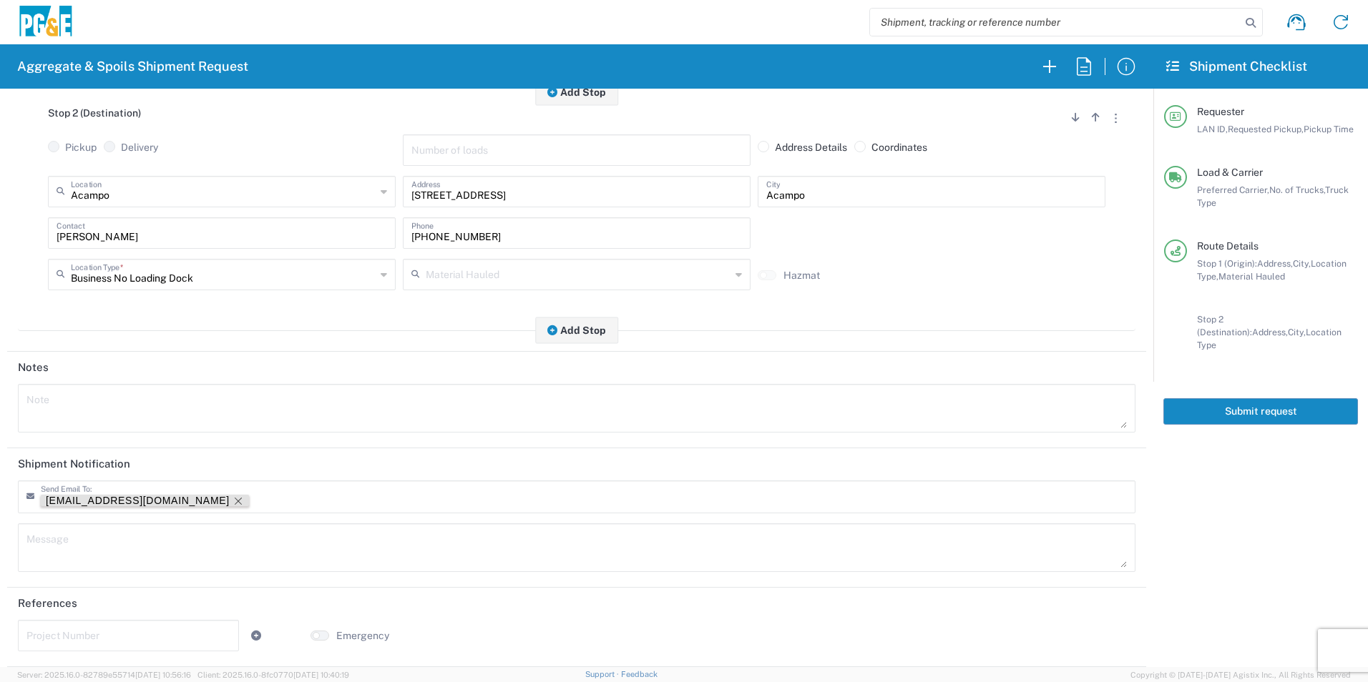
click at [232, 501] on icon "Remove tag" at bounding box center [237, 501] width 11 height 11
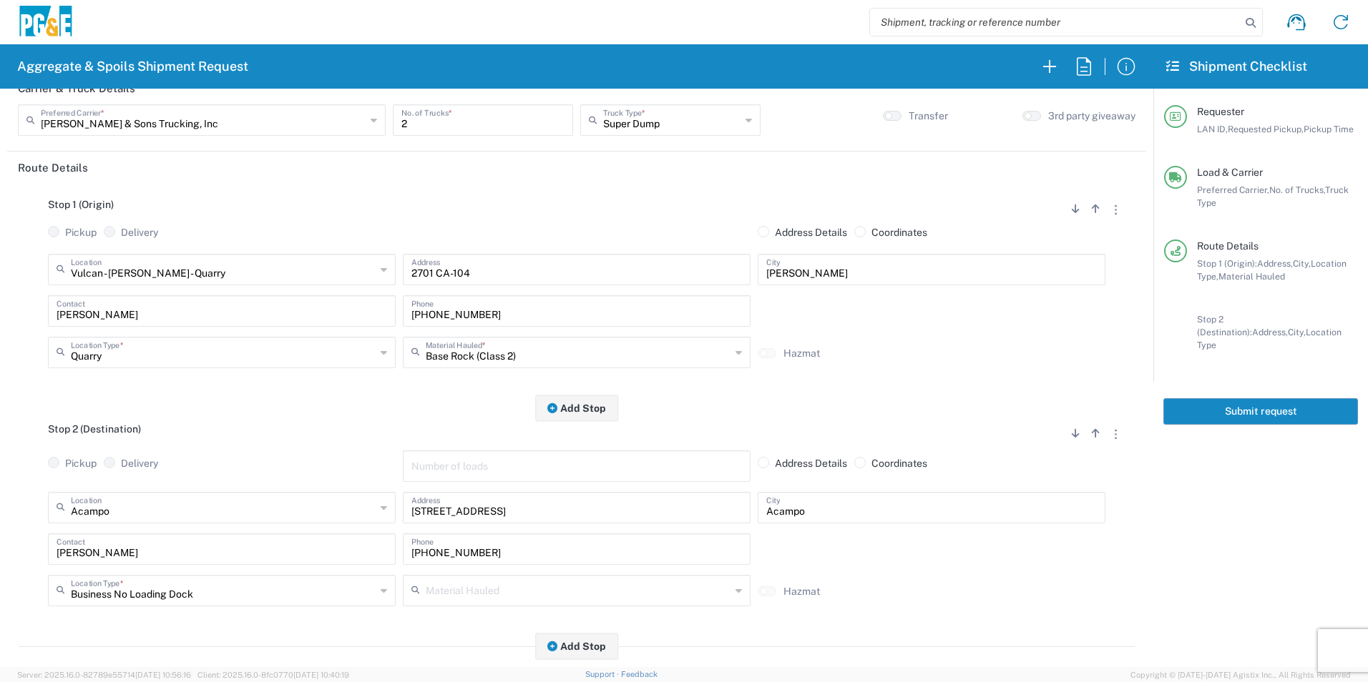
scroll to position [0, 0]
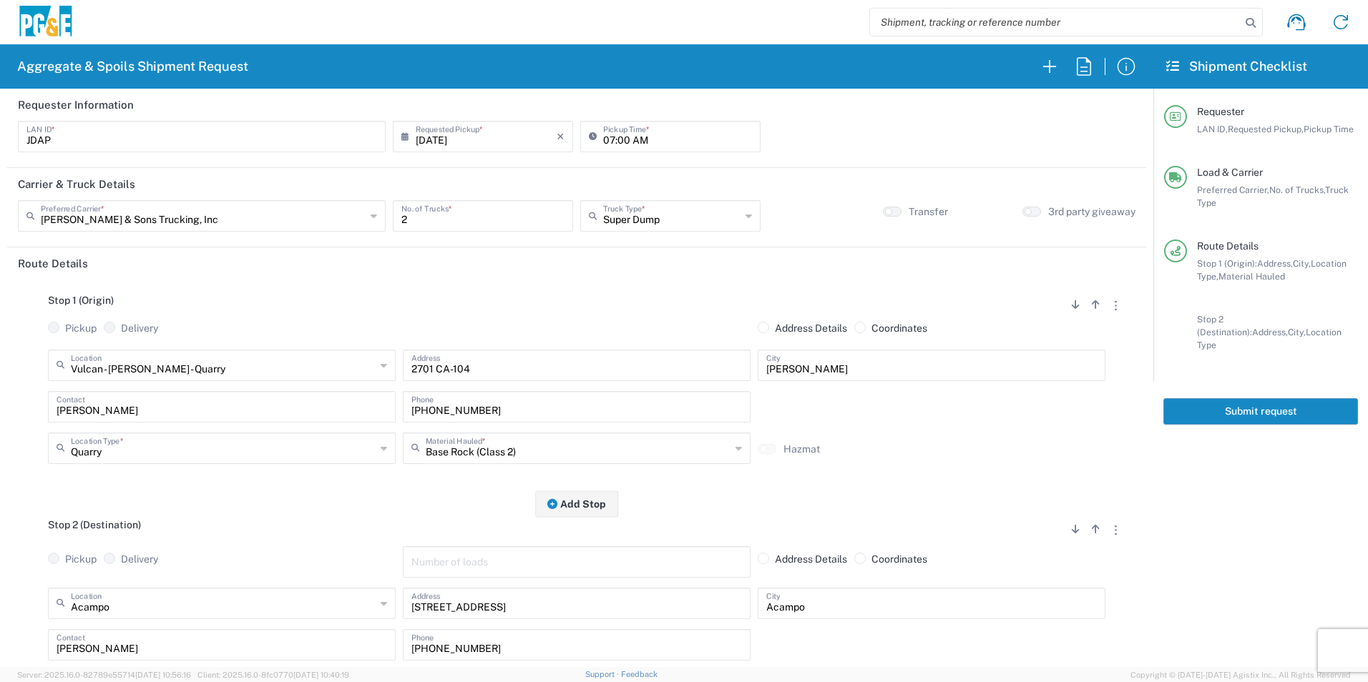
drag, startPoint x: 1297, startPoint y: 402, endPoint x: 1358, endPoint y: 407, distance: 61.0
click at [1297, 401] on button "Submit request" at bounding box center [1260, 411] width 195 height 26
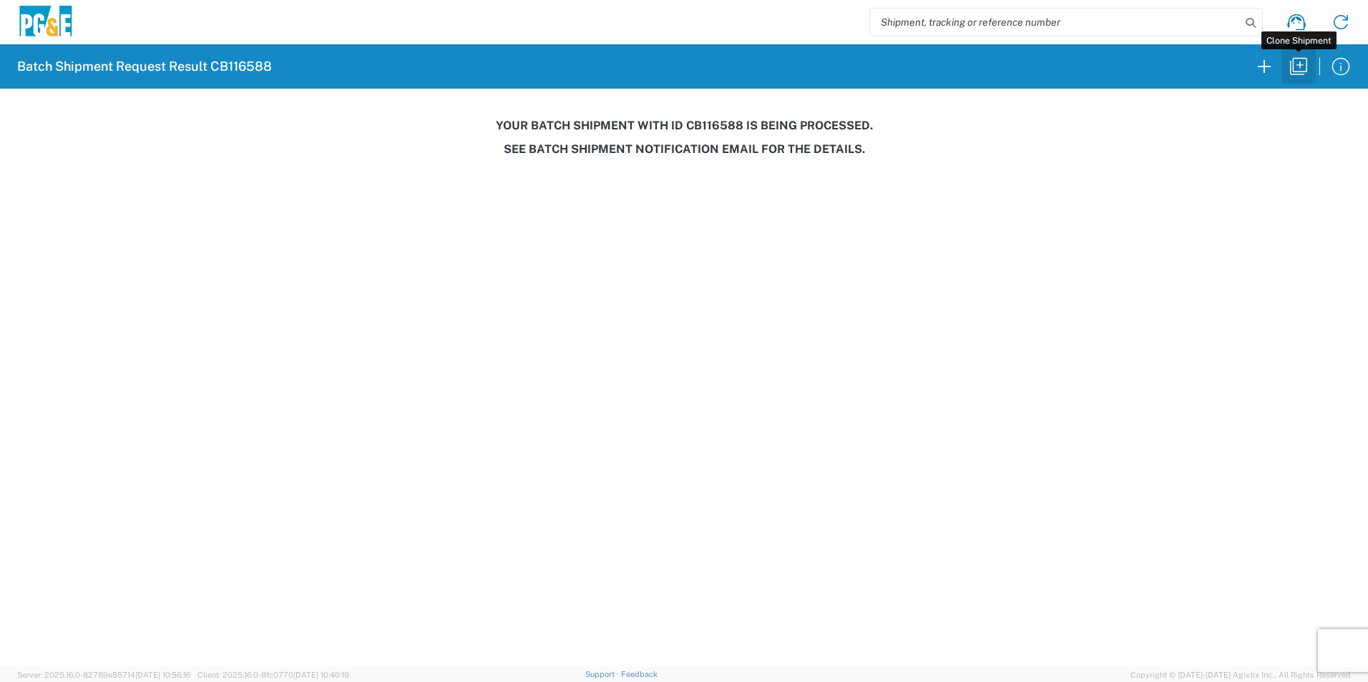
click at [1295, 72] on icon "button" at bounding box center [1298, 66] width 17 height 17
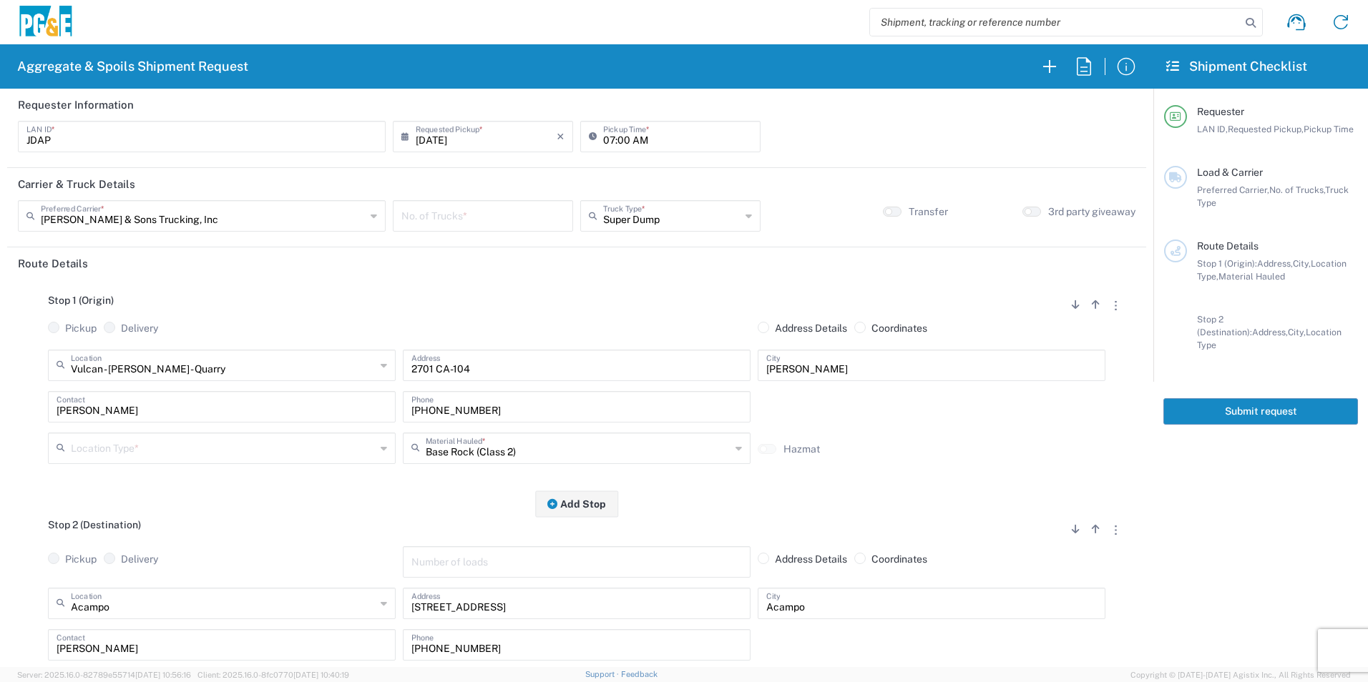
click at [445, 145] on input "[DATE]" at bounding box center [486, 135] width 141 height 25
click at [506, 252] on span "14" at bounding box center [501, 246] width 21 height 20
type input "08/14/2025"
click at [496, 223] on input "number" at bounding box center [482, 214] width 163 height 25
type input "2"
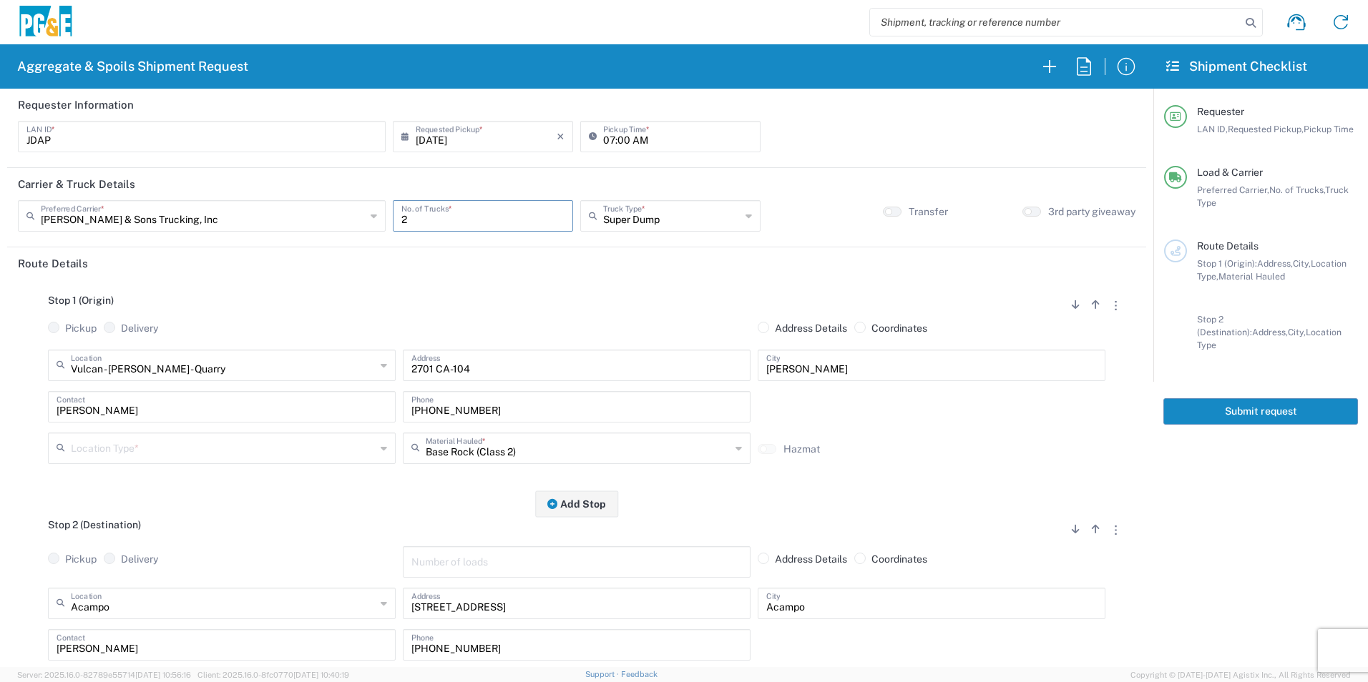
click at [102, 446] on input "text" at bounding box center [223, 447] width 305 height 25
click at [78, 571] on span "Quarry" at bounding box center [220, 574] width 340 height 22
type input "Quarry"
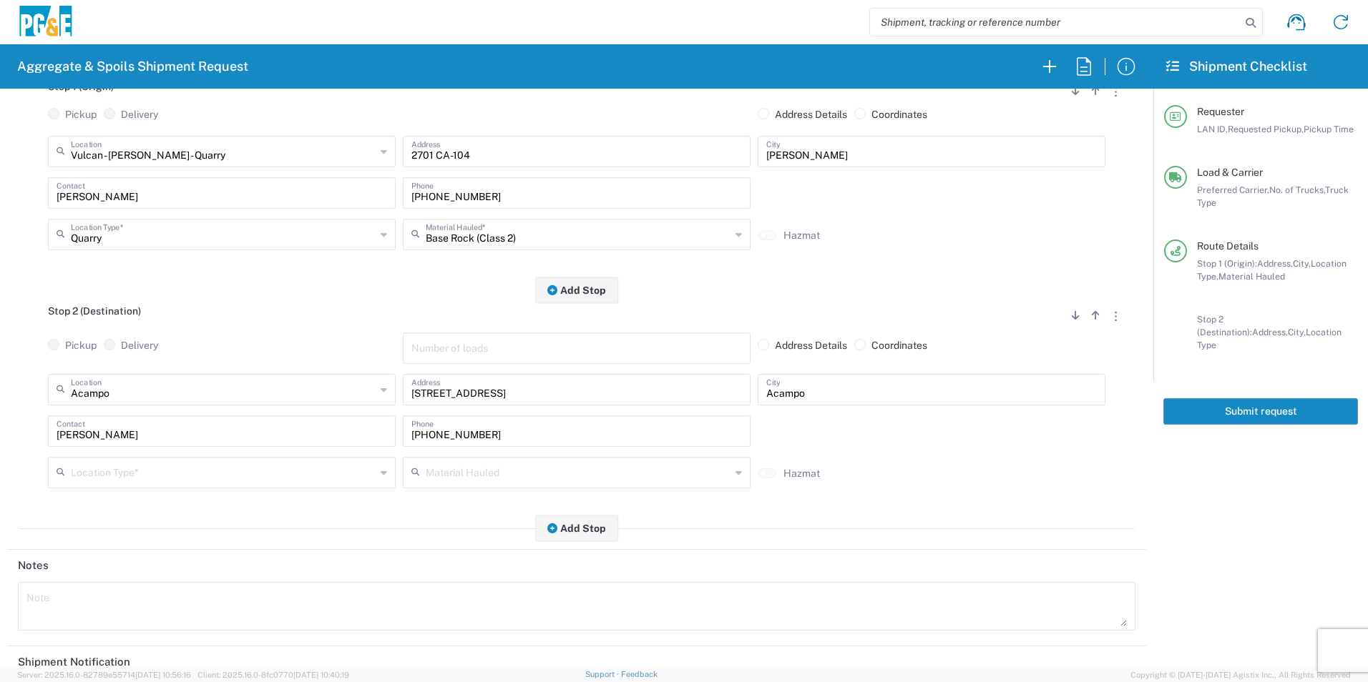
scroll to position [215, 0]
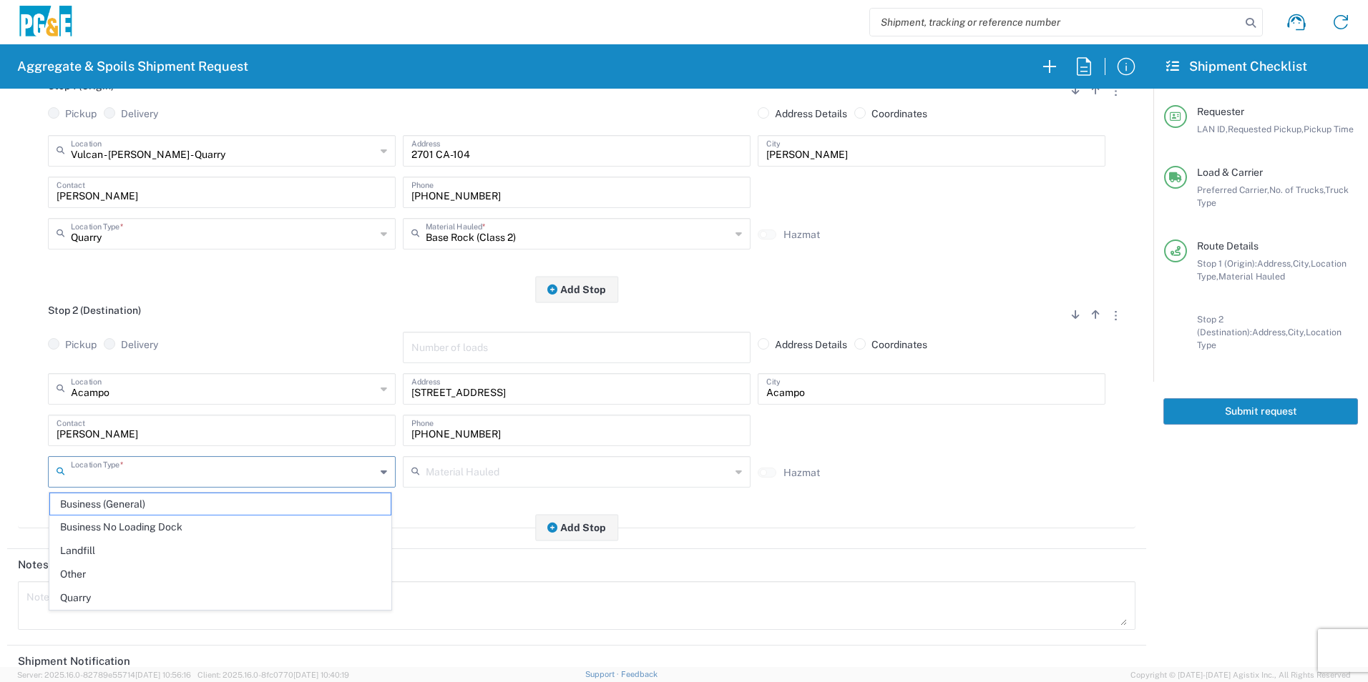
click at [115, 471] on input "text" at bounding box center [223, 471] width 305 height 25
click at [119, 524] on span "Business No Loading Dock" at bounding box center [220, 527] width 340 height 22
type input "Business No Loading Dock"
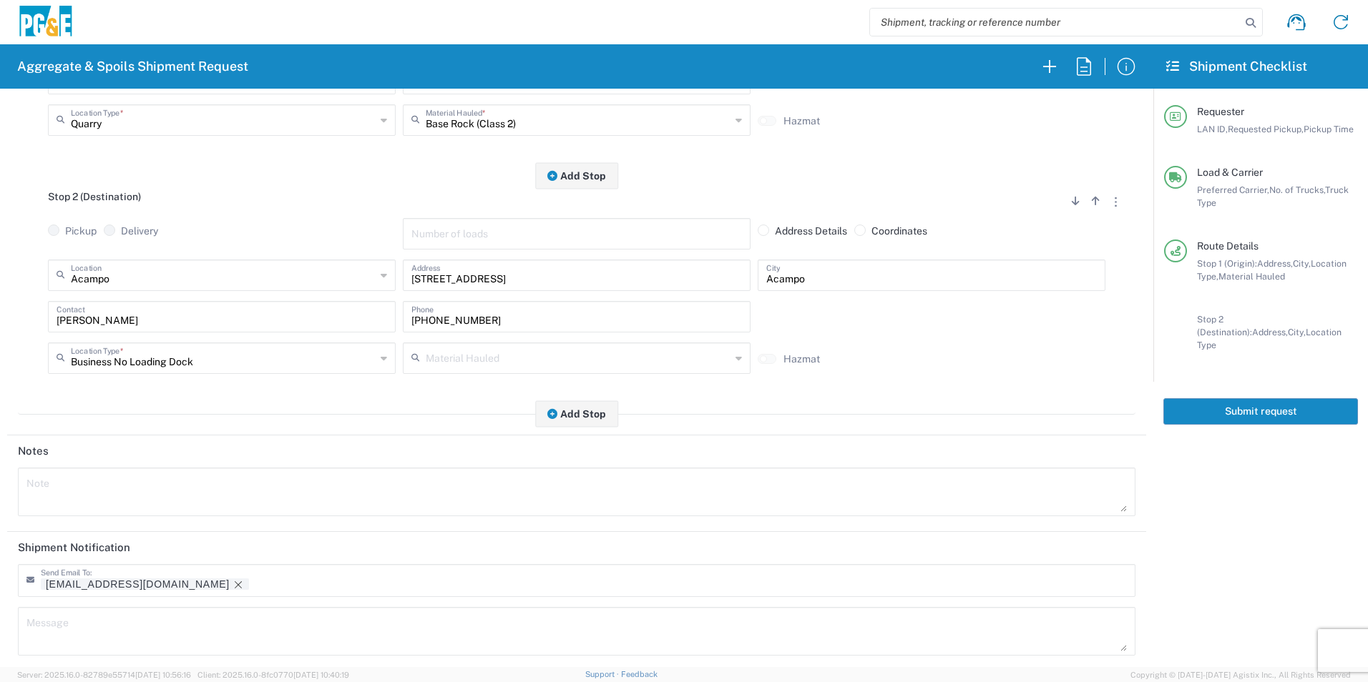
scroll to position [413, 0]
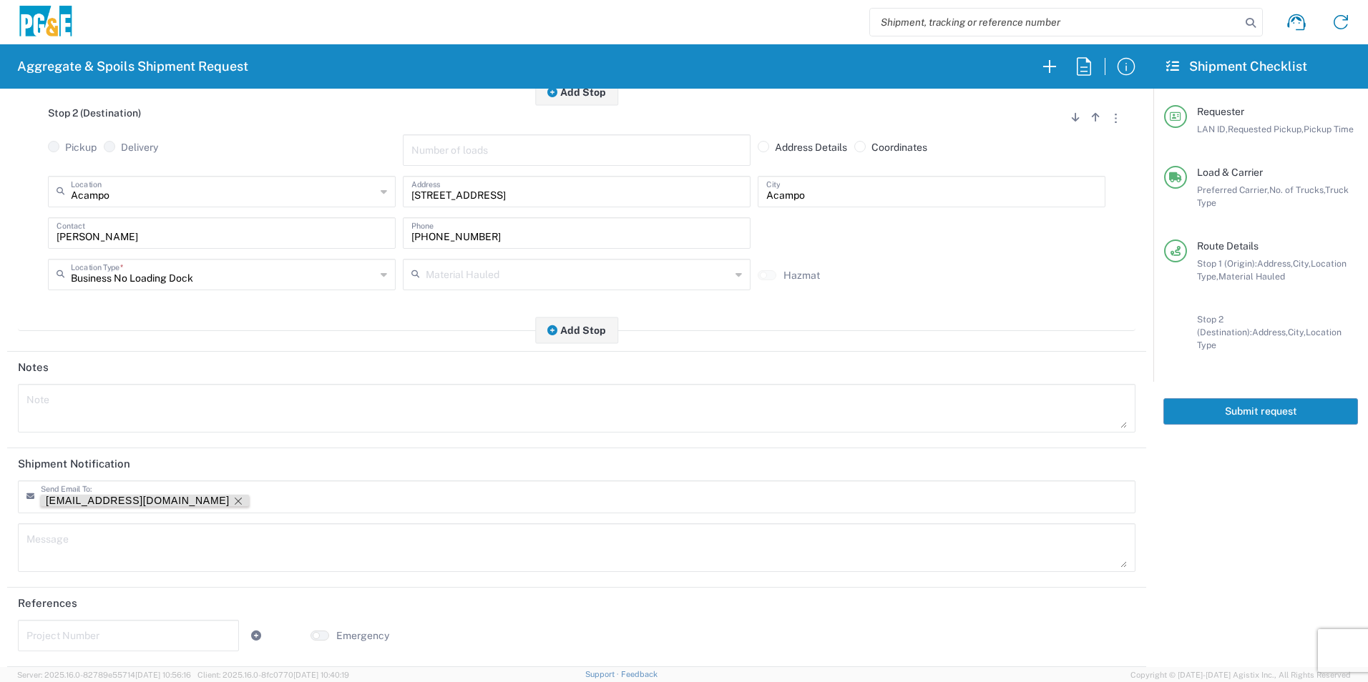
click at [232, 502] on icon "Remove tag" at bounding box center [237, 501] width 11 height 11
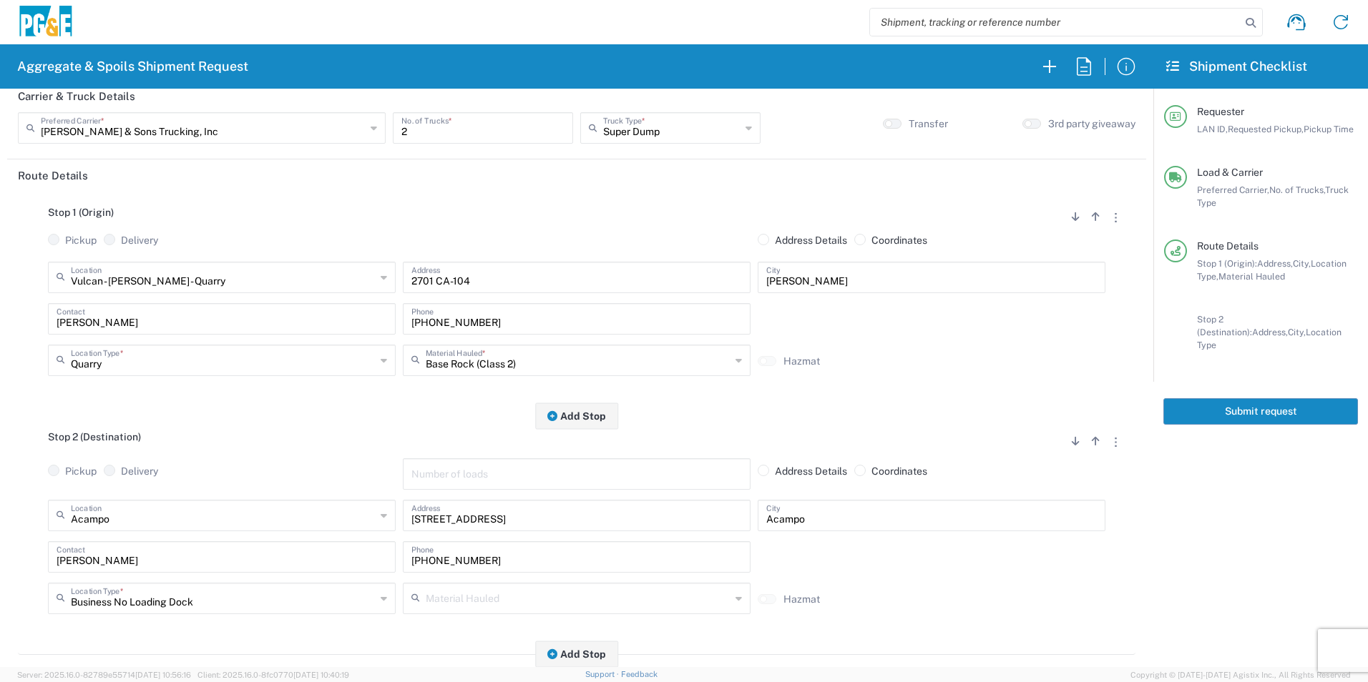
scroll to position [0, 0]
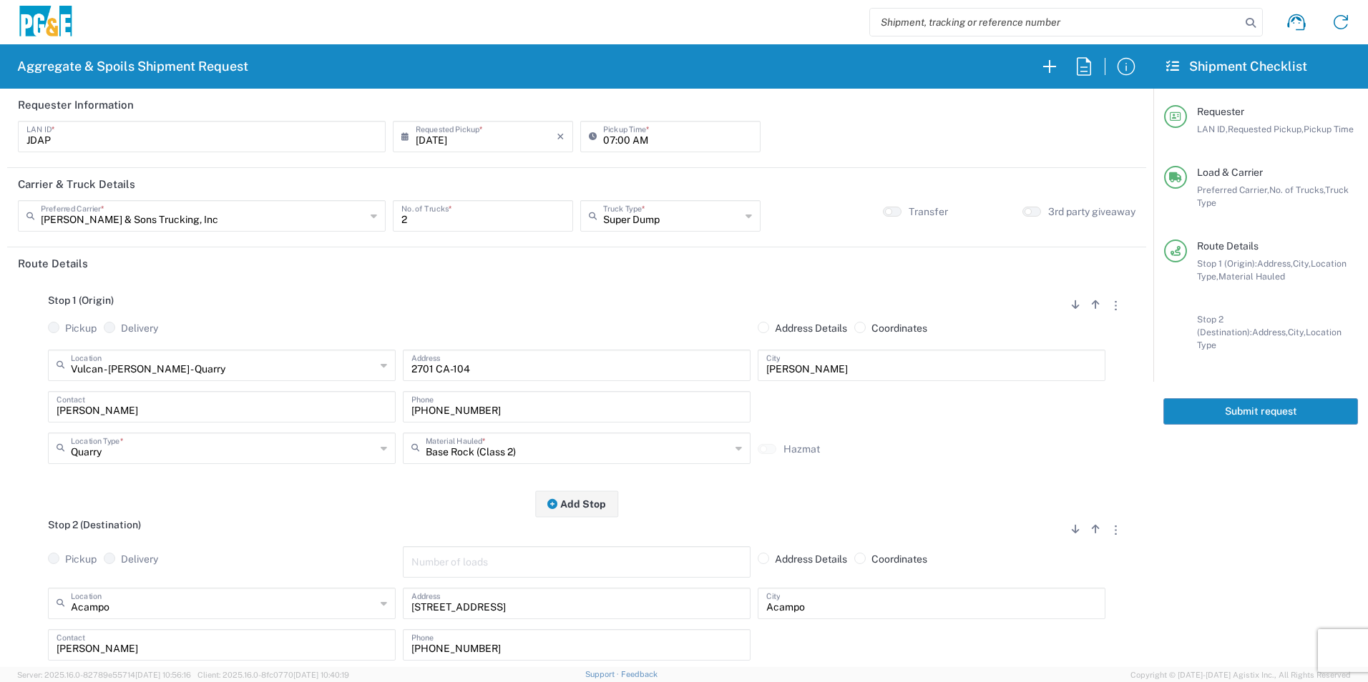
click at [1247, 398] on button "Submit request" at bounding box center [1260, 411] width 195 height 26
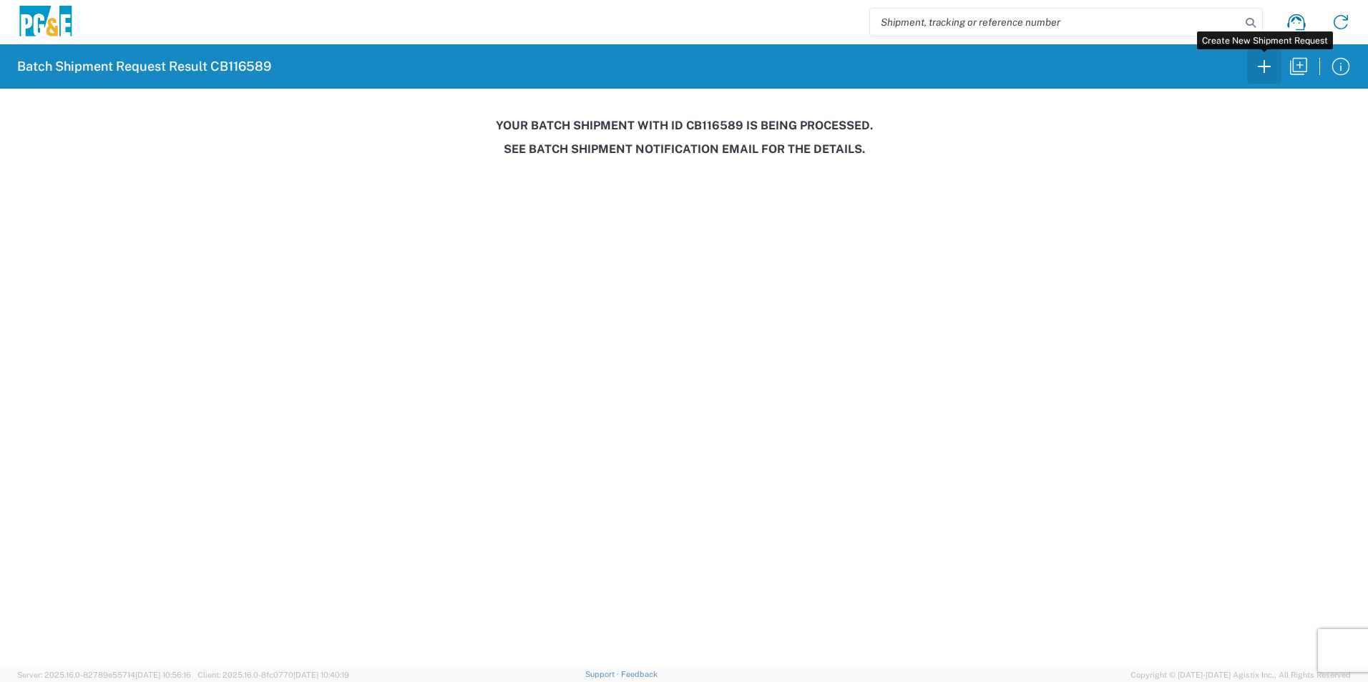
click at [1262, 60] on icon "button" at bounding box center [1263, 66] width 23 height 23
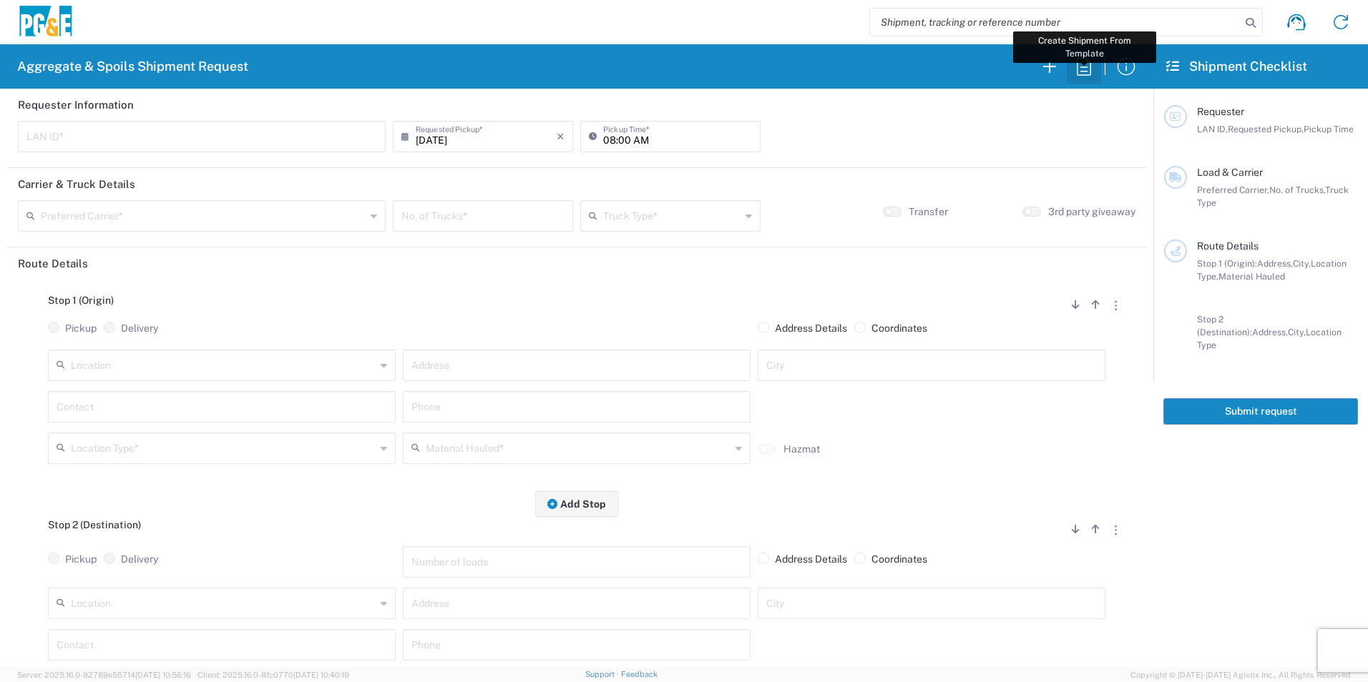
click at [1088, 67] on icon "button" at bounding box center [1083, 66] width 23 height 23
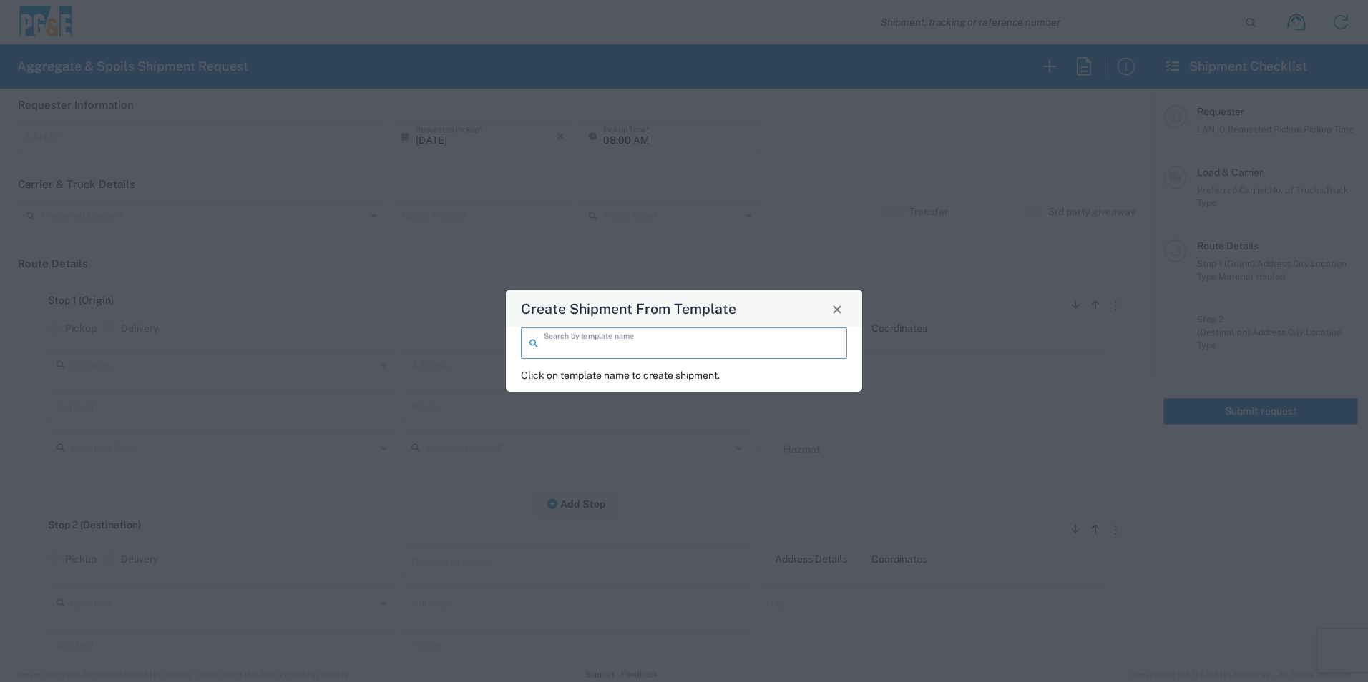
click at [578, 347] on input "search" at bounding box center [691, 342] width 295 height 25
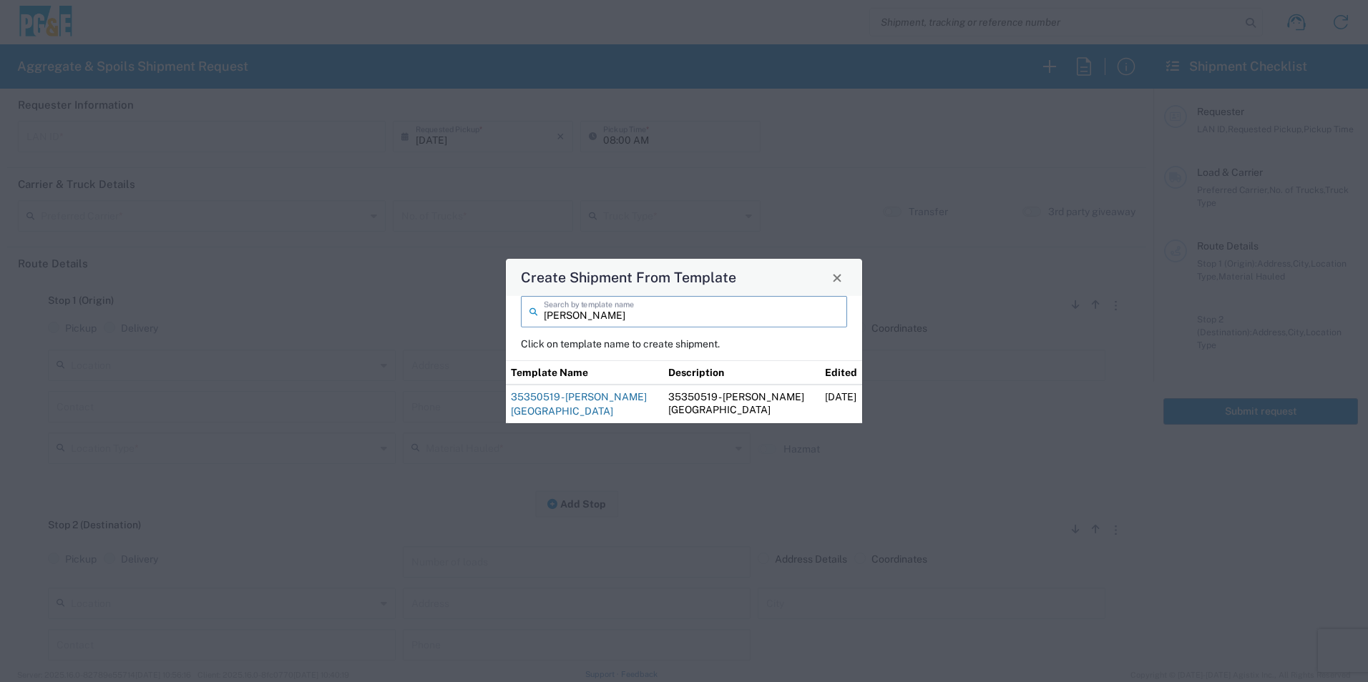
type input "kirk"
click at [577, 398] on link "35350519 - Kirk Canyon Dam" at bounding box center [579, 404] width 136 height 26
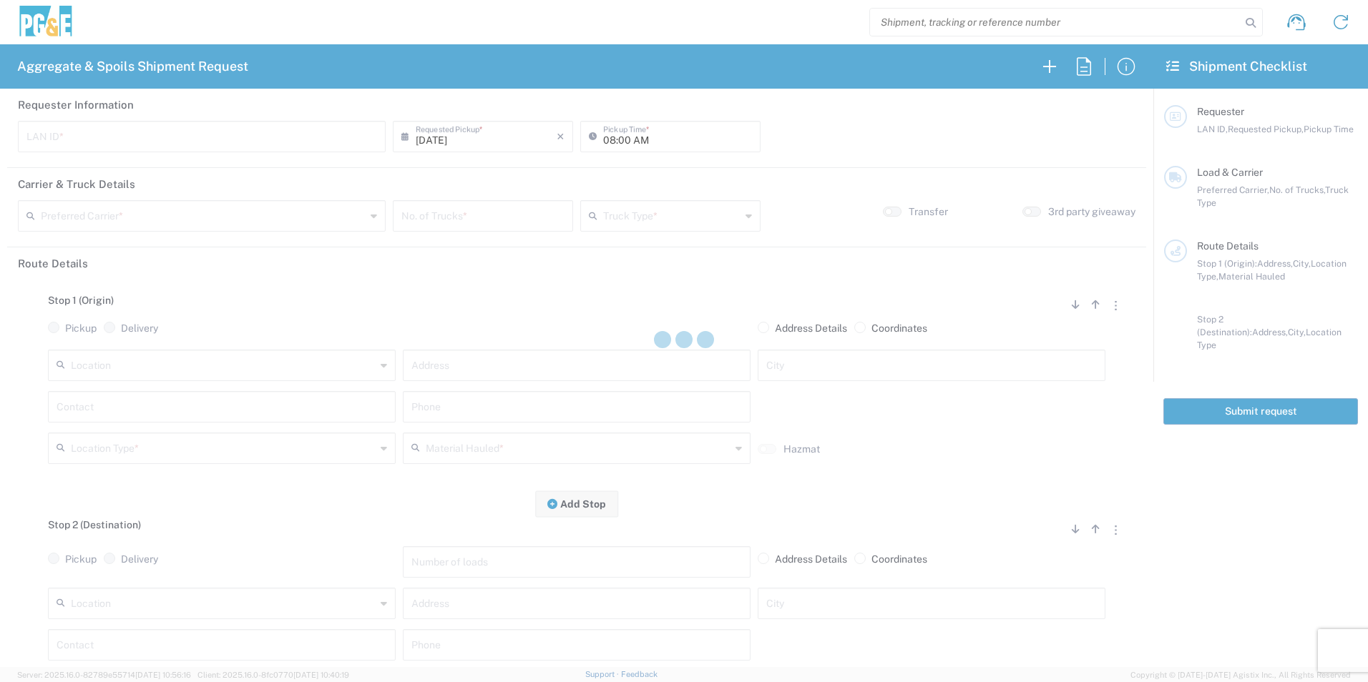
type input "kmmx"
type input "06:00 AM"
type input "Sierra Cascade"
type input "20 Yard Dump Truck"
type textarea "Please deliver 30 Yards of Base Rock"
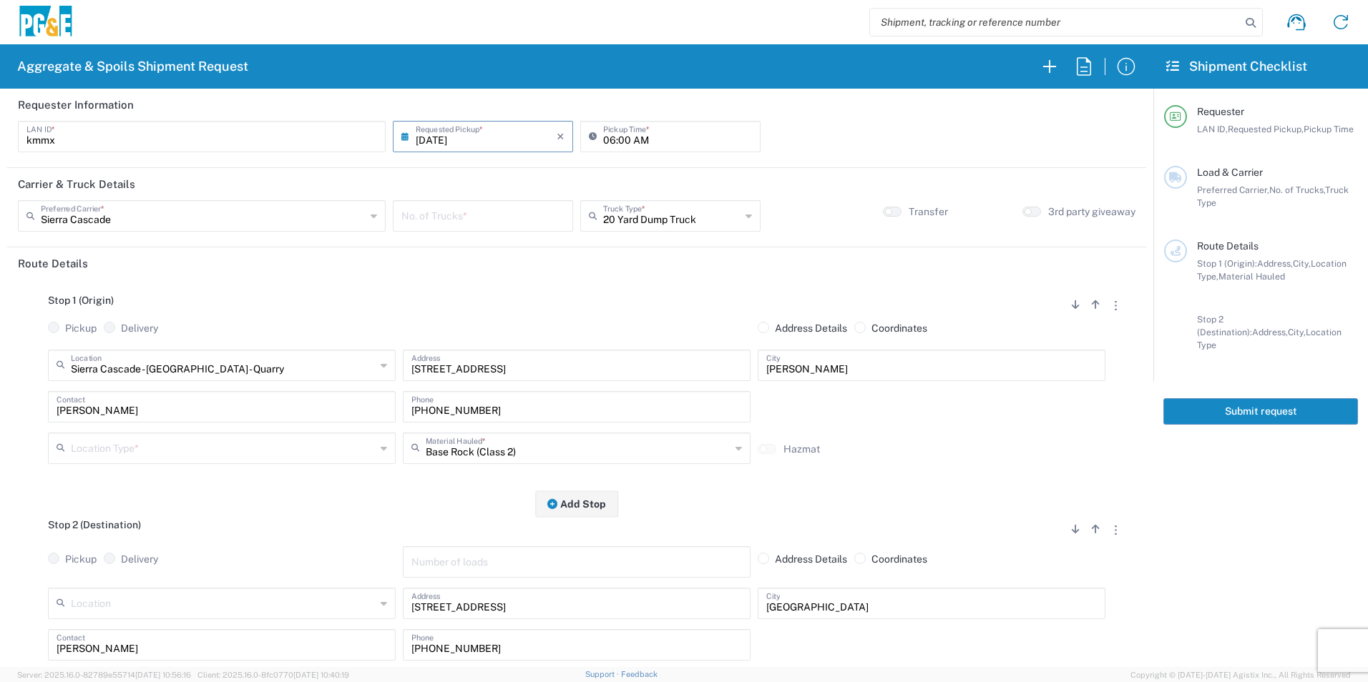
click at [453, 211] on input "number" at bounding box center [482, 214] width 163 height 25
type input "2"
click at [187, 452] on input "text" at bounding box center [223, 447] width 305 height 25
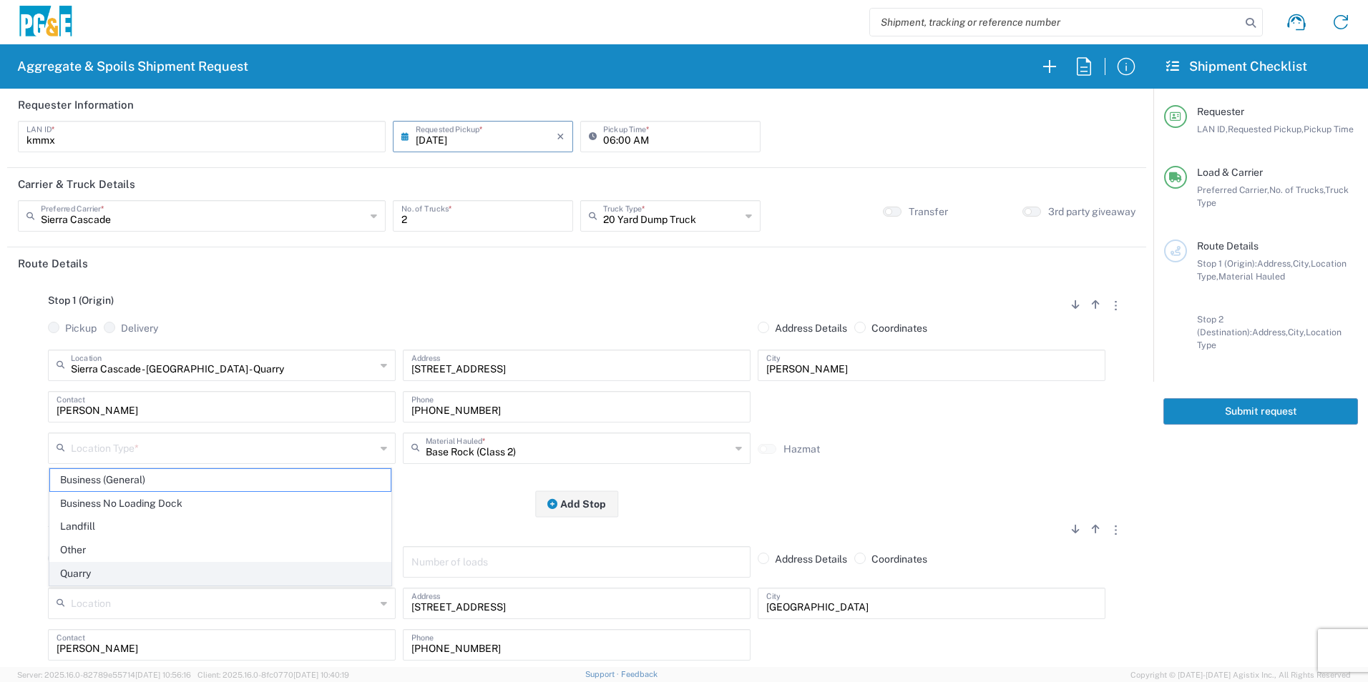
click at [122, 566] on span "Quarry" at bounding box center [220, 574] width 340 height 22
type input "Quarry"
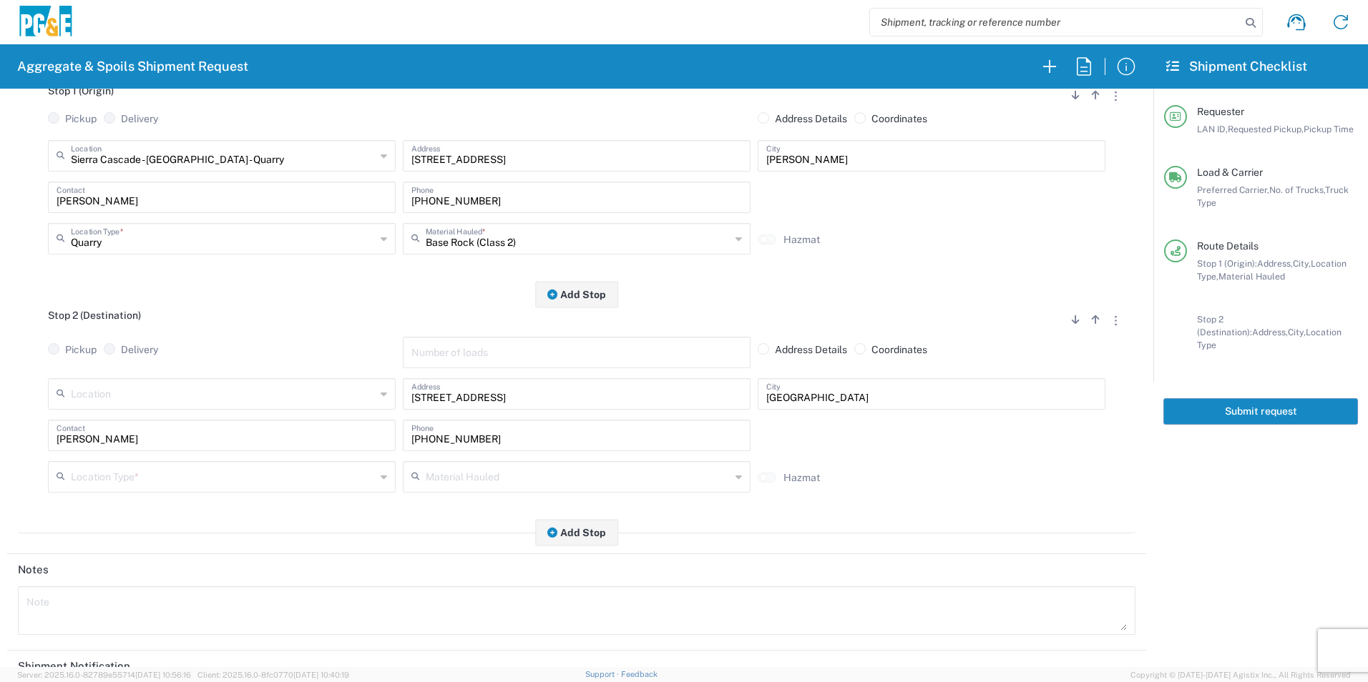
scroll to position [215, 0]
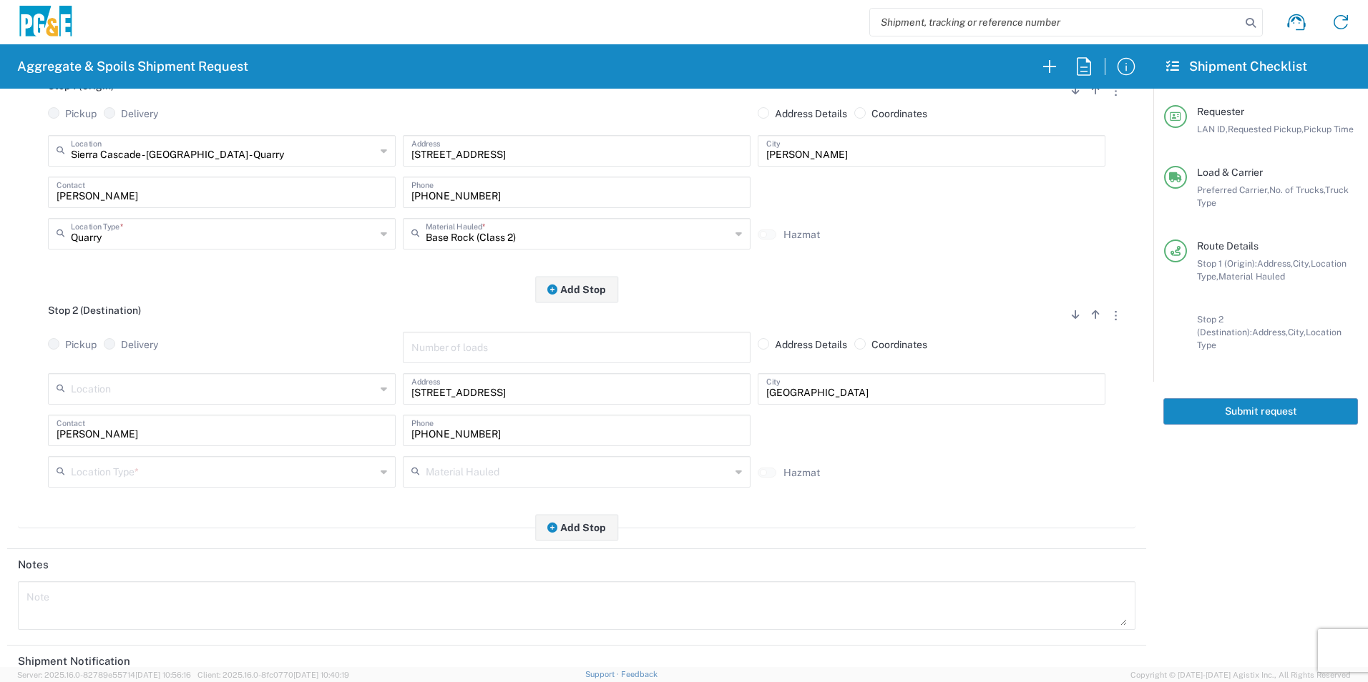
click at [204, 475] on input "text" at bounding box center [223, 471] width 305 height 25
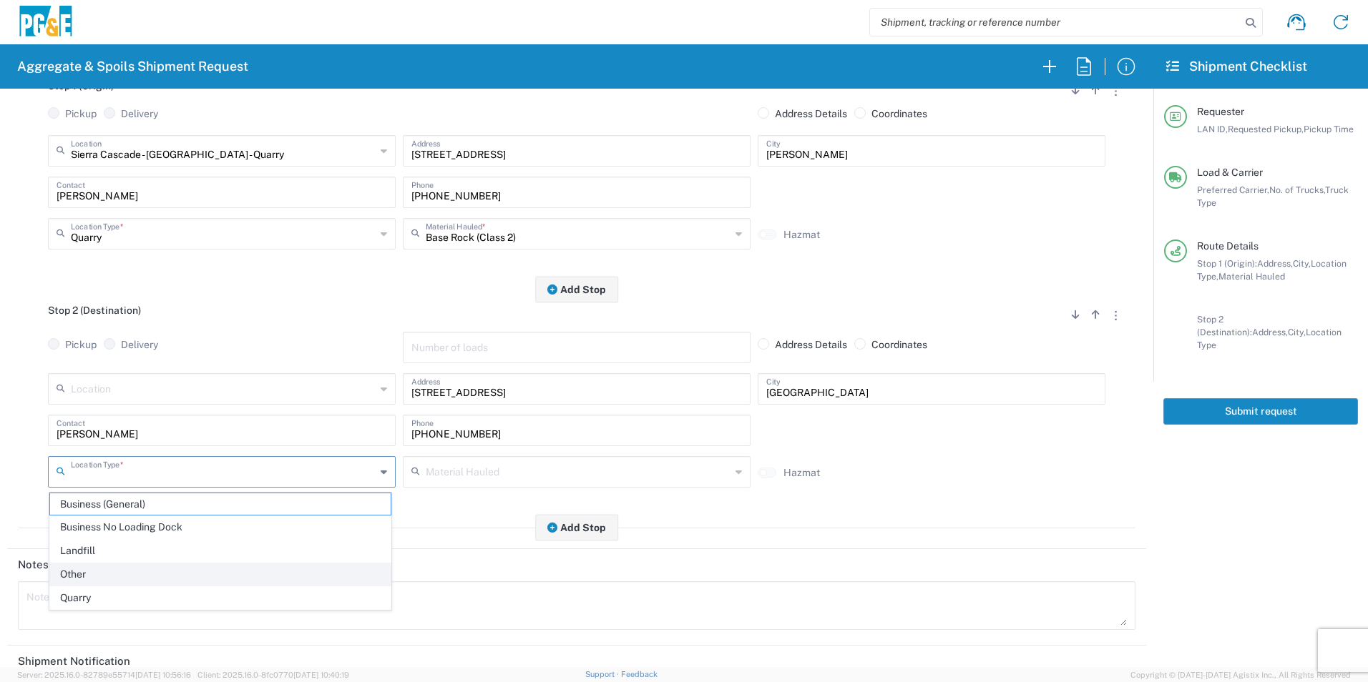
click at [127, 569] on span "Other" at bounding box center [220, 575] width 340 height 22
type input "Other"
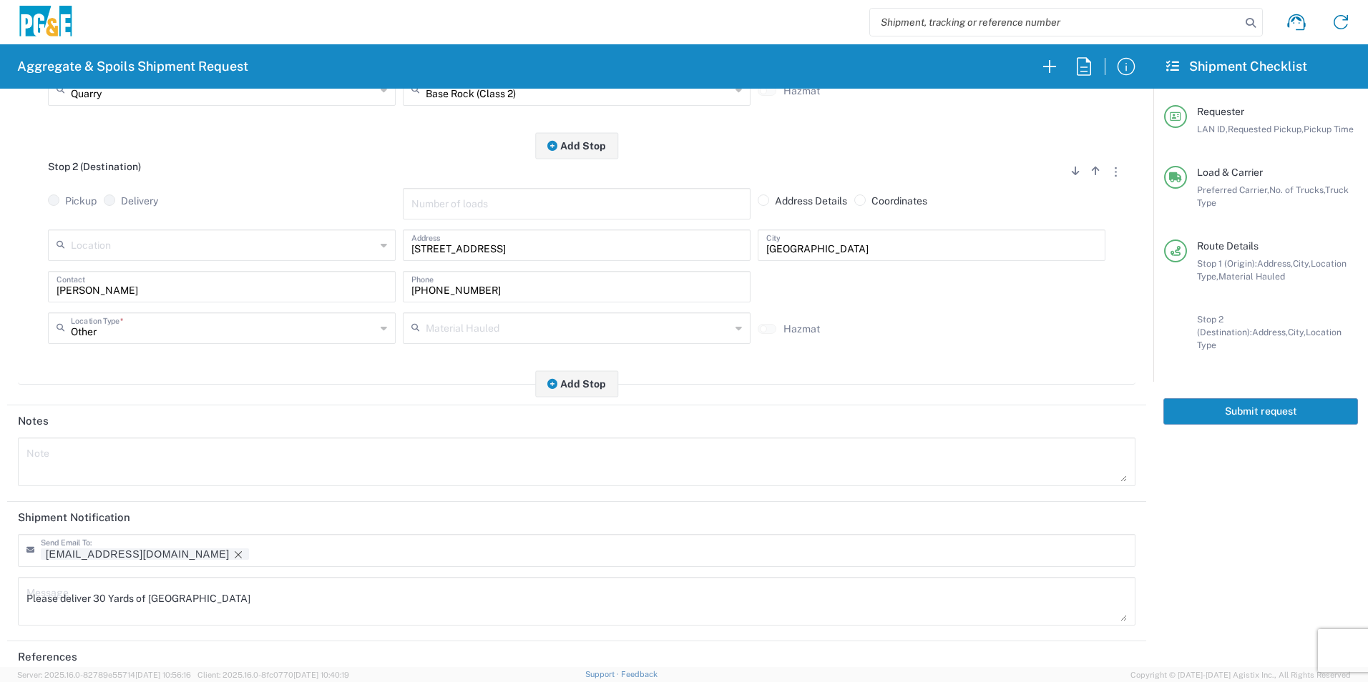
scroll to position [413, 0]
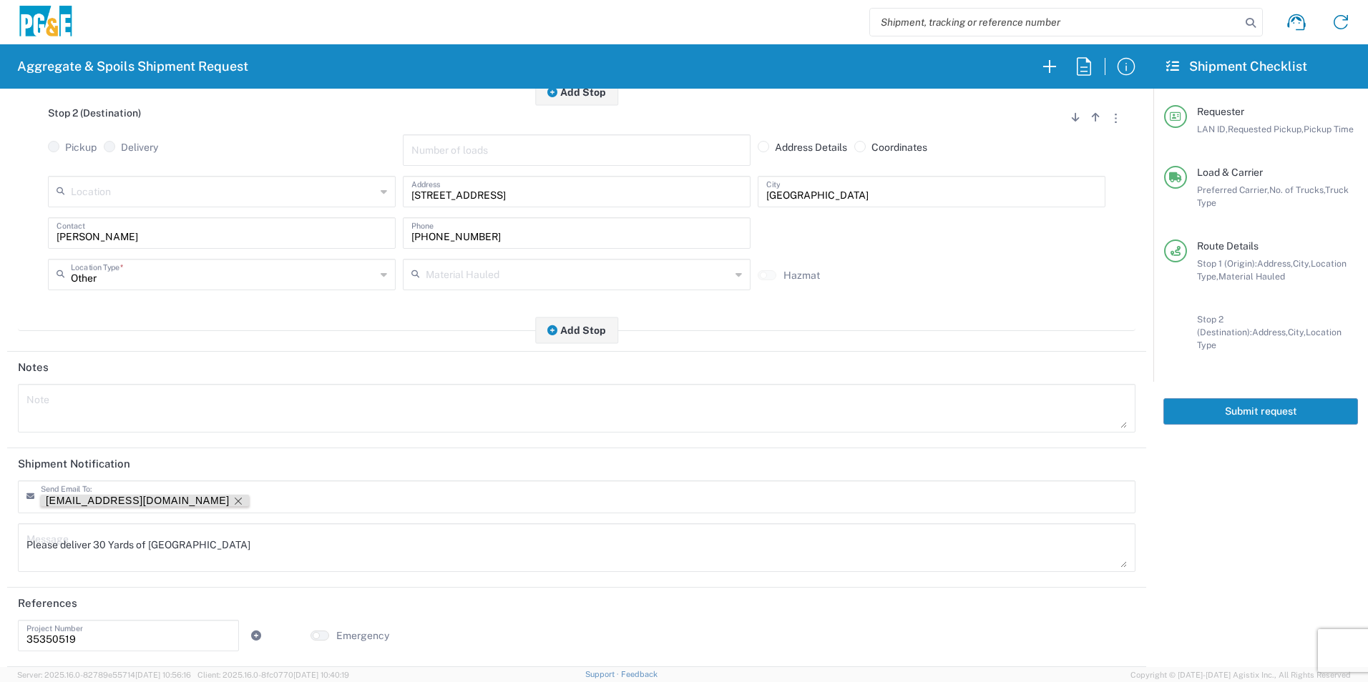
click at [232, 496] on icon "Remove tag" at bounding box center [237, 501] width 11 height 11
click at [99, 546] on textarea "Please deliver 30 Yards of Base Rock" at bounding box center [576, 548] width 1100 height 40
drag, startPoint x: 229, startPoint y: 549, endPoint x: 0, endPoint y: 529, distance: 229.8
click at [0, 531] on html "Aggregate & Spoils Shipment Request Requester Information kmmx LAN ID * 08/13/2…" at bounding box center [684, 341] width 1368 height 682
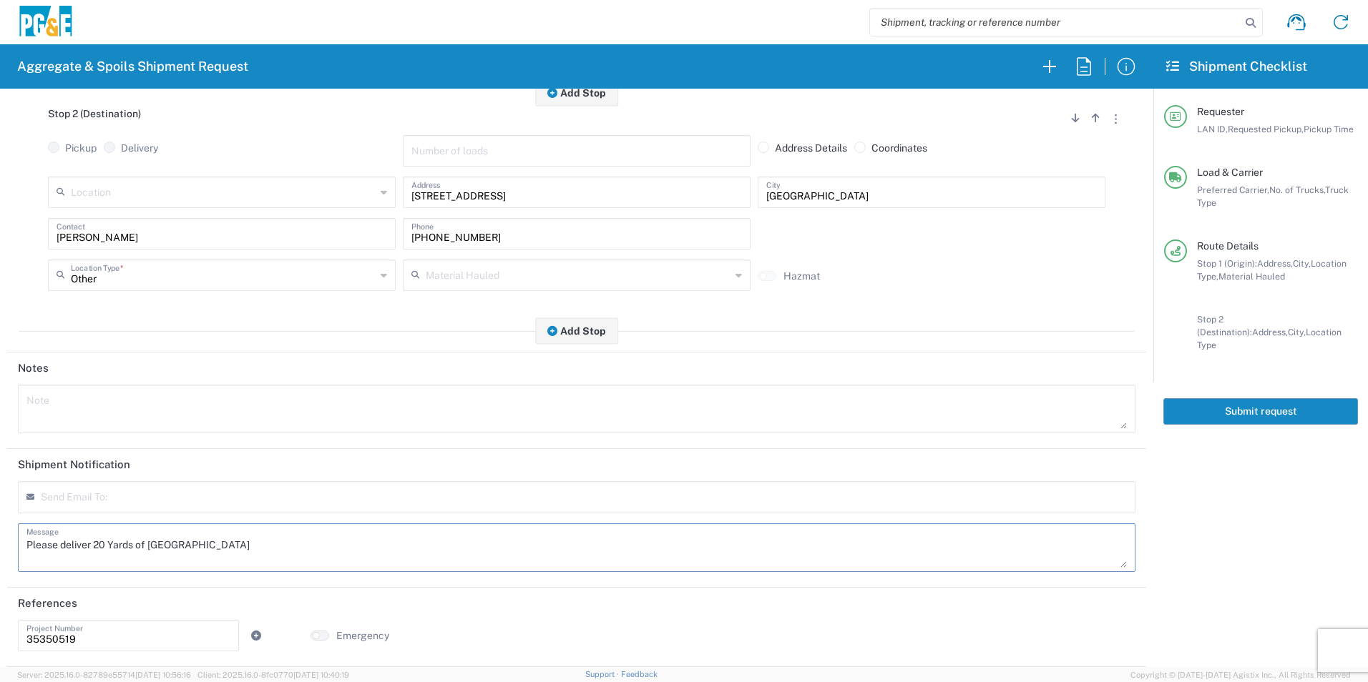
type textarea "Please deliver 20 Yards of Base Rock"
click at [201, 404] on textarea at bounding box center [576, 409] width 1100 height 40
paste textarea "Please deliver 20 Yards of Base Rock"
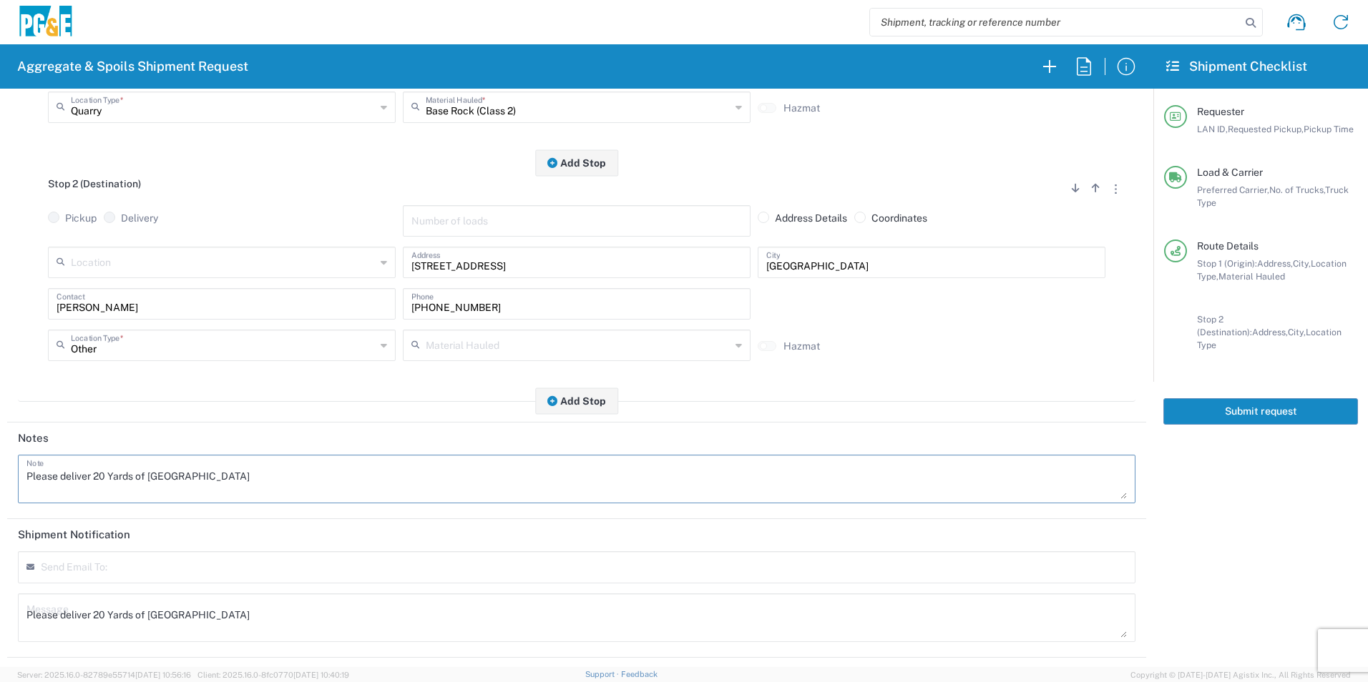
scroll to position [0, 0]
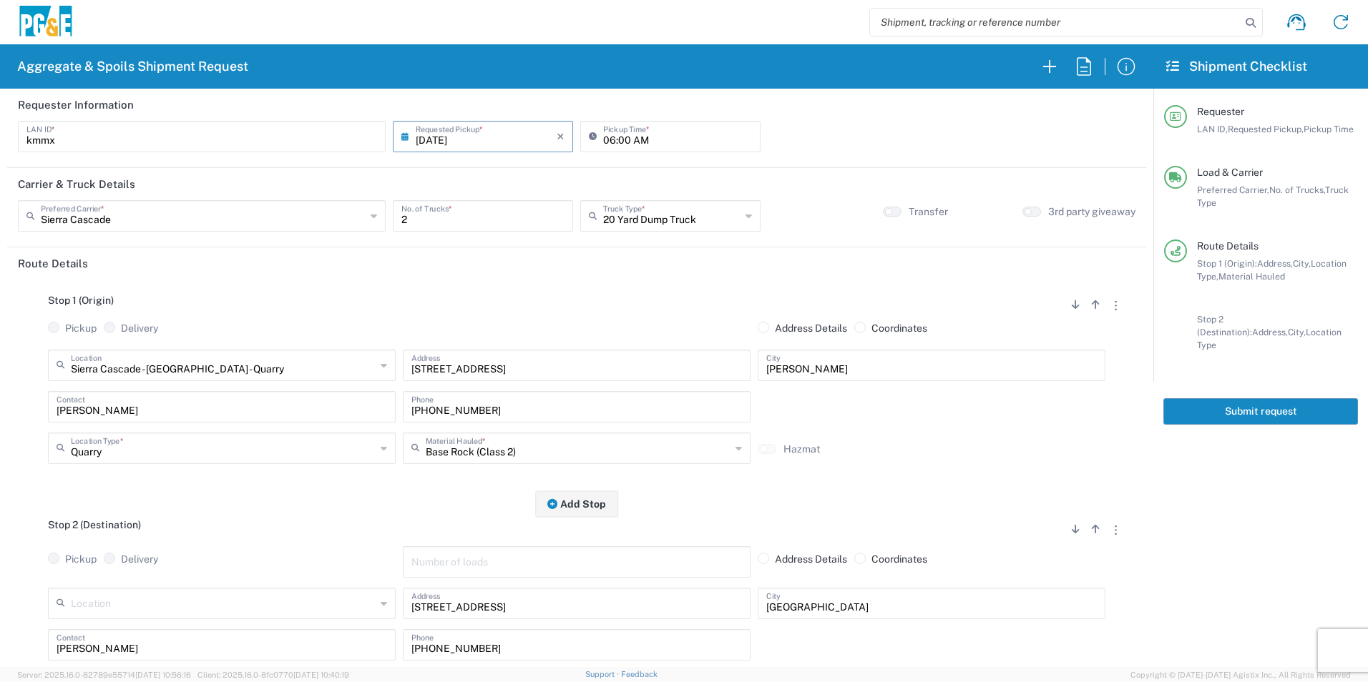
type textarea "Please deliver 20 Yards of Base Rock"
click at [1230, 398] on button "Submit request" at bounding box center [1260, 411] width 195 height 26
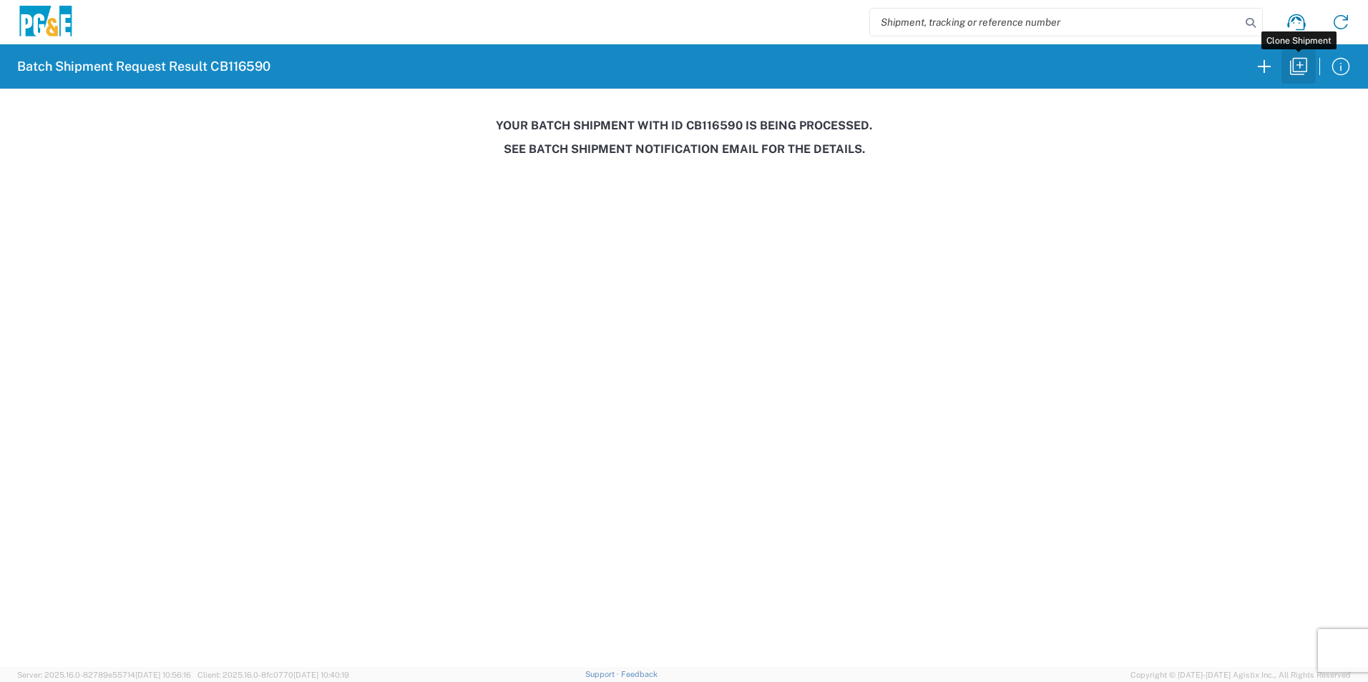
click at [1296, 69] on icon "button" at bounding box center [1298, 66] width 23 height 23
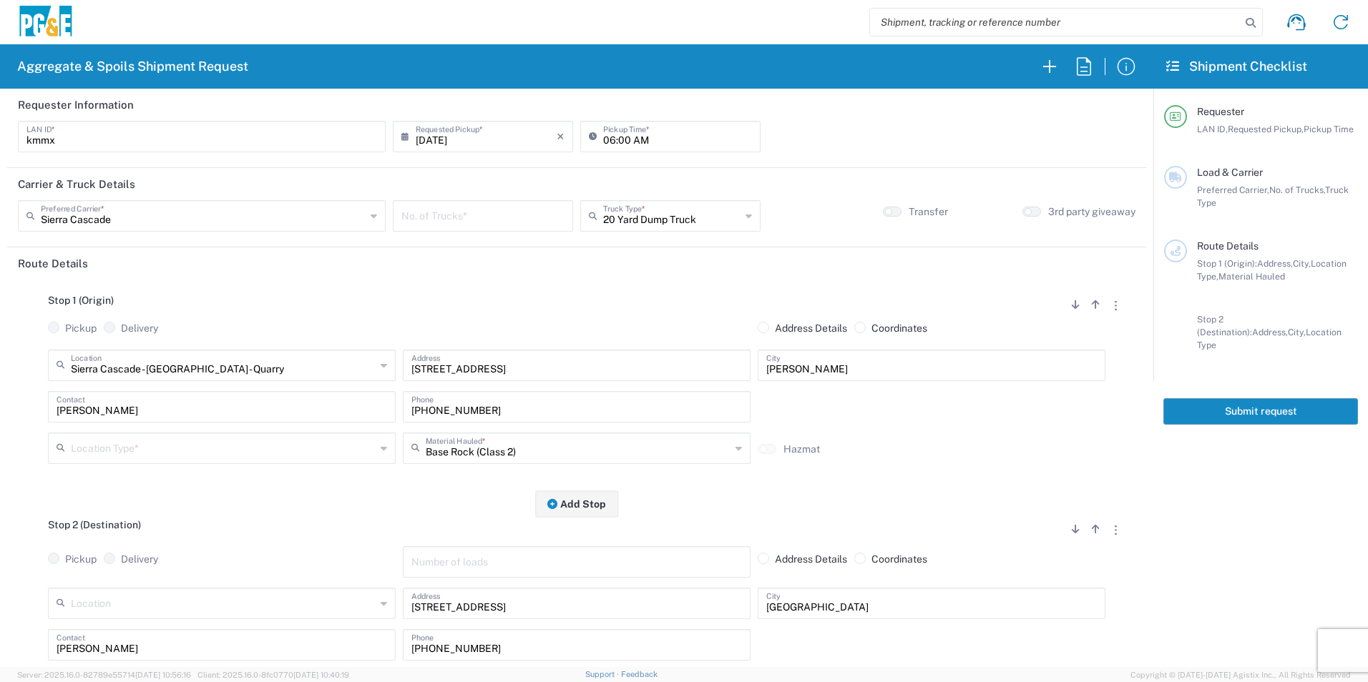
click at [425, 220] on input "number" at bounding box center [482, 214] width 163 height 25
type input "2"
click at [160, 447] on input "text" at bounding box center [223, 447] width 305 height 25
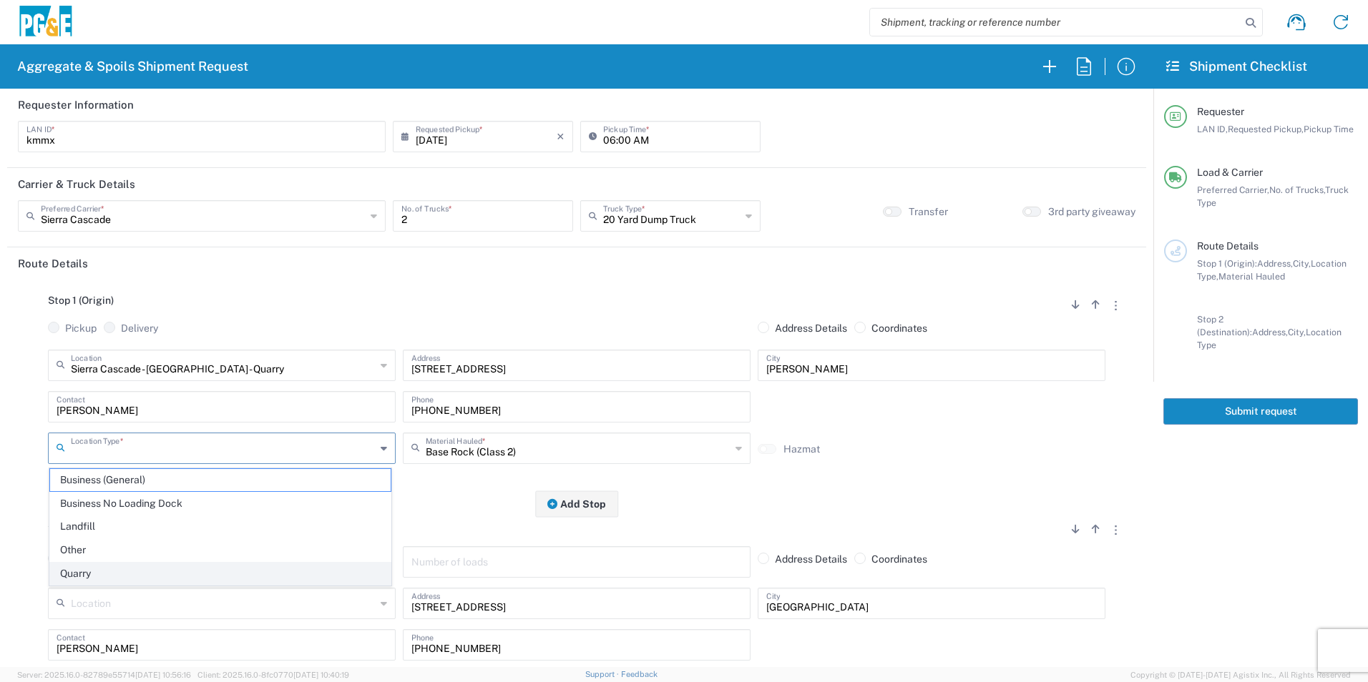
click at [102, 579] on span "Quarry" at bounding box center [220, 574] width 340 height 22
type input "Quarry"
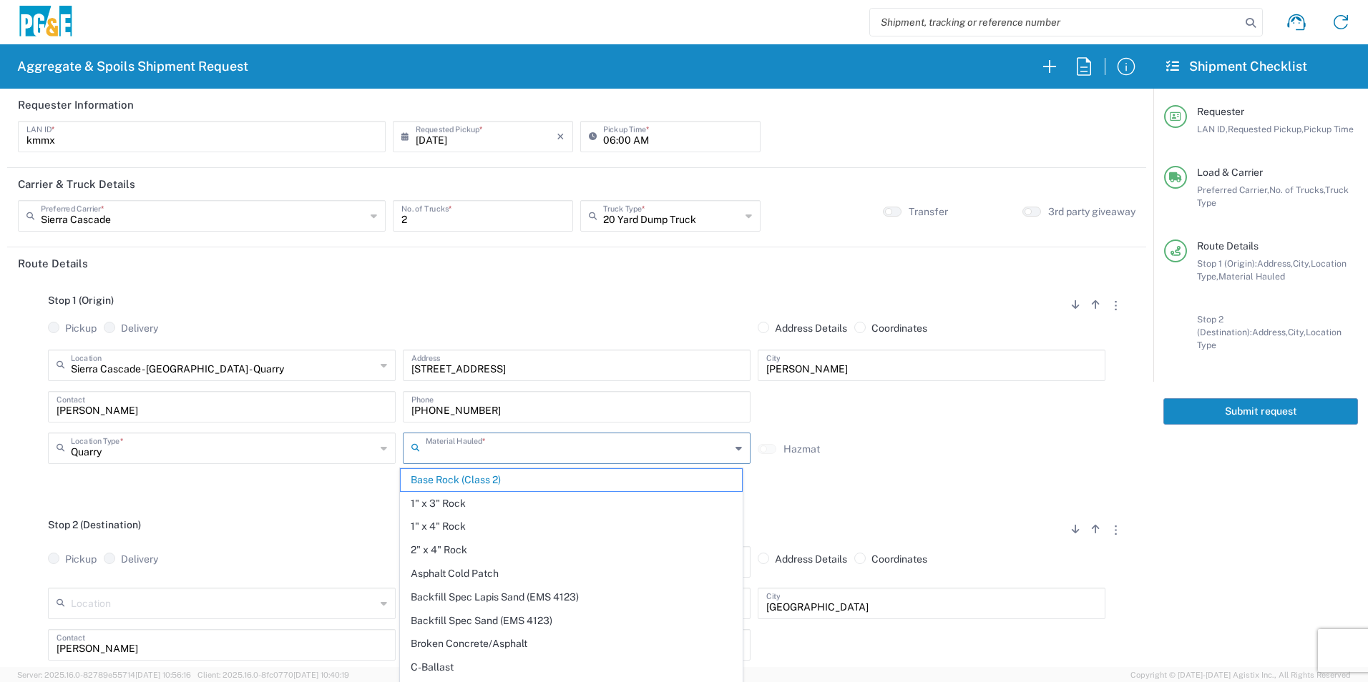
click at [622, 451] on input "text" at bounding box center [578, 447] width 305 height 25
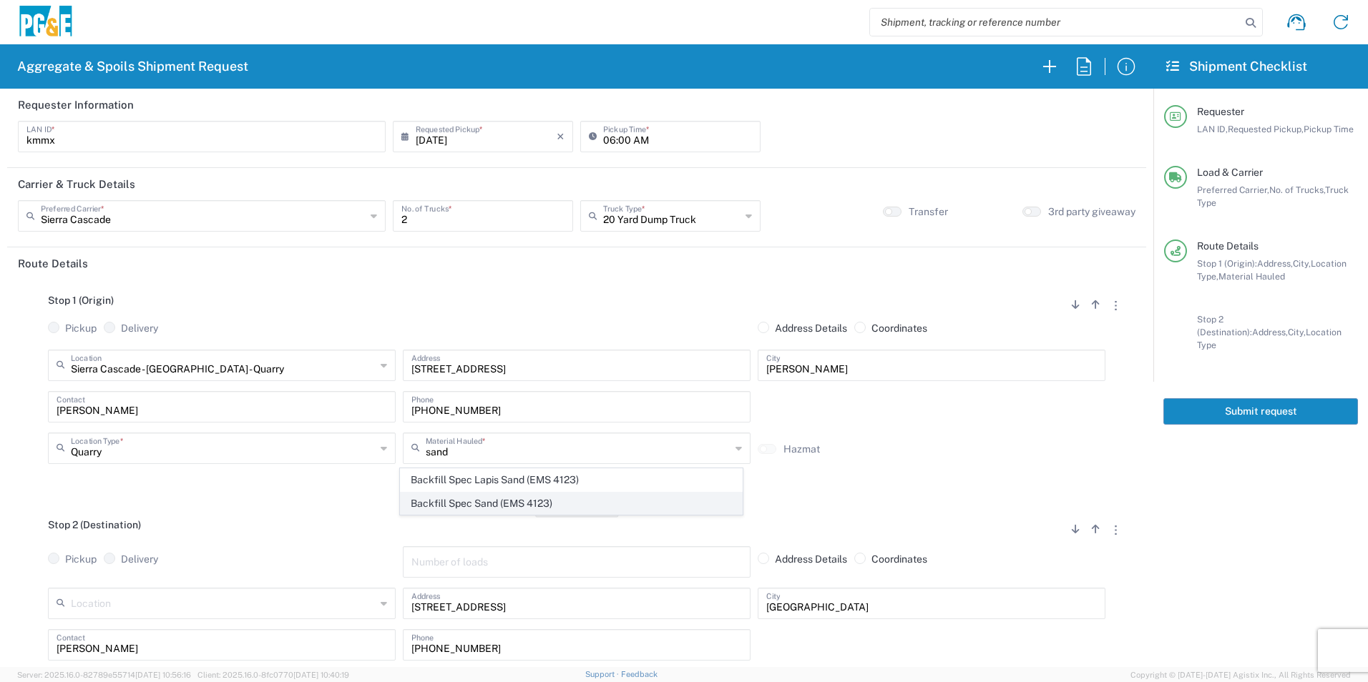
click at [456, 505] on span "Backfill Spec Sand (EMS 4123)" at bounding box center [571, 504] width 340 height 22
type input "Backfill Spec Sand (EMS 4123)"
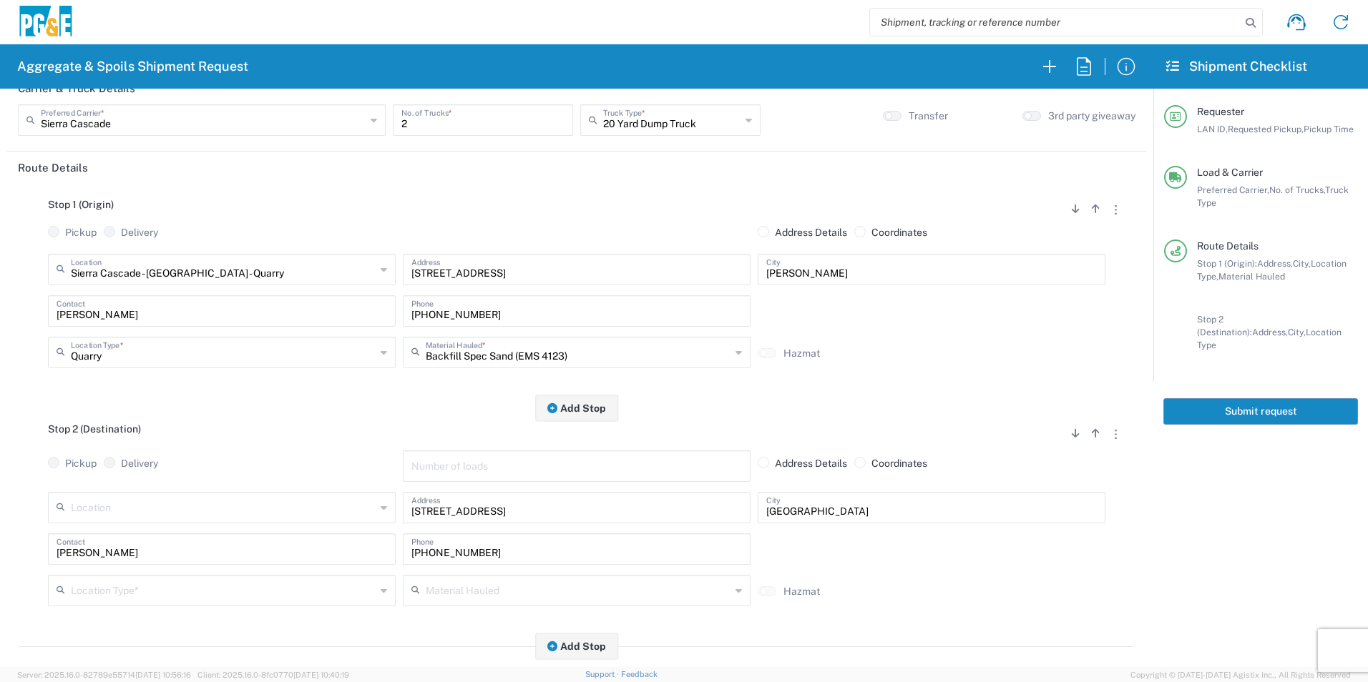
scroll to position [215, 0]
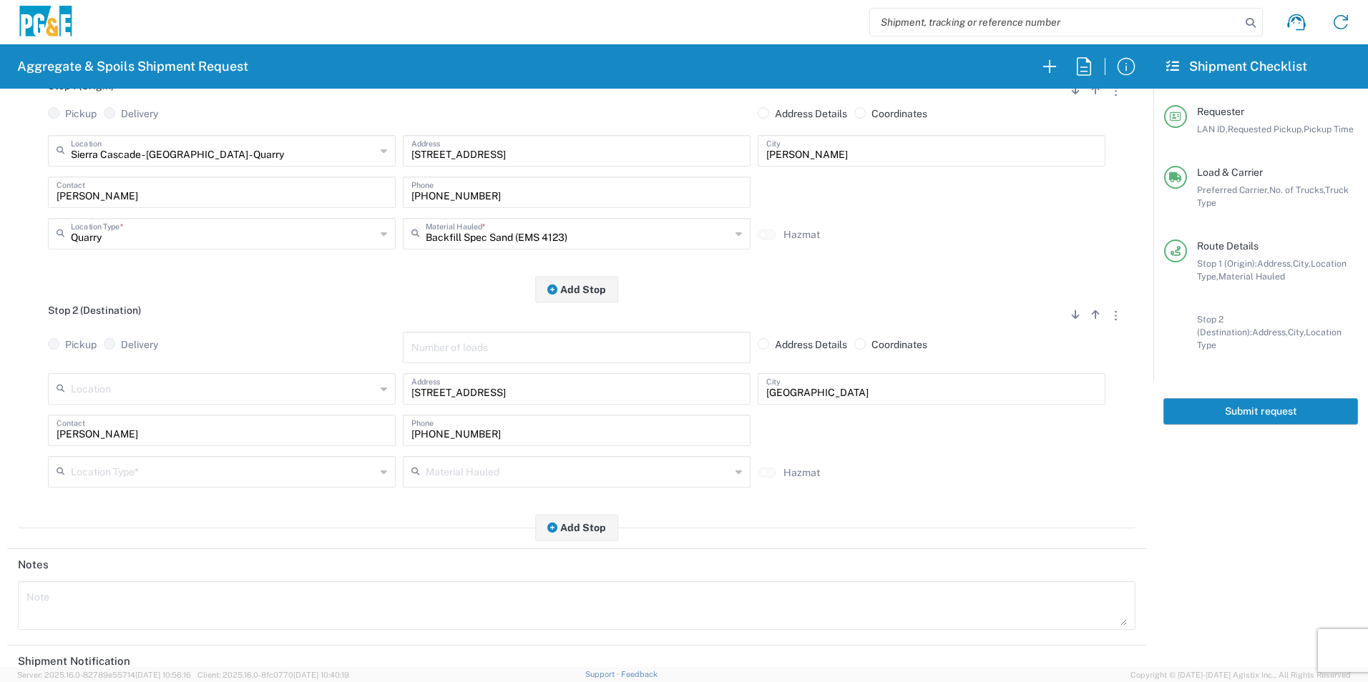
drag, startPoint x: 128, startPoint y: 477, endPoint x: 127, endPoint y: 486, distance: 8.6
click at [128, 476] on input "text" at bounding box center [223, 471] width 305 height 25
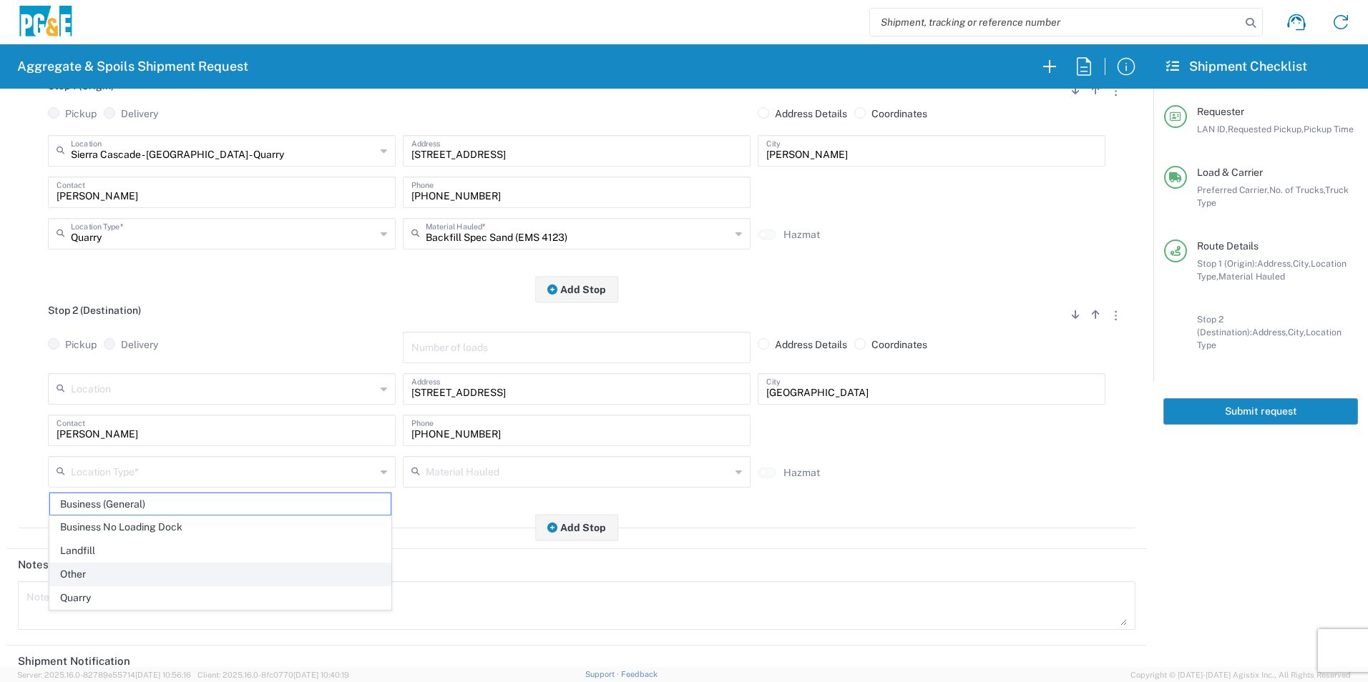
click at [103, 569] on span "Other" at bounding box center [220, 575] width 340 height 22
type input "Other"
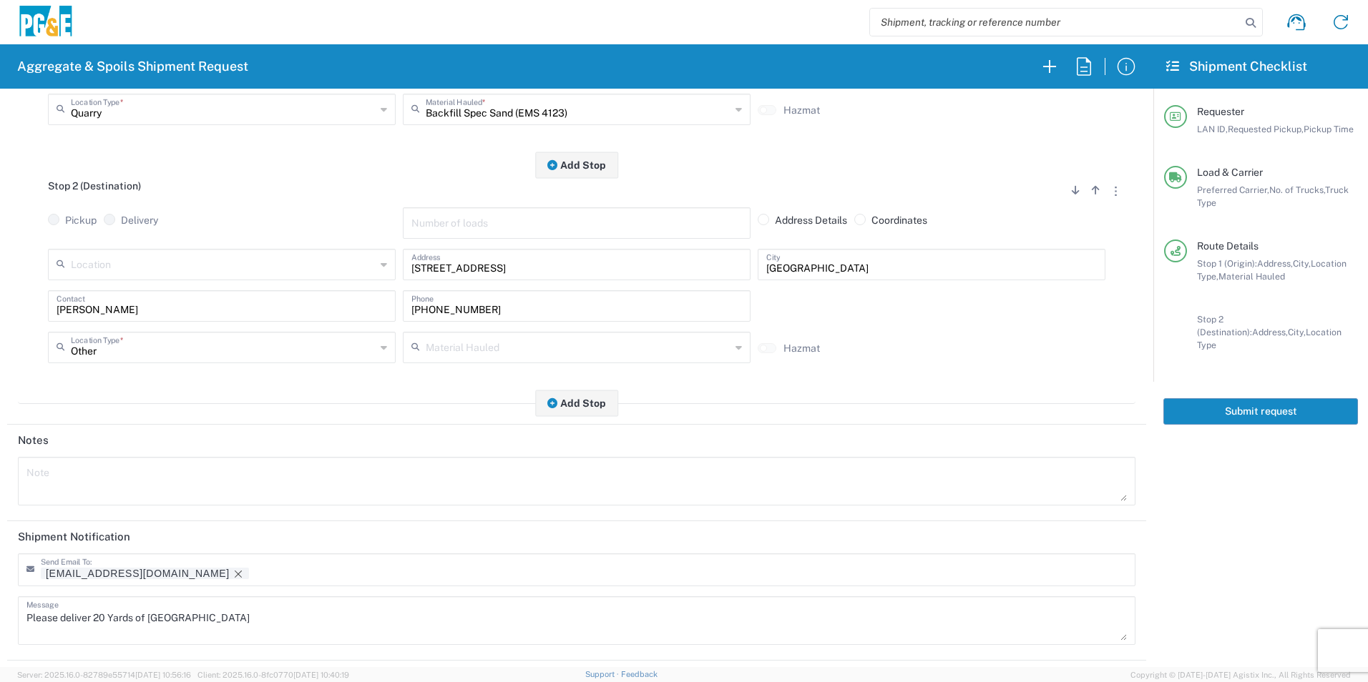
scroll to position [413, 0]
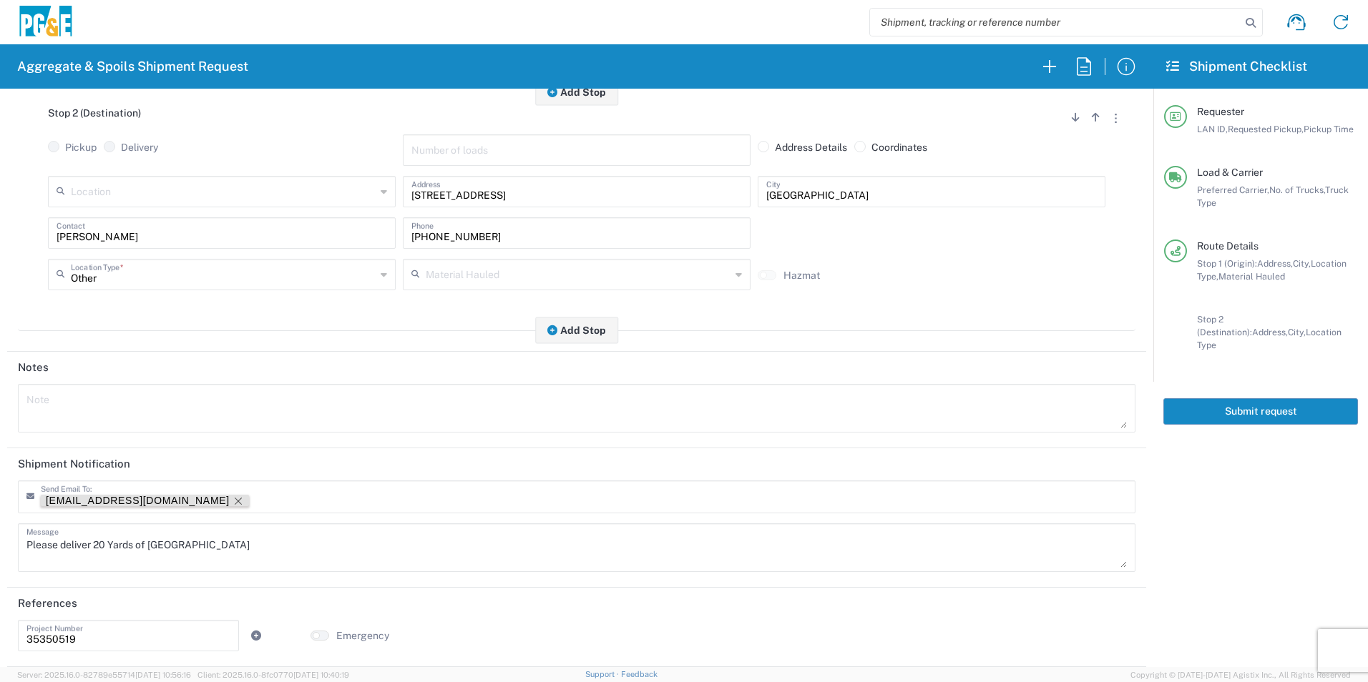
click at [232, 501] on icon "Remove tag" at bounding box center [237, 501] width 11 height 11
drag, startPoint x: 260, startPoint y: 546, endPoint x: 151, endPoint y: 542, distance: 109.5
click at [151, 542] on textarea "Please deliver 20 Yards of Base Rock" at bounding box center [576, 548] width 1100 height 40
drag, startPoint x: 232, startPoint y: 529, endPoint x: 0, endPoint y: 481, distance: 237.5
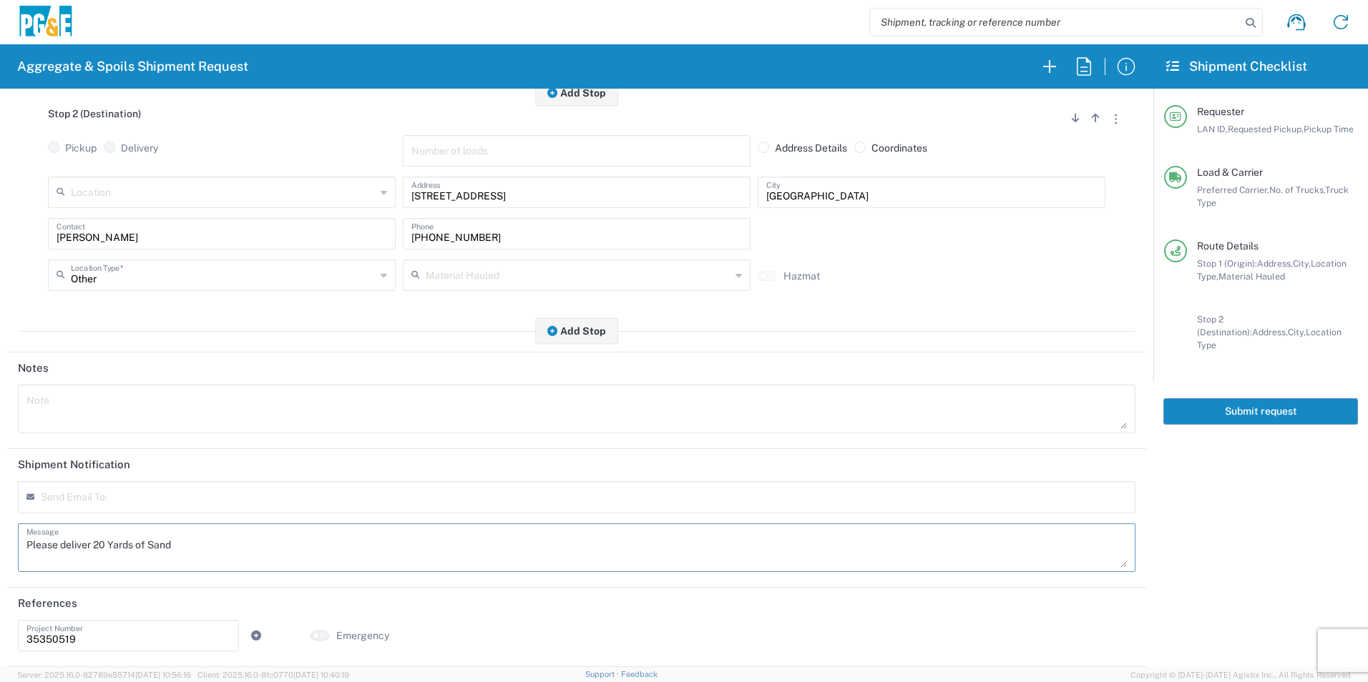
click at [0, 484] on html "Aggregate & Spoils Shipment Request Requester Information kmmx LAN ID * 08/13/2…" at bounding box center [684, 341] width 1368 height 682
type textarea "Please deliver 20 Yards of Sand"
click at [133, 402] on textarea at bounding box center [576, 409] width 1100 height 40
paste textarea "Please deliver 20 Yards of Sand"
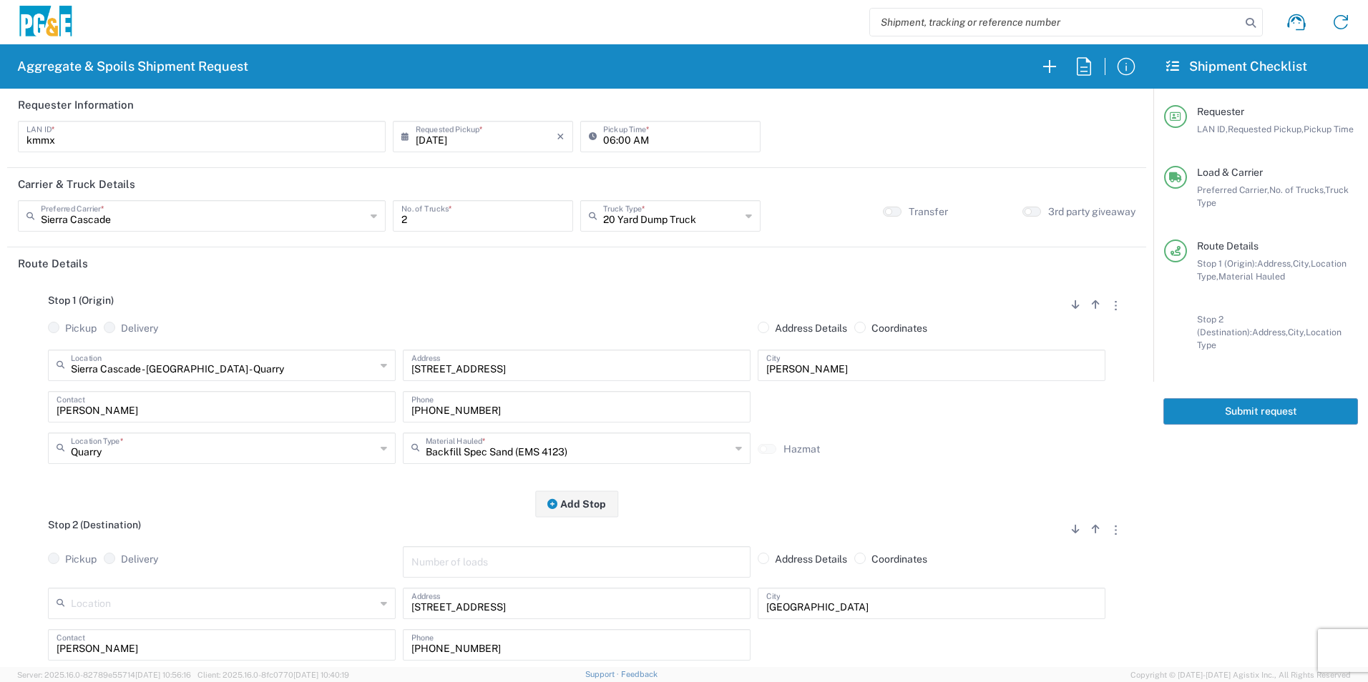
type textarea "Please deliver 20 Yards of Sand"
click at [1215, 398] on button "Submit request" at bounding box center [1260, 411] width 195 height 26
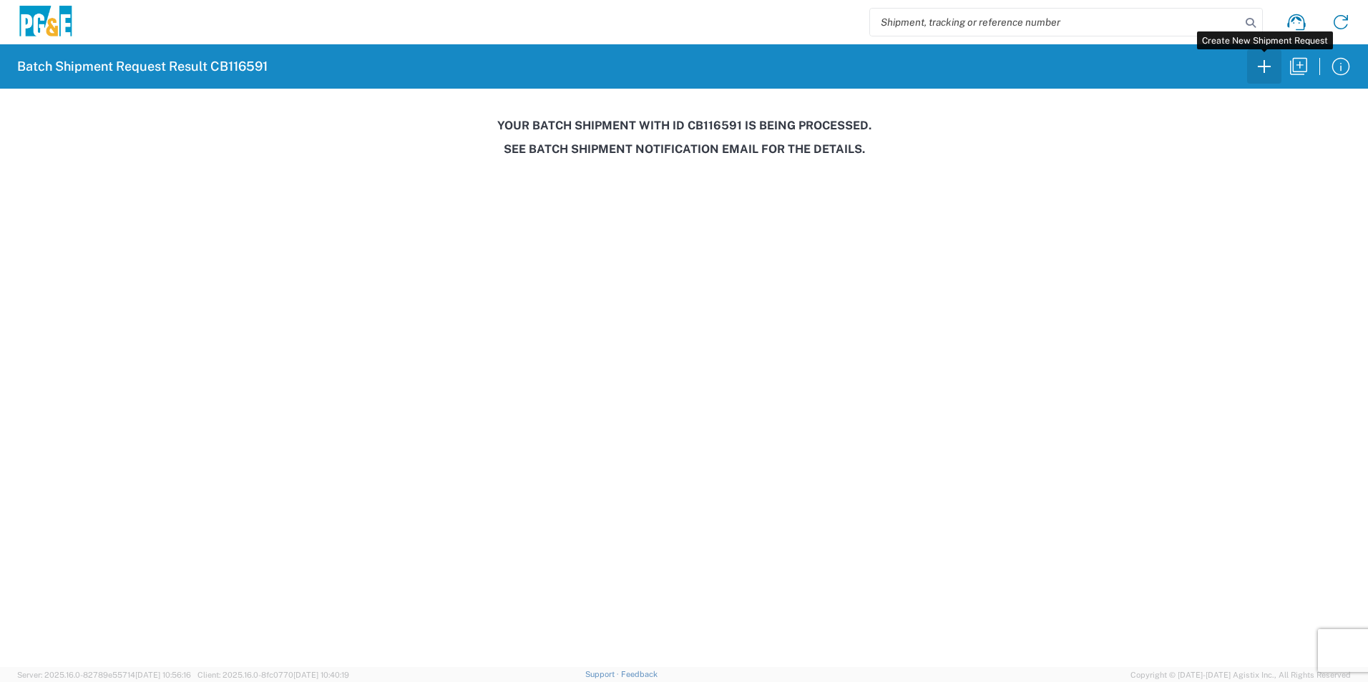
click at [1269, 73] on icon "button" at bounding box center [1263, 66] width 23 height 23
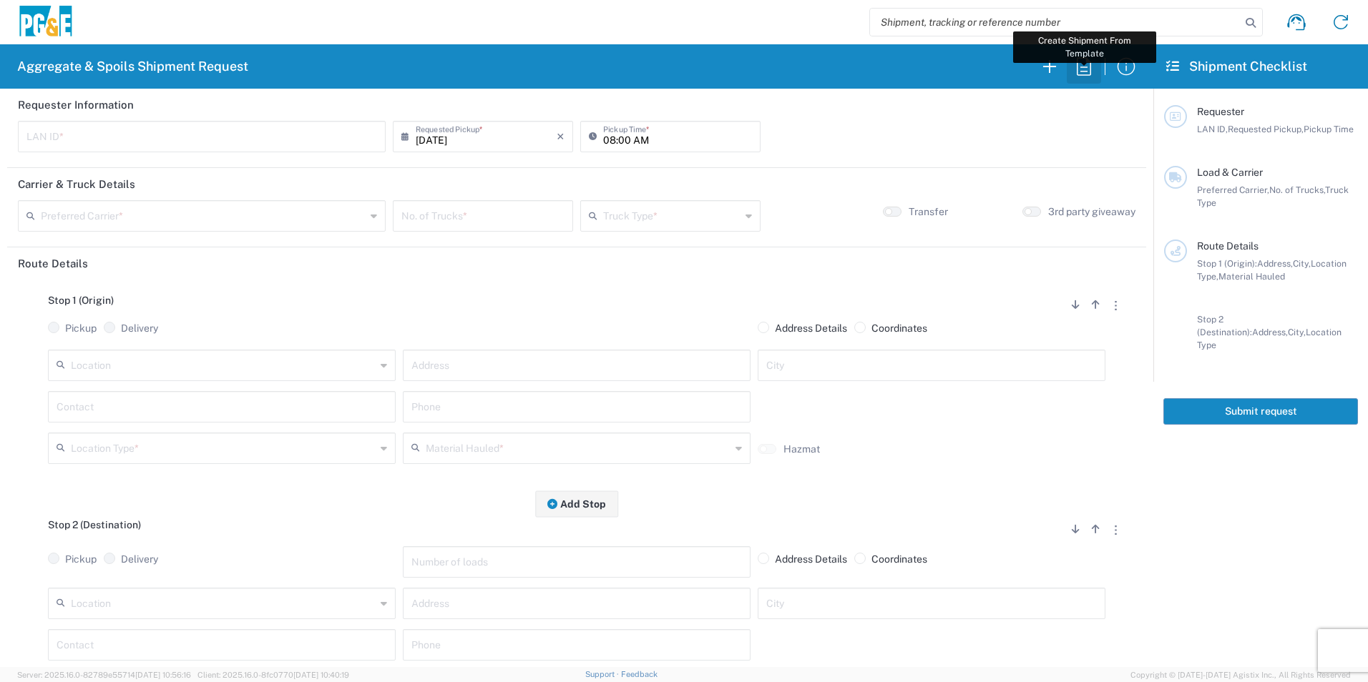
click at [1087, 77] on icon "button" at bounding box center [1083, 66] width 23 height 23
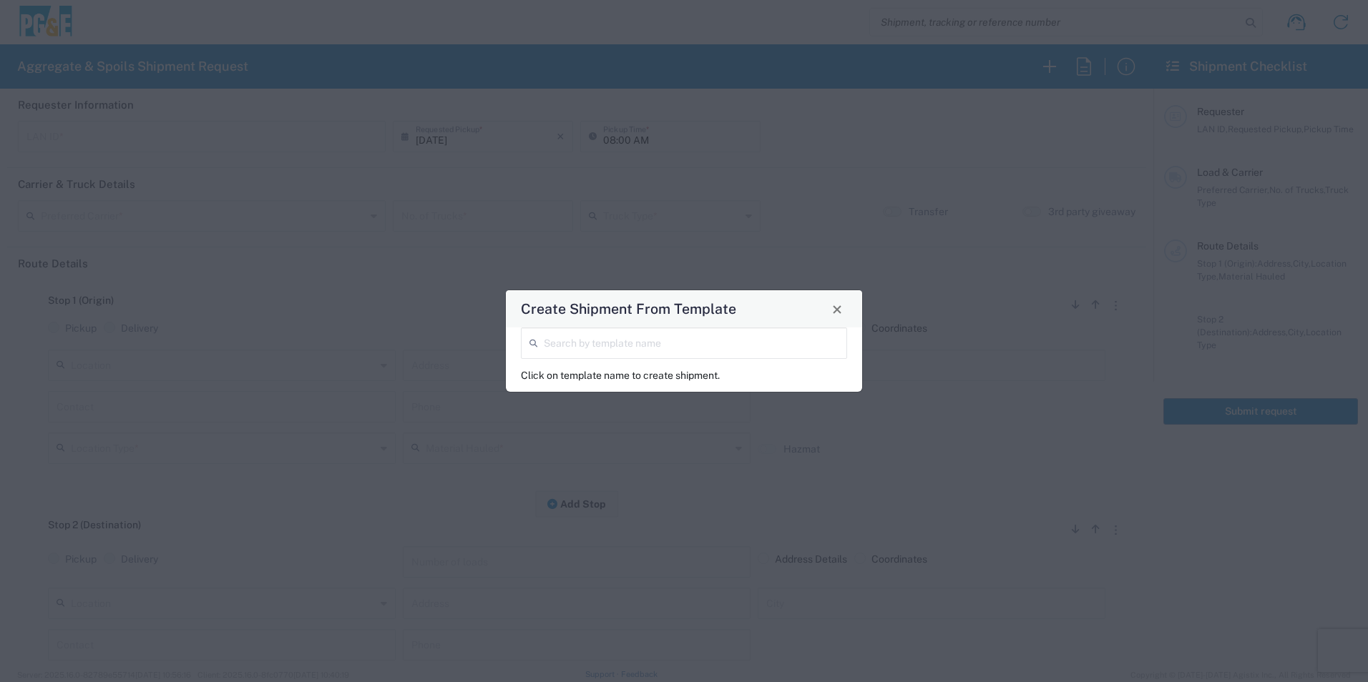
click at [672, 349] on input "search" at bounding box center [691, 342] width 295 height 25
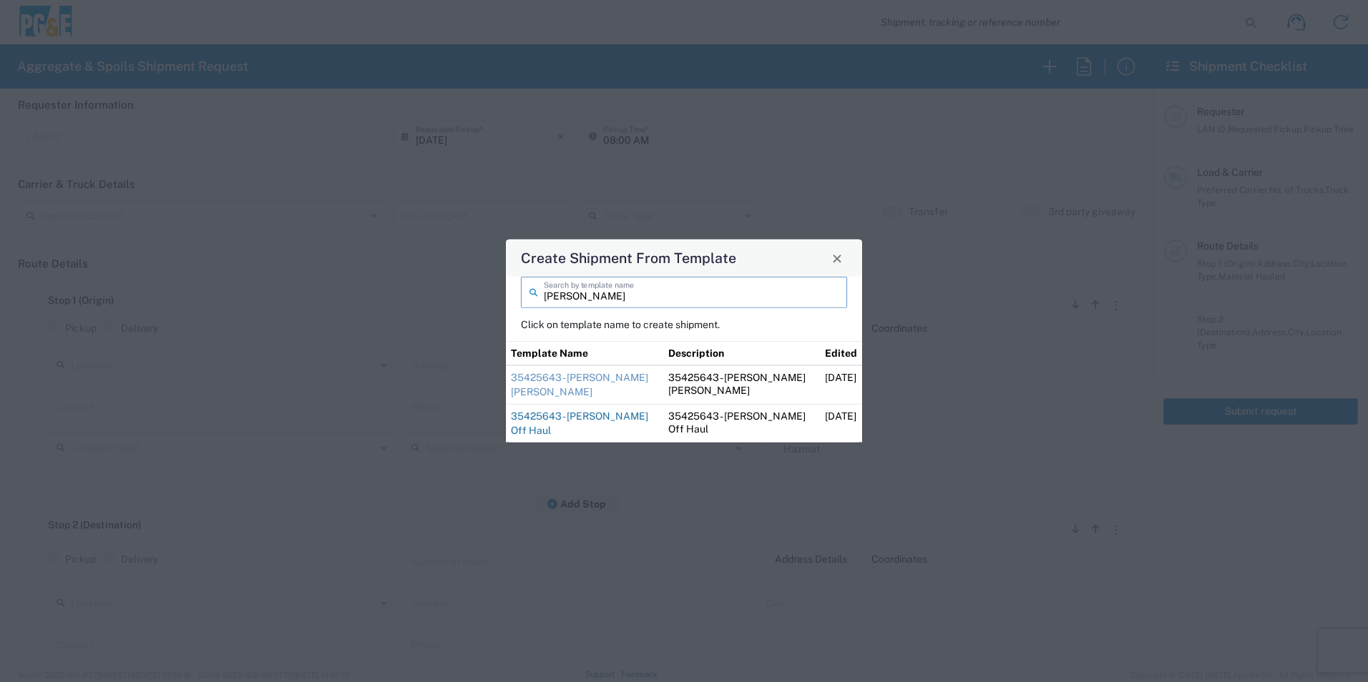
type input "sean"
click at [597, 413] on link "35425643 - Sean Angwin Off Haul" at bounding box center [579, 424] width 137 height 26
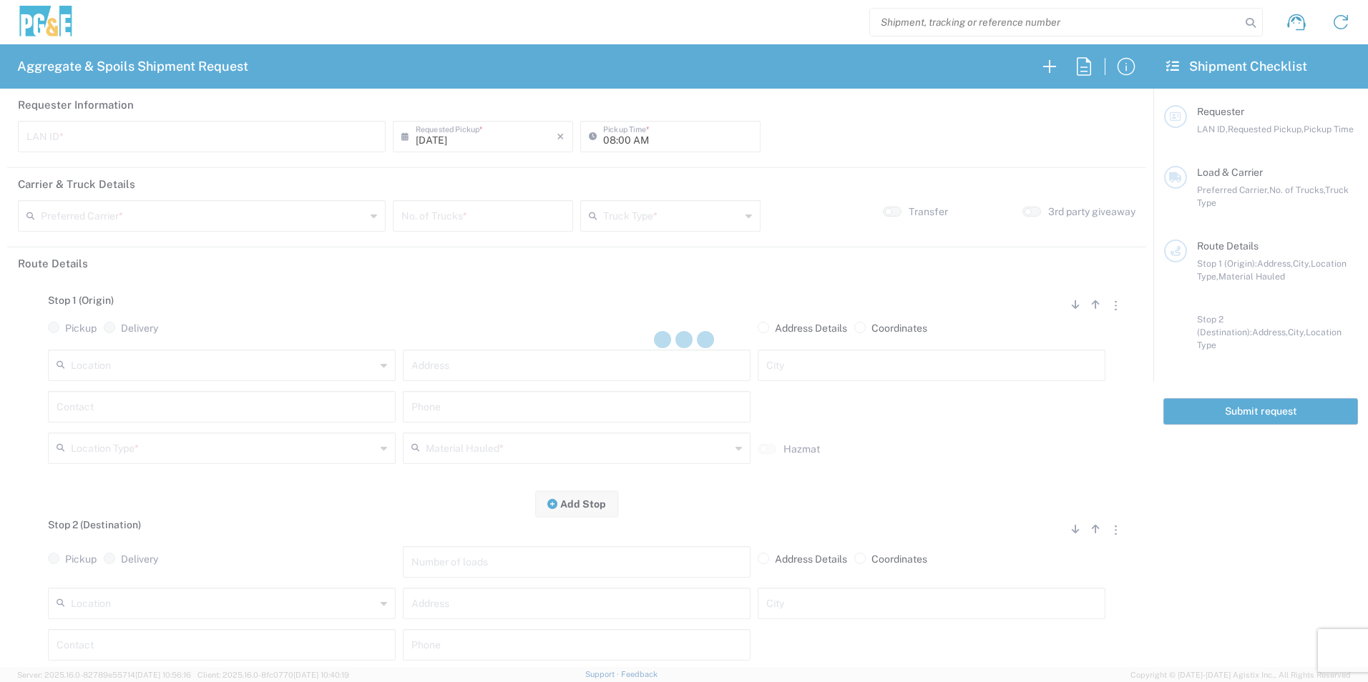
type input "CSGA"
type input "07:00 AM"
type input "[PERSON_NAME] Trucking"
type input "10 Yard Dump Truck"
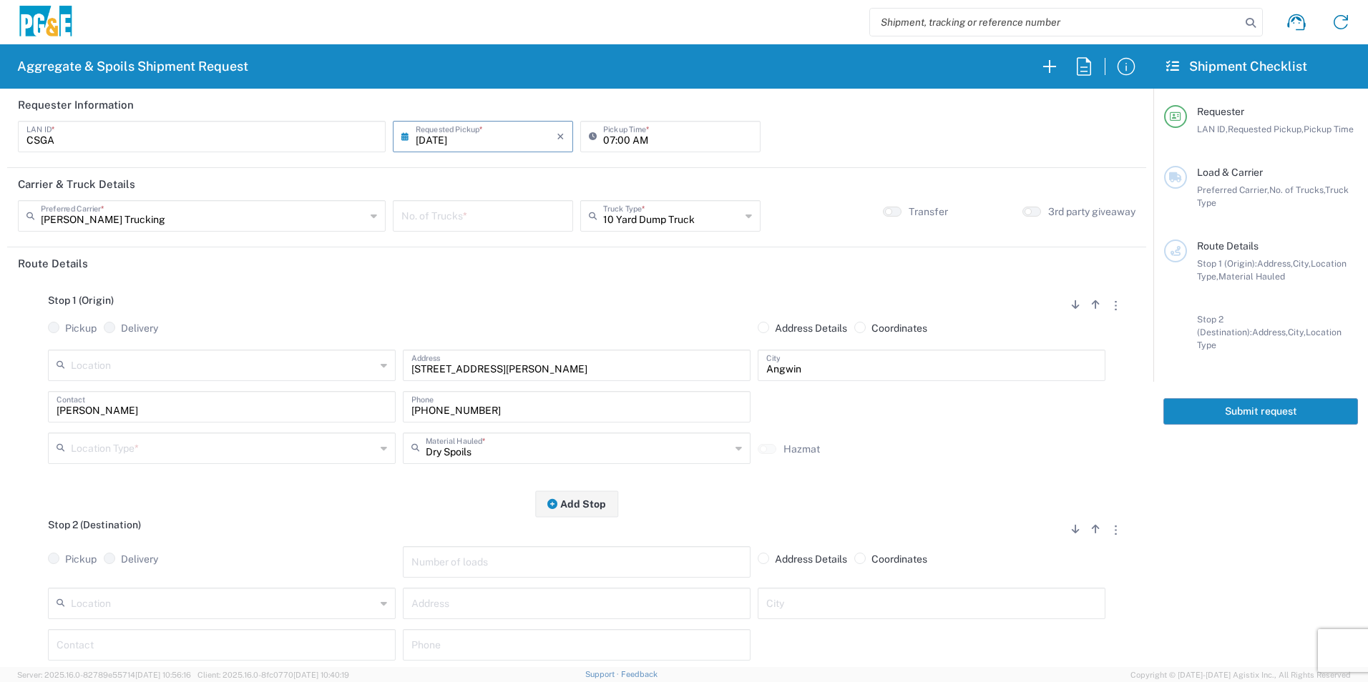
click at [445, 217] on input "number" at bounding box center [482, 214] width 163 height 25
type input "1"
click at [694, 219] on input "text" at bounding box center [671, 214] width 137 height 25
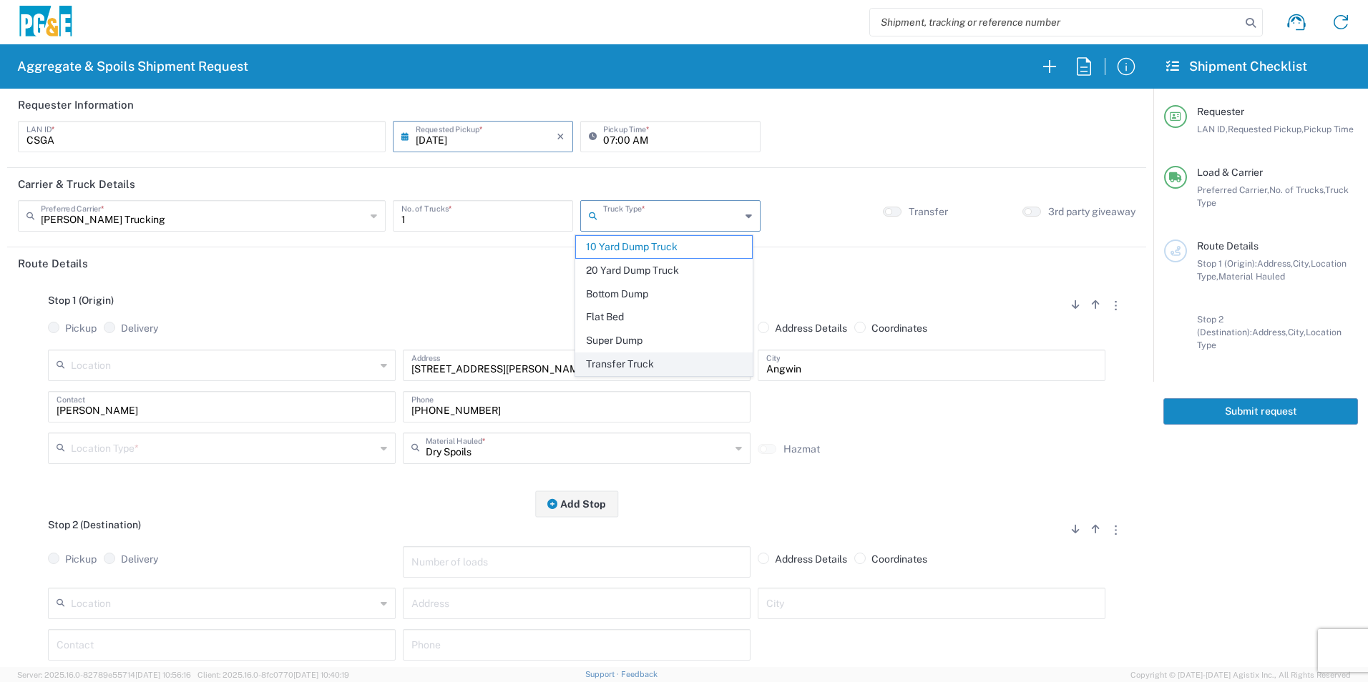
click at [602, 369] on span "Transfer Truck" at bounding box center [663, 364] width 175 height 22
type input "Transfer Truck"
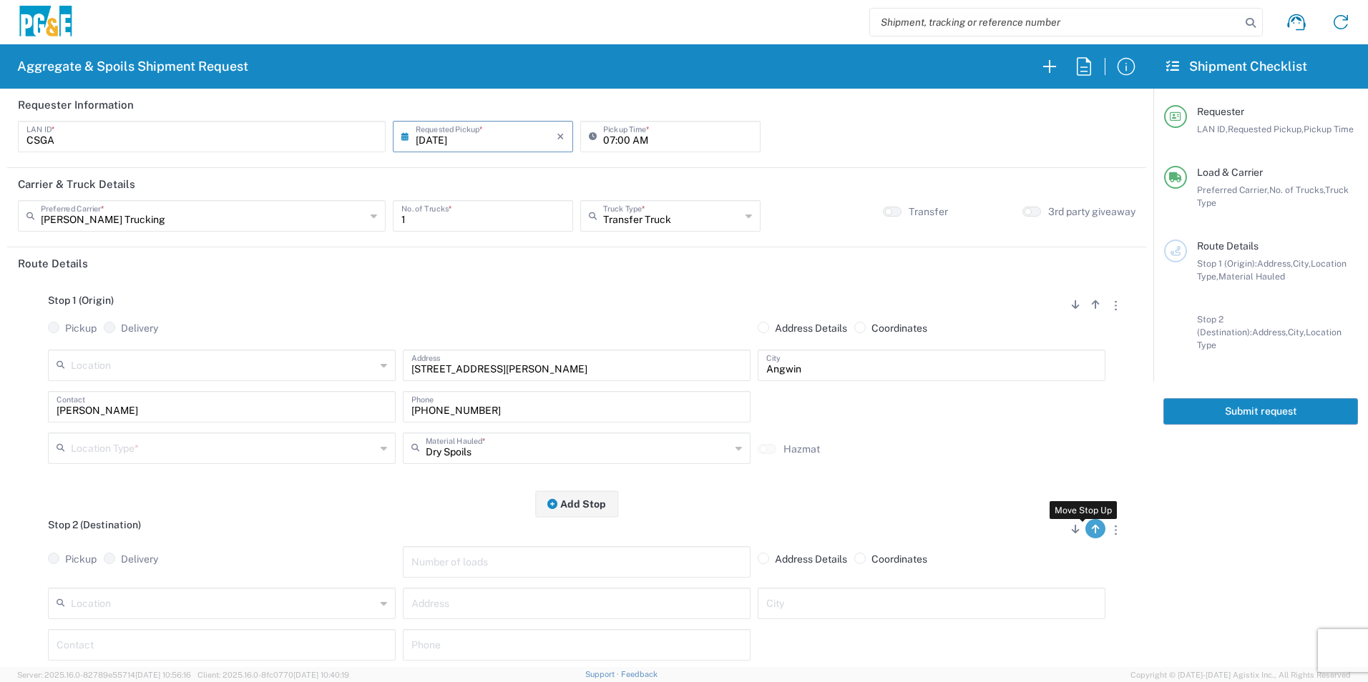
click at [1092, 526] on icon "button" at bounding box center [1096, 529] width 8 height 10
radio input "false"
radio input "true"
radio input "false"
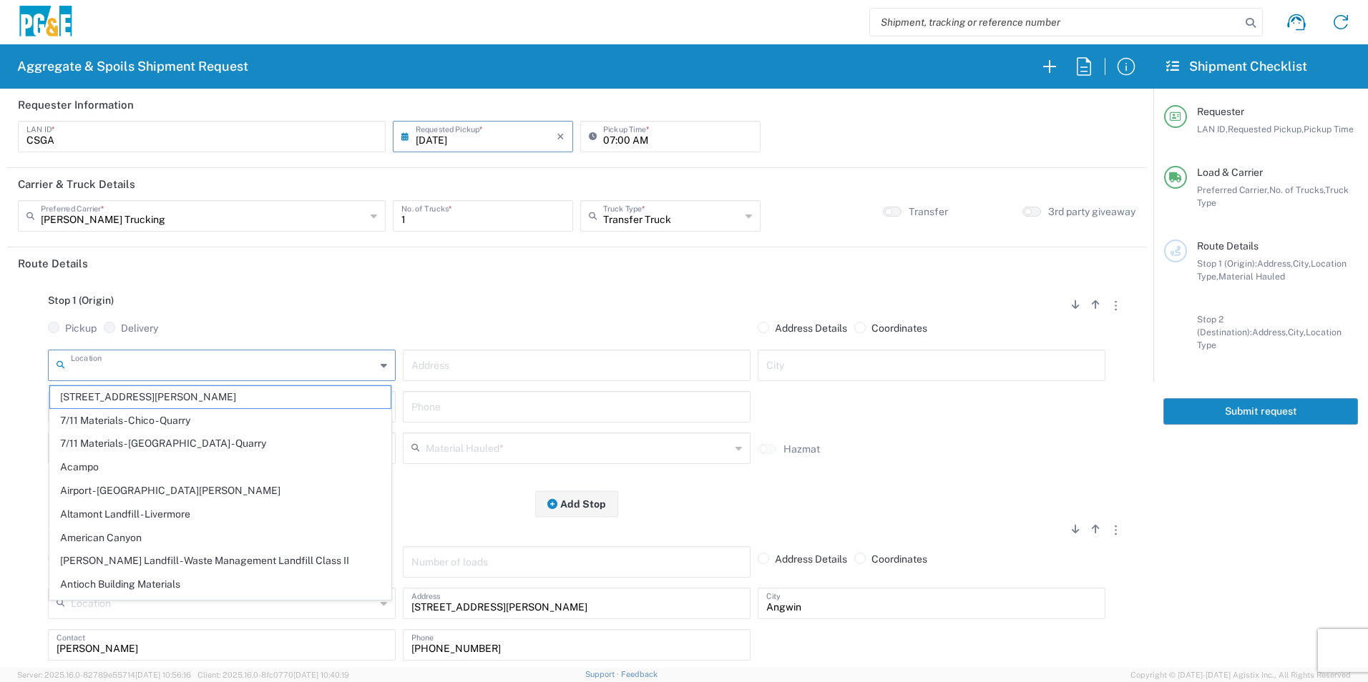
click at [247, 369] on input "text" at bounding box center [223, 364] width 305 height 25
type input "mu"
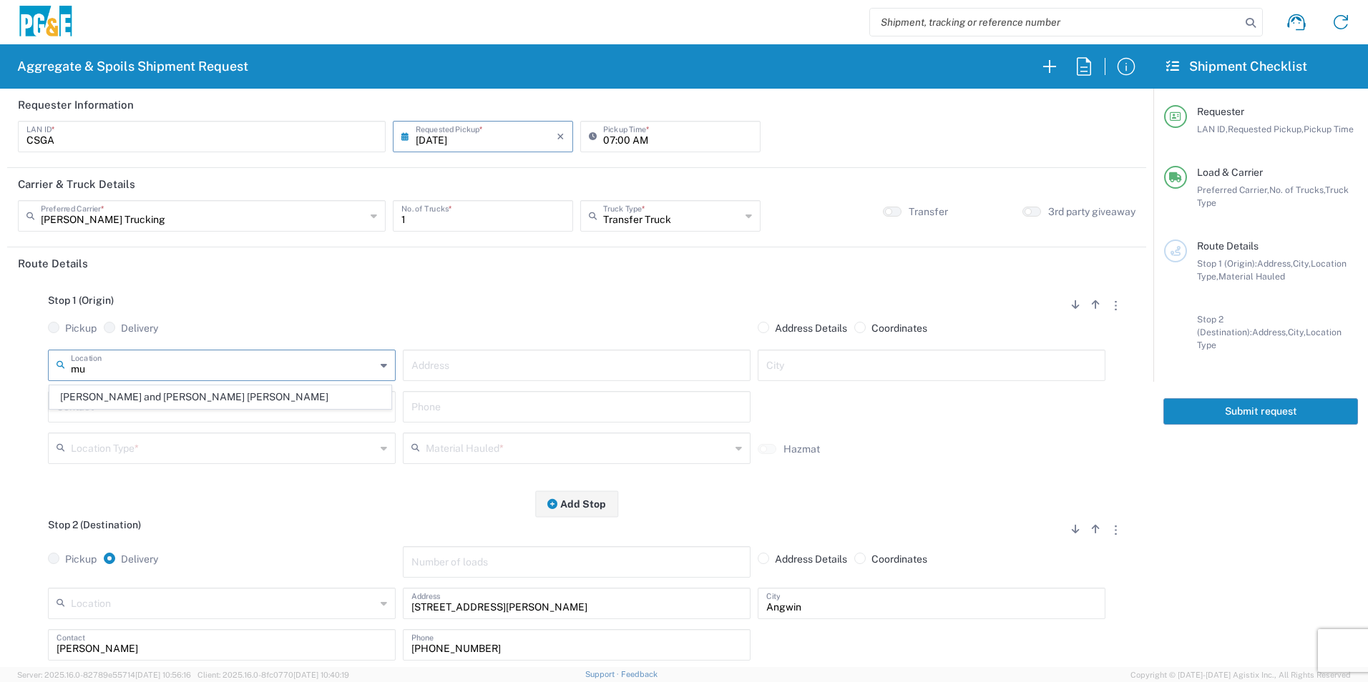
drag, startPoint x: 64, startPoint y: 353, endPoint x: 22, endPoint y: 348, distance: 41.8
click at [22, 348] on div "Stop 1 (Origin) Add Stop Above Add Stop Below Remove Stop Pickup Delivery Addre…" at bounding box center [576, 392] width 1117 height 225
click at [129, 365] on input "text" at bounding box center [223, 364] width 305 height 25
click at [128, 390] on span "[PERSON_NAME] Quarry" at bounding box center [220, 397] width 340 height 22
type input "[PERSON_NAME] Quarry"
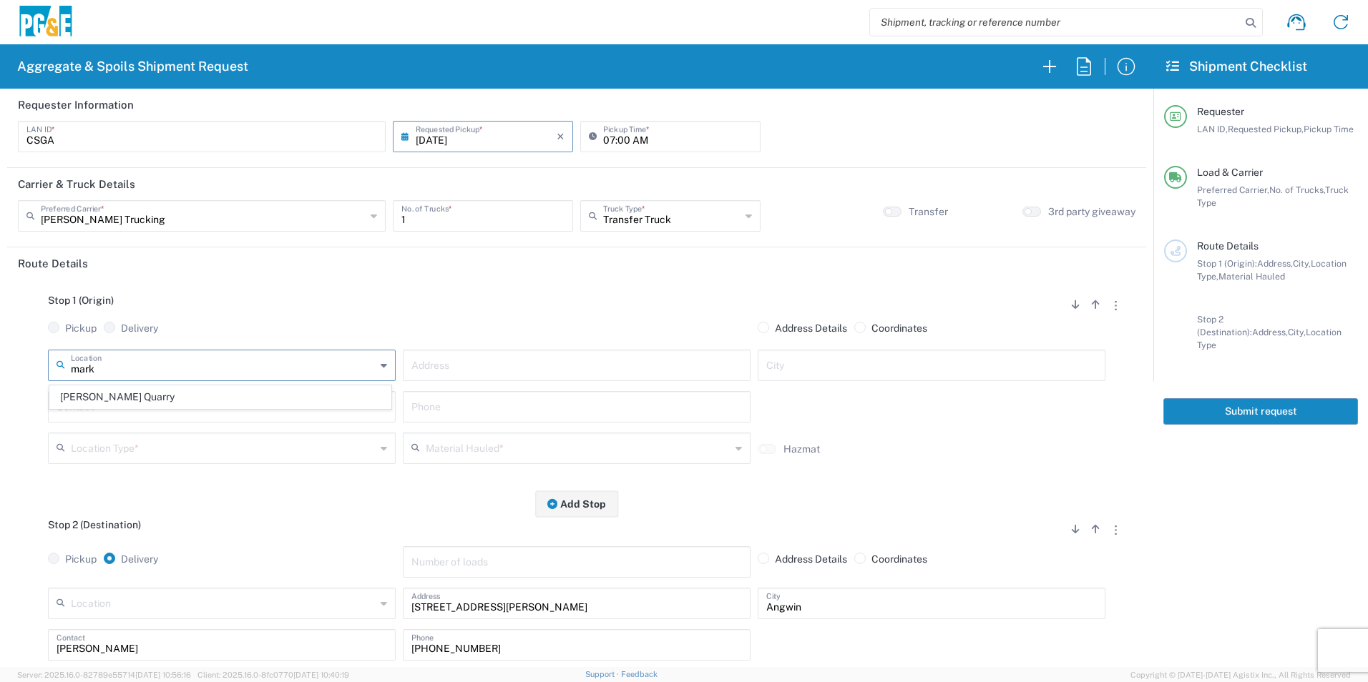
type input "4611 Porter Creek Rd"
type input "Santa [PERSON_NAME]"
type input "Quarry"
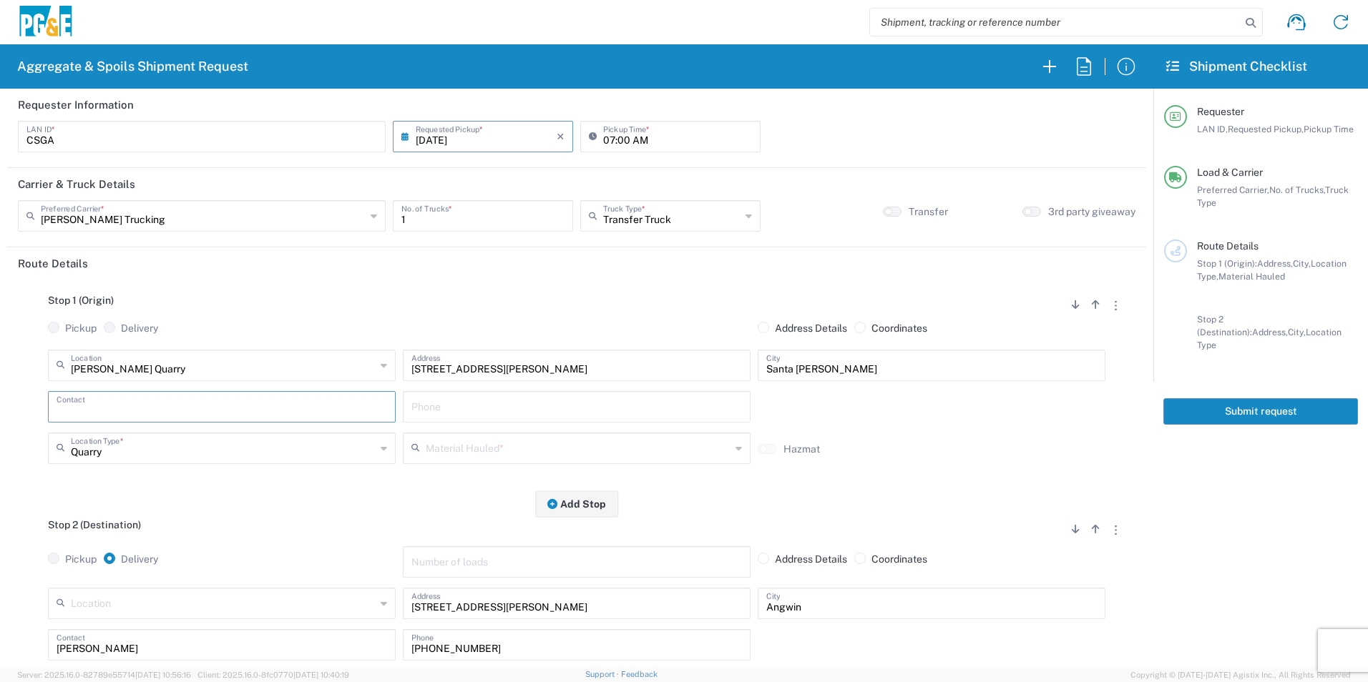
click at [119, 402] on input "text" at bounding box center [222, 405] width 330 height 25
type input "Sean"
click at [479, 451] on input "text" at bounding box center [578, 447] width 305 height 25
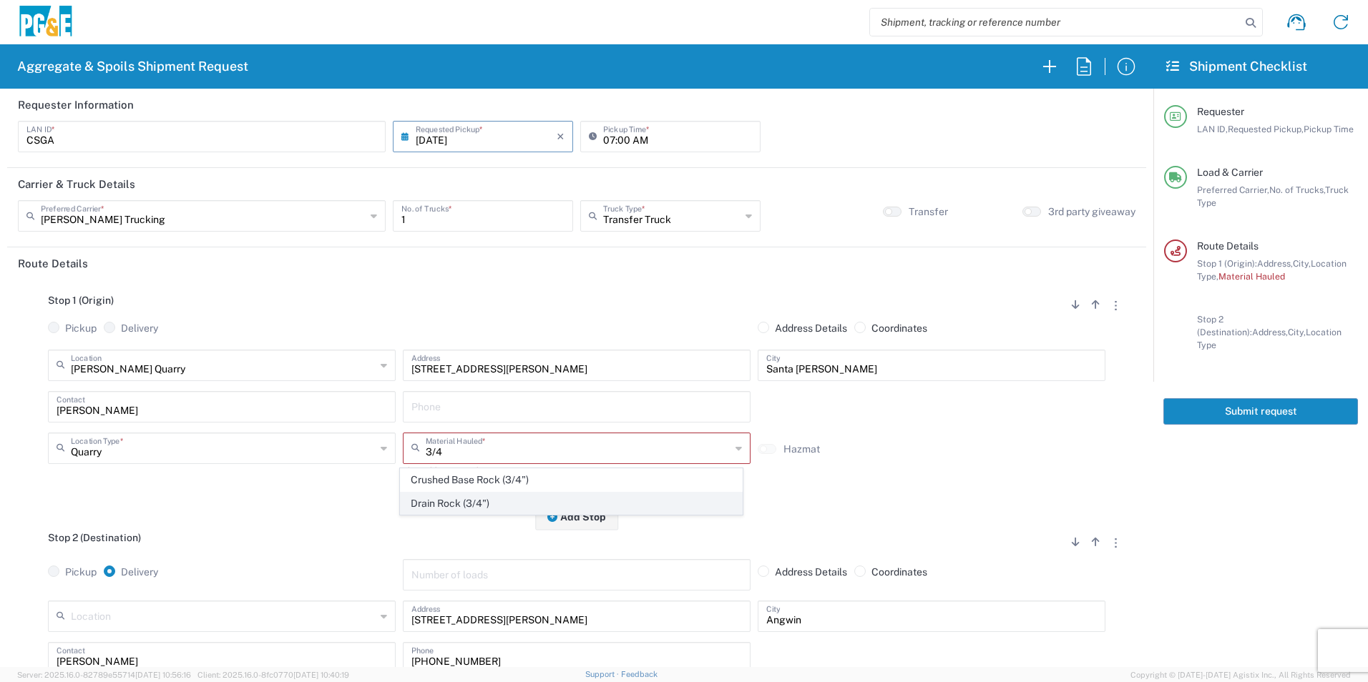
click at [466, 504] on span "Drain Rock (3/4")" at bounding box center [571, 504] width 340 height 22
type input "Drain Rock (3/4")"
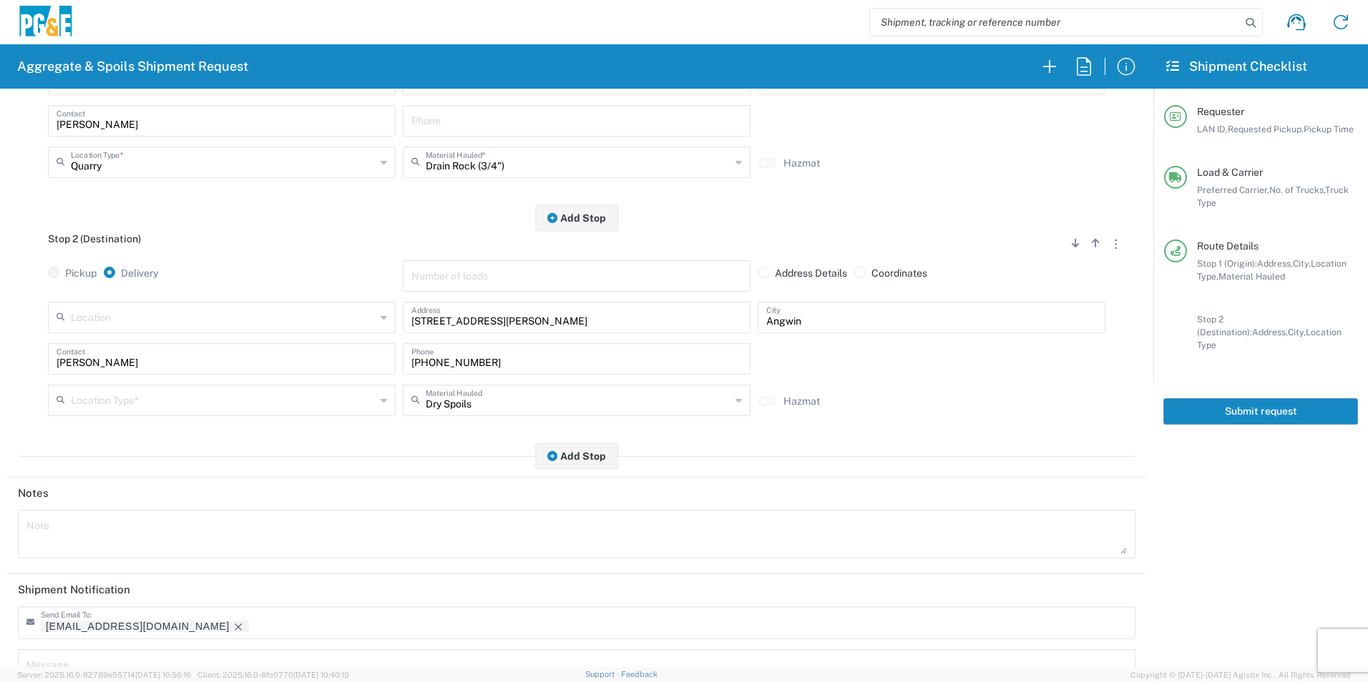
scroll to position [72, 0]
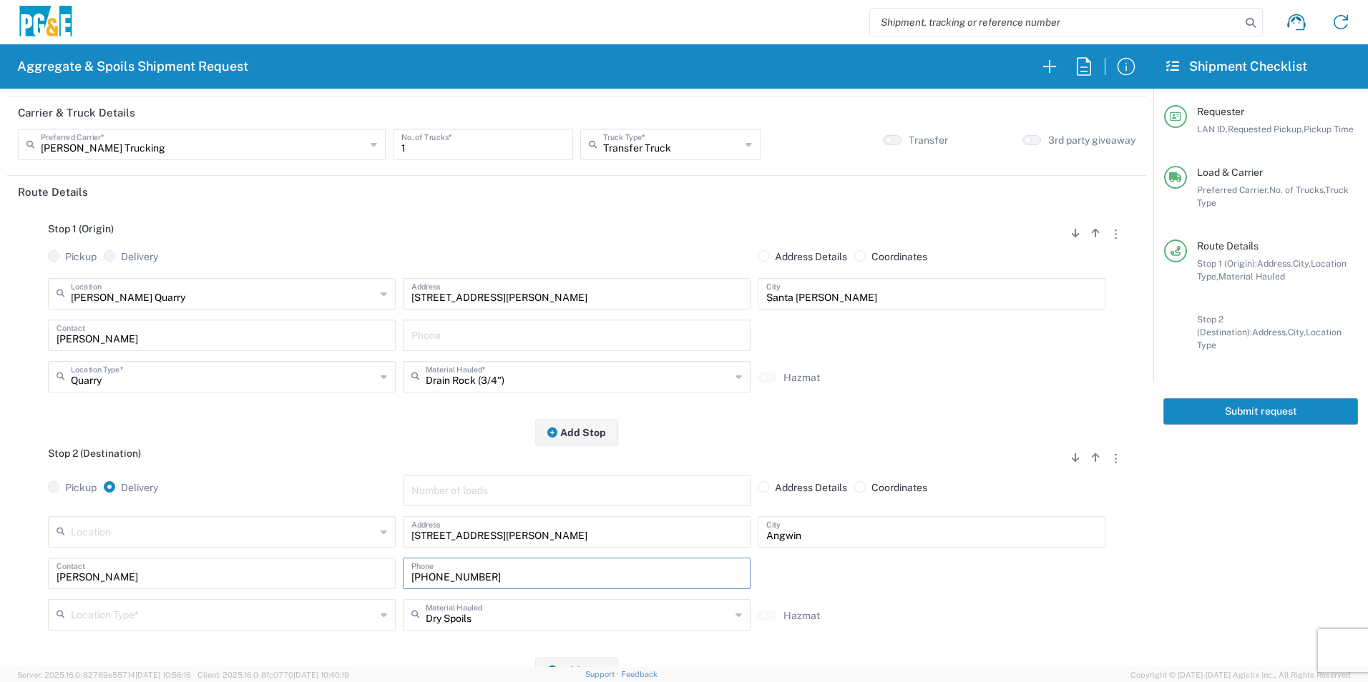
drag, startPoint x: 527, startPoint y: 579, endPoint x: 190, endPoint y: 564, distance: 337.2
click at [190, 564] on div "Sean Contact 916-588-0988 Phone" at bounding box center [576, 578] width 1064 height 41
click at [499, 348] on div "Phone" at bounding box center [577, 335] width 348 height 31
click at [497, 344] on input "text" at bounding box center [576, 334] width 330 height 25
paste input "916-588-0988"
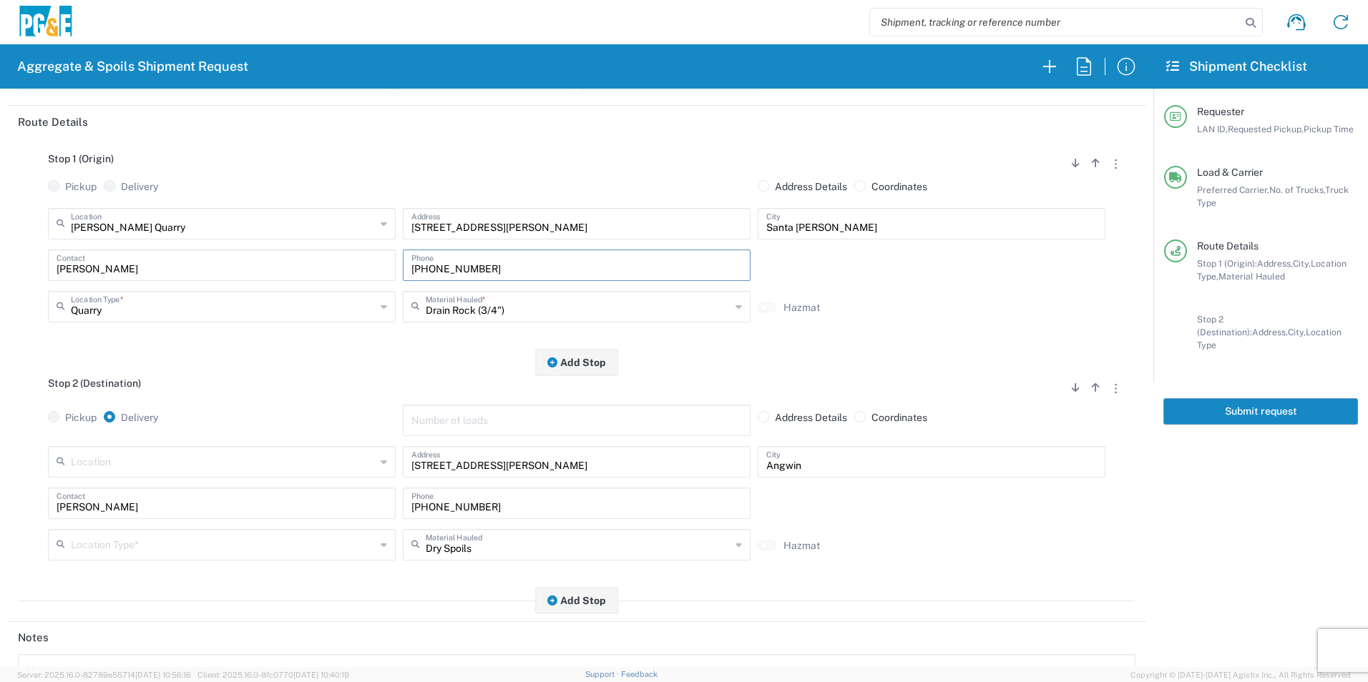
scroll to position [286, 0]
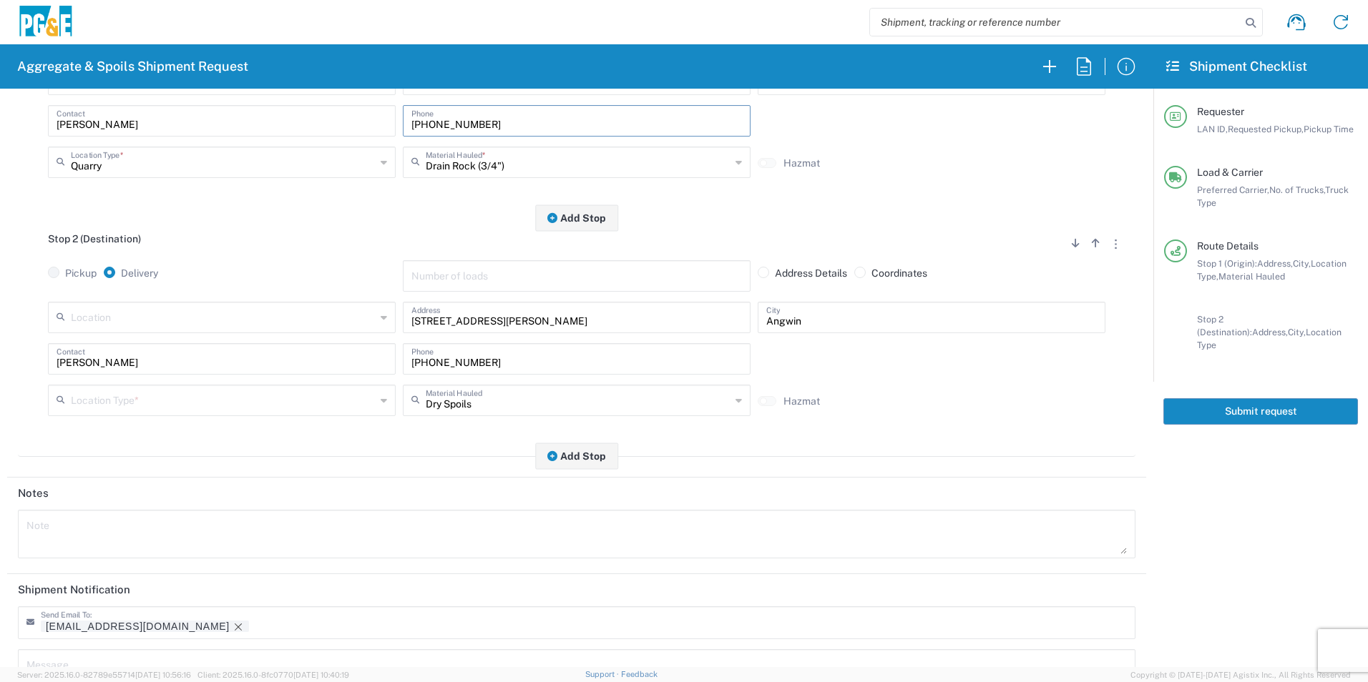
type input "916-588-0988"
click at [137, 392] on input "text" at bounding box center [223, 399] width 305 height 25
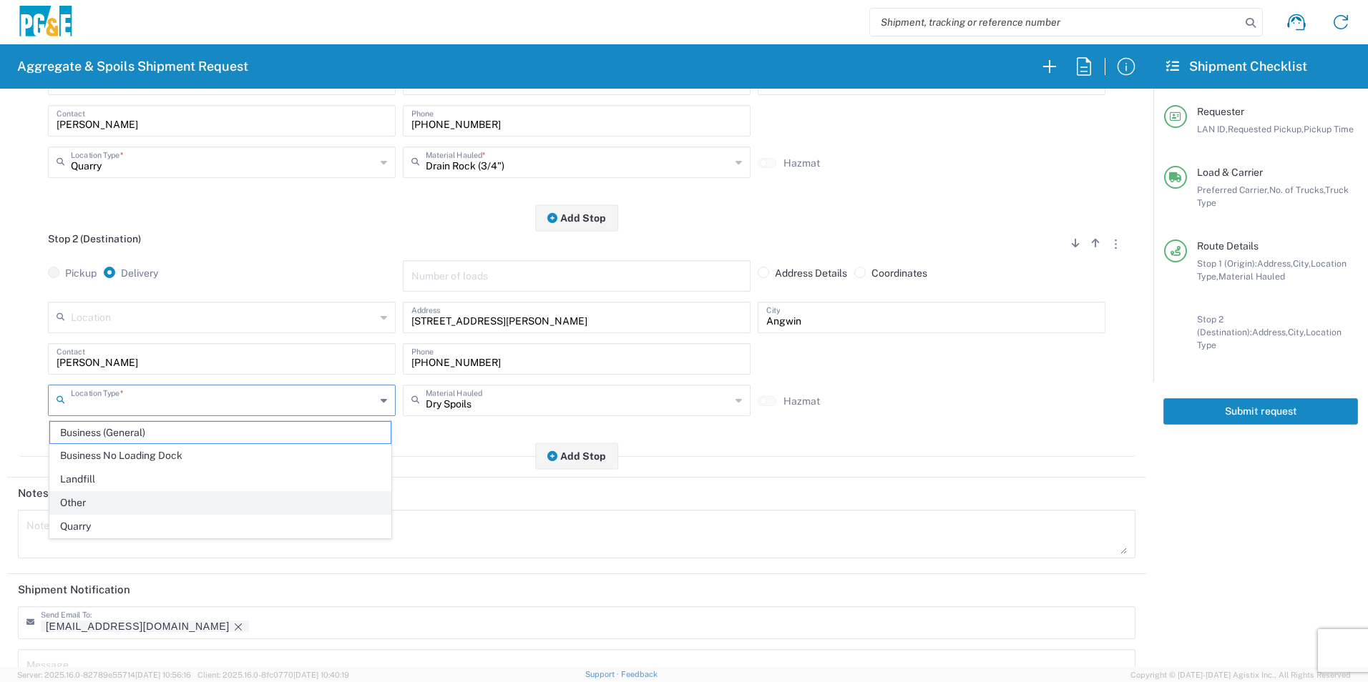
click at [76, 496] on span "Other" at bounding box center [220, 503] width 340 height 22
type input "Other"
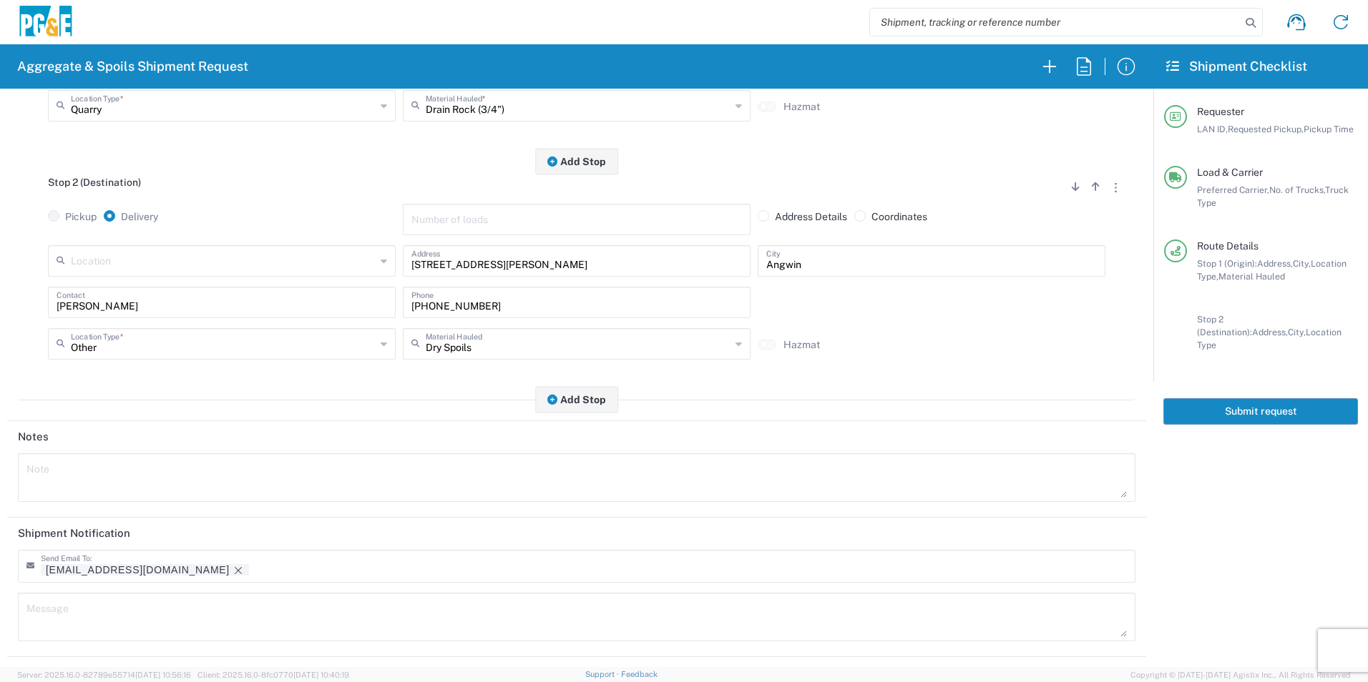
scroll to position [413, 0]
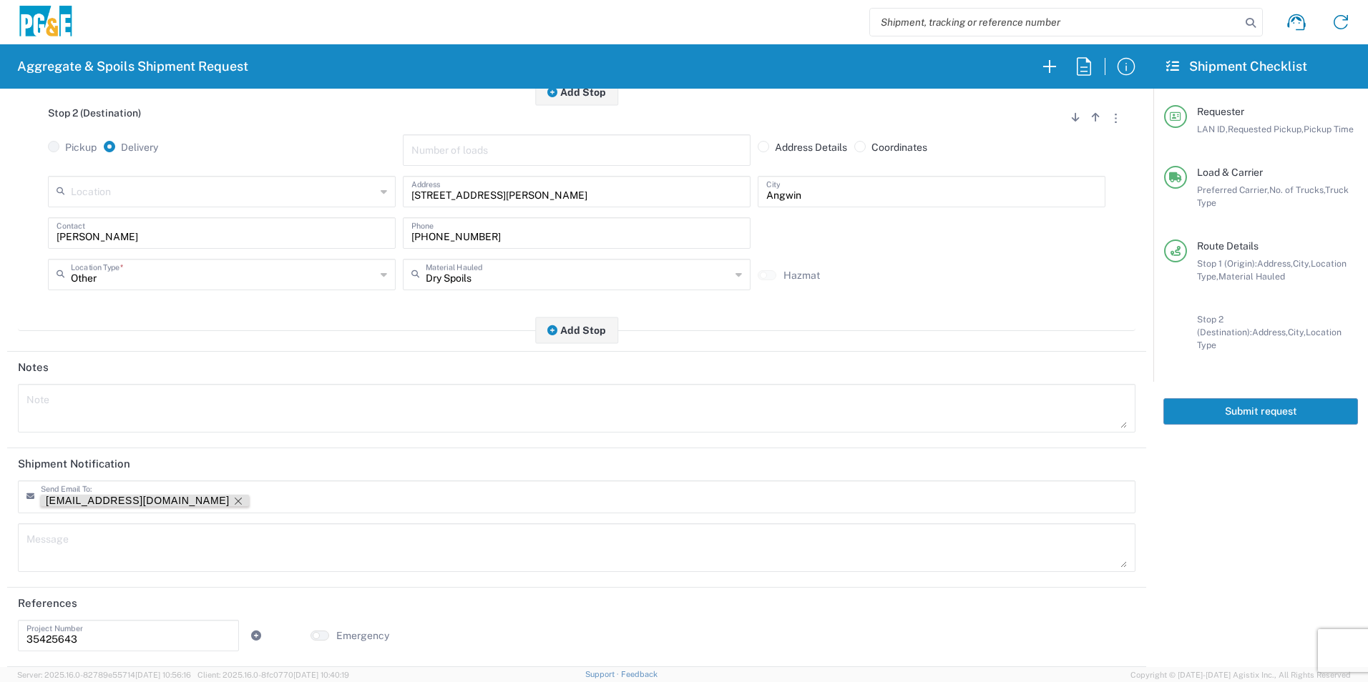
click at [232, 501] on icon "Remove tag" at bounding box center [237, 501] width 11 height 11
click at [162, 403] on textarea at bounding box center [576, 409] width 1100 height 40
drag, startPoint x: 386, startPoint y: 401, endPoint x: 0, endPoint y: 355, distance: 389.0
click at [0, 357] on html "Aggregate & Spoils Shipment Request Requester Information CSGA LAN ID * 08/13/2…" at bounding box center [684, 341] width 1368 height 682
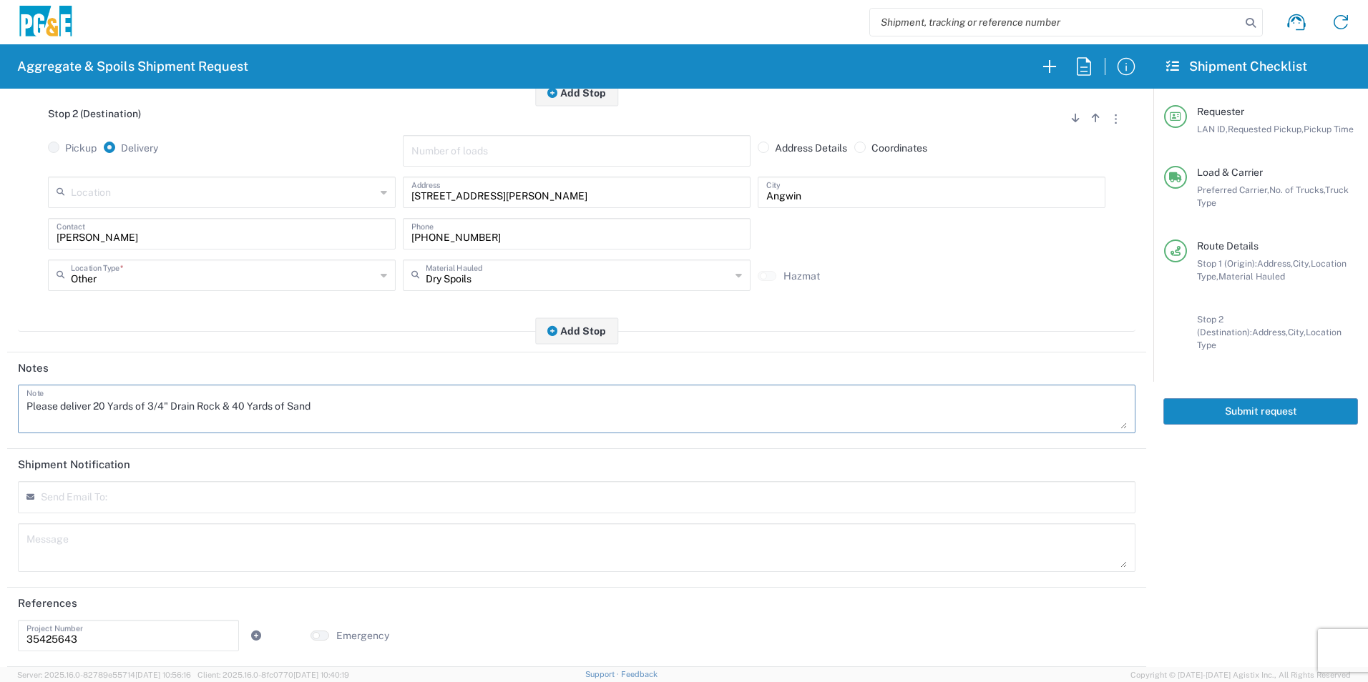
type textarea "Please deliver 20 Yards of 3/4" Drain Rock & 40 Yards of Sand"
click at [66, 534] on textarea at bounding box center [576, 548] width 1100 height 40
paste textarea "Please deliver 20 Yards of 3/4" Drain Rock & 40 Yards of Sand"
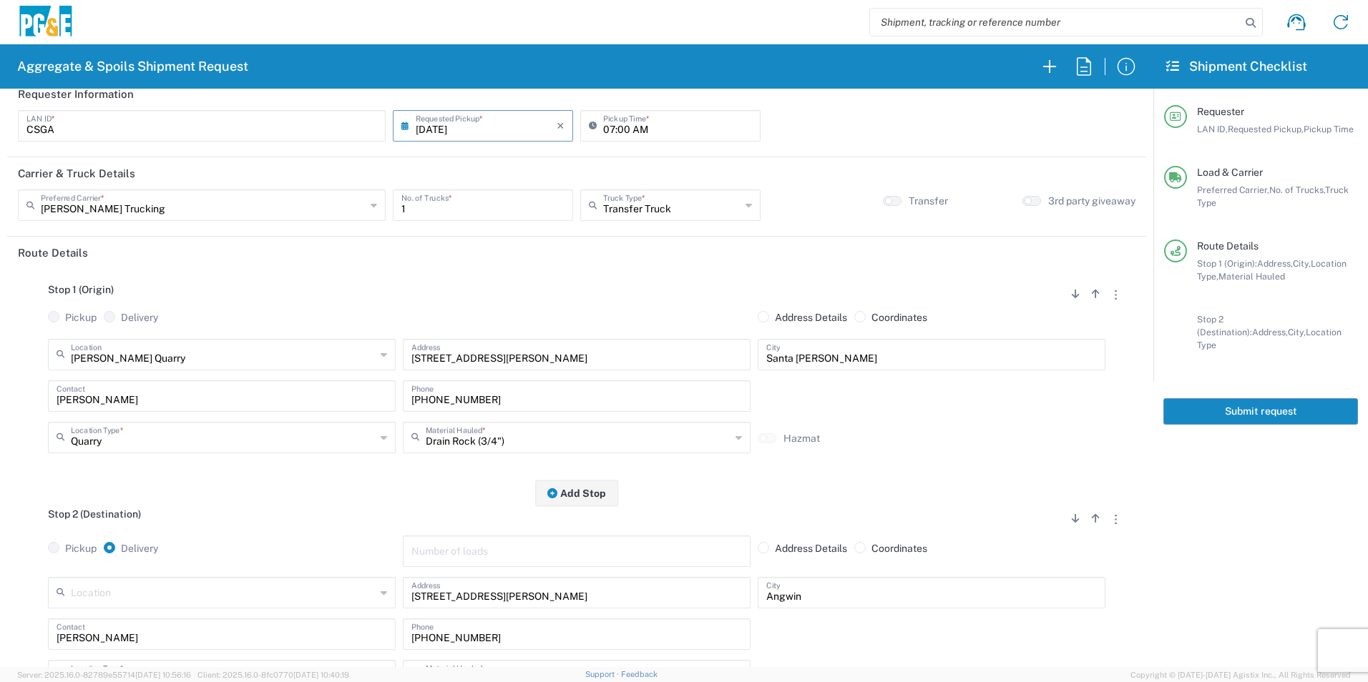
scroll to position [0, 0]
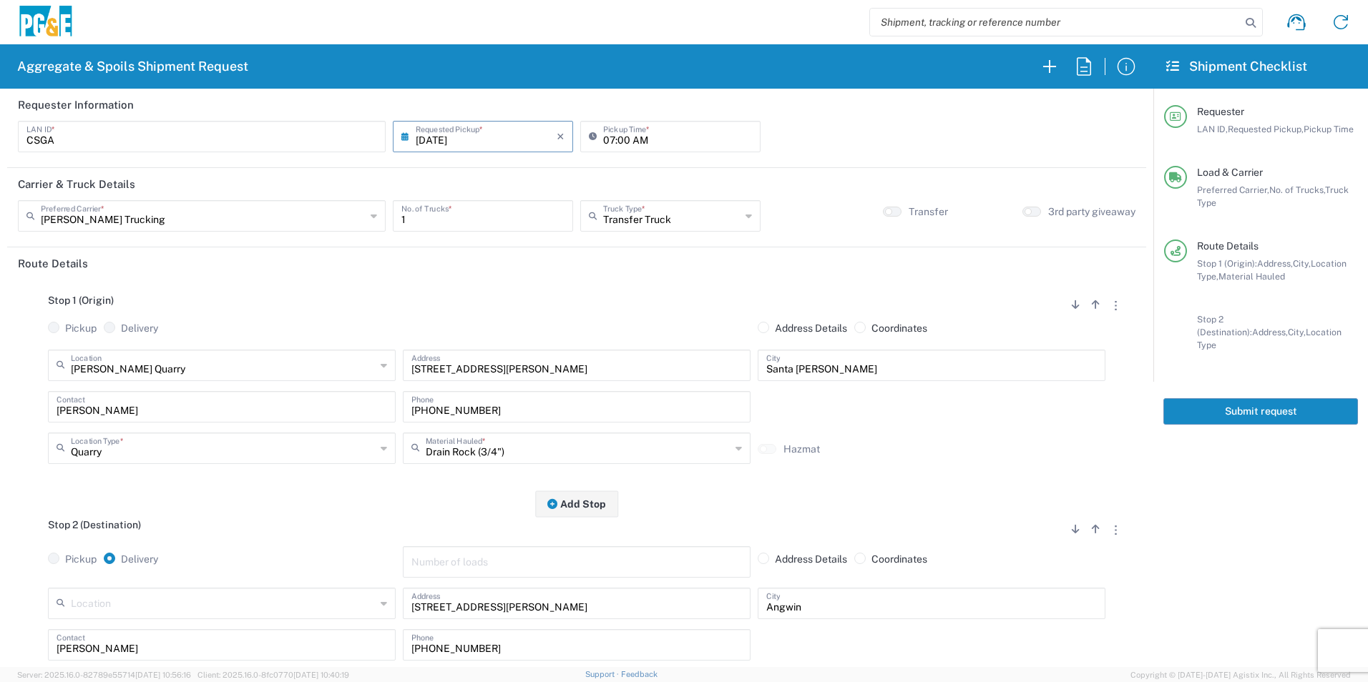
type textarea "Please deliver 20 Yards of 3/4" Drain Rock & 40 Yards of Sand"
click at [1319, 398] on button "Submit request" at bounding box center [1260, 411] width 195 height 26
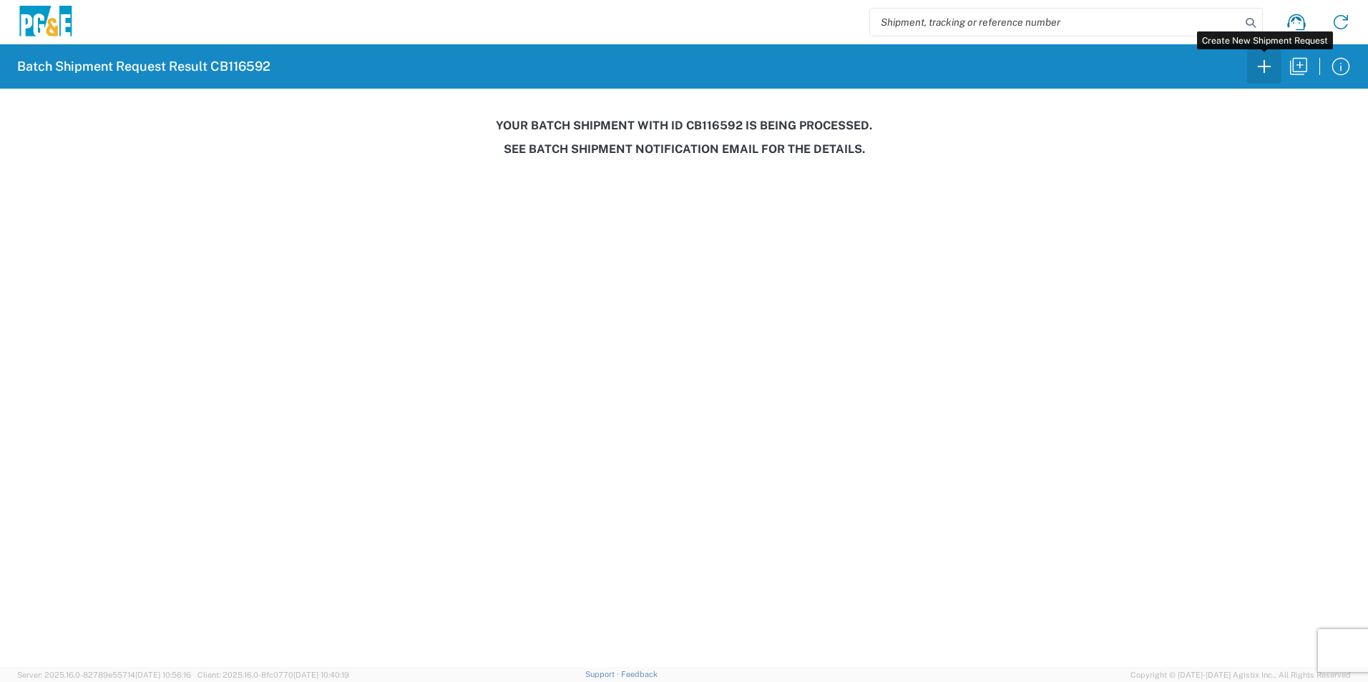
click at [1269, 71] on icon "button" at bounding box center [1263, 66] width 23 height 23
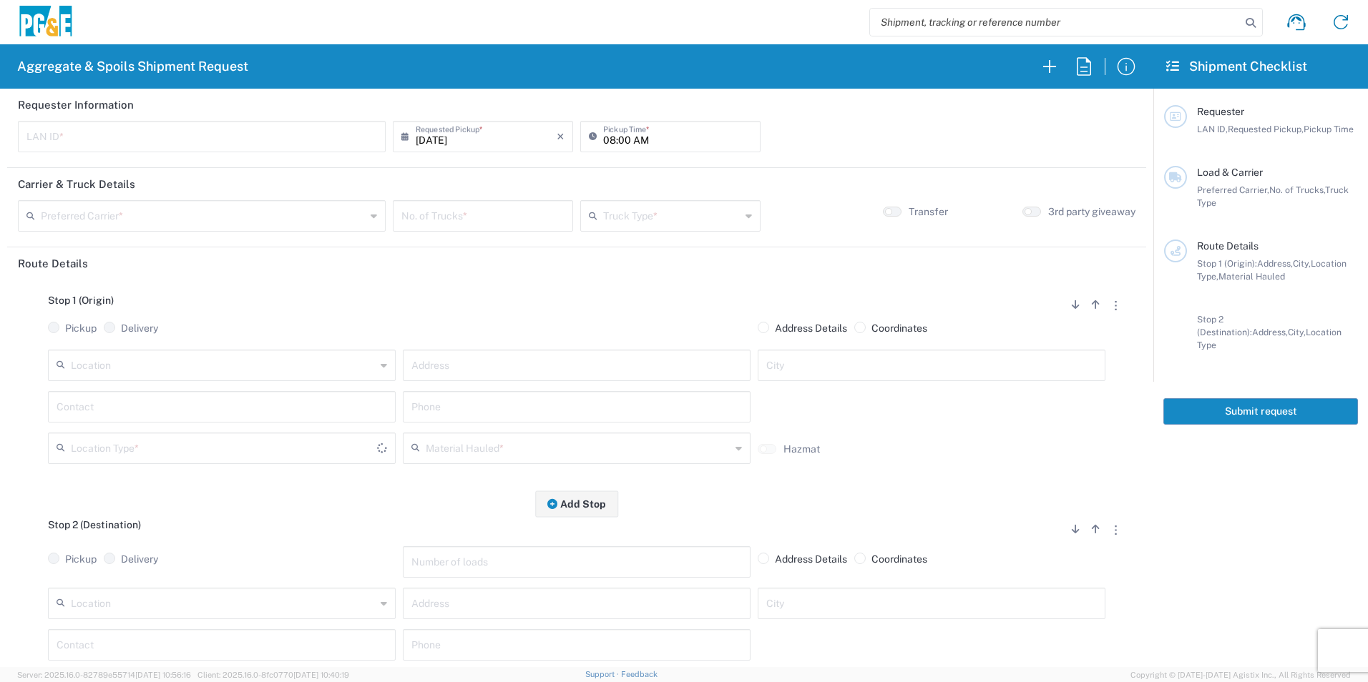
click at [180, 125] on input "text" at bounding box center [201, 135] width 350 height 25
type input "C6WI"
click at [605, 142] on input "08:00 AM" at bounding box center [677, 135] width 149 height 25
click at [619, 137] on input "06:00 AM" at bounding box center [677, 135] width 149 height 25
type input "06:30 AM"
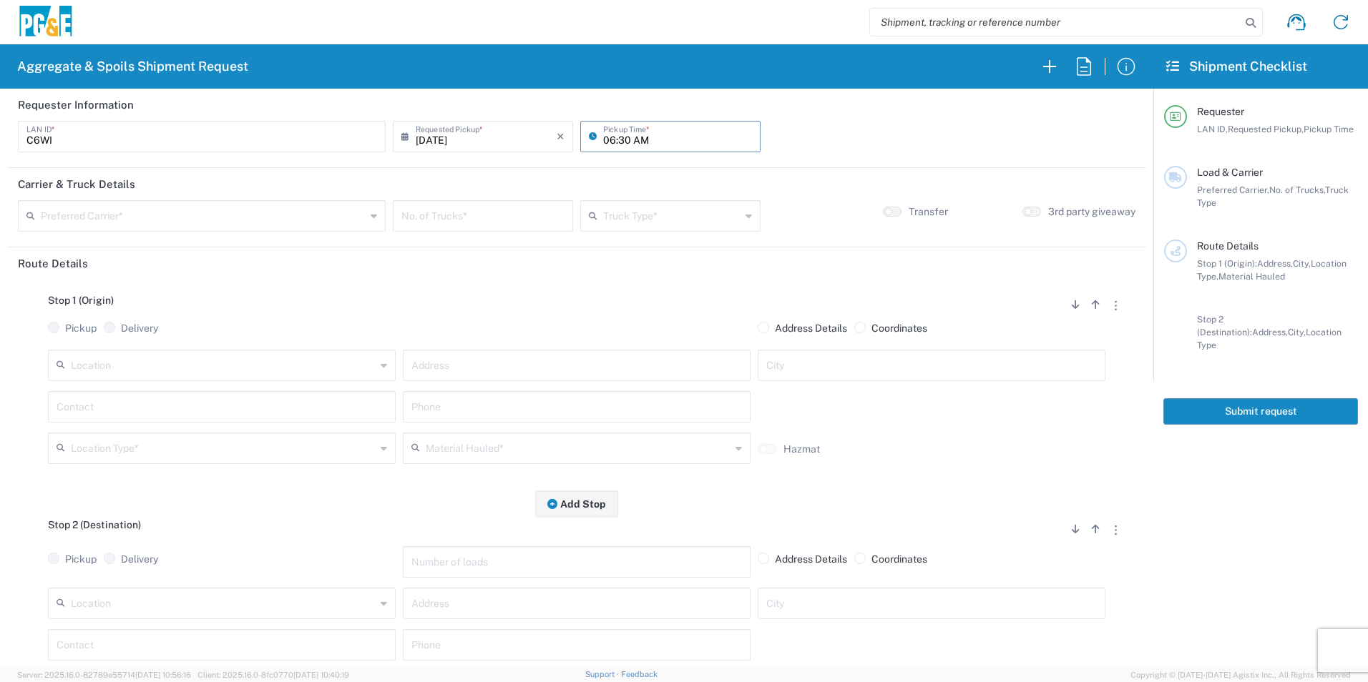
click at [311, 207] on input "text" at bounding box center [203, 214] width 325 height 25
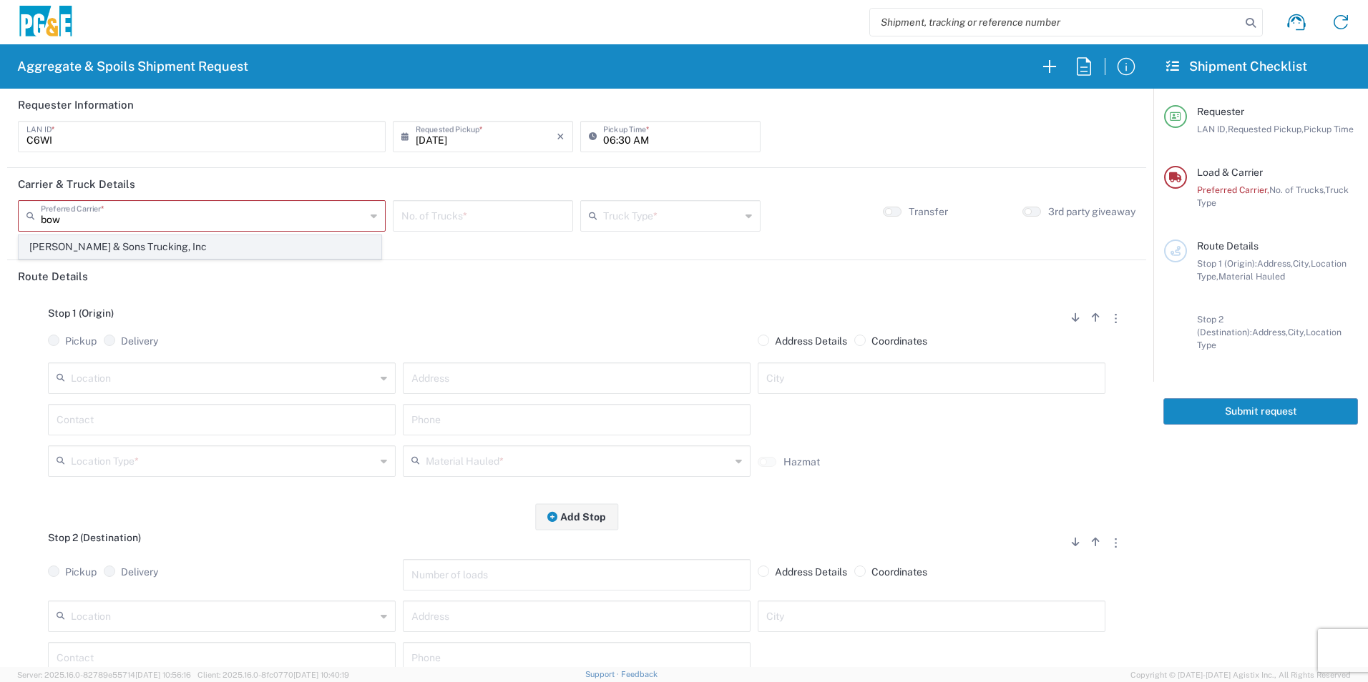
click at [82, 251] on span "[PERSON_NAME] & Sons Trucking, Inc" at bounding box center [199, 247] width 361 height 22
type input "[PERSON_NAME] & Sons Trucking, Inc"
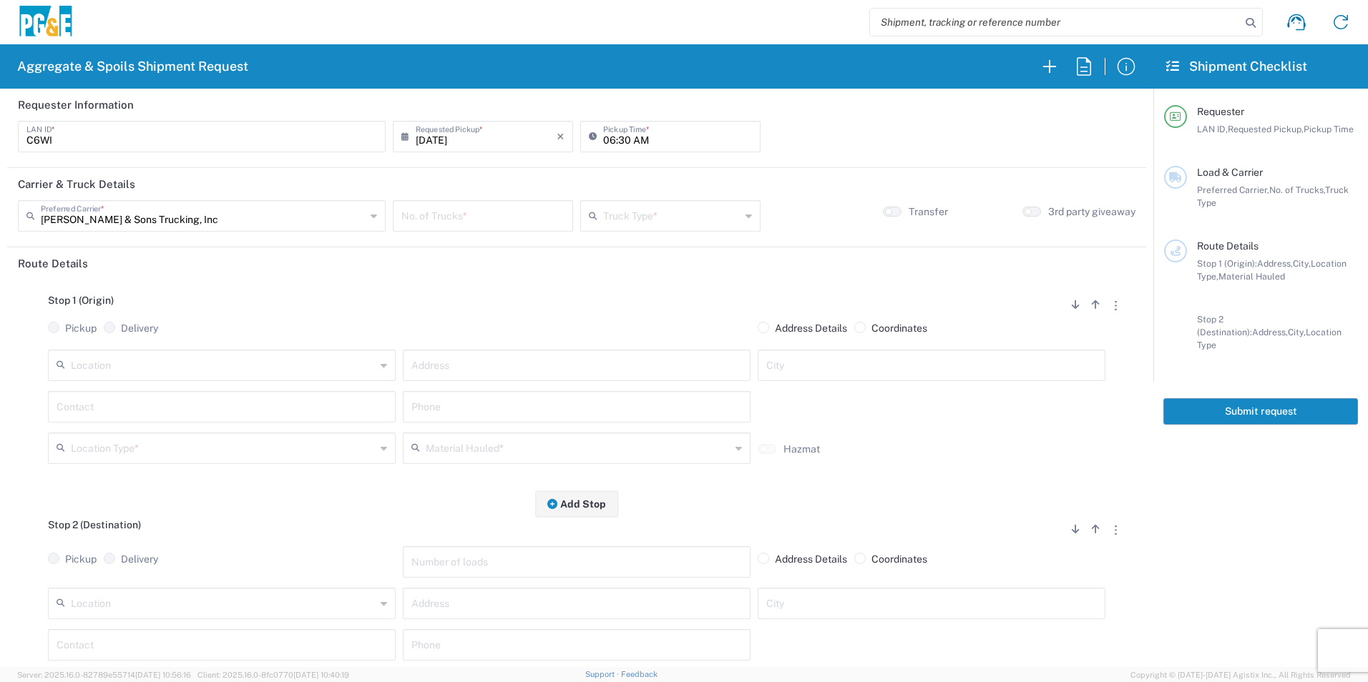
click at [426, 220] on input "number" at bounding box center [482, 214] width 163 height 25
type input "5"
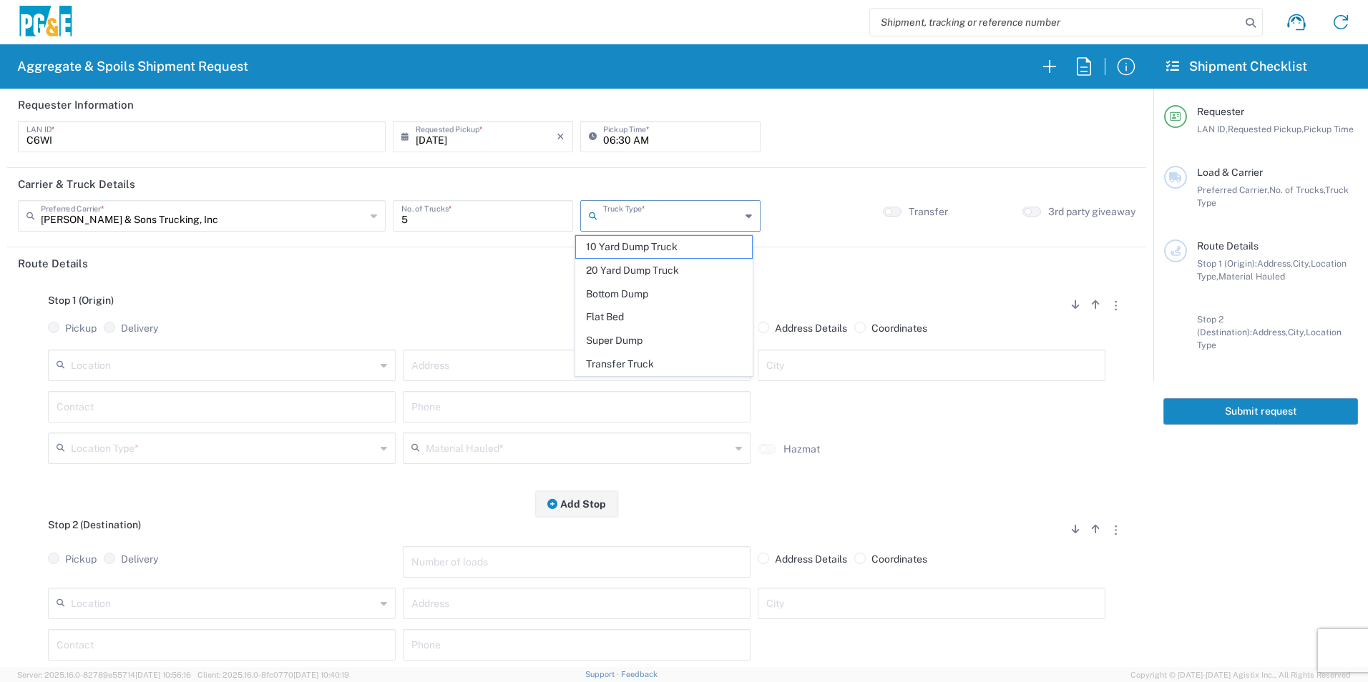
click at [654, 220] on input "text" at bounding box center [671, 214] width 137 height 25
click at [616, 335] on span "Super Dump" at bounding box center [663, 341] width 175 height 22
type input "Super Dump"
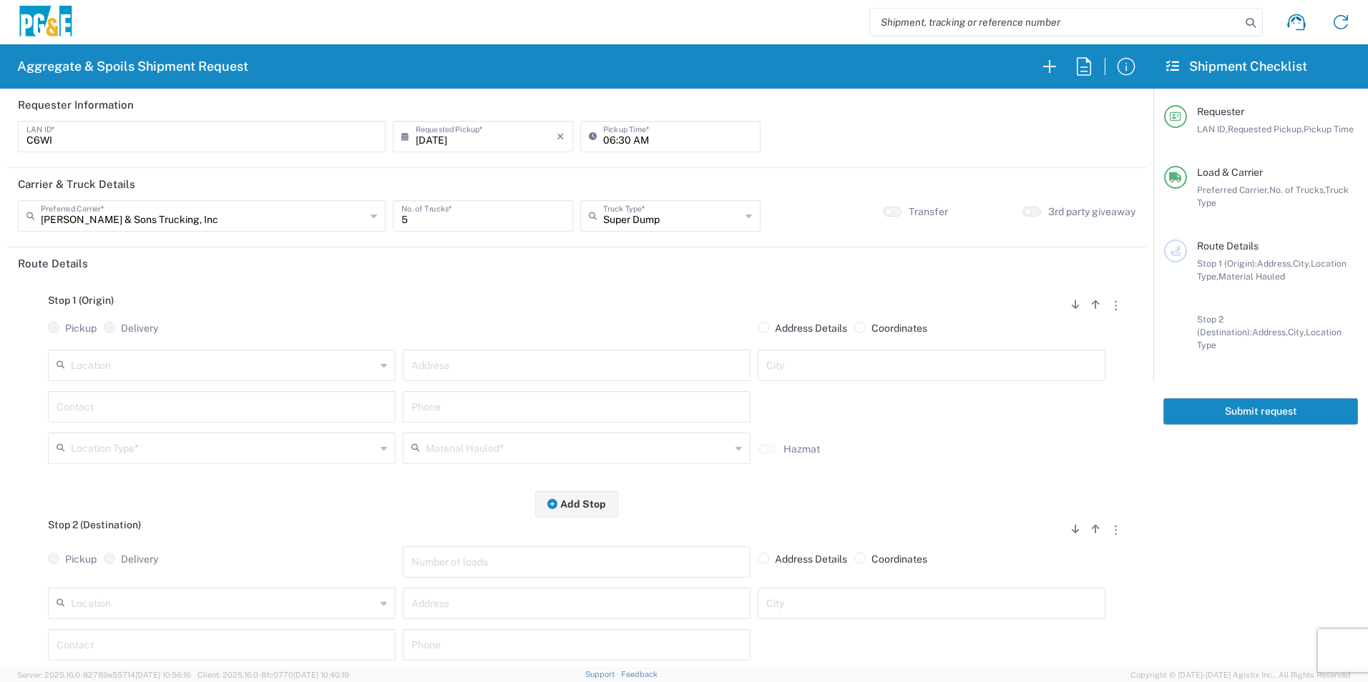
click at [275, 353] on input "text" at bounding box center [223, 364] width 305 height 25
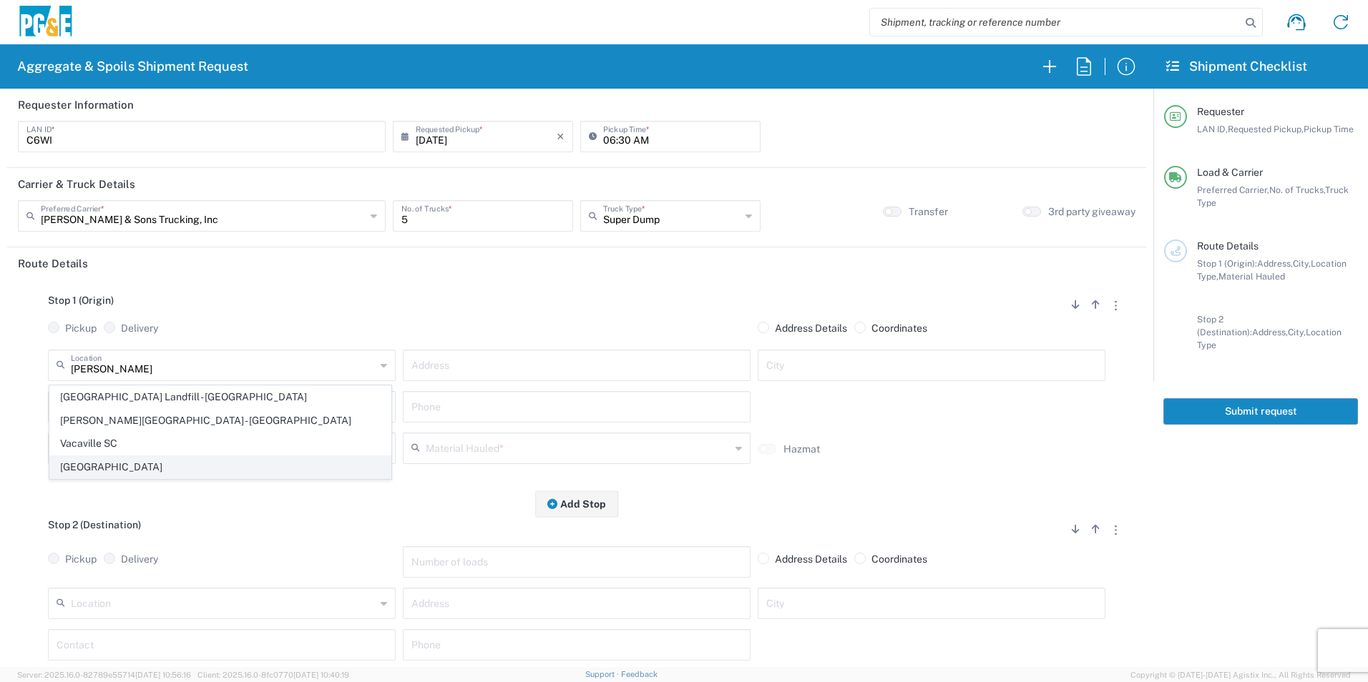
click at [114, 467] on span "[GEOGRAPHIC_DATA]" at bounding box center [220, 467] width 340 height 22
type input "[GEOGRAPHIC_DATA]"
type input "7150 Meridian Rd"
type input "Vacaville"
type input "Business No Loading Dock"
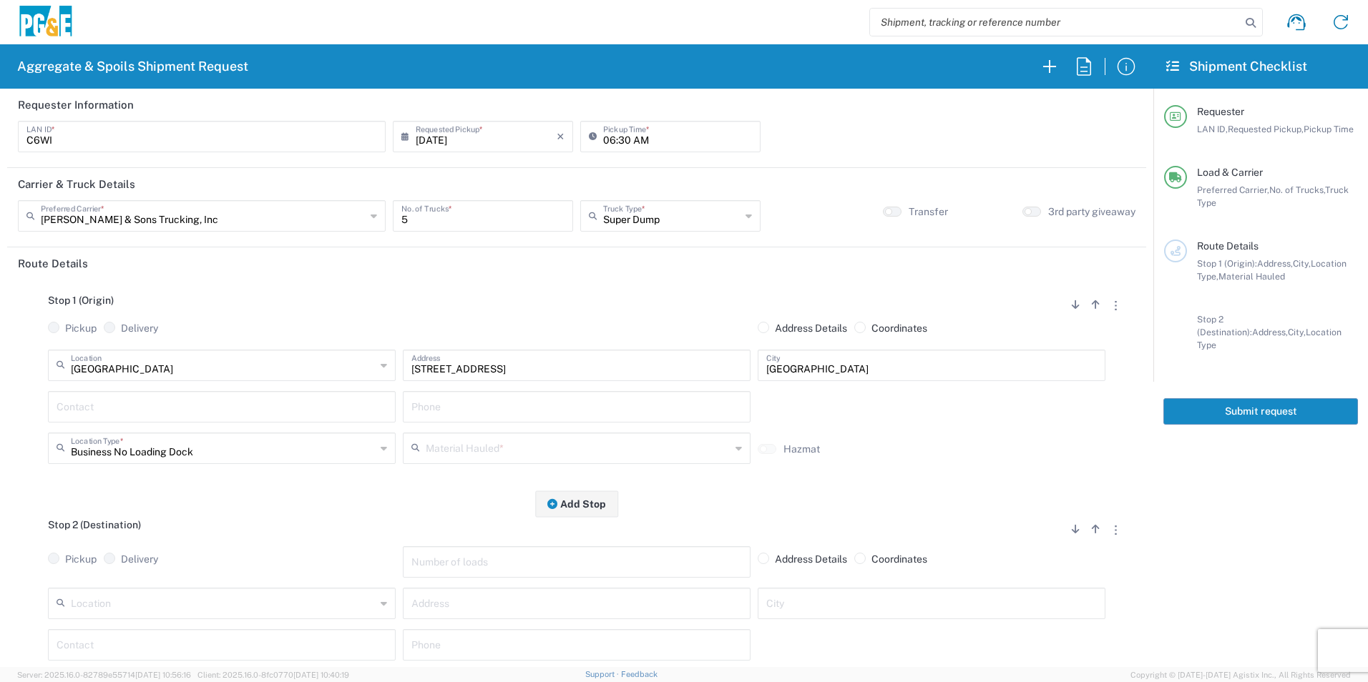
click at [168, 405] on input "text" at bounding box center [222, 405] width 330 height 25
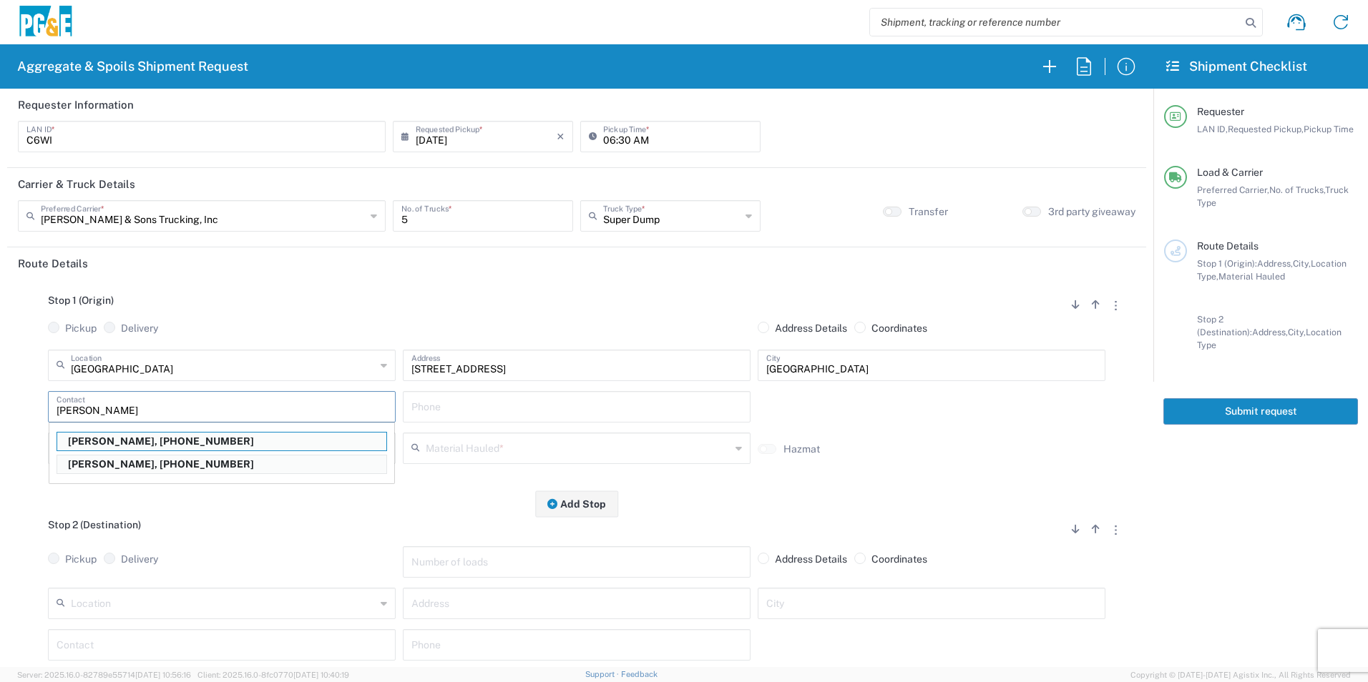
click at [143, 459] on p "Cody Whedbee, 916-531-3435" at bounding box center [221, 465] width 329 height 18
type input "Cody Whedbee"
type input "916-531-3435"
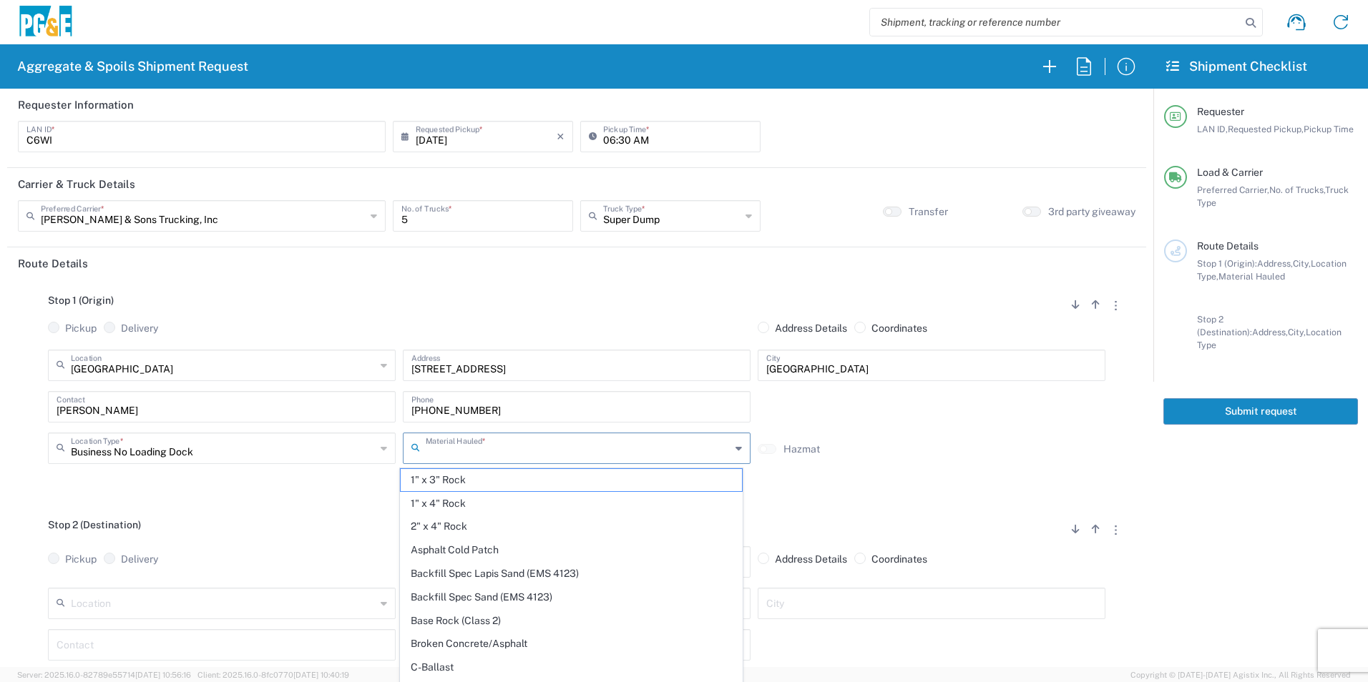
click at [560, 443] on input "text" at bounding box center [578, 447] width 305 height 25
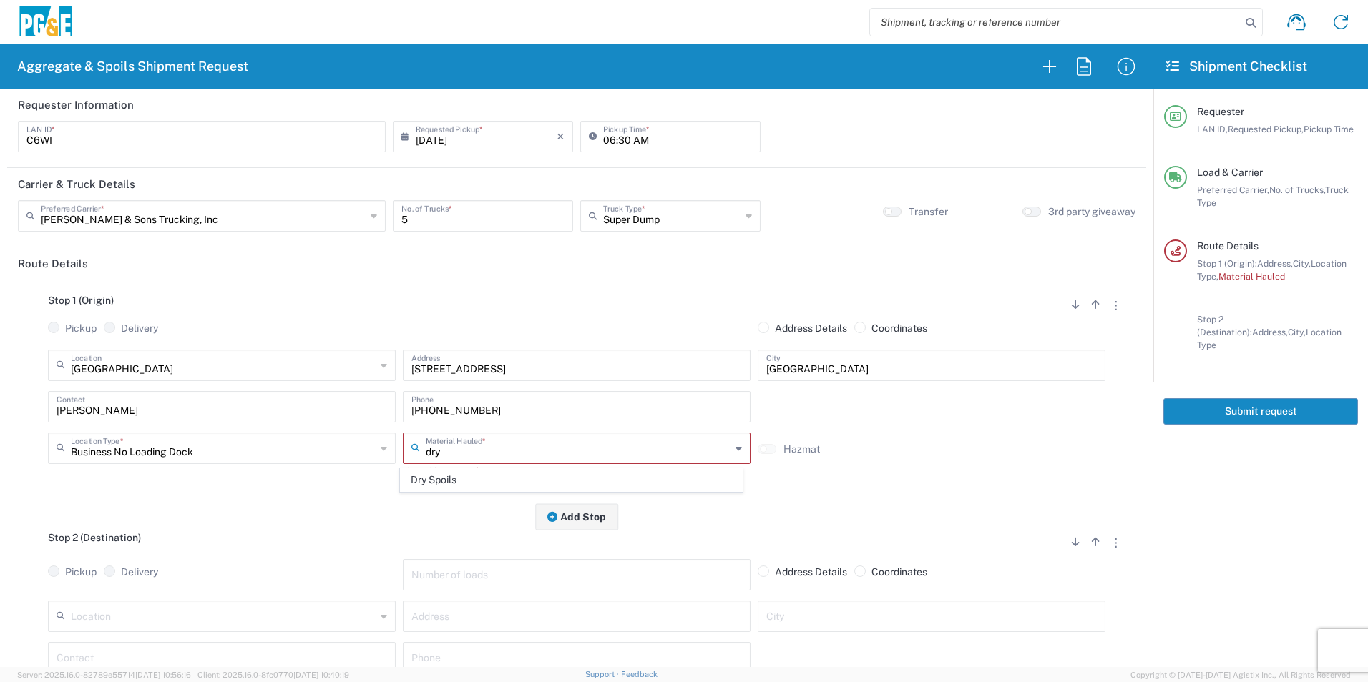
click at [448, 481] on span "Dry Spoils" at bounding box center [571, 480] width 340 height 22
type input "Dry Spoils"
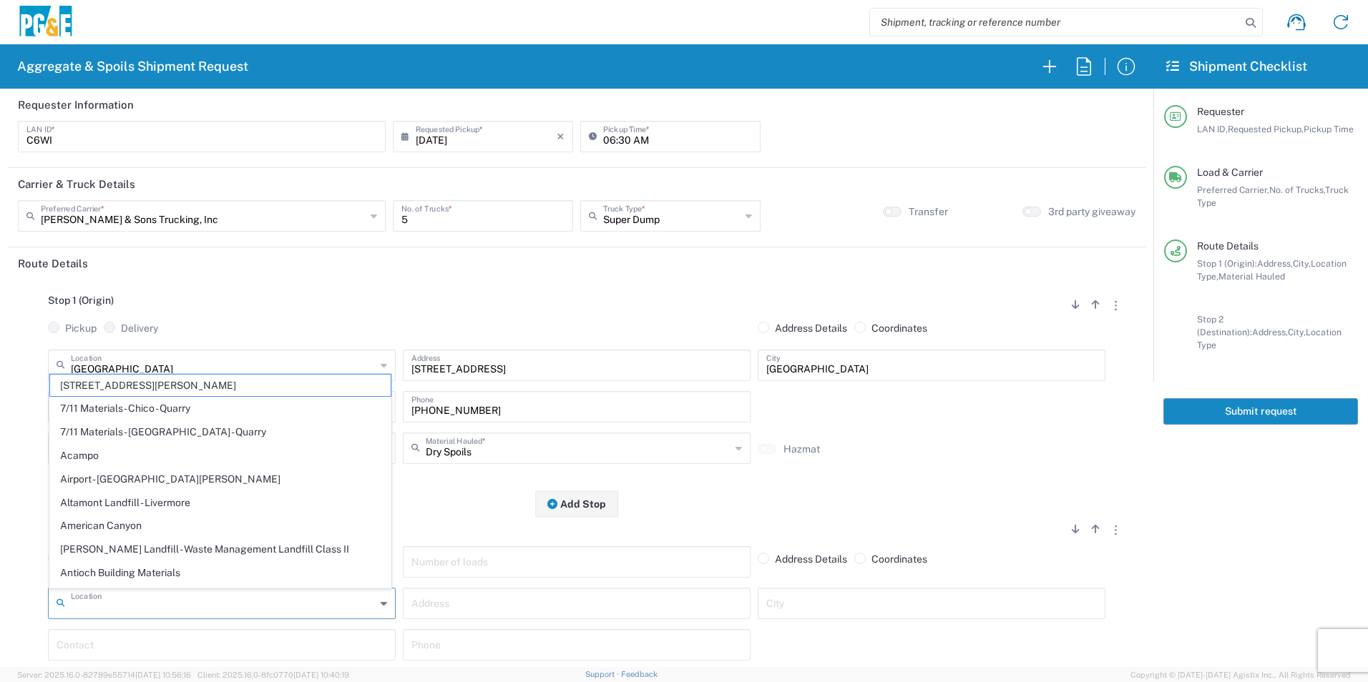
click at [215, 609] on input "text" at bounding box center [223, 602] width 305 height 25
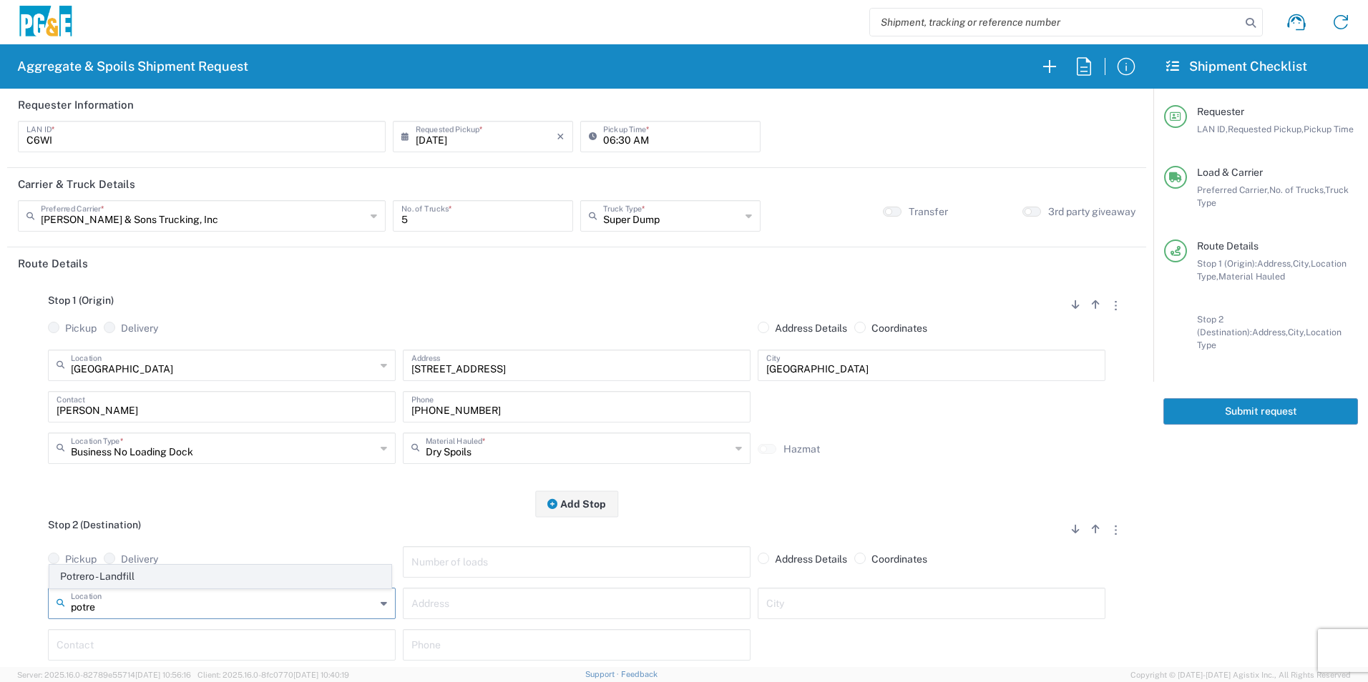
click at [183, 575] on span "Potrero - Landfill" at bounding box center [220, 577] width 340 height 22
type input "Potrero - Landfill"
type input "3675 Potrero Hills Ln"
type input "Suisun City"
type input "Landfill"
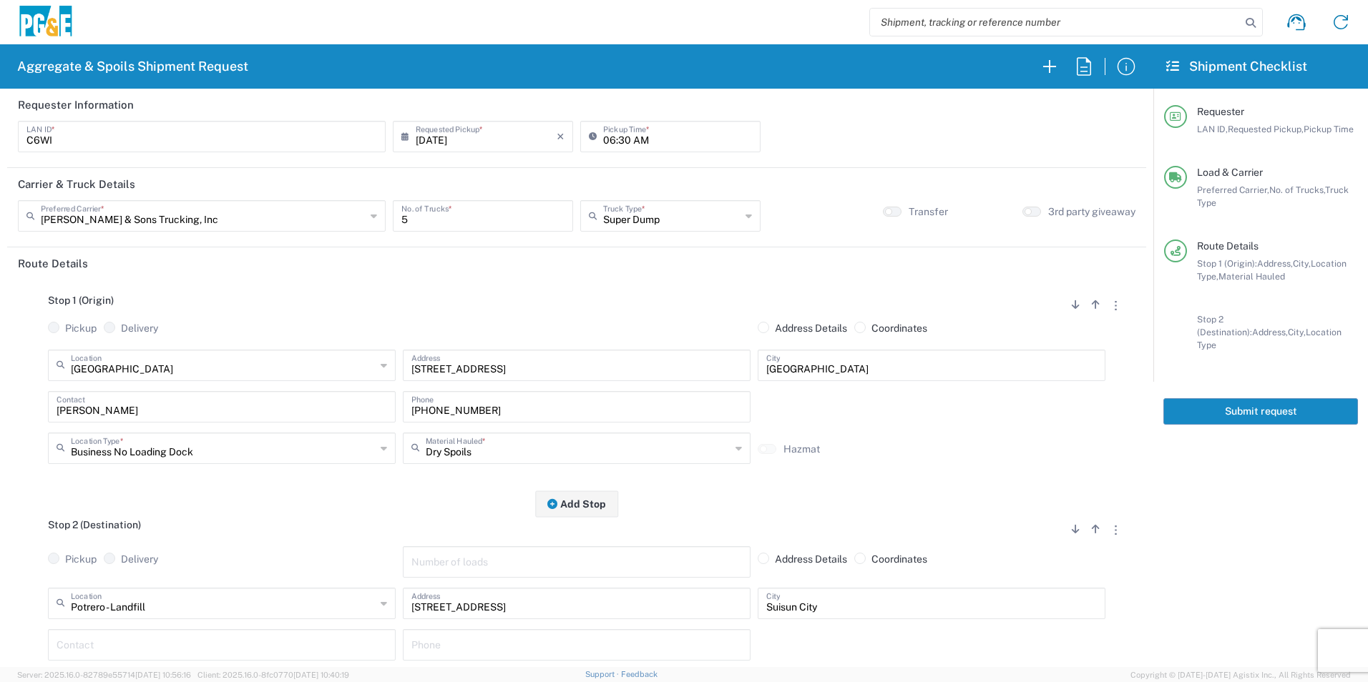
click at [99, 650] on input "text" at bounding box center [222, 644] width 330 height 25
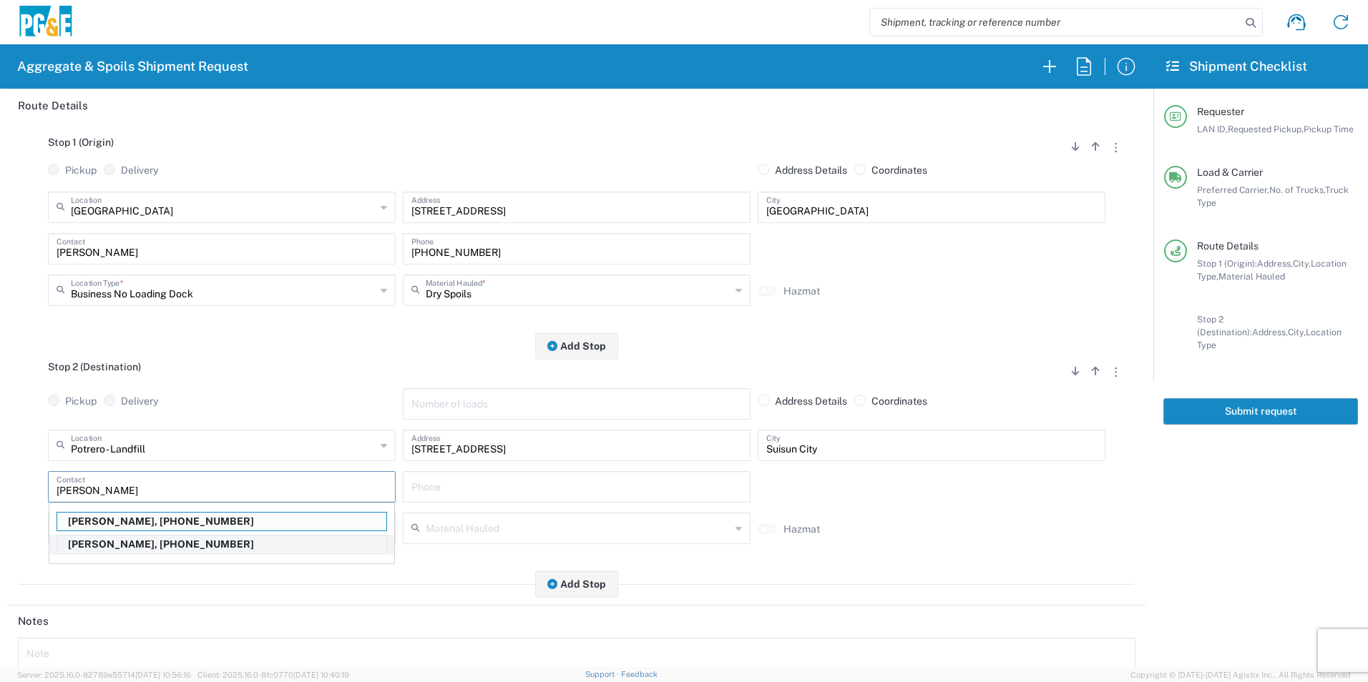
scroll to position [167, 0]
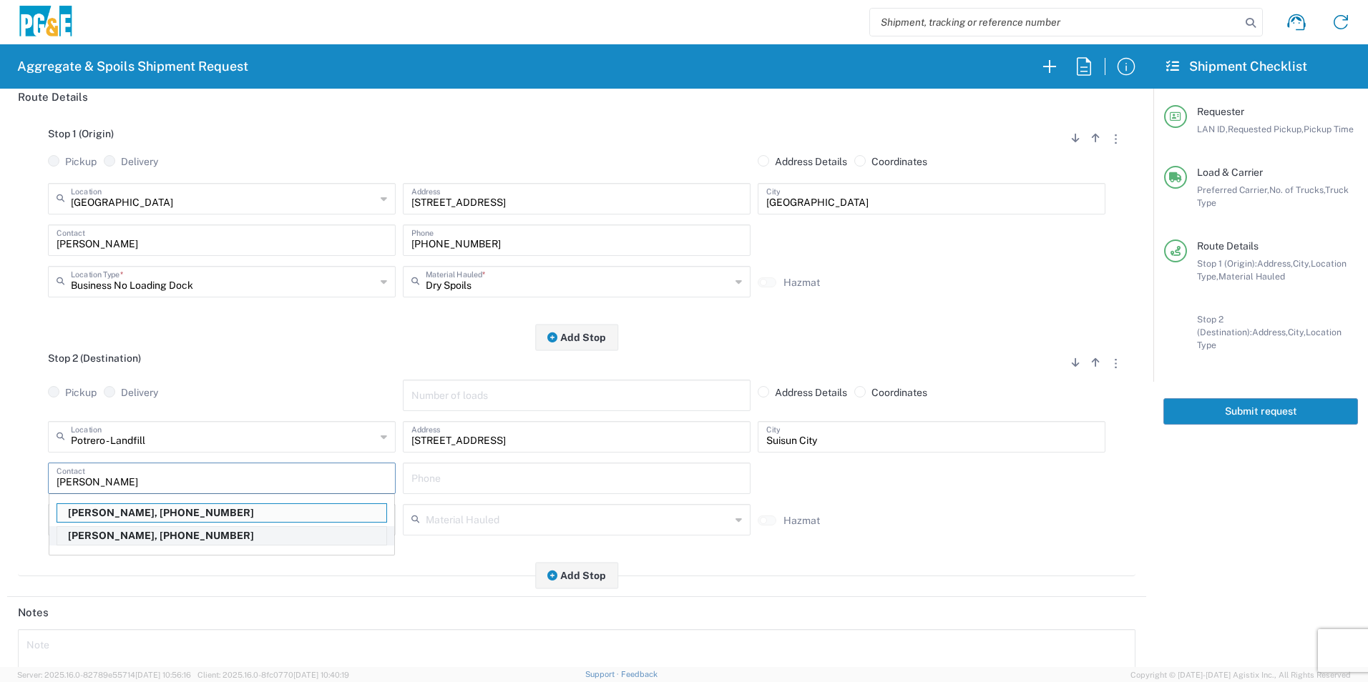
click at [139, 533] on p "Cody Whedbee, 916-531-3435" at bounding box center [221, 536] width 329 height 18
type input "Cody Whedbee"
type input "916-531-3435"
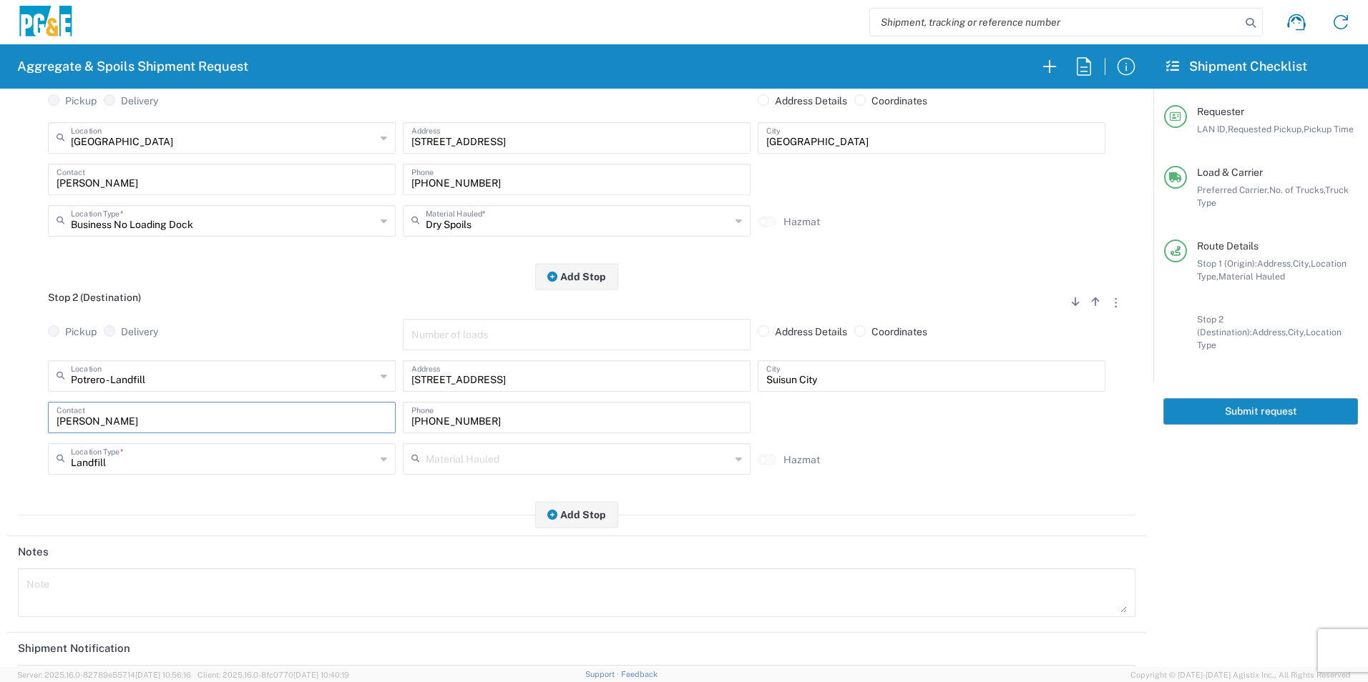
scroll to position [310, 0]
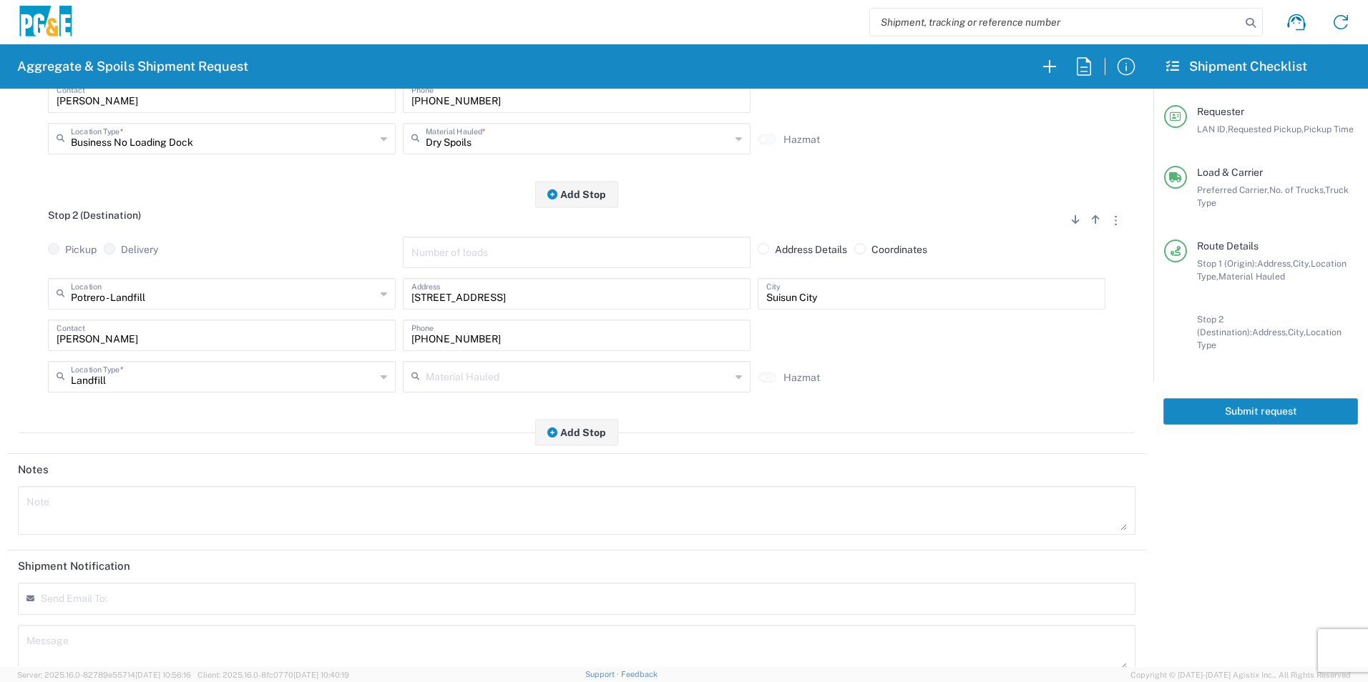
click at [141, 504] on textarea at bounding box center [576, 511] width 1100 height 40
paste textarea "Driver Please Note: All loads MUST be tarped going into Potrero landfill. Charg…"
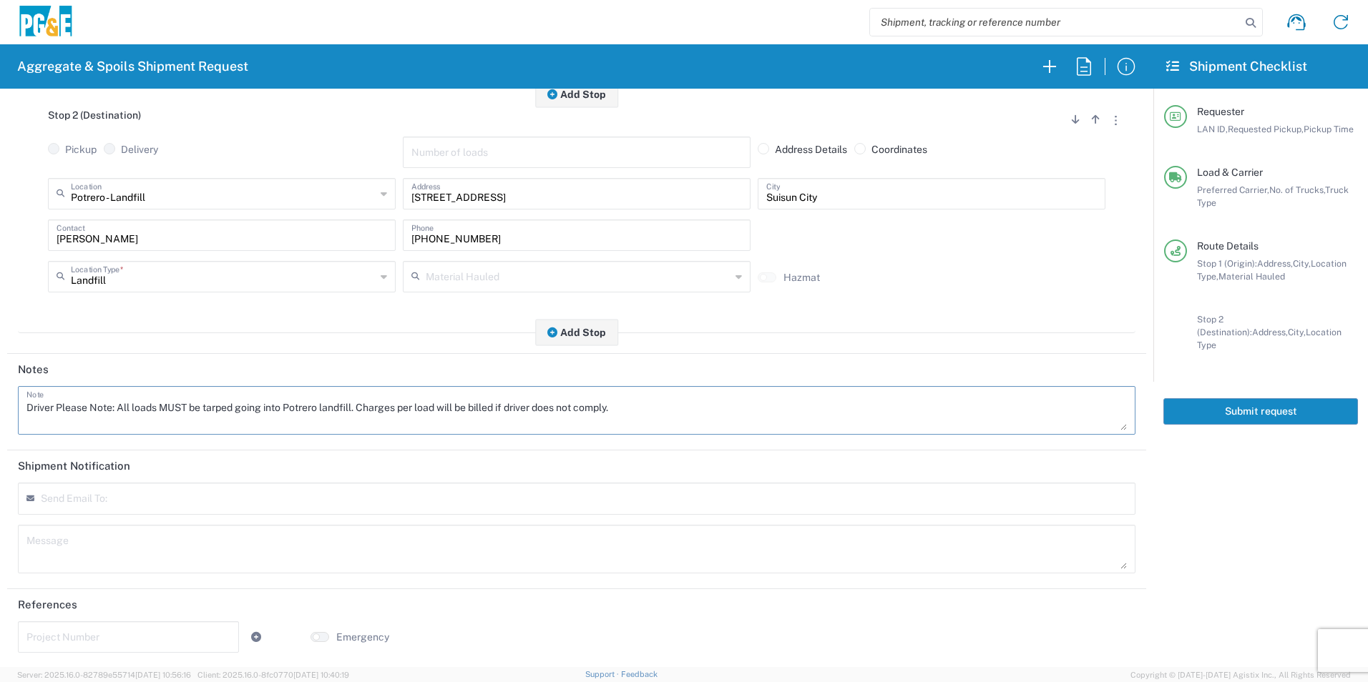
scroll to position [413, 0]
type textarea "Driver Please Note: All loads MUST be tarped going into Potrero landfill. Charg…"
click at [127, 544] on textarea at bounding box center [576, 548] width 1100 height 40
paste textarea "Driver Please Note: All loads MUST be tarped going into Potrero landfill. Charg…"
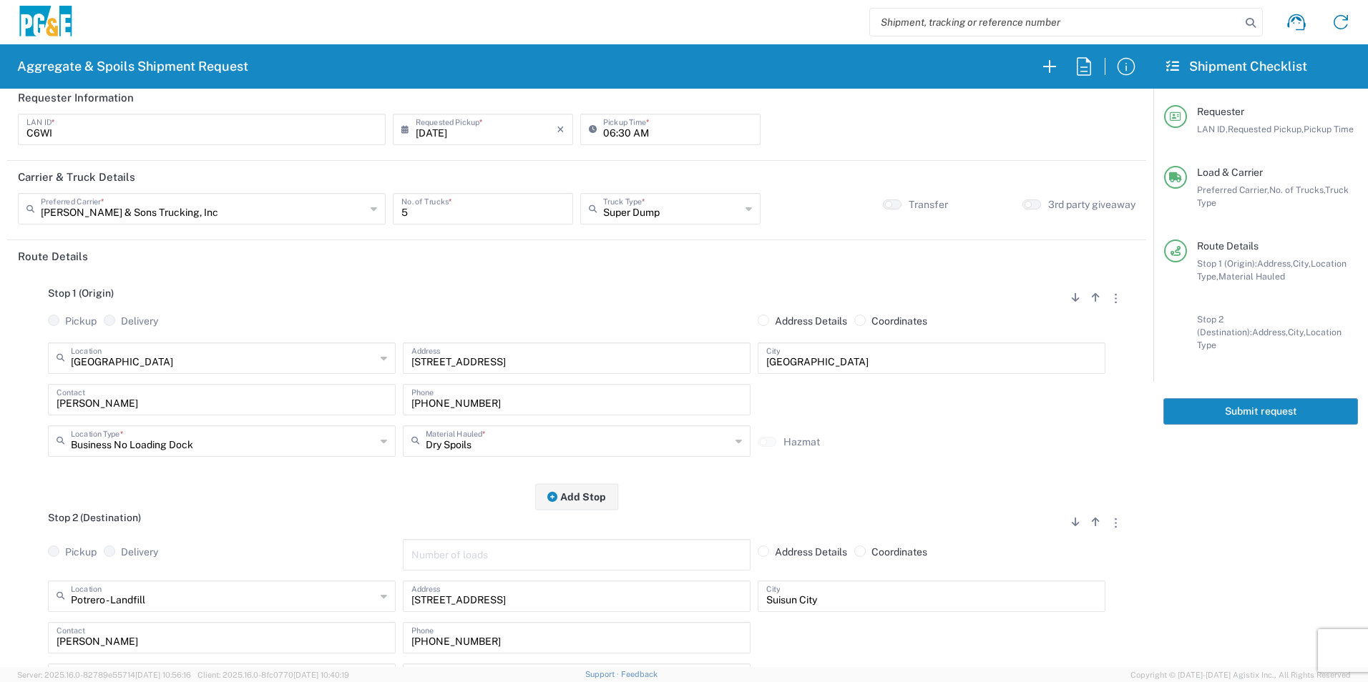
scroll to position [0, 0]
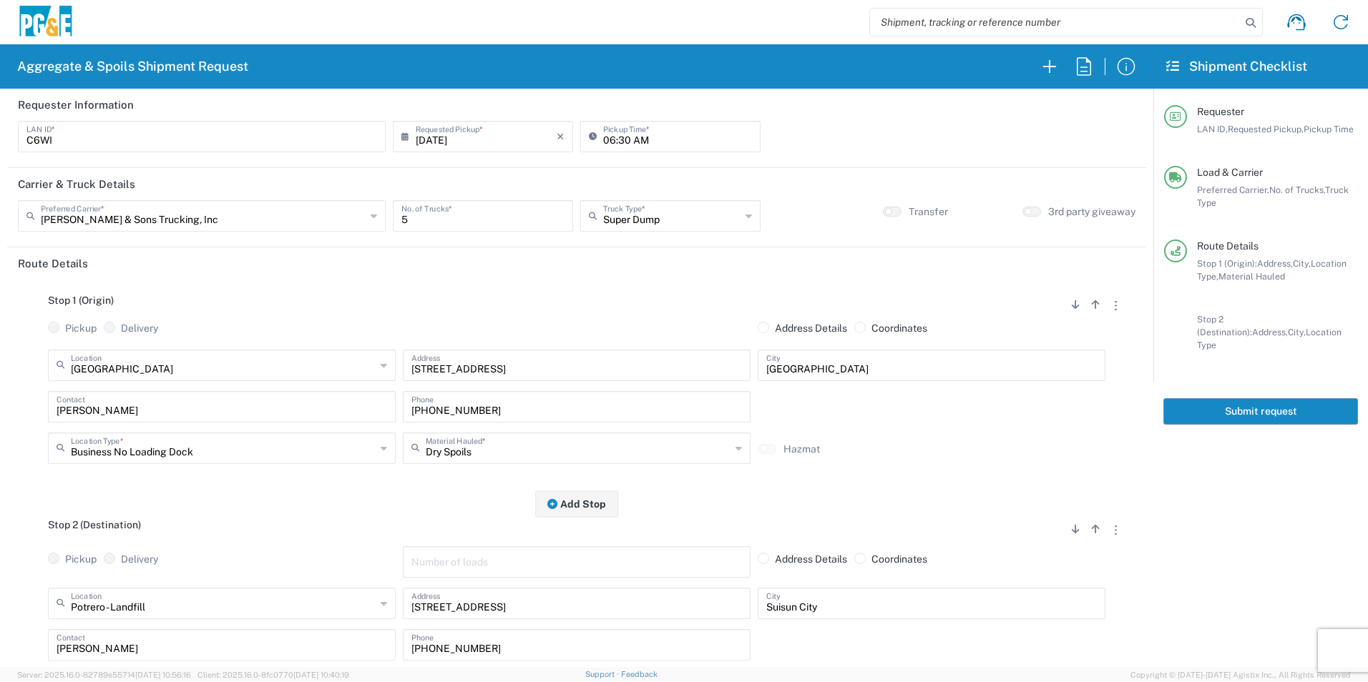
type textarea "Driver Please Note: All loads MUST be tarped going into Potrero landfill. Charg…"
click at [1191, 398] on button "Submit request" at bounding box center [1260, 411] width 195 height 26
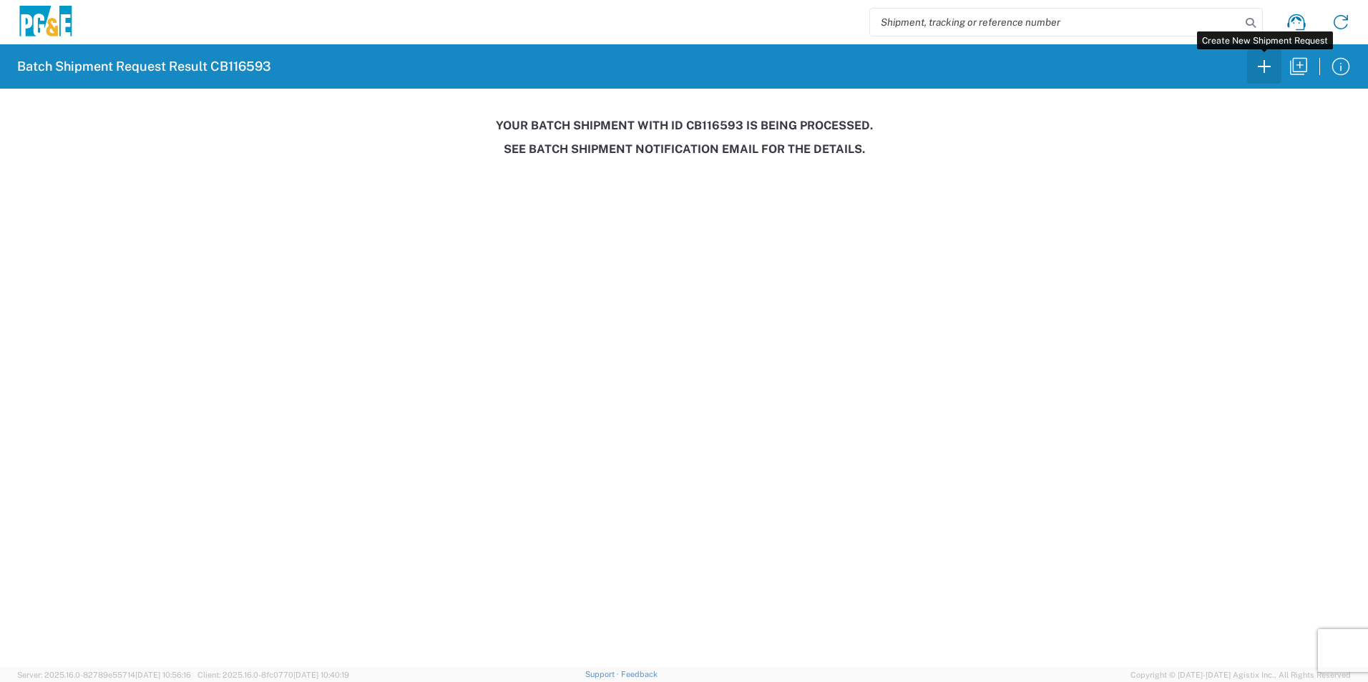
click at [1265, 65] on icon "button" at bounding box center [1263, 66] width 23 height 23
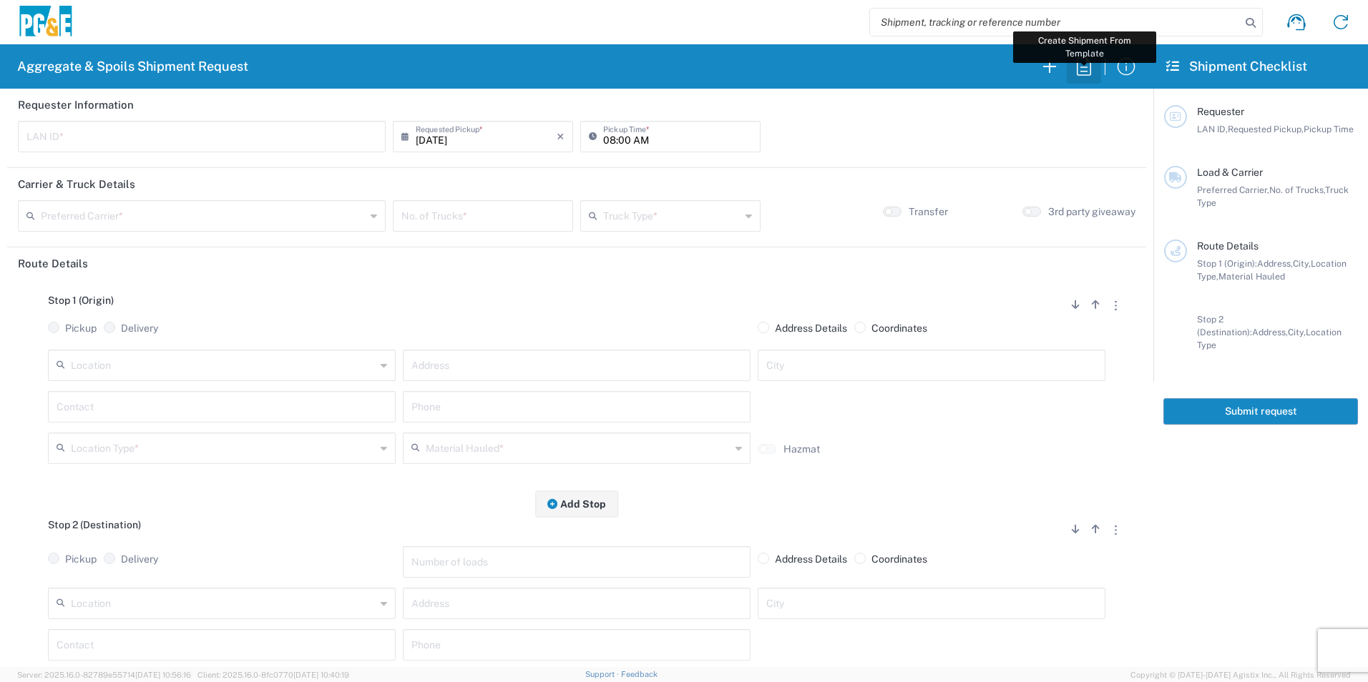
click at [1090, 71] on icon "button" at bounding box center [1084, 66] width 14 height 18
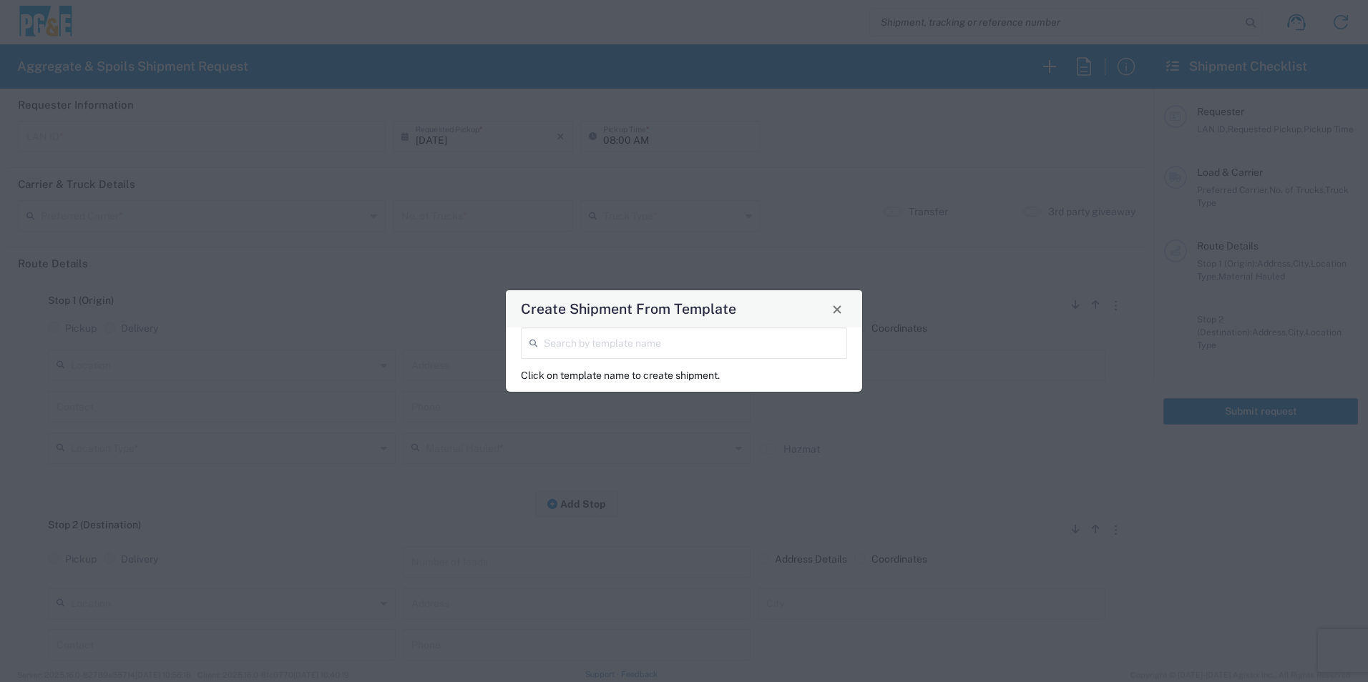
click at [765, 347] on input "search" at bounding box center [691, 342] width 295 height 25
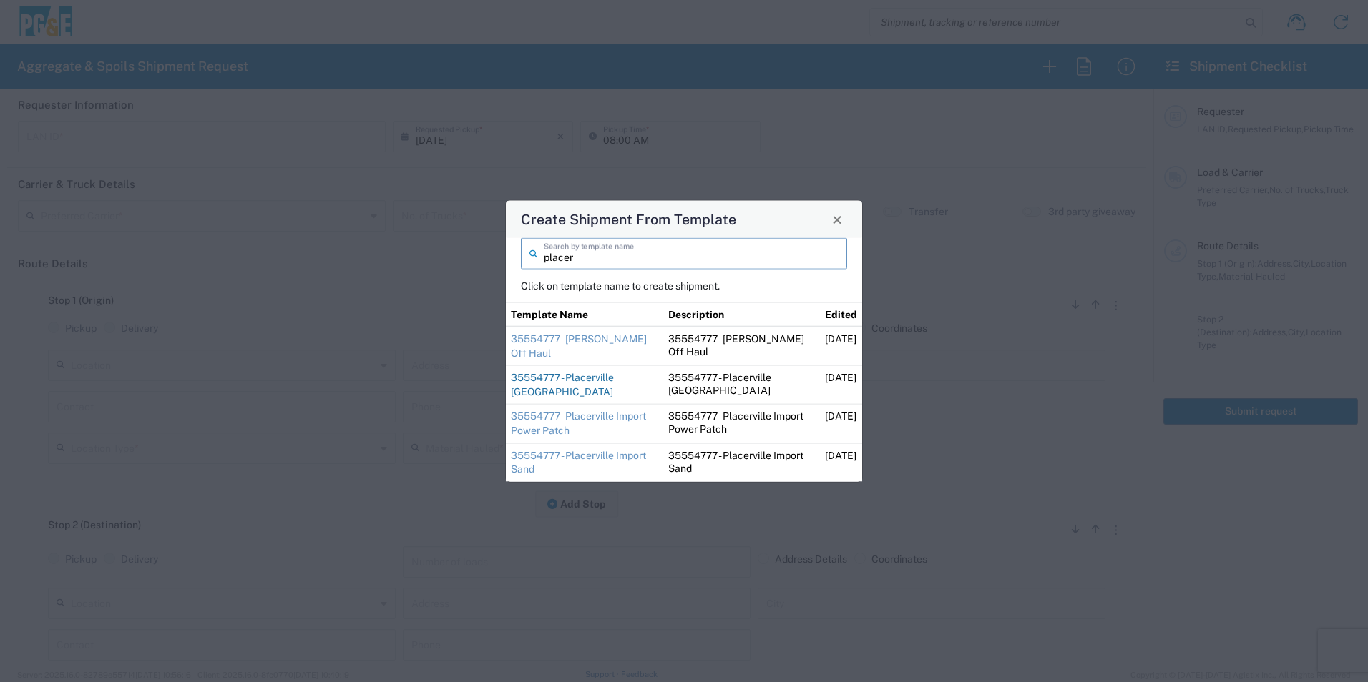
type input "placer"
click at [586, 377] on link "35554777 - Placerville Import Base Rock" at bounding box center [562, 385] width 103 height 26
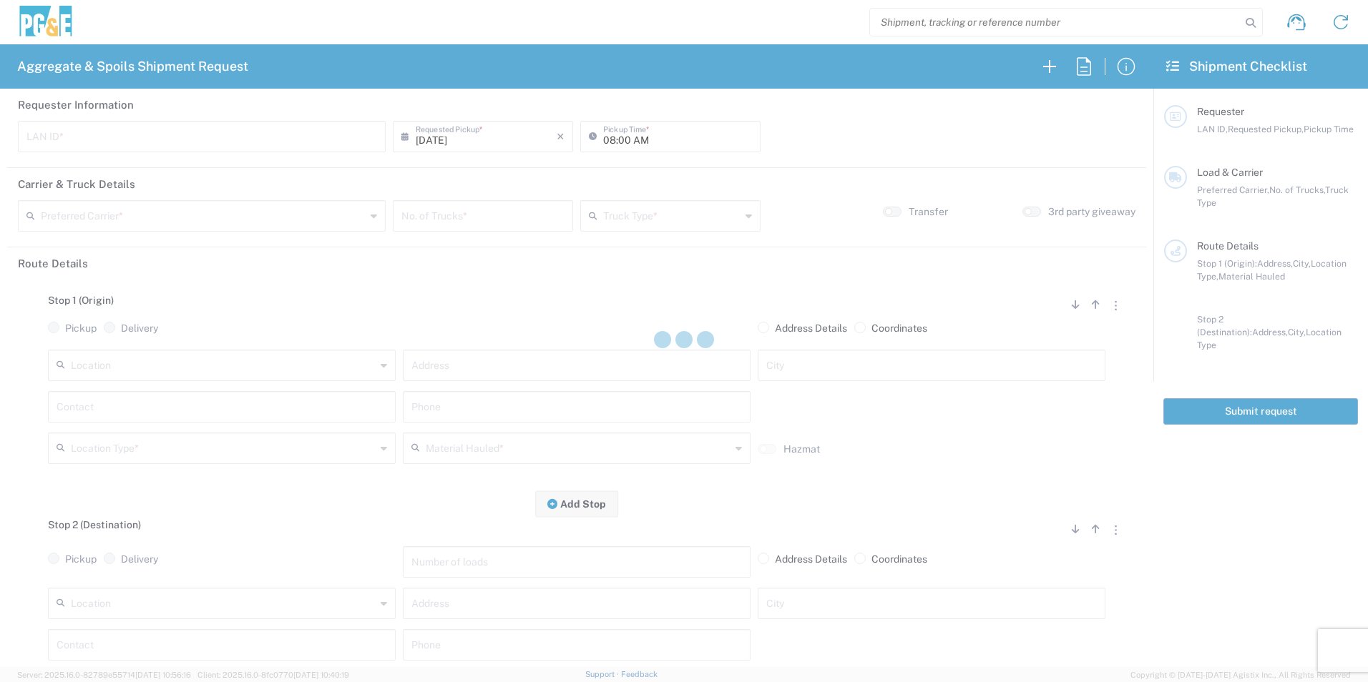
type input "D1AS"
type input "12:00 AM"
type input "[PERSON_NAME] & Sons Trucking, Inc"
type input "Super Dump"
type textarea "Import Base Rock. Contact Dan with any issues or questions. 916-673-8557"
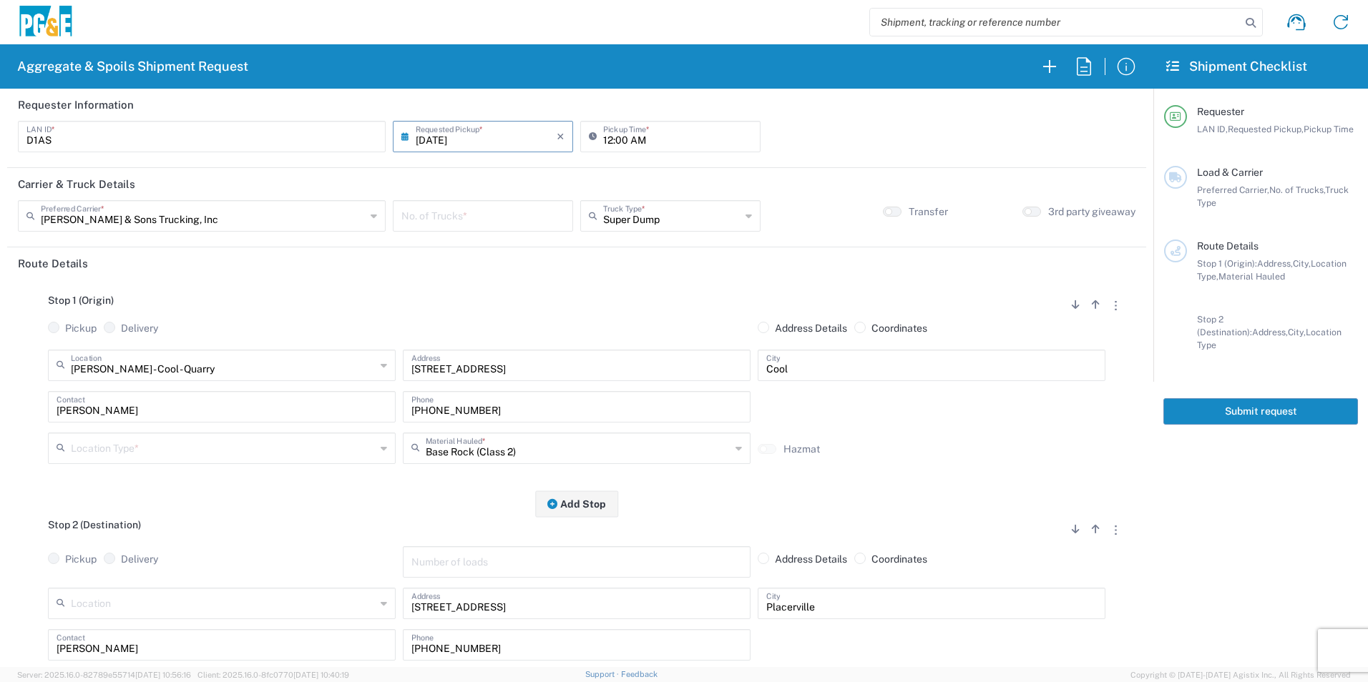
click at [438, 219] on input "number" at bounding box center [482, 214] width 163 height 25
type input "8"
click at [603, 136] on input "12:00 AM" at bounding box center [677, 135] width 149 height 25
click at [619, 137] on input "06:00 AM" at bounding box center [677, 135] width 149 height 25
type input "06:30 AM"
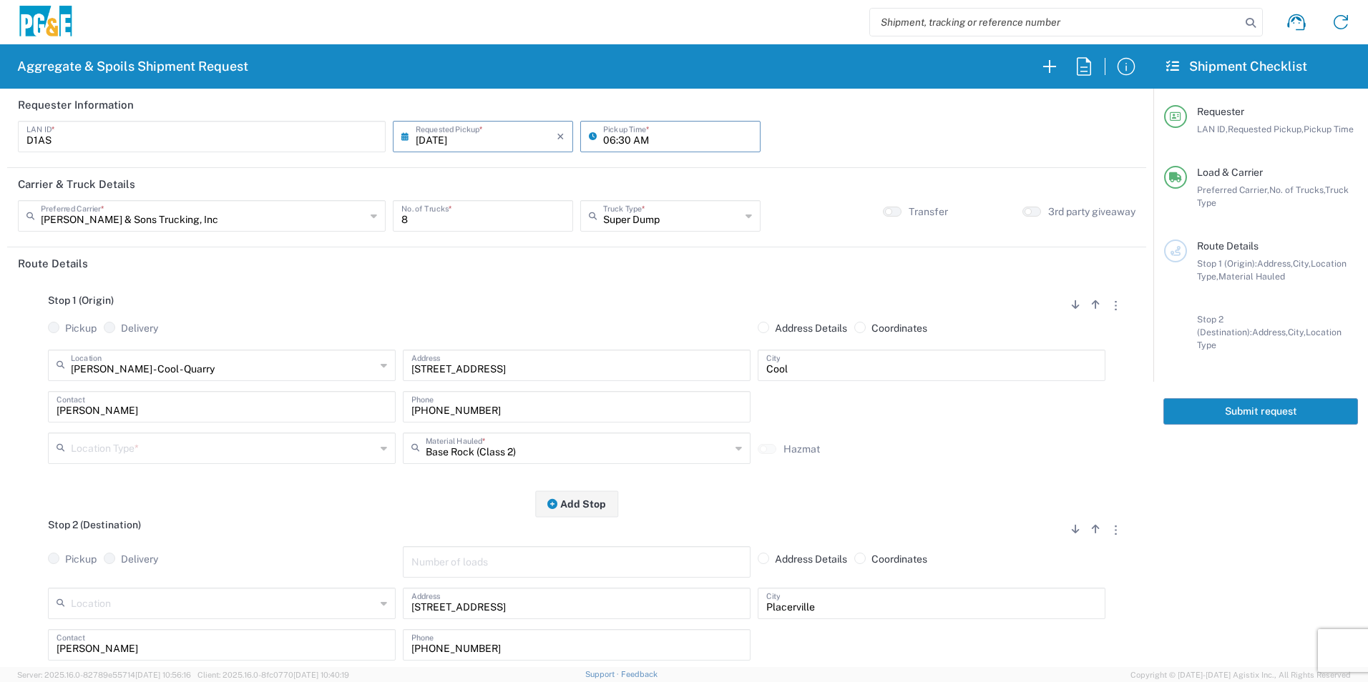
click at [150, 455] on input "text" at bounding box center [223, 447] width 305 height 25
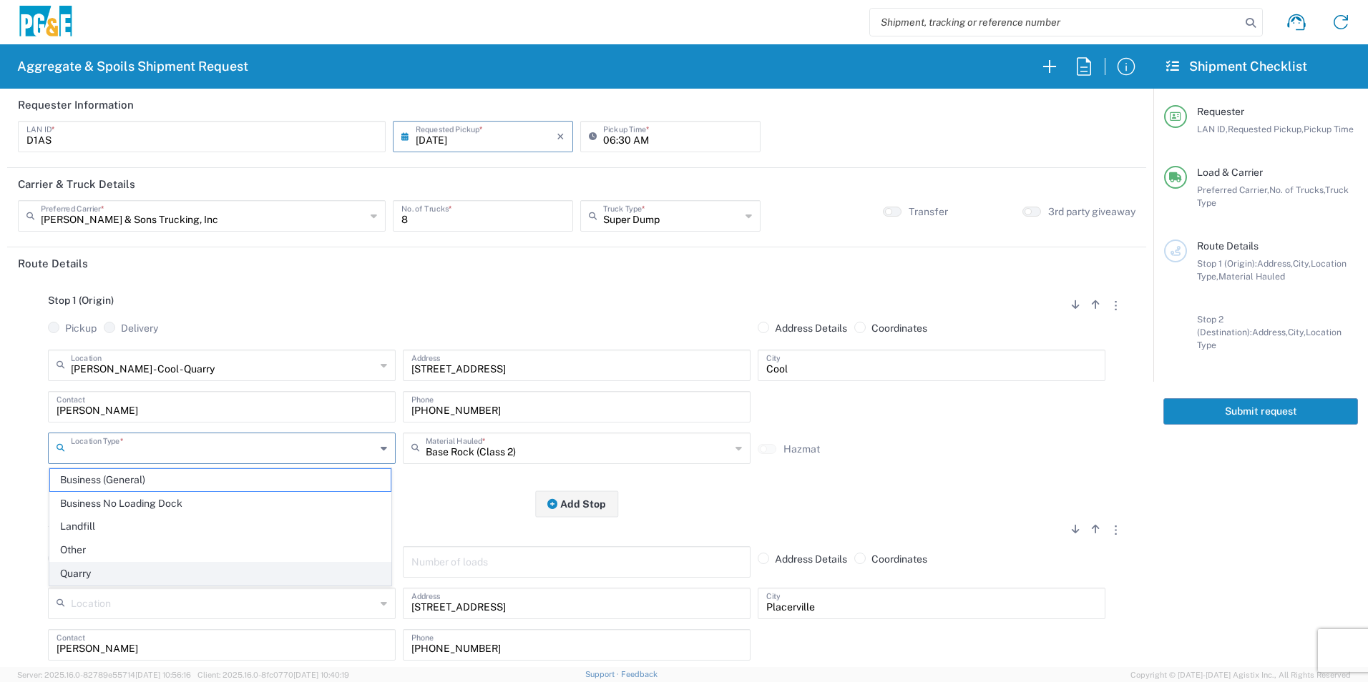
click at [91, 572] on span "Quarry" at bounding box center [220, 574] width 340 height 22
type input "Quarry"
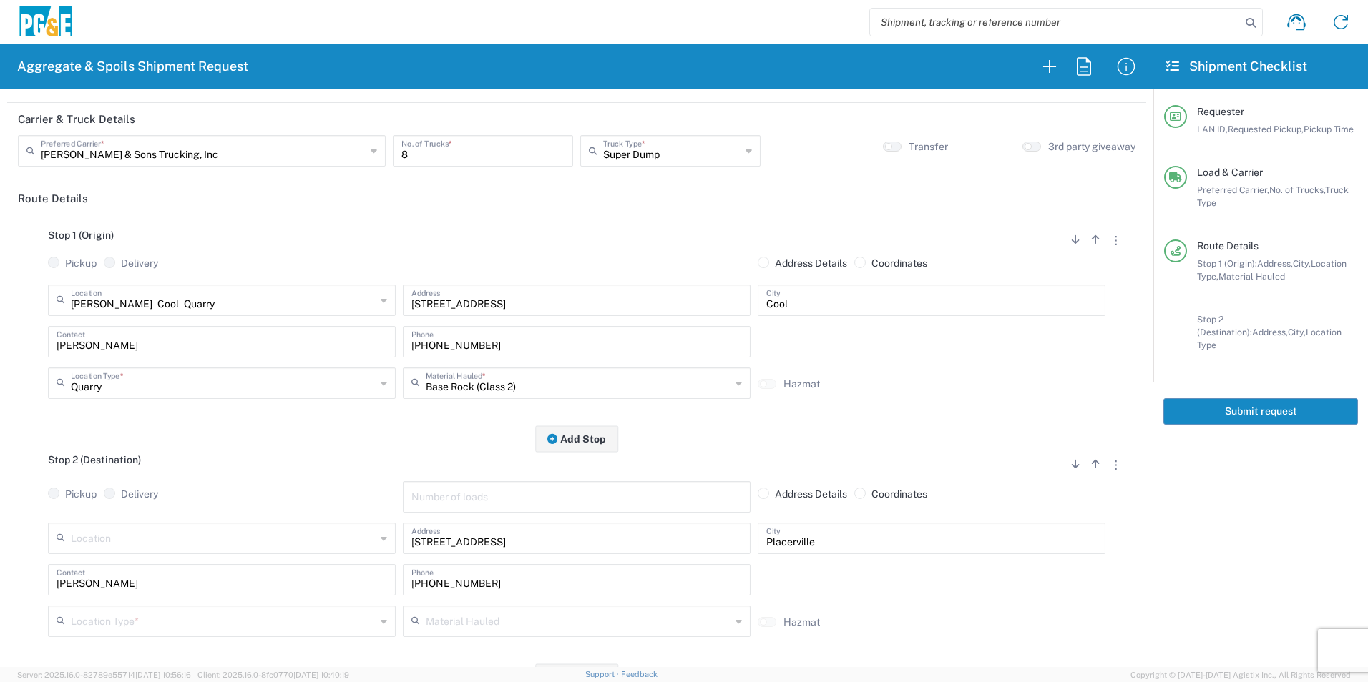
scroll to position [143, 0]
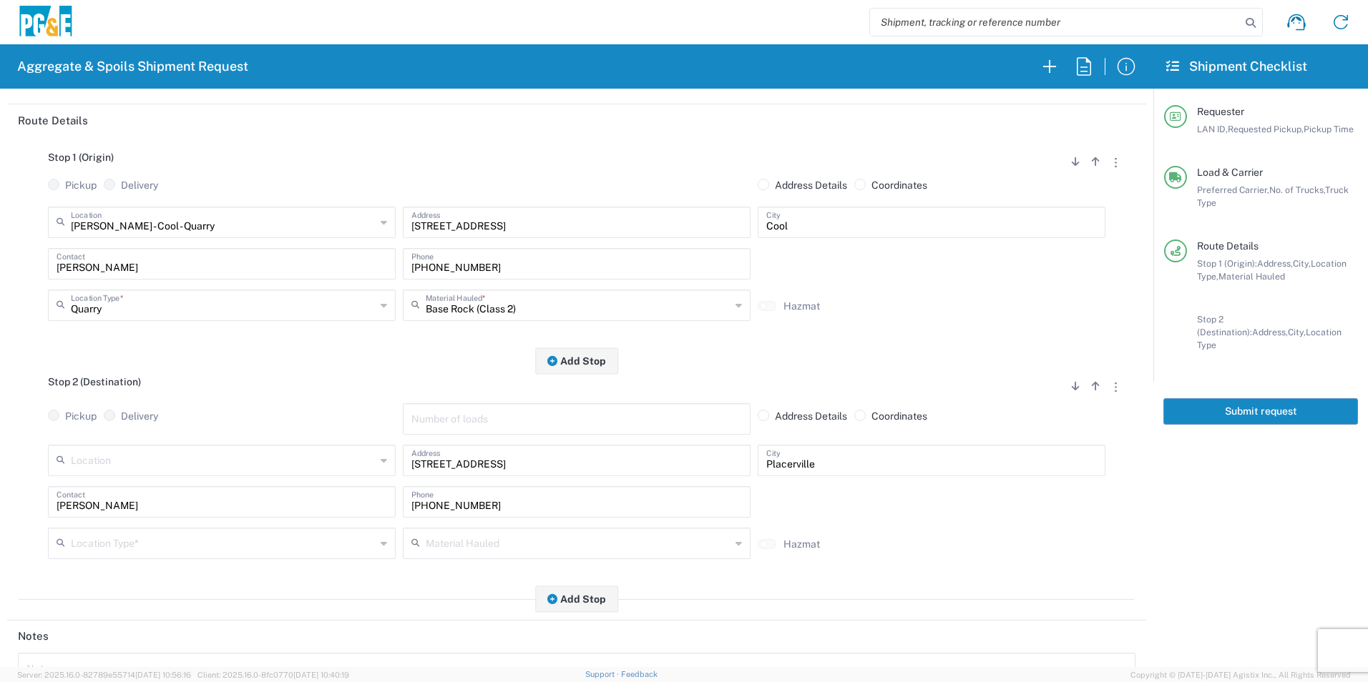
click at [101, 539] on input "text" at bounding box center [223, 542] width 305 height 25
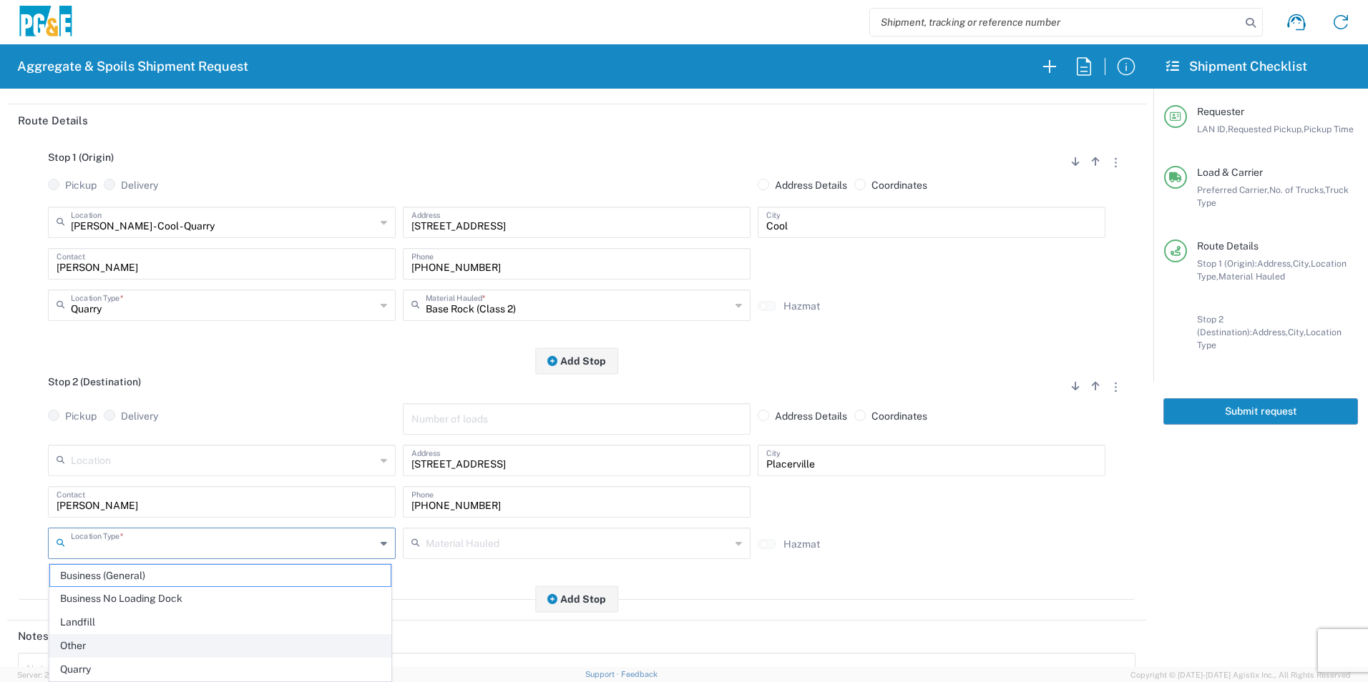
click at [85, 643] on span "Other" at bounding box center [220, 646] width 340 height 22
type input "Other"
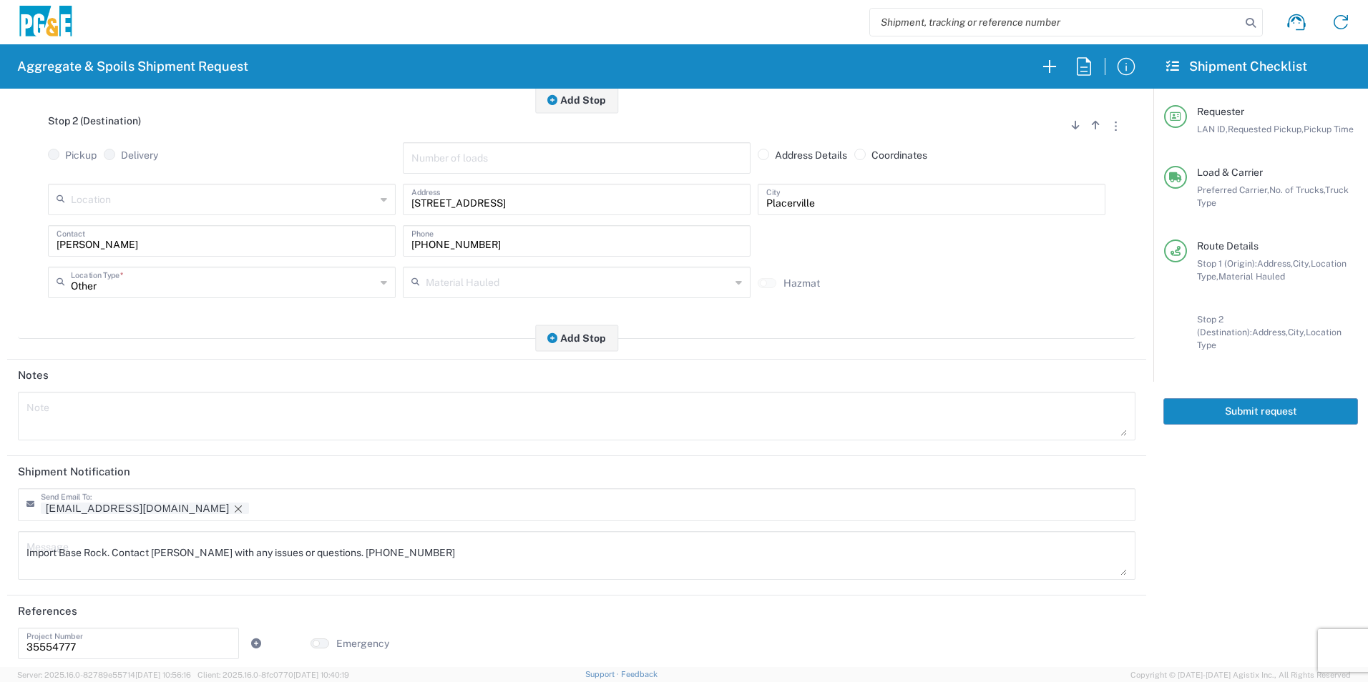
scroll to position [413, 0]
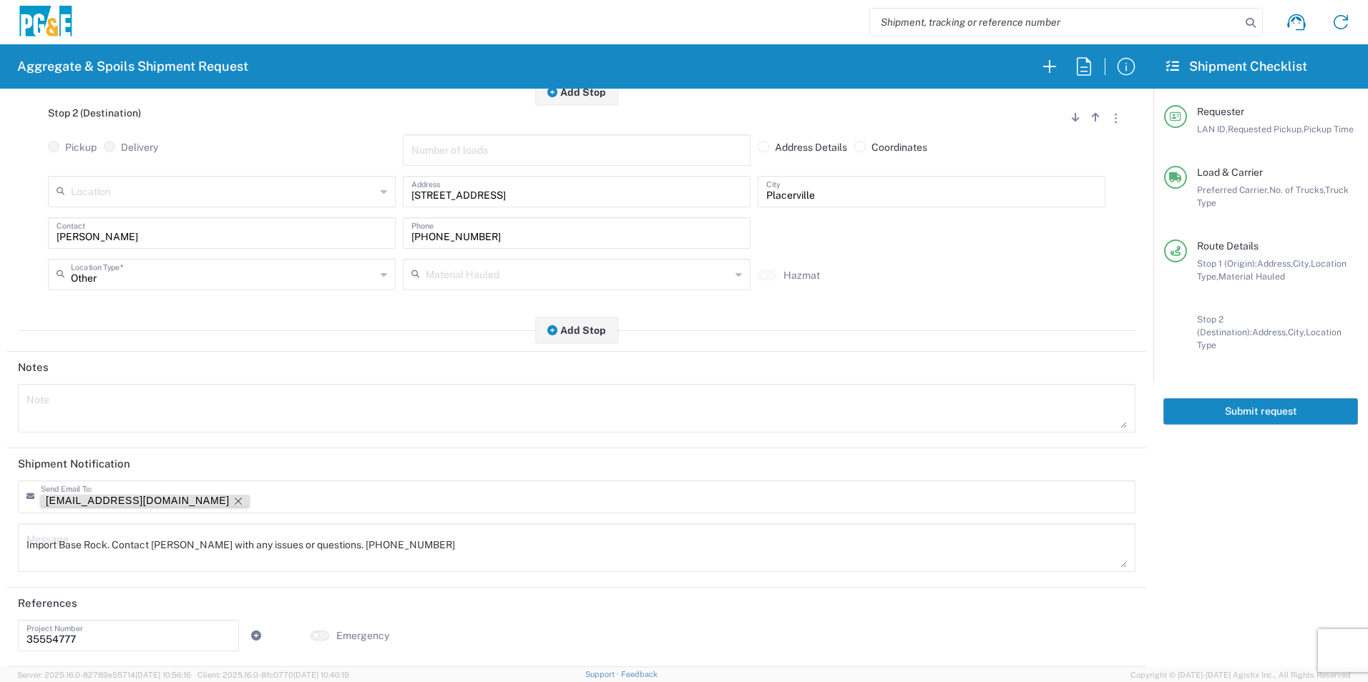
click at [232, 501] on icon "Remove tag" at bounding box center [237, 501] width 11 height 11
drag, startPoint x: 418, startPoint y: 544, endPoint x: 114, endPoint y: 572, distance: 305.2
click at [114, 572] on div "Import Base Rock. Contact Dan with any issues or questions. 916-673-8557 Message" at bounding box center [576, 548] width 1117 height 49
drag, startPoint x: 169, startPoint y: 544, endPoint x: 0, endPoint y: 504, distance: 173.7
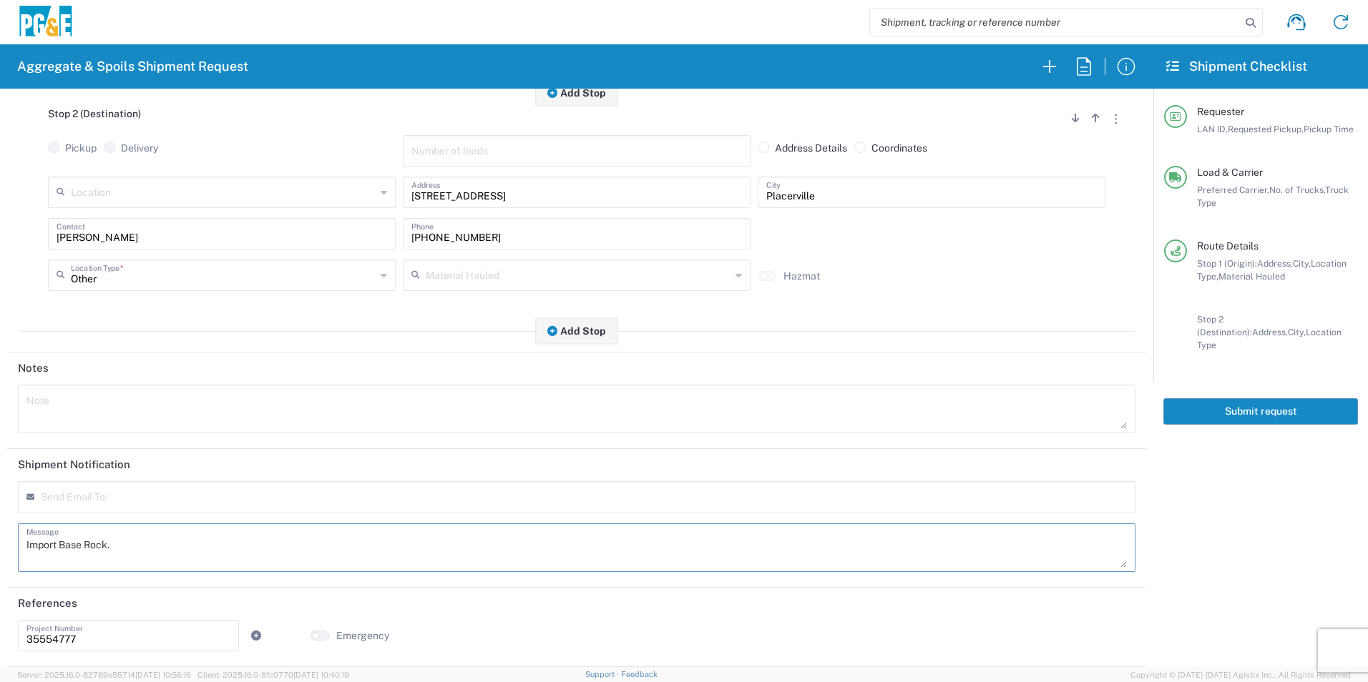
click at [0, 514] on html "Aggregate & Spoils Shipment Request Requester Information D1AS LAN ID * 08/13/2…" at bounding box center [684, 341] width 1368 height 682
type textarea "Import Base Rock."
click at [109, 408] on textarea at bounding box center [576, 409] width 1100 height 40
paste textarea "Import Base Rock."
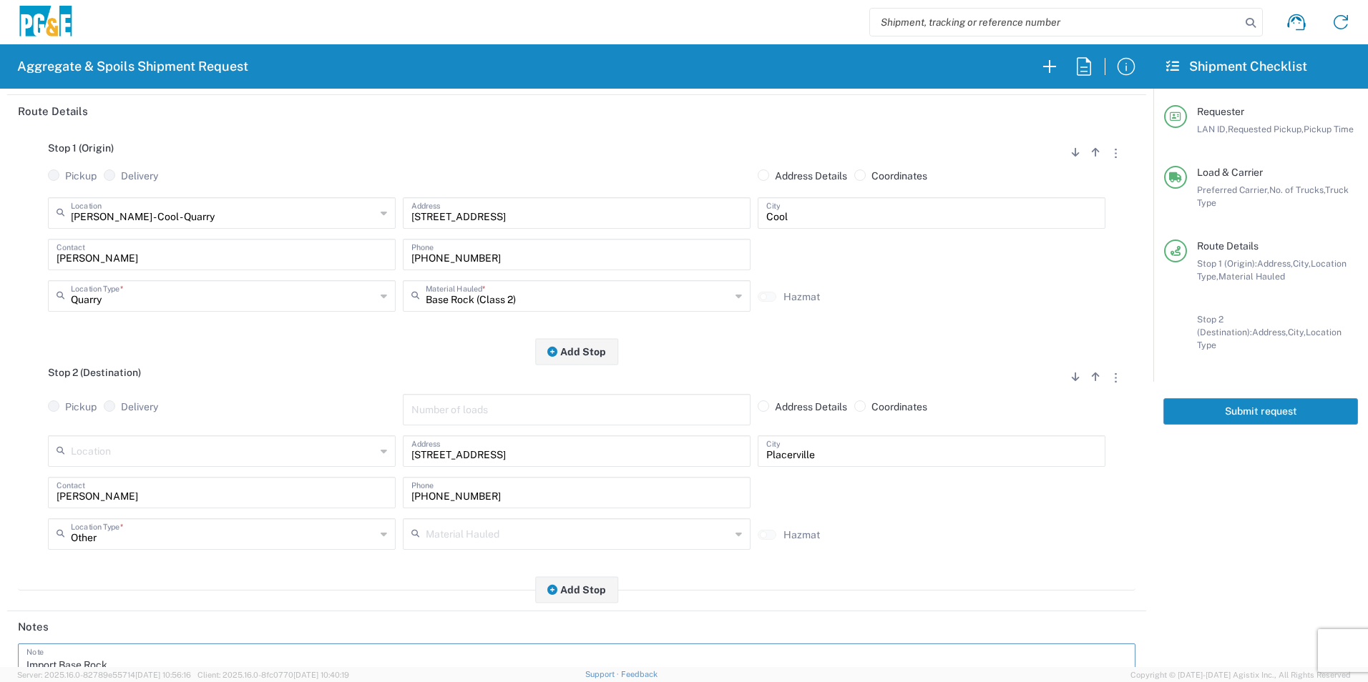
scroll to position [0, 0]
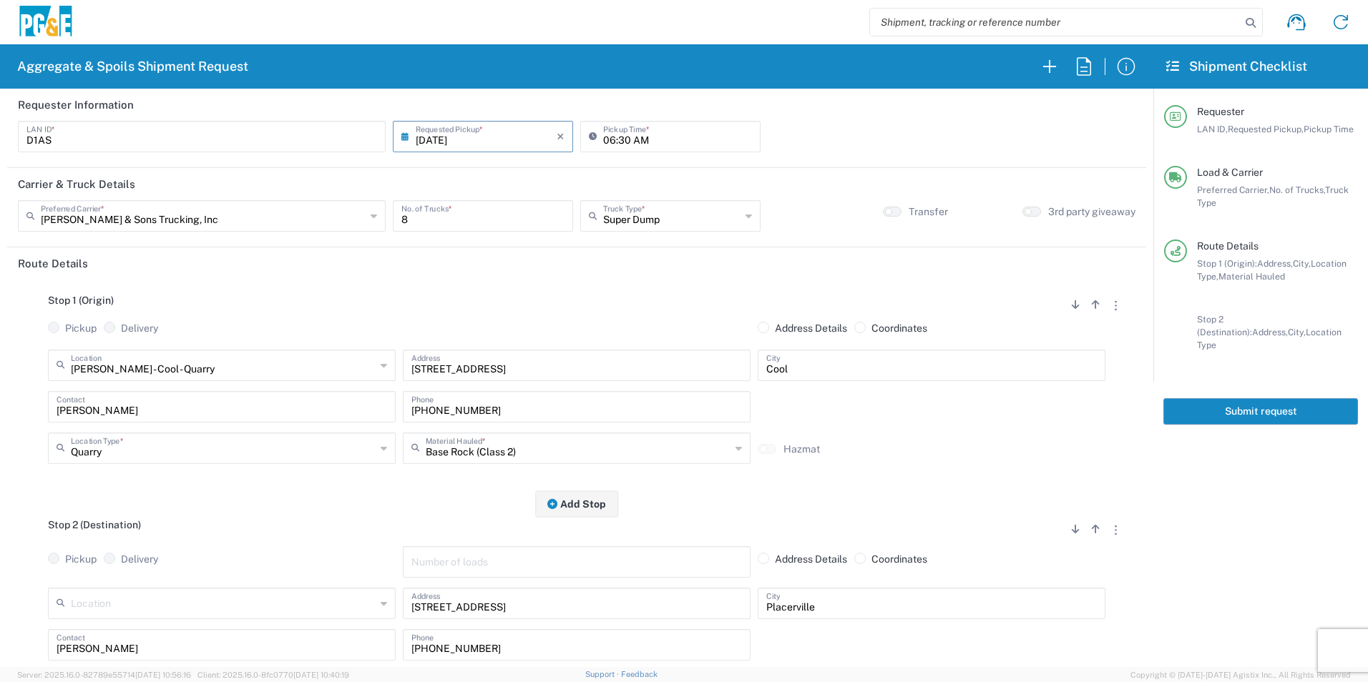
type textarea "Import Base Rock."
click at [1190, 401] on button "Submit request" at bounding box center [1260, 411] width 195 height 26
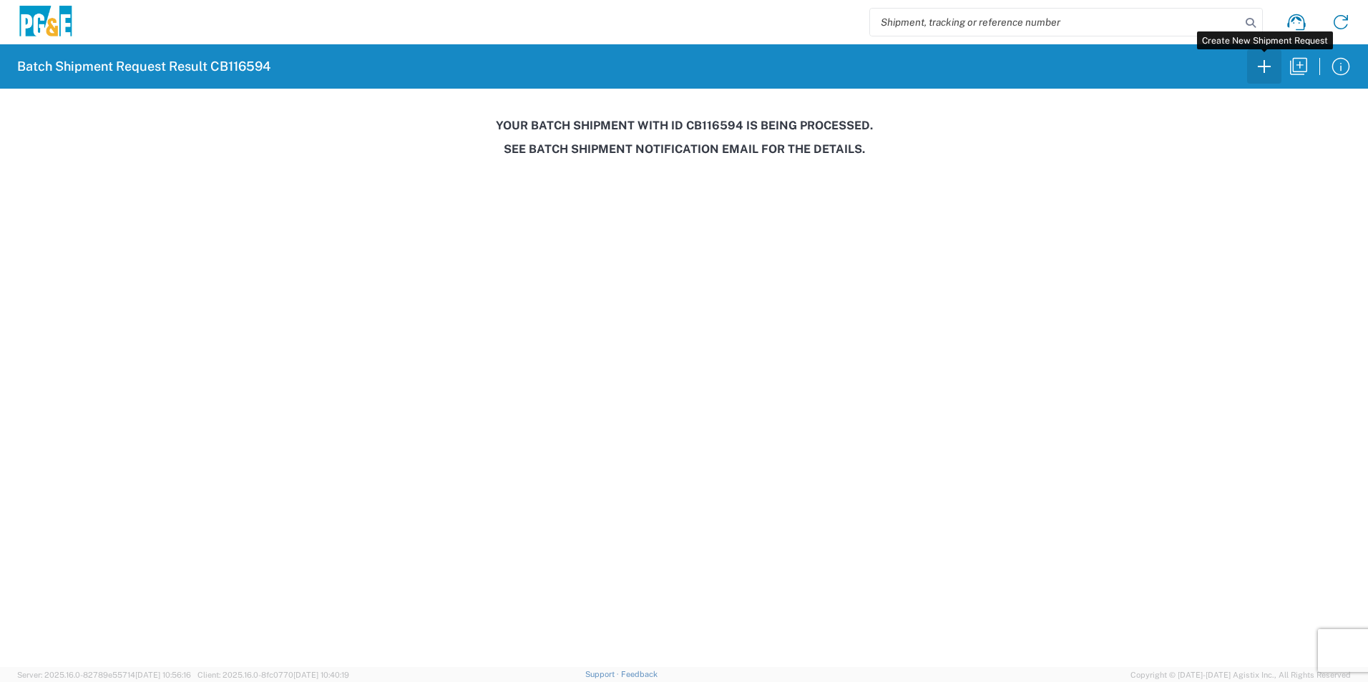
click at [1263, 61] on icon "button" at bounding box center [1263, 66] width 23 height 23
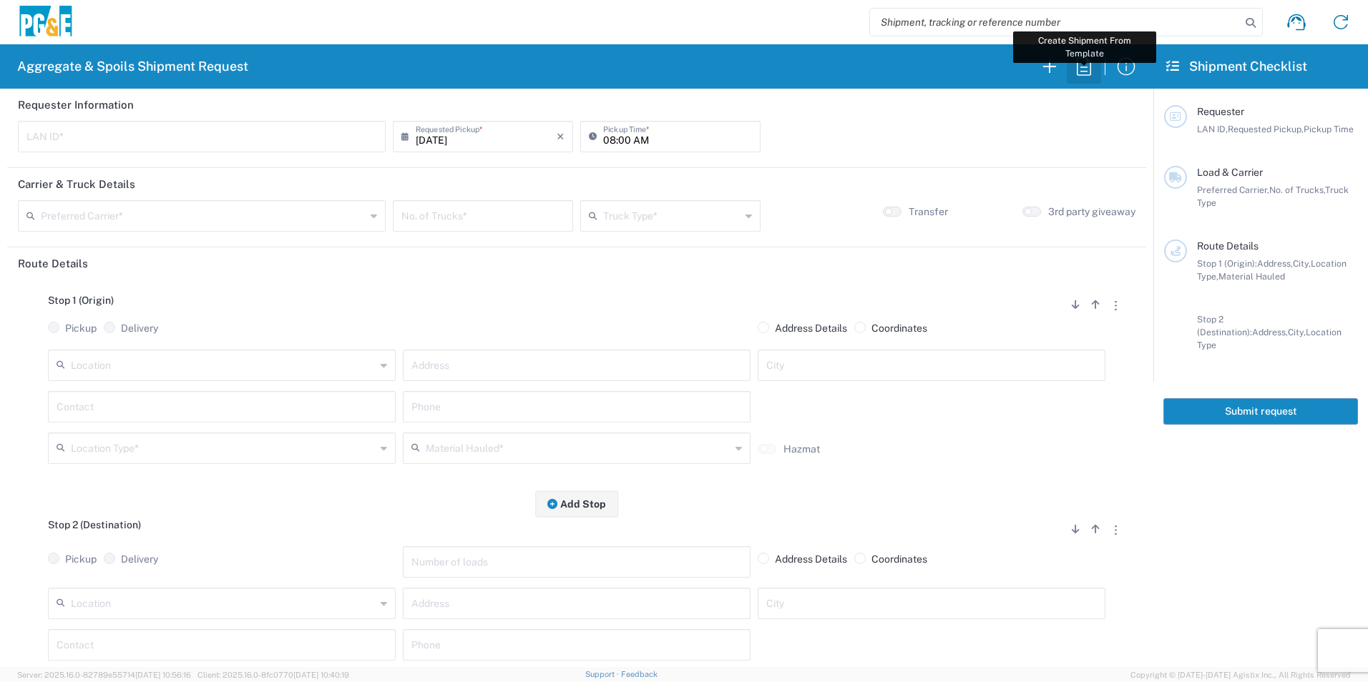
click at [1079, 74] on icon "button" at bounding box center [1083, 66] width 23 height 23
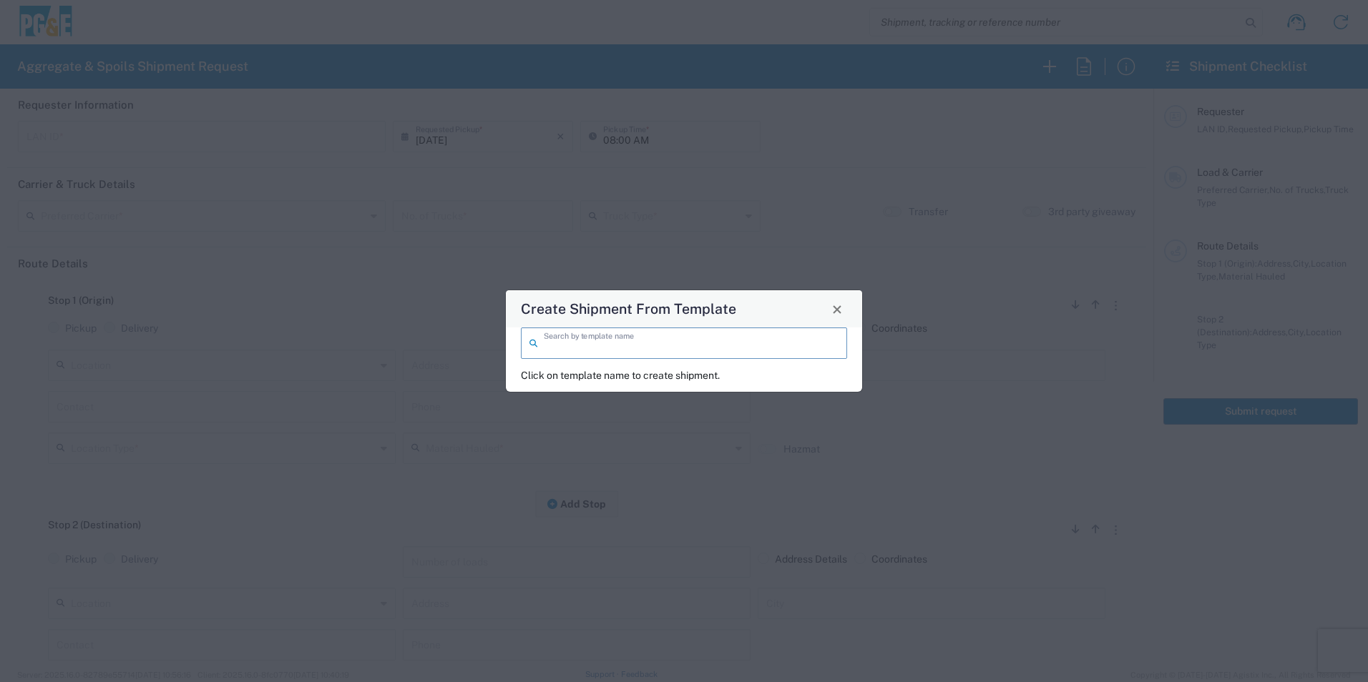
click at [566, 338] on input "search" at bounding box center [691, 342] width 295 height 25
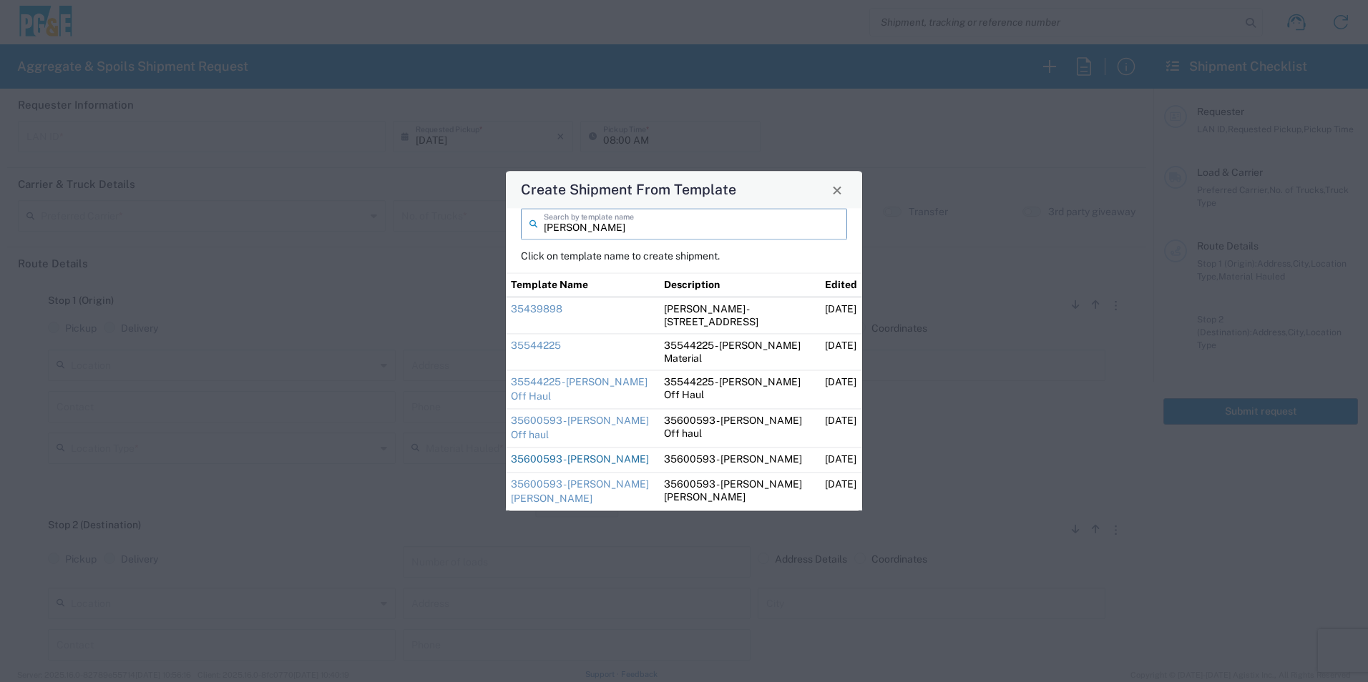
type input "dave"
click at [597, 458] on link "35600593 - Dave Holtz" at bounding box center [580, 459] width 138 height 11
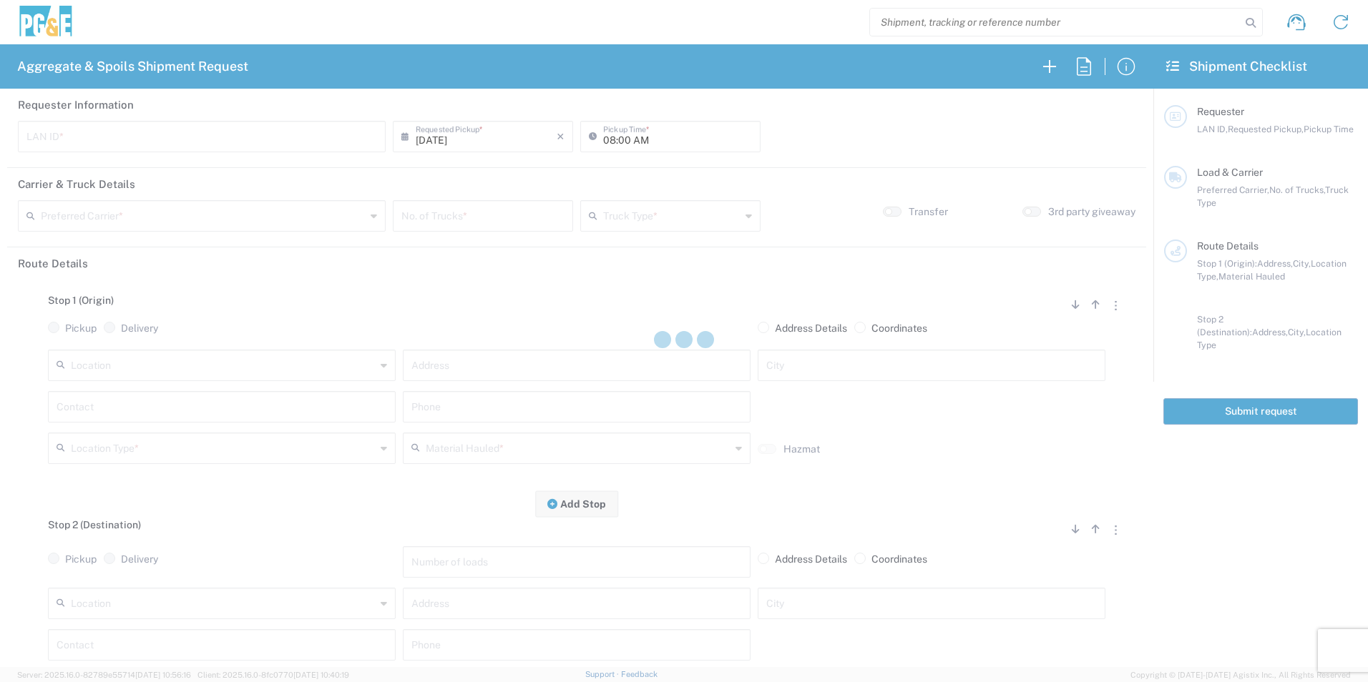
type input "D5HL"
type input "[PERSON_NAME] & Sons Trucking, Inc"
type input "Super Dump"
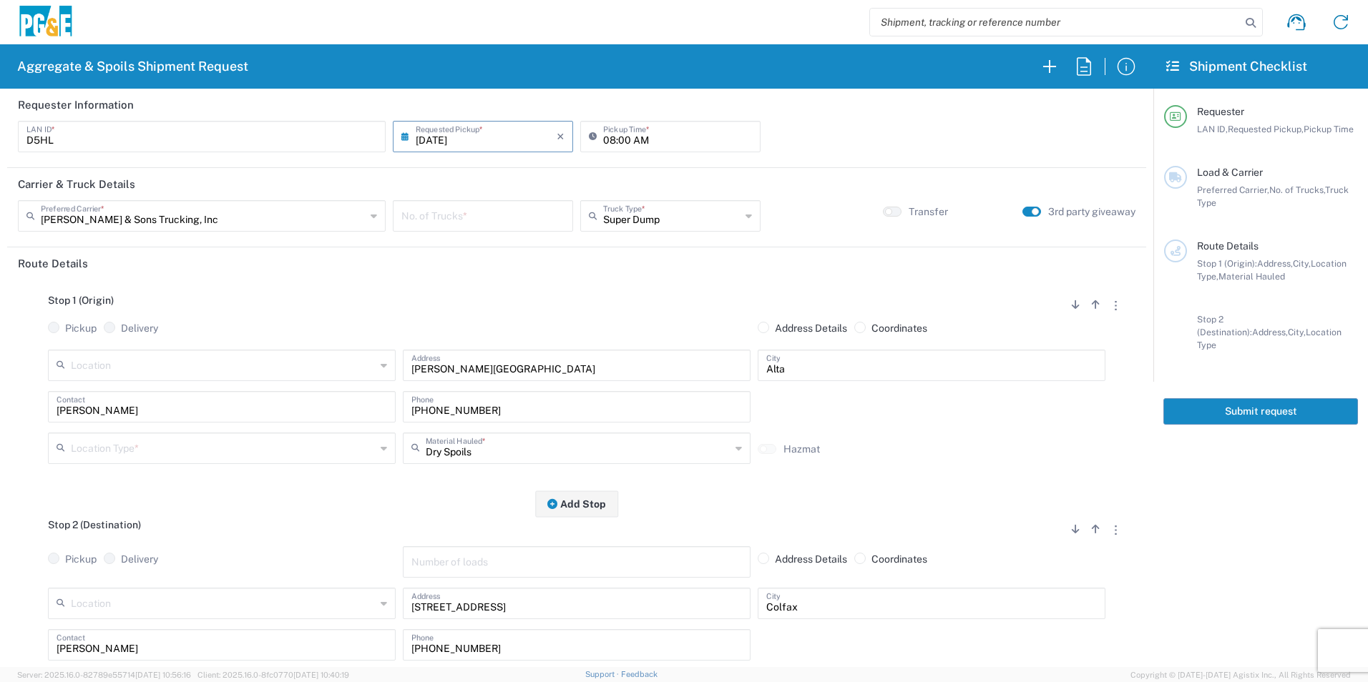
click at [604, 139] on input "08:00 AM" at bounding box center [677, 135] width 149 height 25
type input "06:00 AM"
click at [1031, 212] on small "button" at bounding box center [1034, 211] width 7 height 7
click at [509, 219] on input "number" at bounding box center [482, 214] width 163 height 25
type input "4"
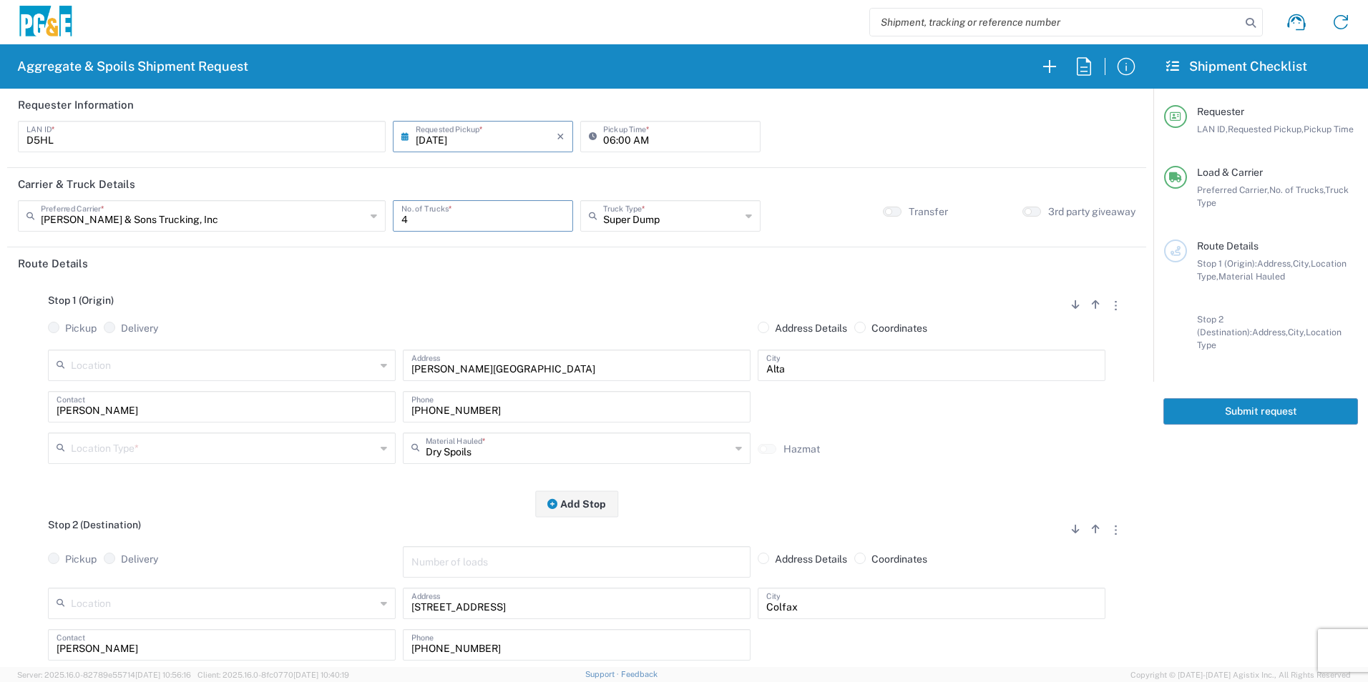
click at [179, 363] on input "text" at bounding box center [223, 364] width 305 height 25
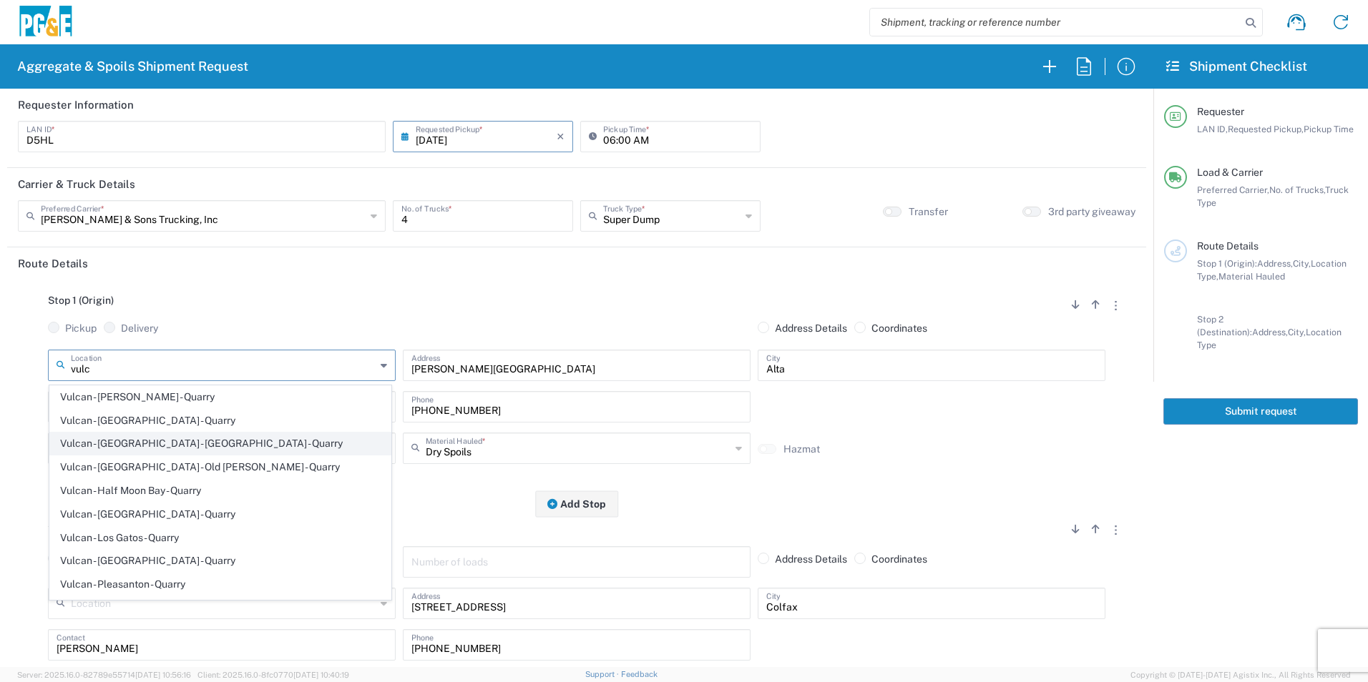
scroll to position [72, 0]
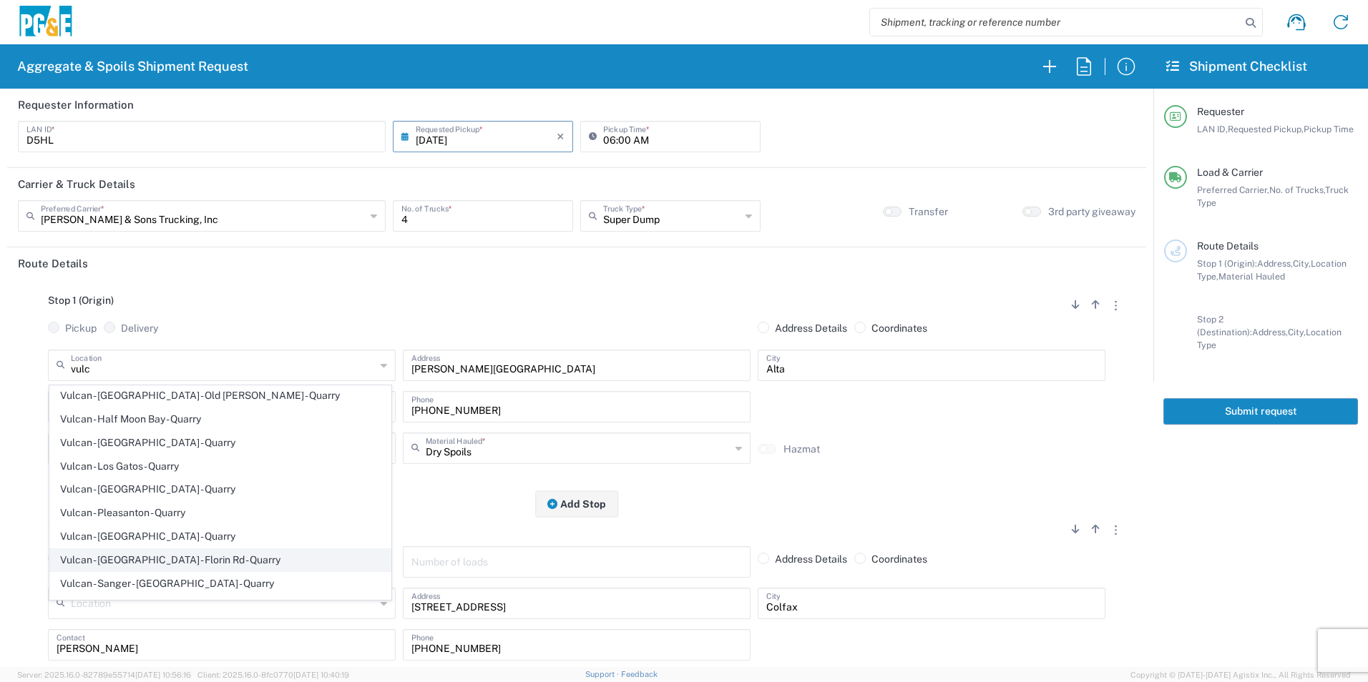
click at [184, 555] on span "Vulcan - [GEOGRAPHIC_DATA] - Florin Rd - Quarry" at bounding box center [220, 560] width 340 height 22
type input "Vulcan - [GEOGRAPHIC_DATA] - Florin Rd - Quarry"
type input "11501 Florin Rd"
type input "Sacramento"
type input "Quarry"
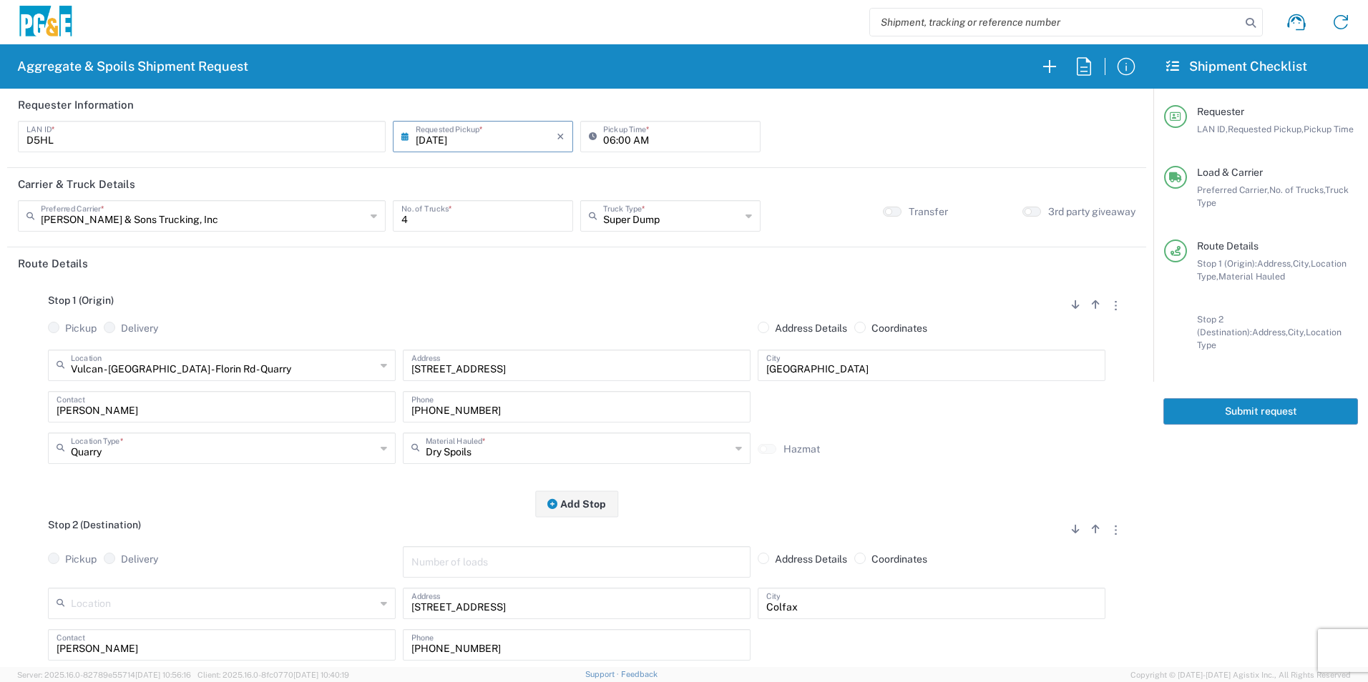
click at [551, 425] on div "650-740-1275 Phone" at bounding box center [576, 411] width 355 height 41
click at [538, 451] on input "text" at bounding box center [578, 447] width 305 height 25
click at [511, 501] on span "Backfill Spec Sand (EMS 4123)" at bounding box center [571, 504] width 340 height 22
type input "Backfill Spec Sand (EMS 4123)"
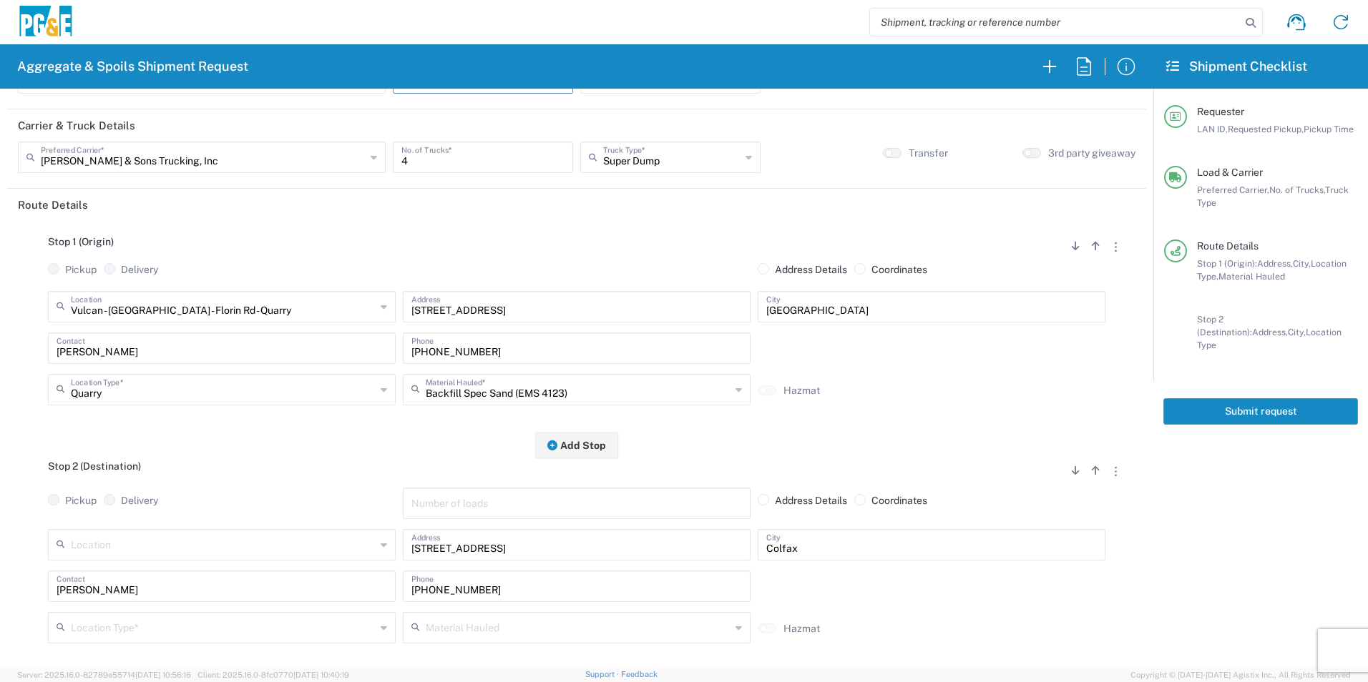
scroll to position [143, 0]
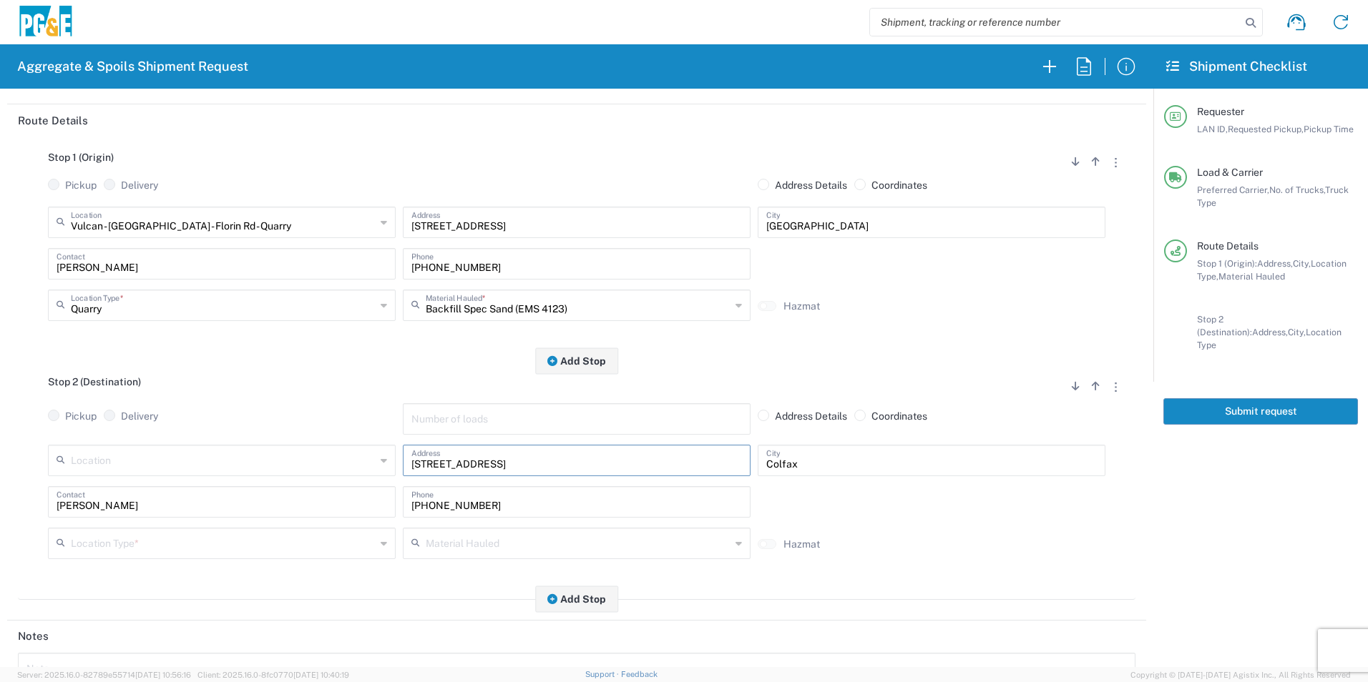
drag, startPoint x: 554, startPoint y: 464, endPoint x: 142, endPoint y: 459, distance: 412.8
click at [145, 458] on div "Location 17300 East Jahant Rd - Quarry 7/11 Materials - Chico - Quarry 7/11 Mat…" at bounding box center [576, 465] width 1064 height 41
paste input "35151 Baxter Rd"
type input "35151 Baxter Rd"
drag, startPoint x: 833, startPoint y: 464, endPoint x: 441, endPoint y: 459, distance: 391.3
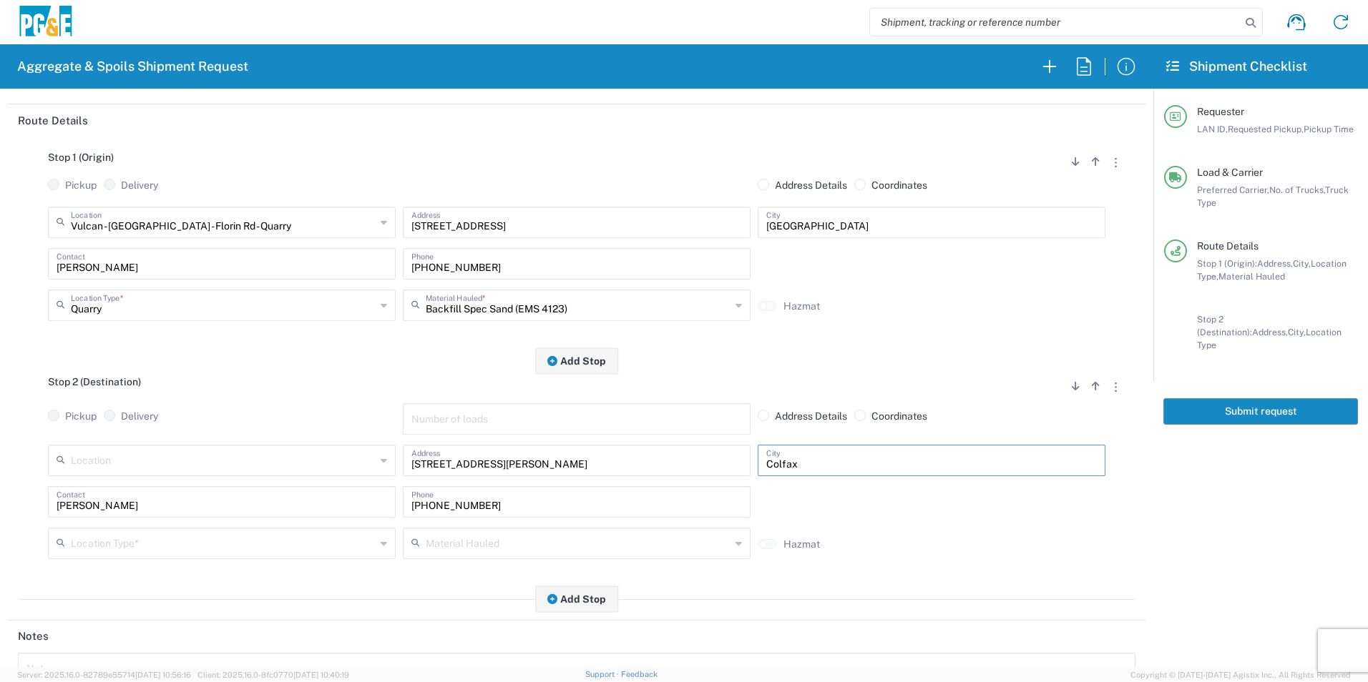
click at [441, 459] on div "Location 17300 East Jahant Rd - Quarry 7/11 Materials - Chico - Quarry 7/11 Mat…" at bounding box center [576, 465] width 1064 height 41
click at [205, 546] on input "text" at bounding box center [223, 542] width 305 height 25
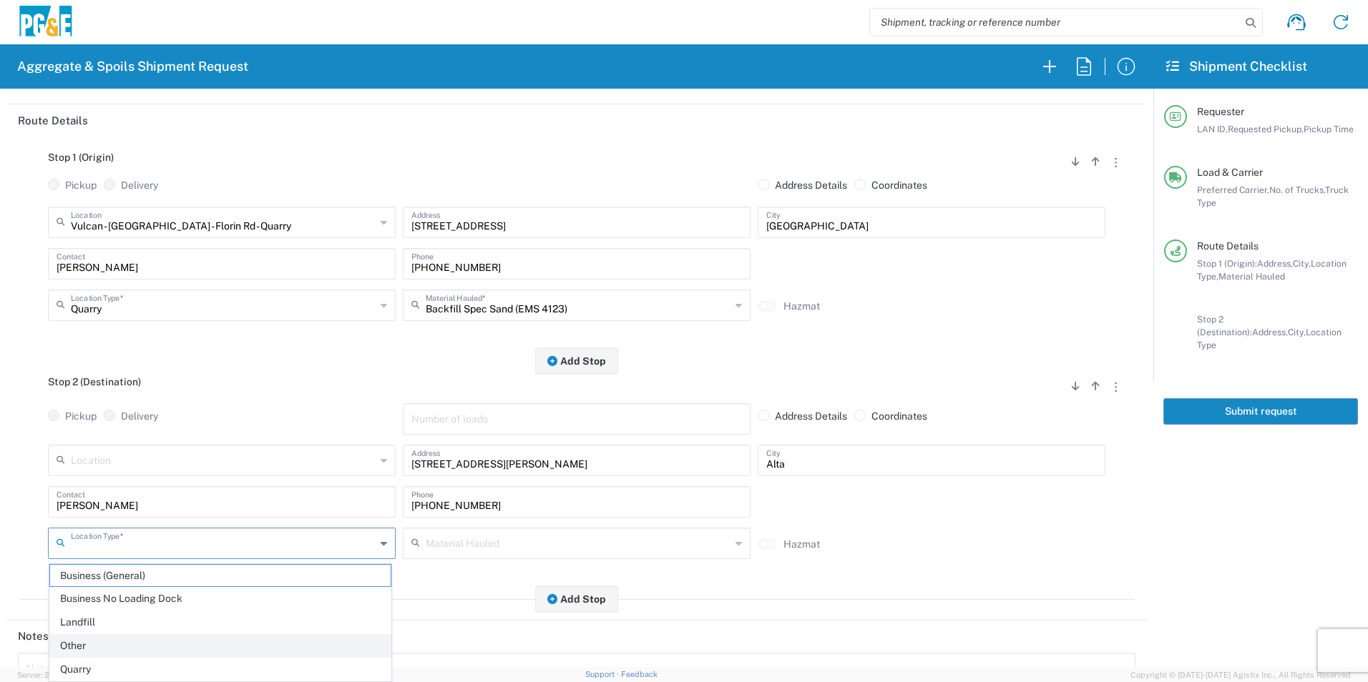
click at [135, 644] on span "Other" at bounding box center [220, 646] width 340 height 22
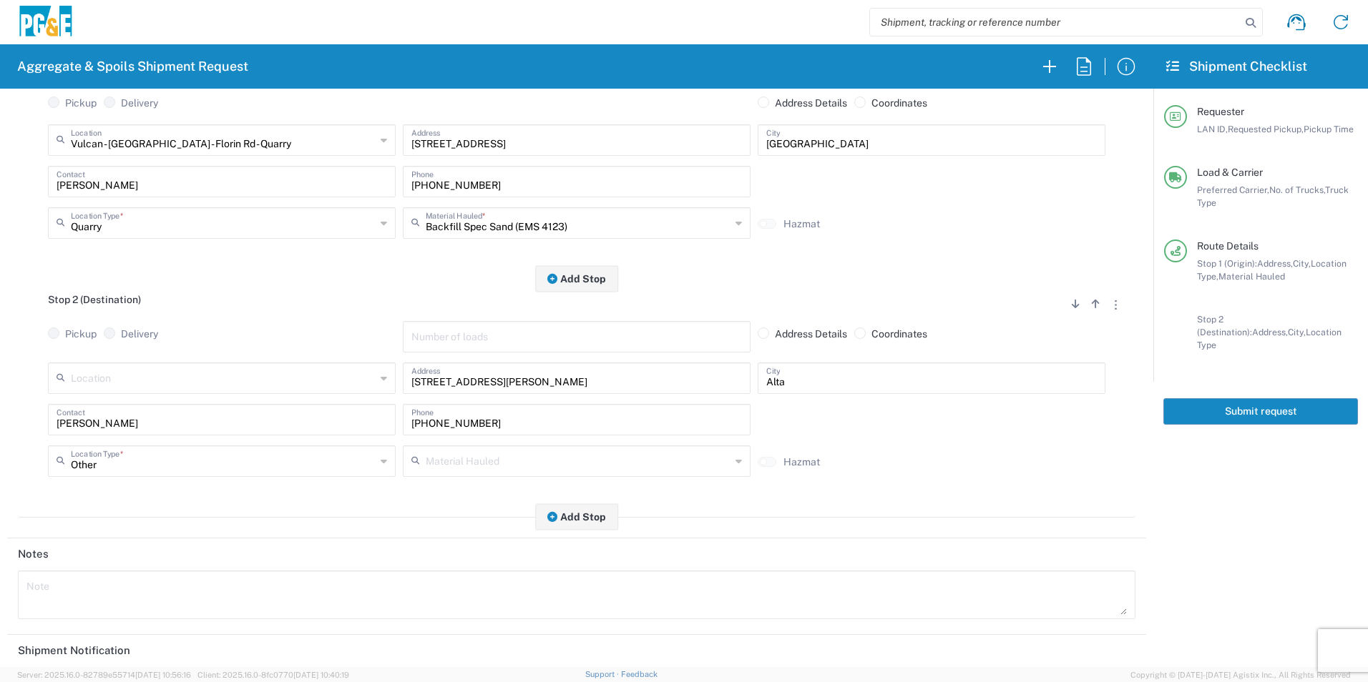
scroll to position [413, 0]
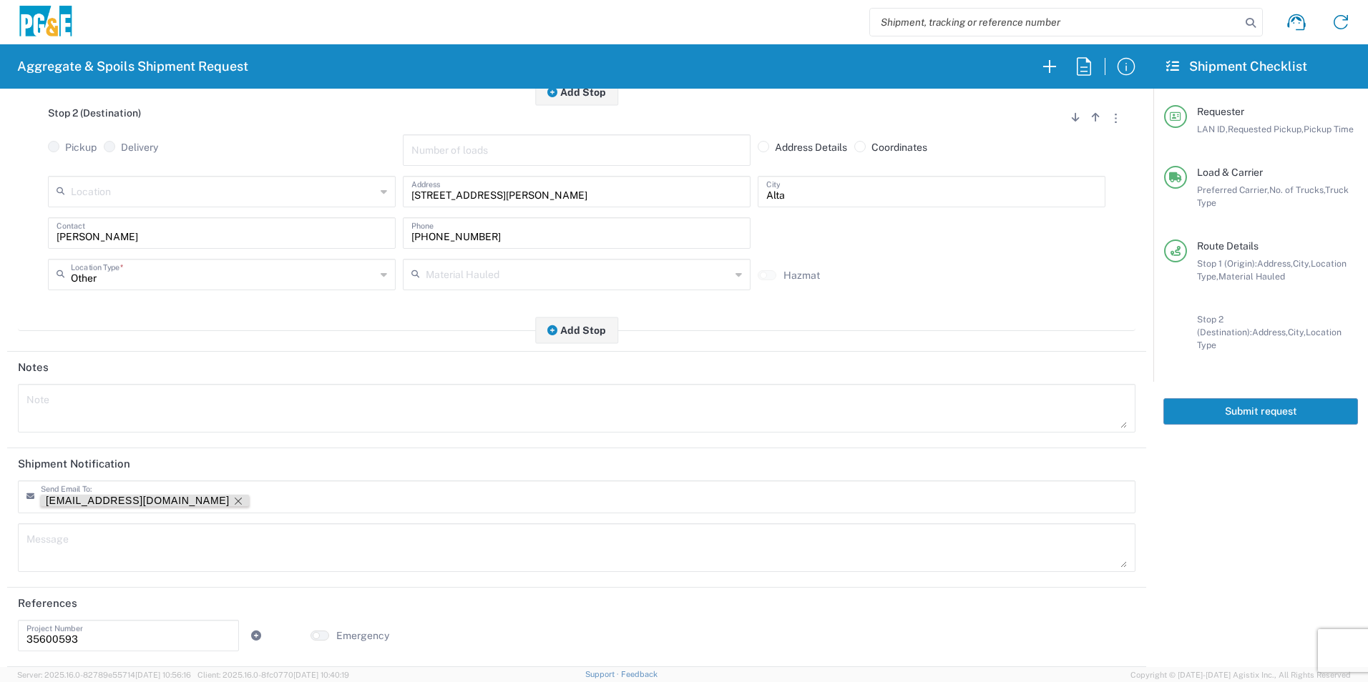
click at [232, 498] on icon "Remove tag" at bounding box center [237, 501] width 11 height 11
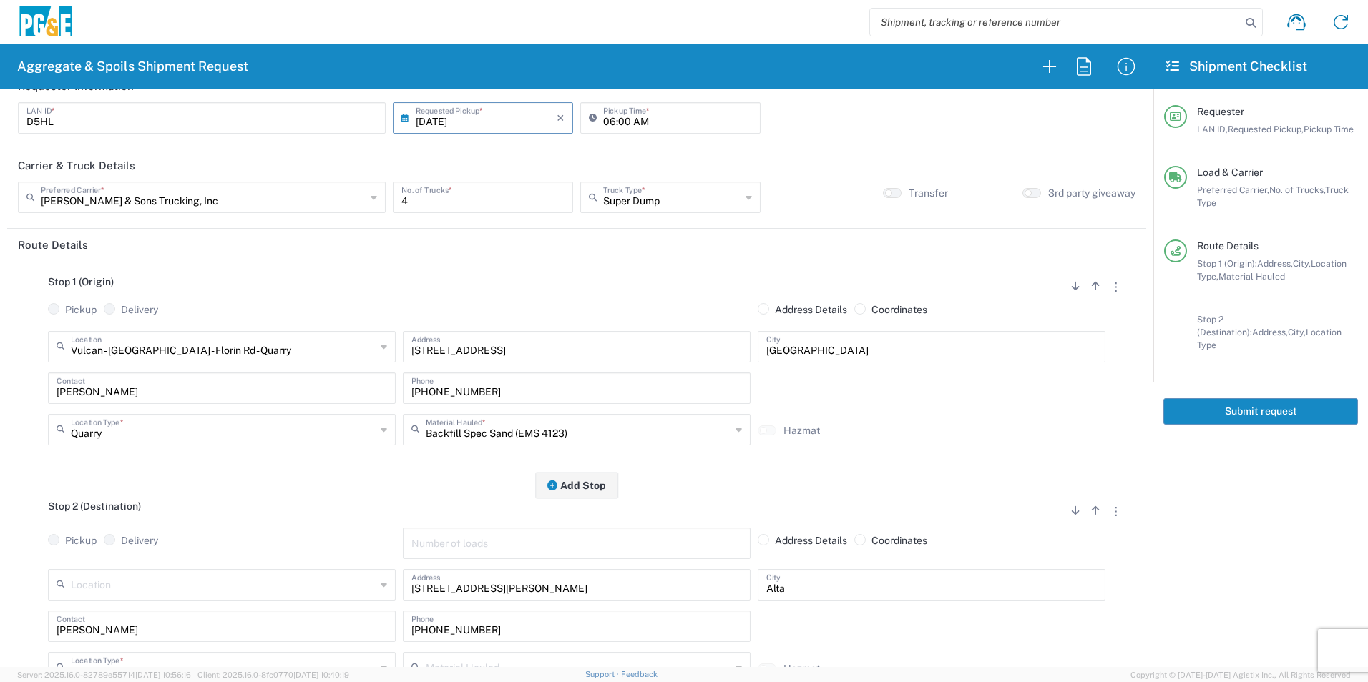
scroll to position [0, 0]
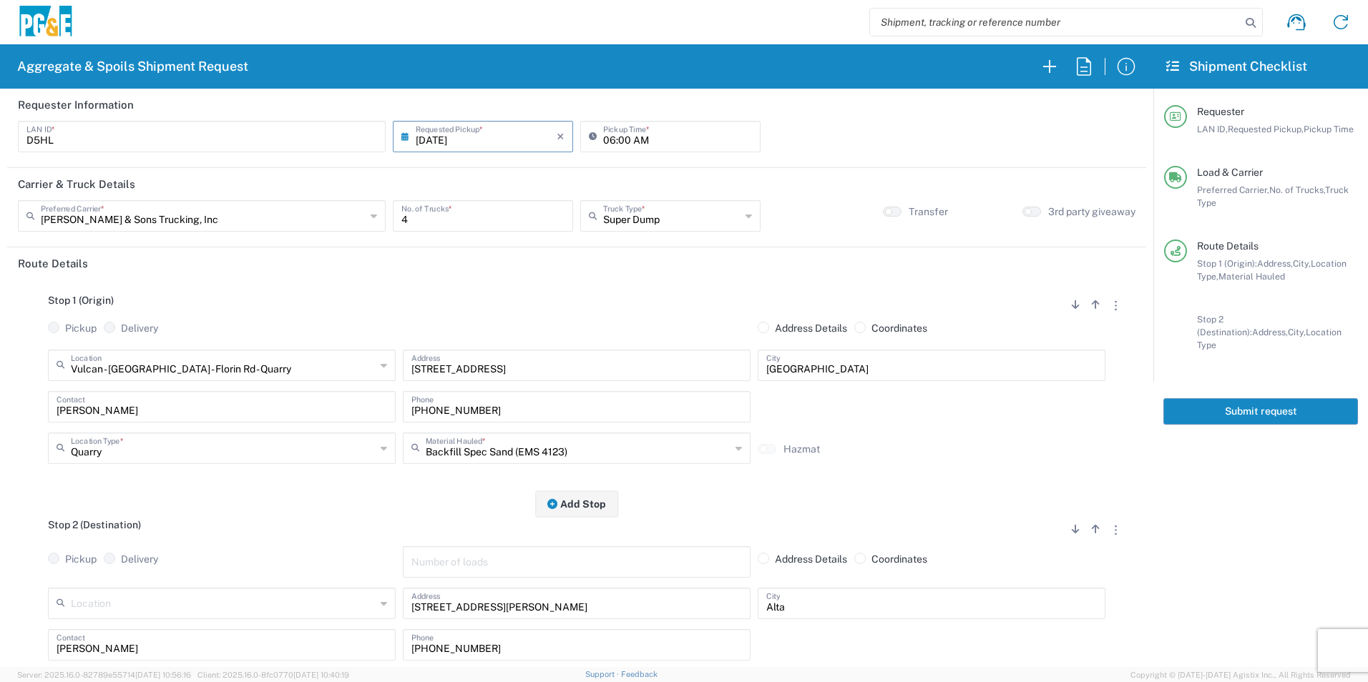
click at [1236, 402] on button "Submit request" at bounding box center [1260, 411] width 195 height 26
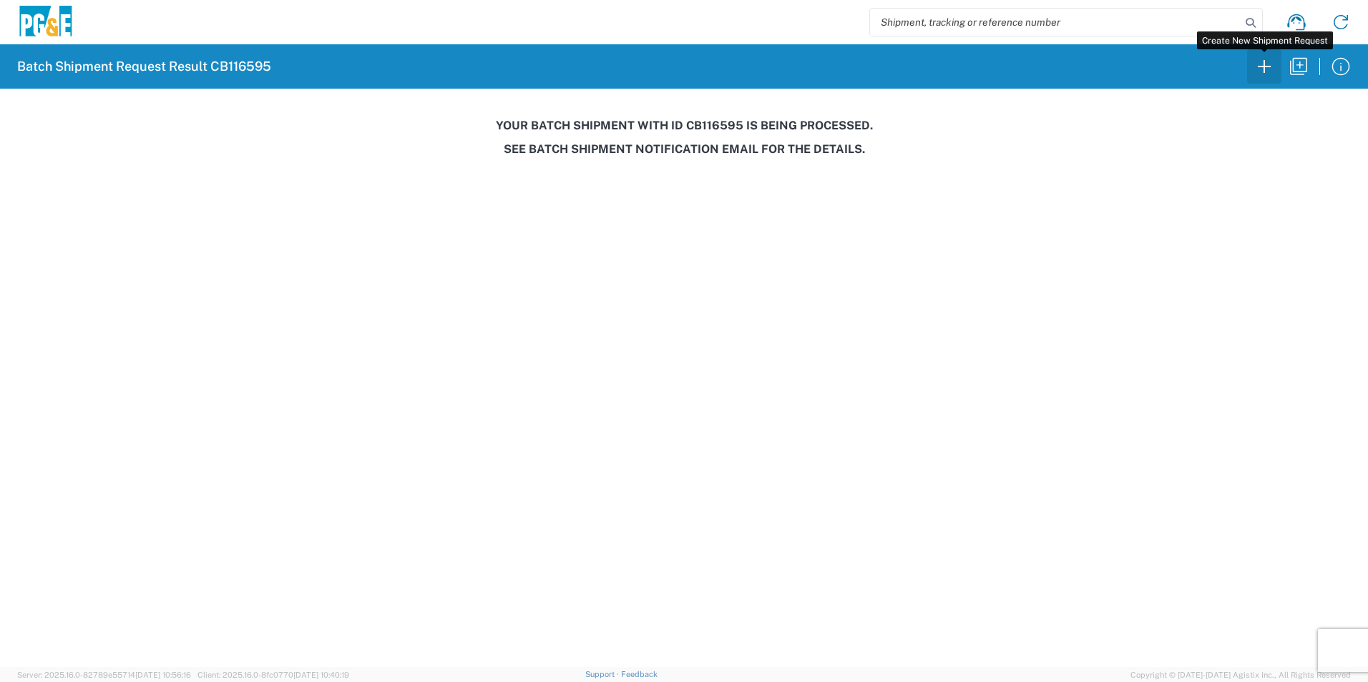
click at [1259, 69] on icon "button" at bounding box center [1263, 66] width 23 height 23
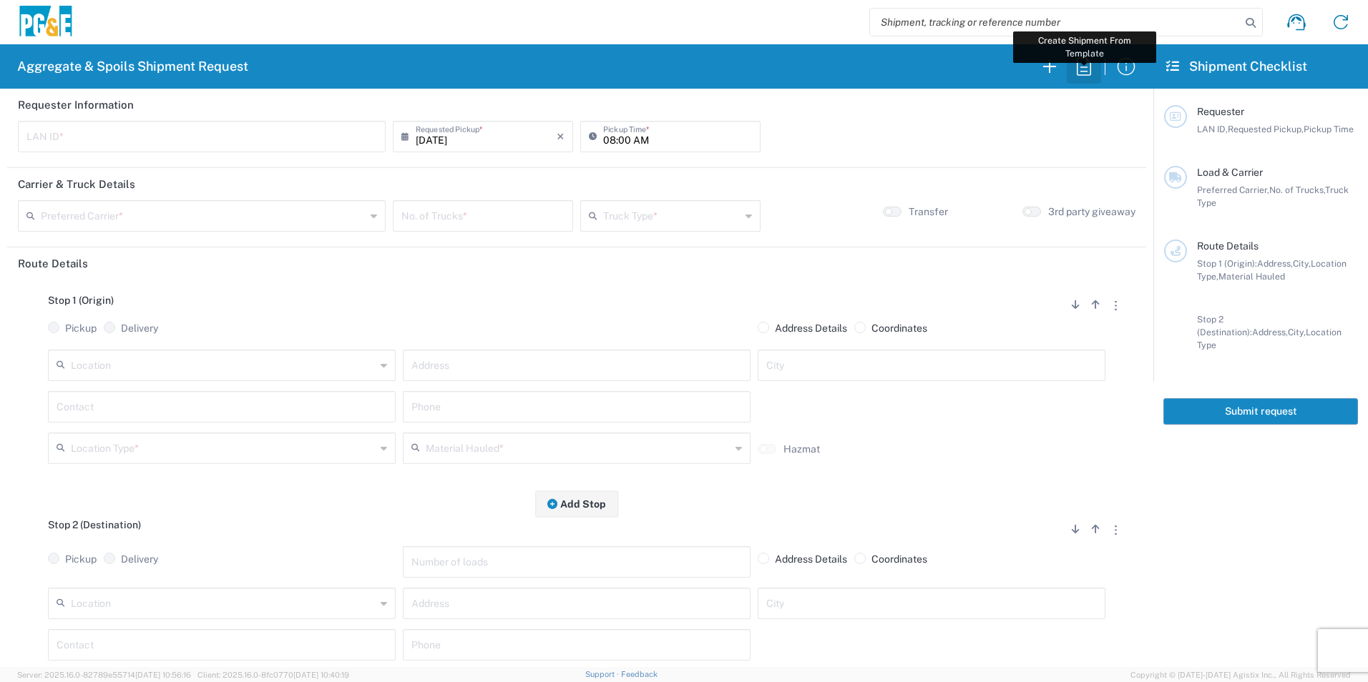
click at [1086, 69] on icon "button" at bounding box center [1083, 66] width 23 height 23
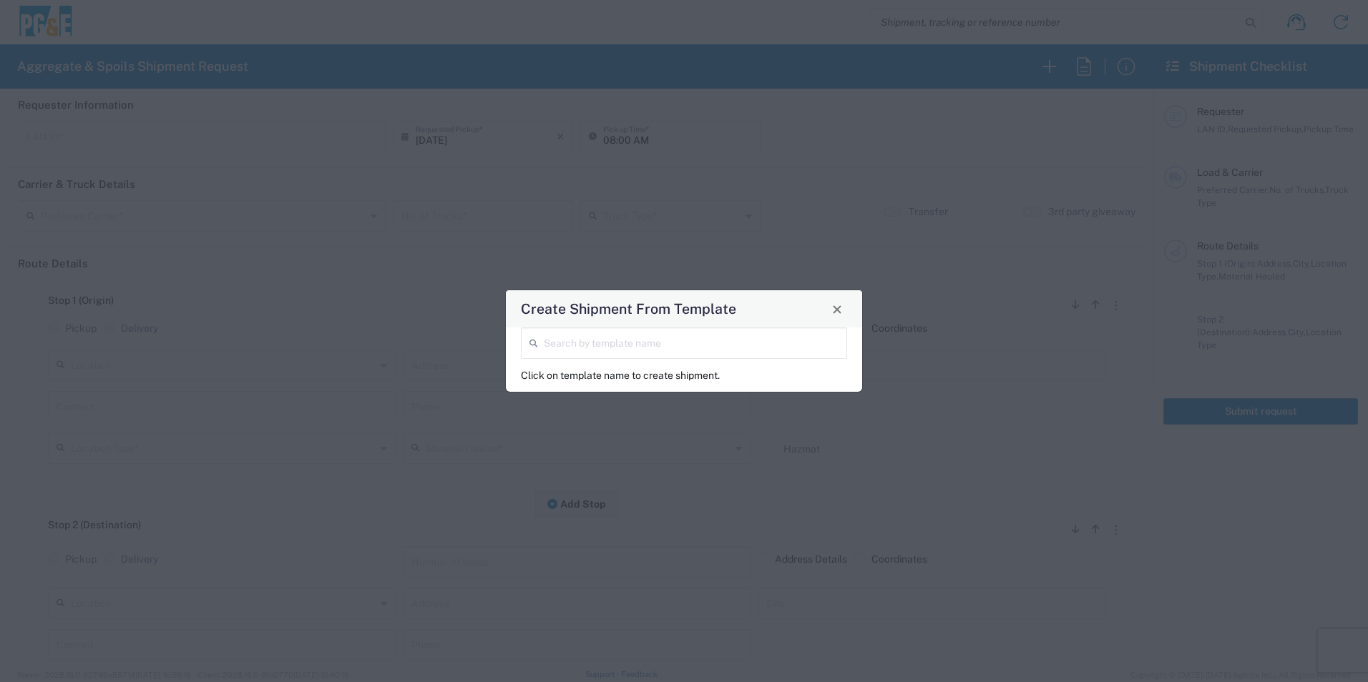
click at [687, 345] on input "search" at bounding box center [691, 342] width 295 height 25
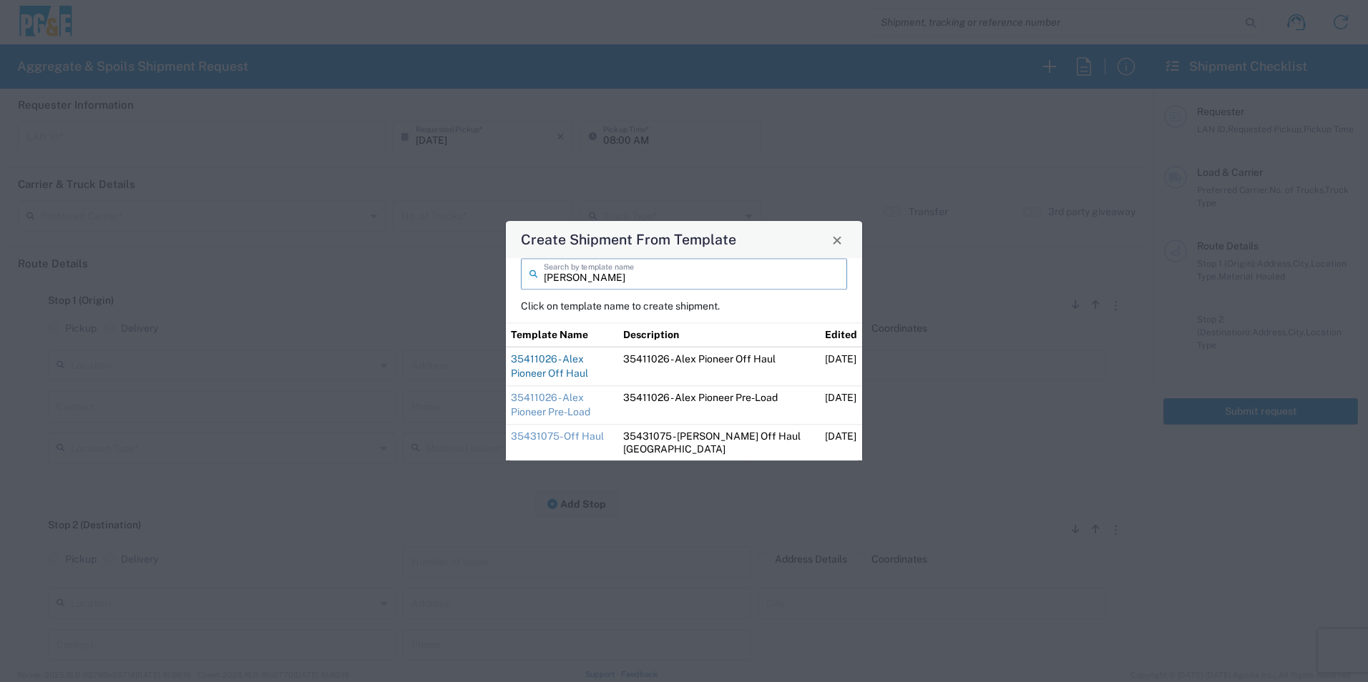
click at [588, 362] on link "35411026 - Alex Pioneer Off Haul" at bounding box center [549, 366] width 77 height 26
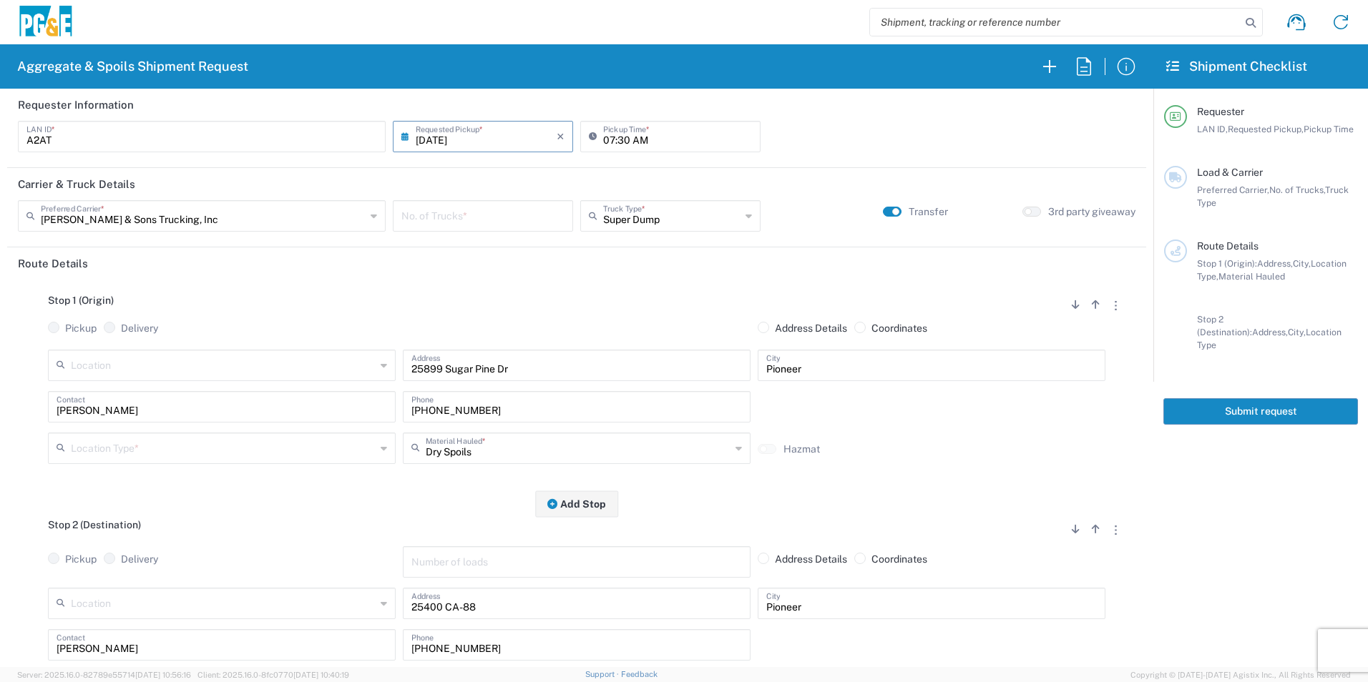
click at [461, 229] on div "No. of Trucks *" at bounding box center [483, 215] width 180 height 31
click at [84, 451] on input "text" at bounding box center [223, 447] width 305 height 25
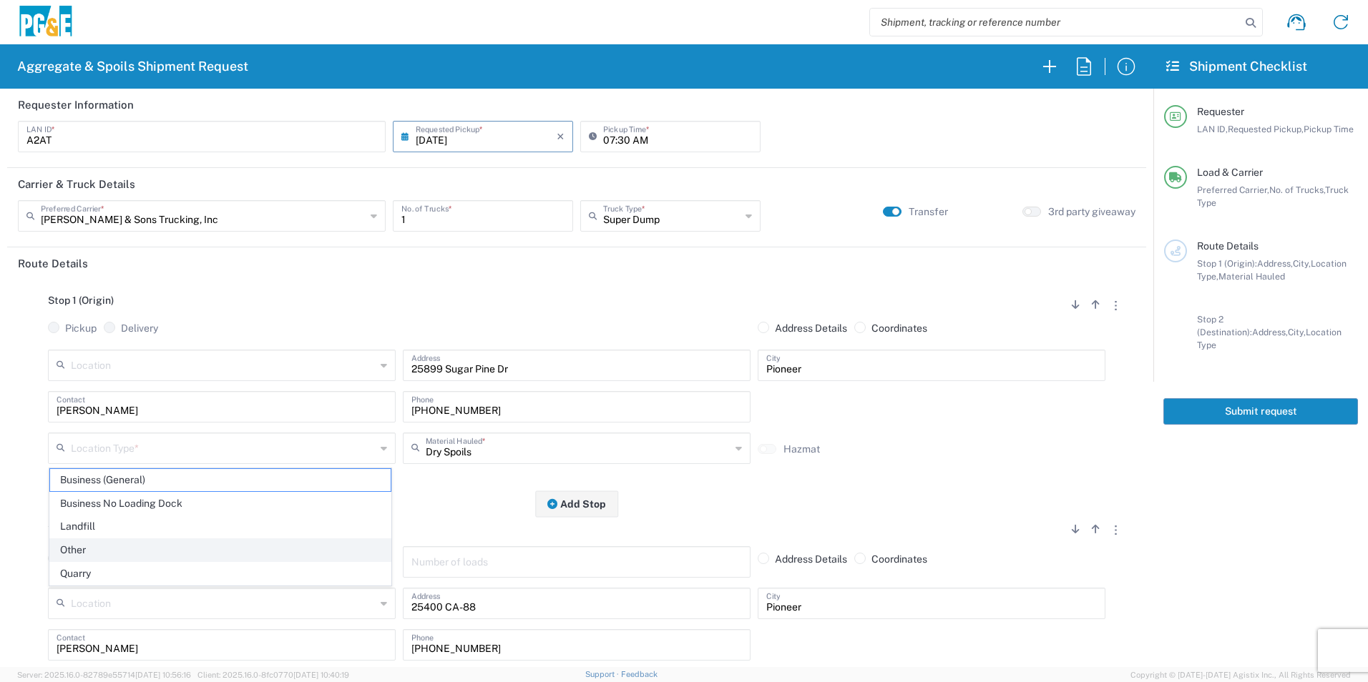
click at [77, 551] on span "Other" at bounding box center [220, 550] width 340 height 22
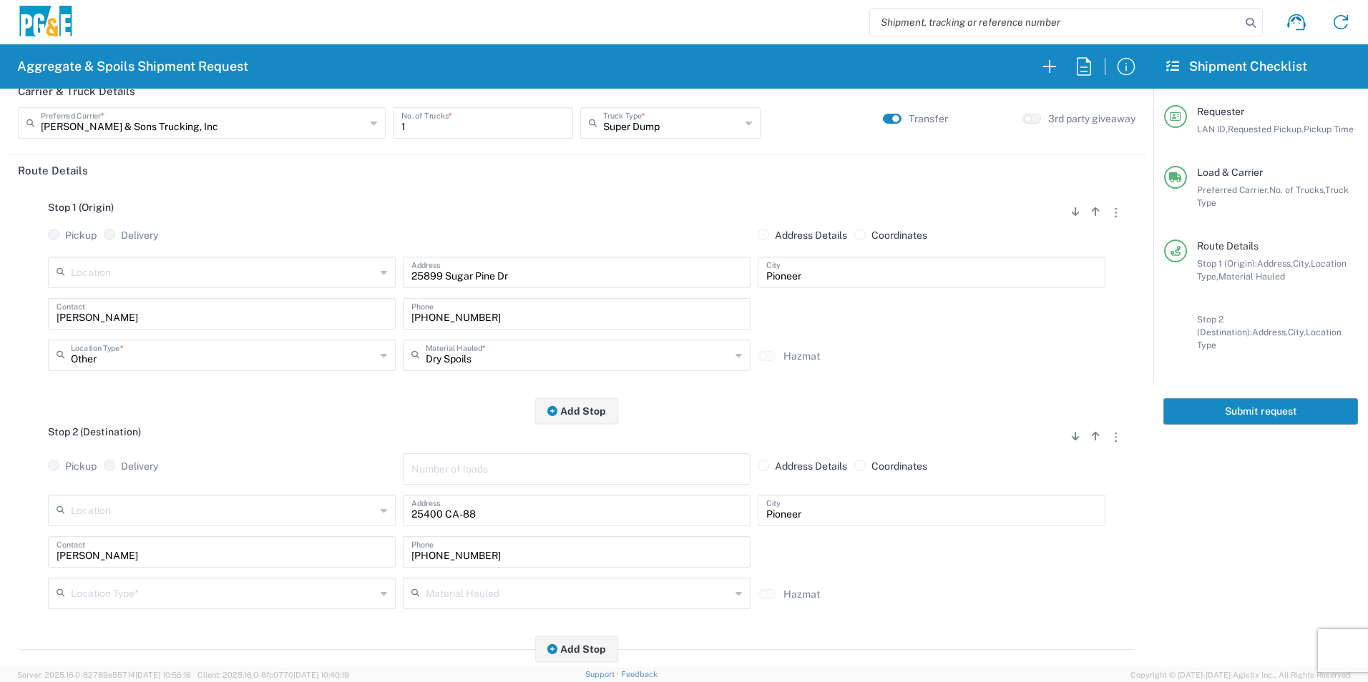
scroll to position [286, 0]
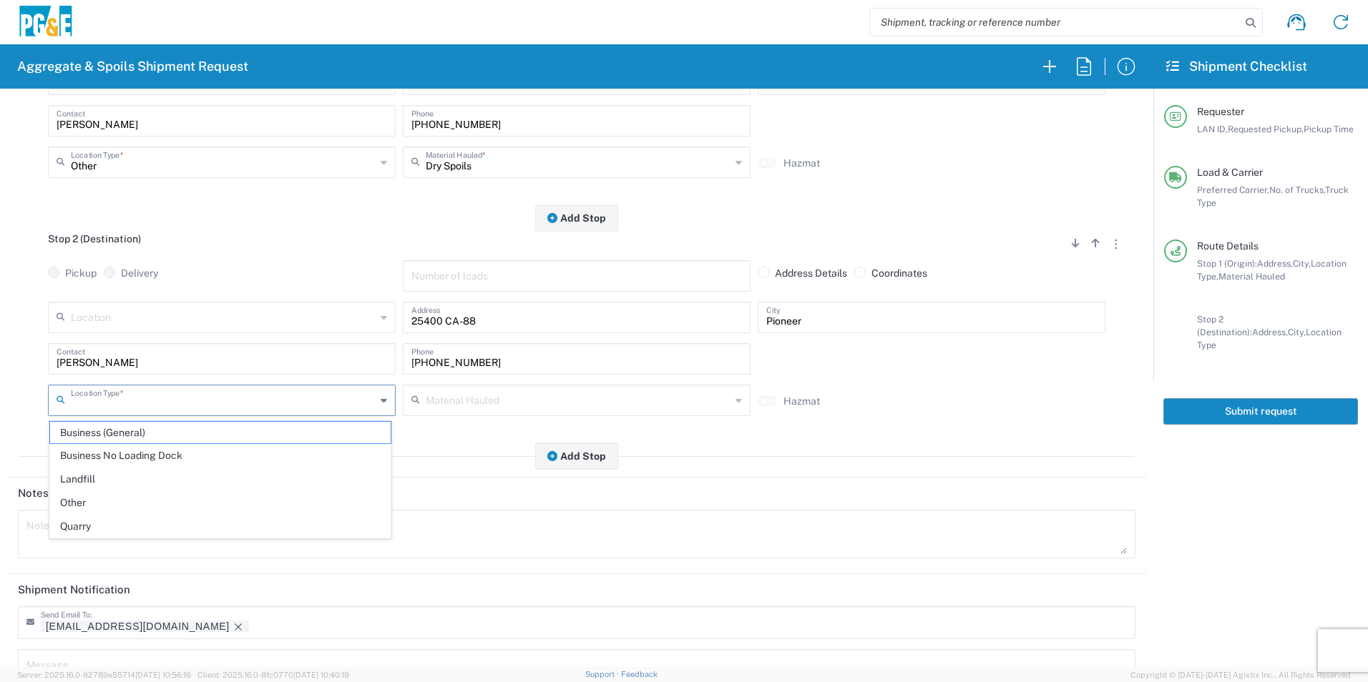
click at [130, 397] on input "text" at bounding box center [223, 399] width 305 height 25
click at [102, 495] on span "Other" at bounding box center [220, 503] width 340 height 22
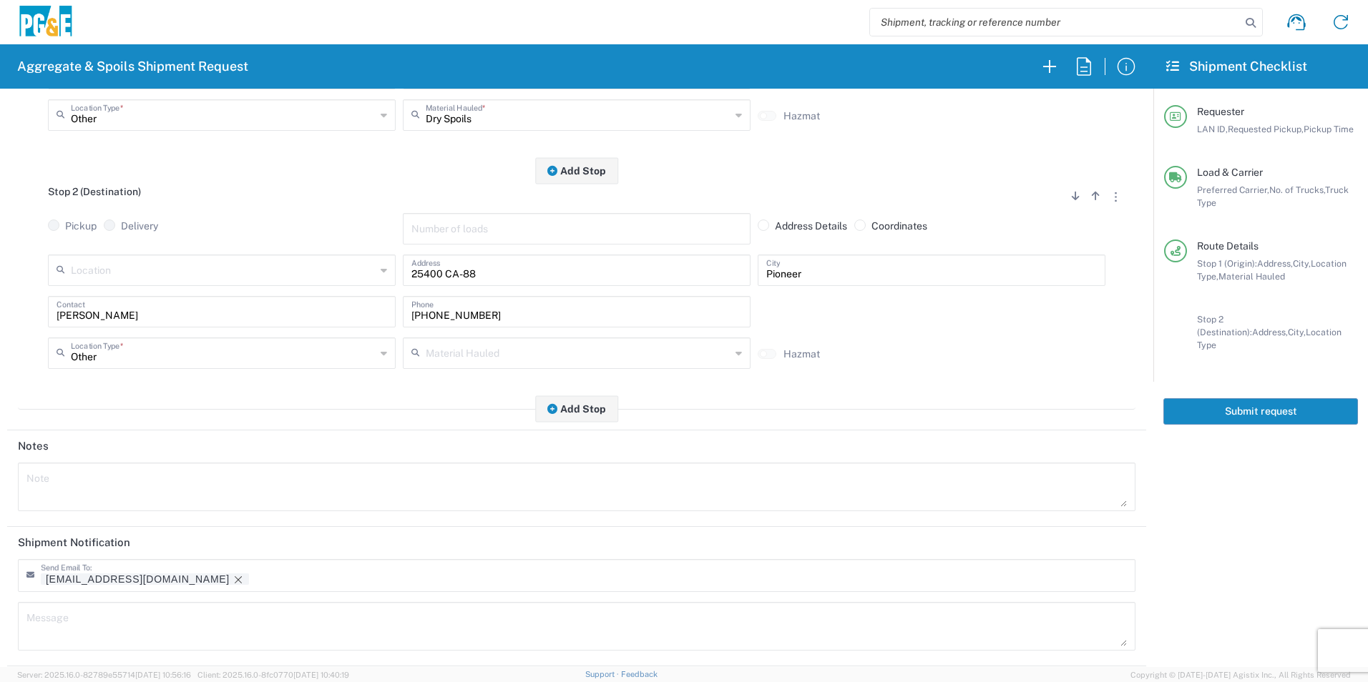
scroll to position [413, 0]
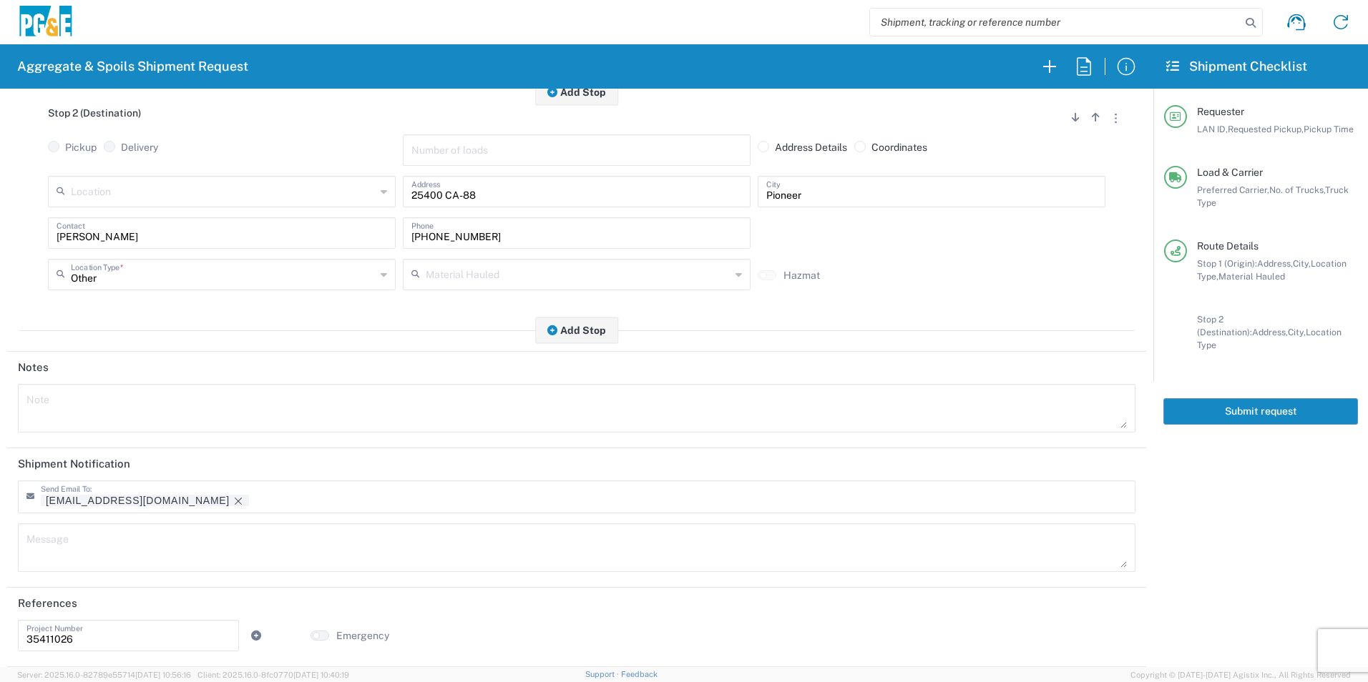
drag, startPoint x: 133, startPoint y: 499, endPoint x: 448, endPoint y: 521, distance: 316.2
click at [232, 499] on icon "Remove tag" at bounding box center [237, 501] width 11 height 11
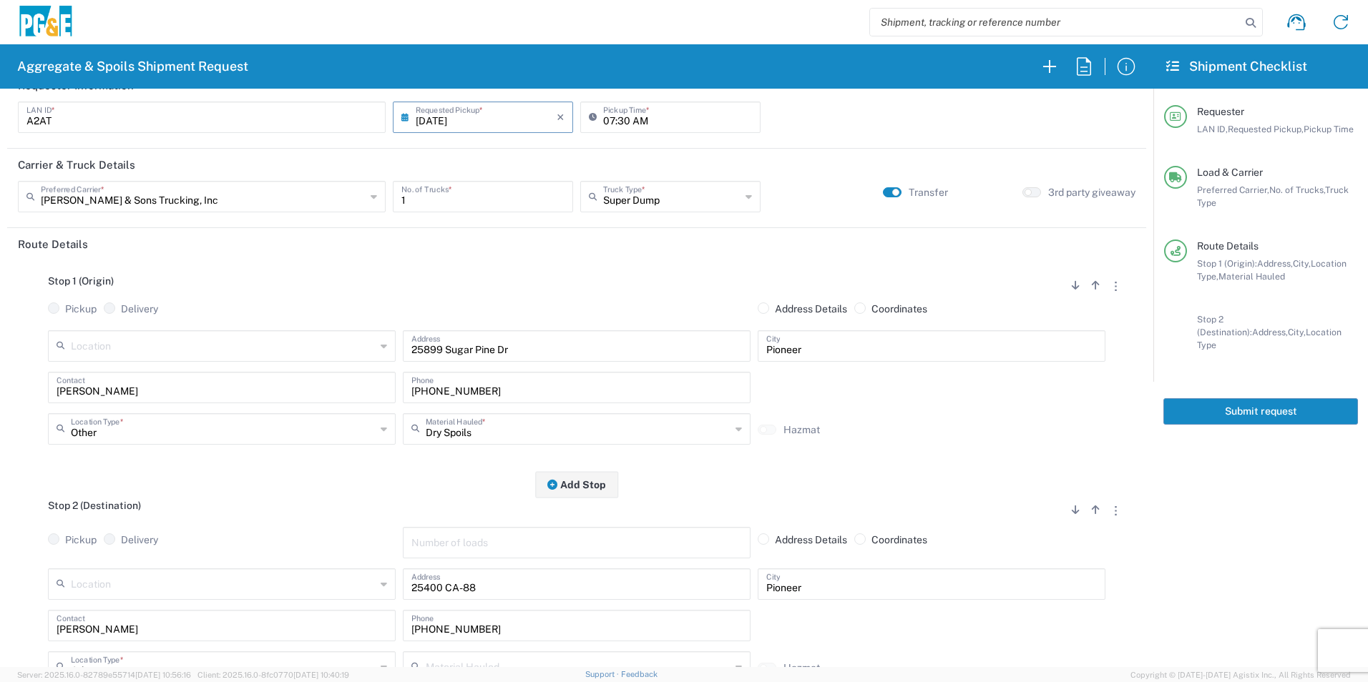
scroll to position [0, 0]
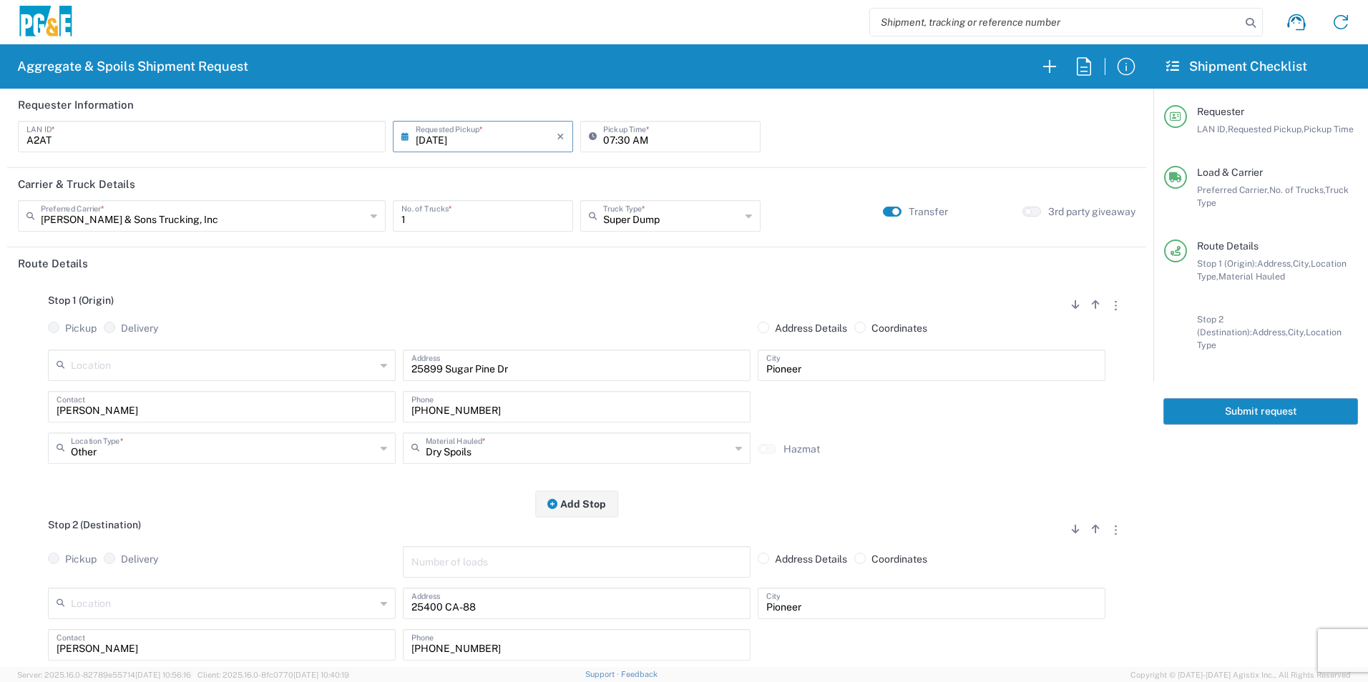
click at [1245, 401] on button "Submit request" at bounding box center [1260, 411] width 195 height 26
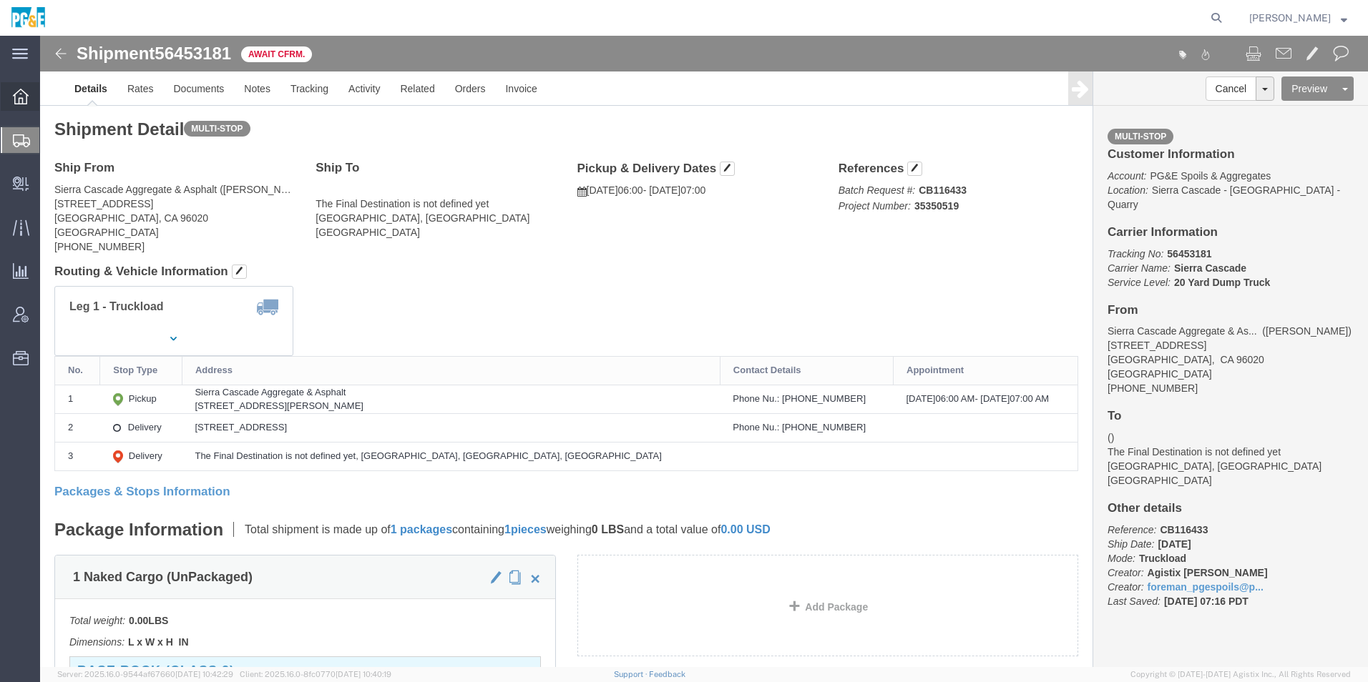
click at [23, 102] on icon at bounding box center [21, 97] width 16 height 16
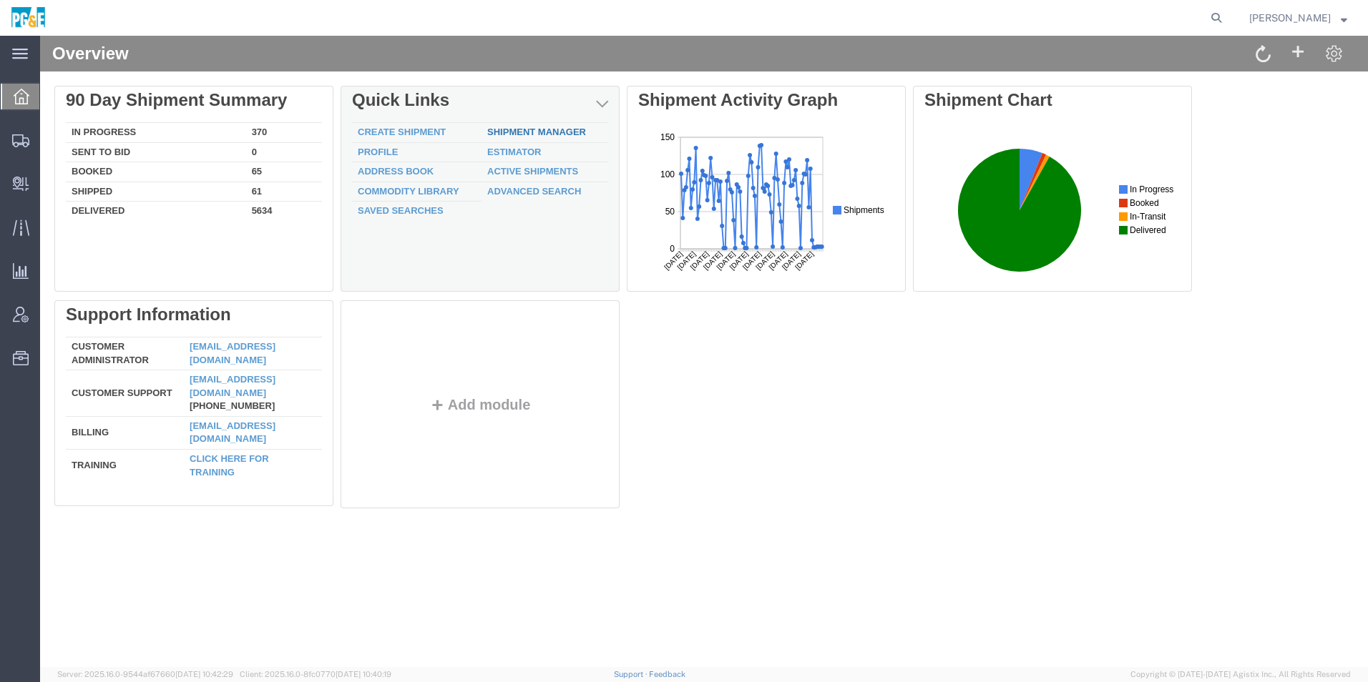
click at [518, 132] on link "Shipment Manager" at bounding box center [536, 132] width 99 height 11
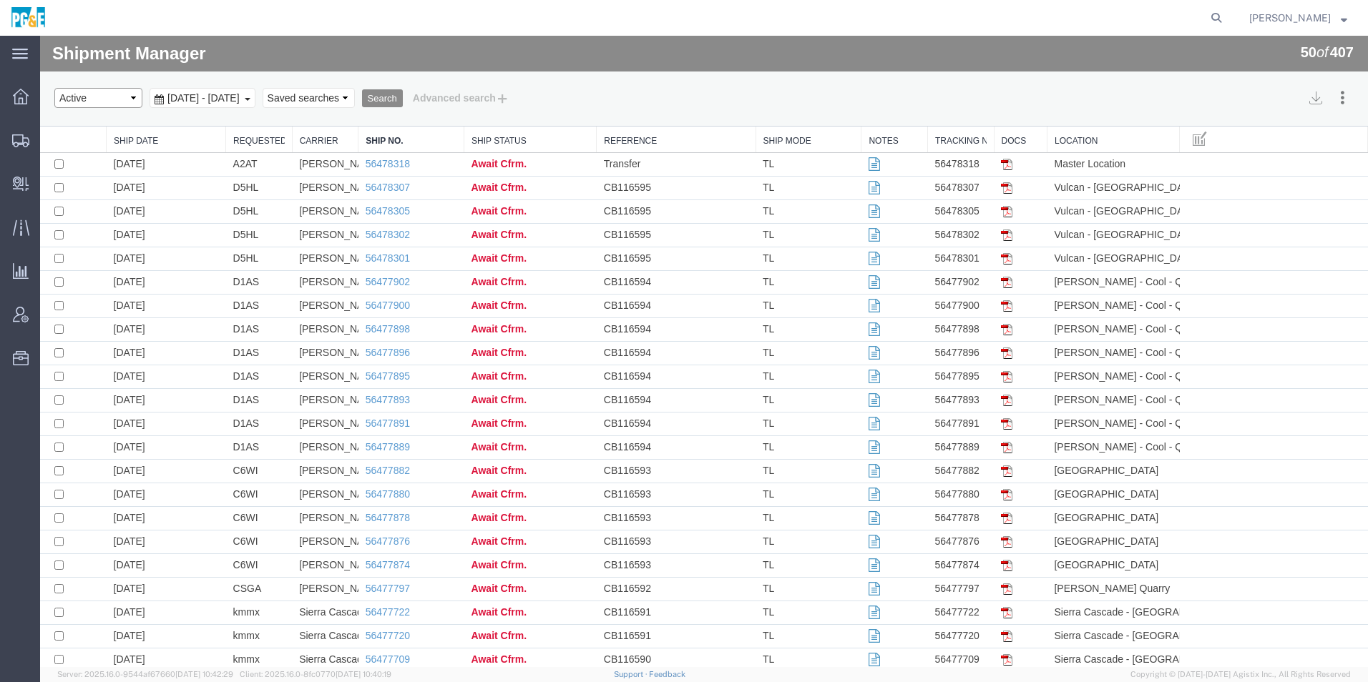
click at [110, 102] on select "Select status Active All Shipments Approved Booked Canceled Delivered Denied Ne…" at bounding box center [98, 98] width 88 height 20
select select "ALL"
click at [54, 88] on select "Select status Active All Shipments Approved Booked Canceled Delivered Denied Ne…" at bounding box center [98, 98] width 88 height 20
click at [243, 97] on span "[DATE] - [DATE]" at bounding box center [203, 97] width 79 height 11
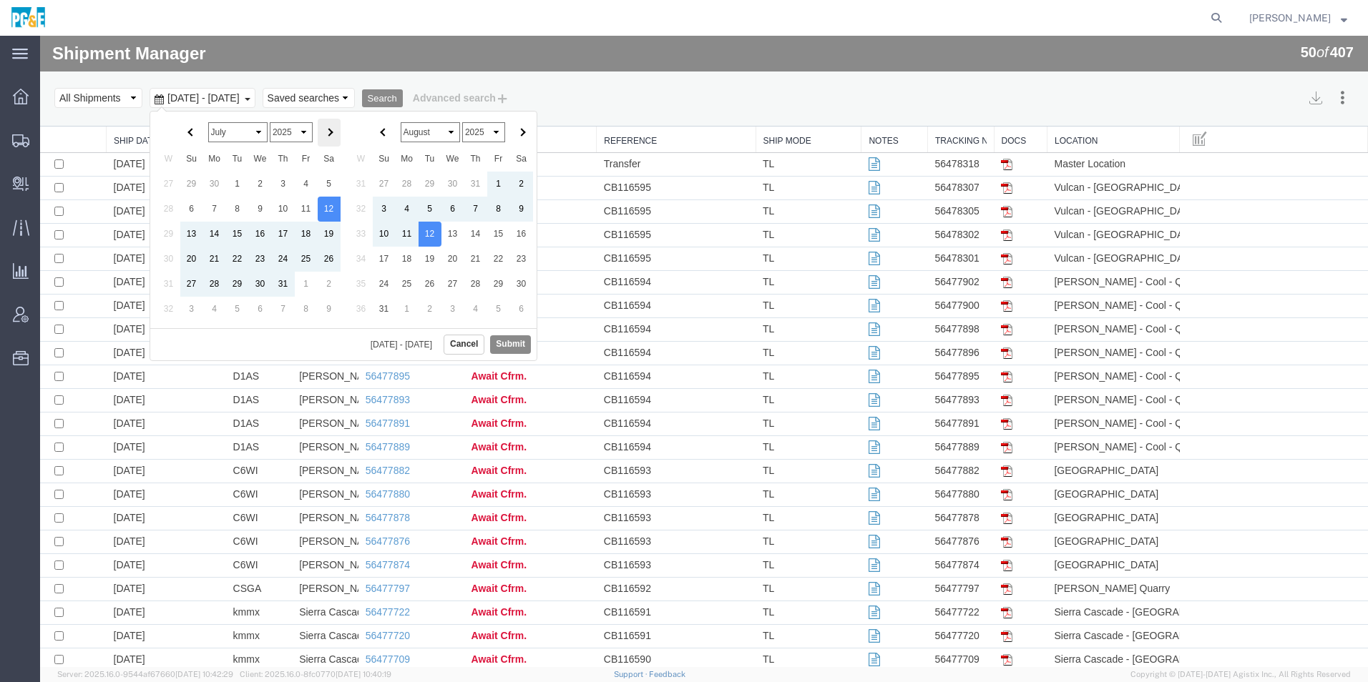
click at [328, 133] on span at bounding box center [329, 133] width 8 height 8
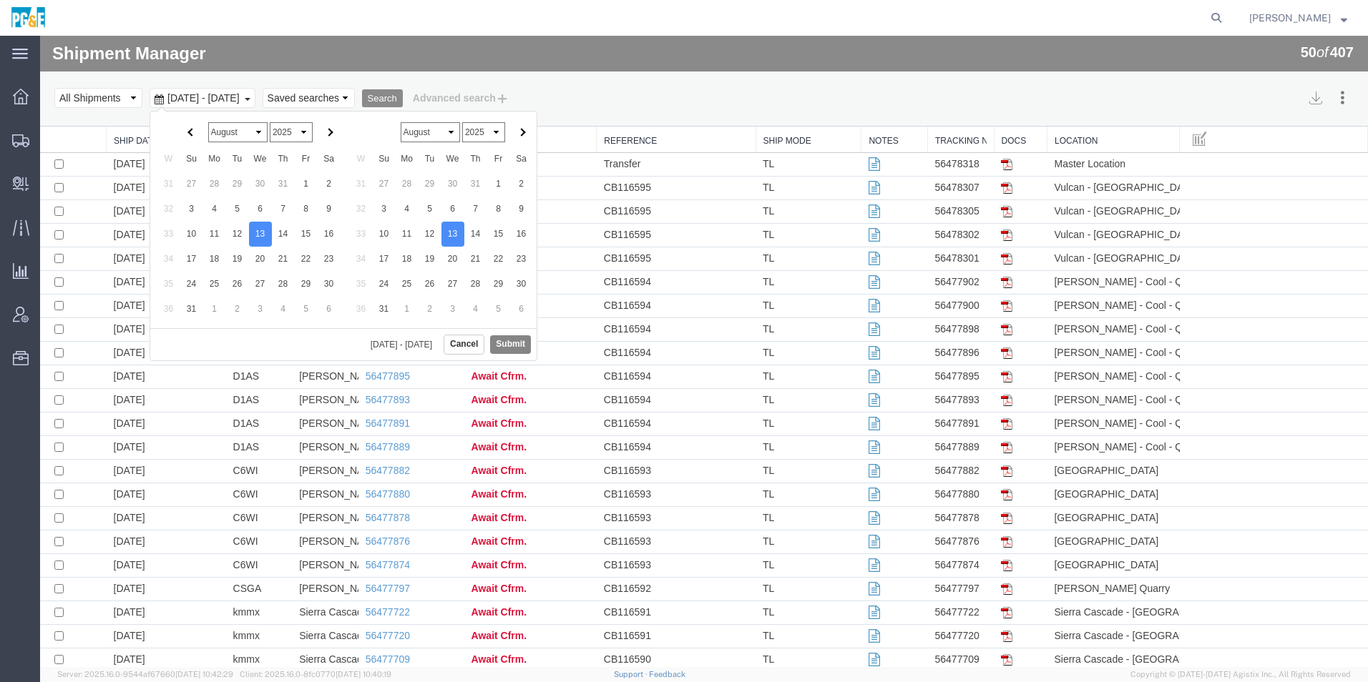
click at [508, 340] on button "Submit" at bounding box center [510, 344] width 41 height 18
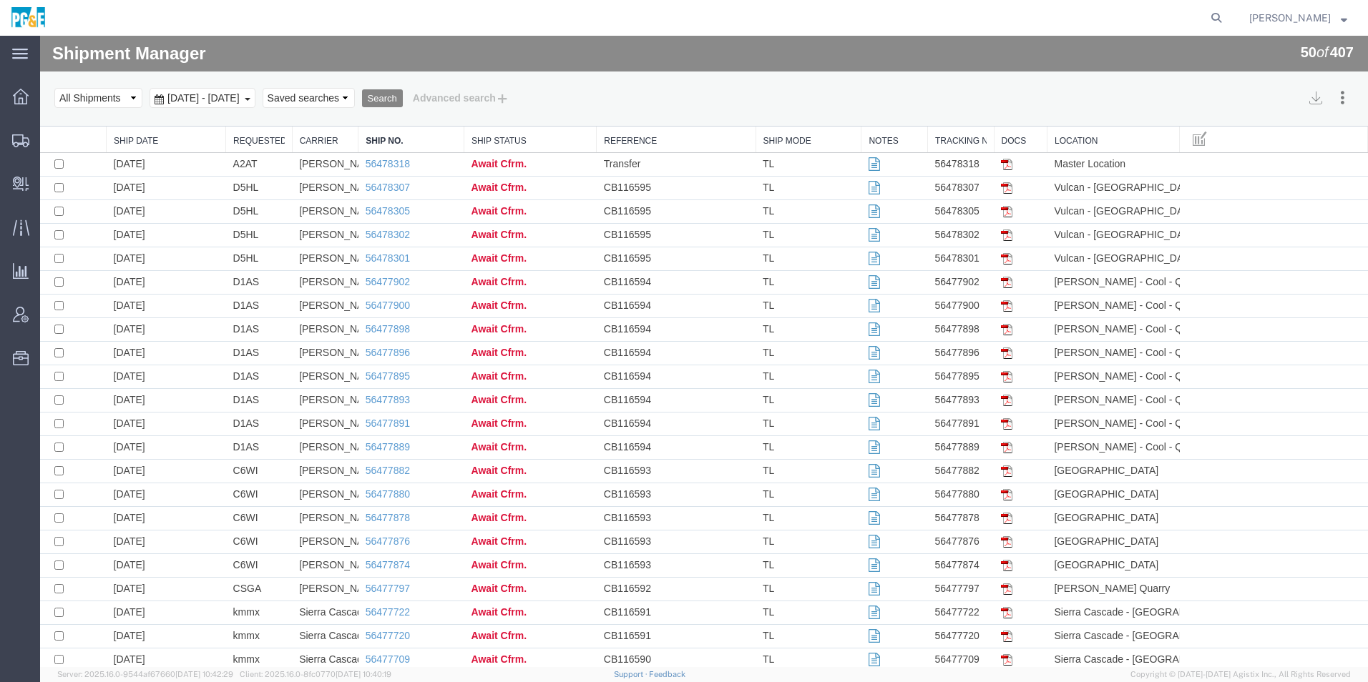
click at [403, 103] on button "Search" at bounding box center [382, 98] width 41 height 19
click at [237, 140] on link "Requested By" at bounding box center [259, 141] width 52 height 12
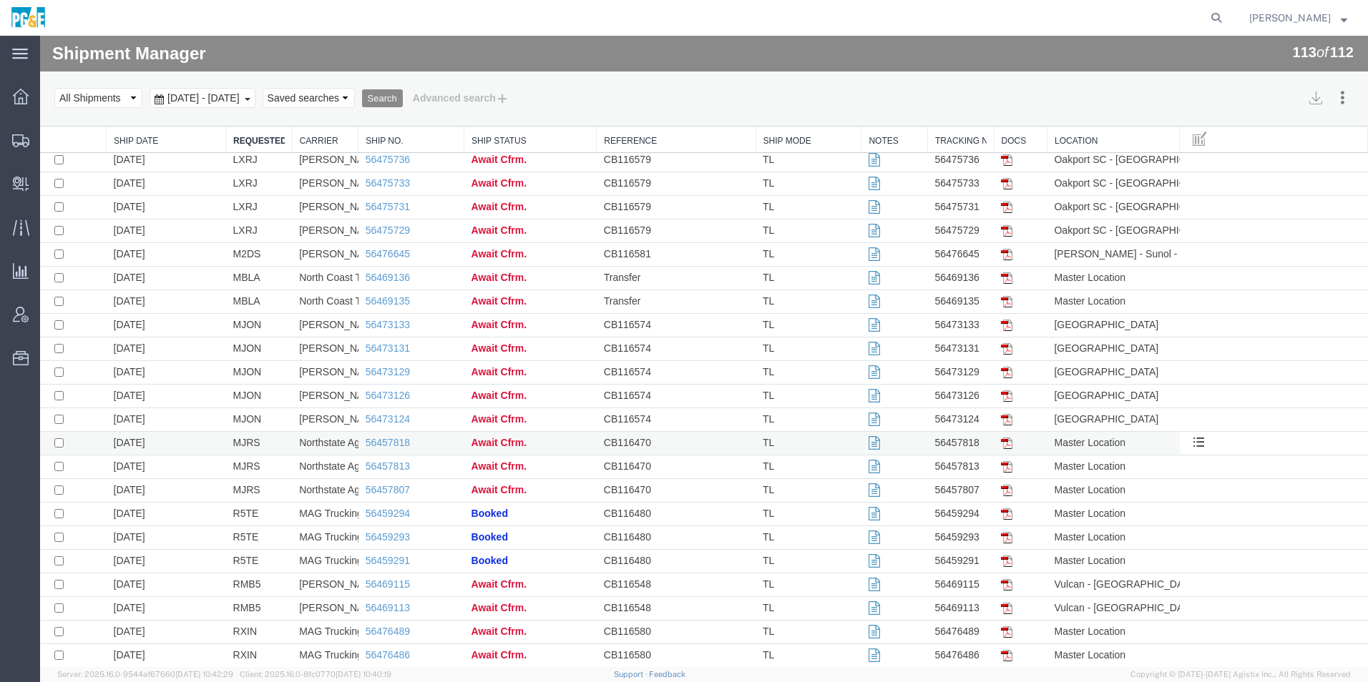
scroll to position [2167, 0]
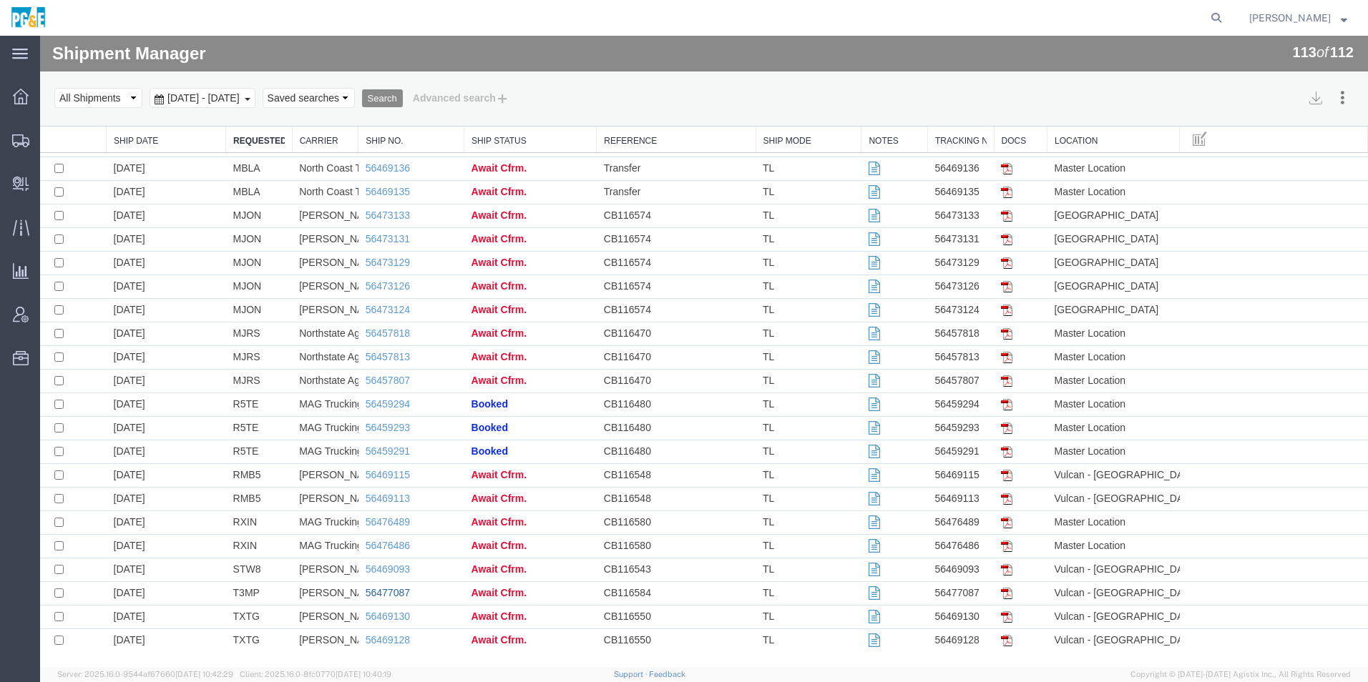
click at [384, 595] on link "56477087" at bounding box center [388, 592] width 44 height 11
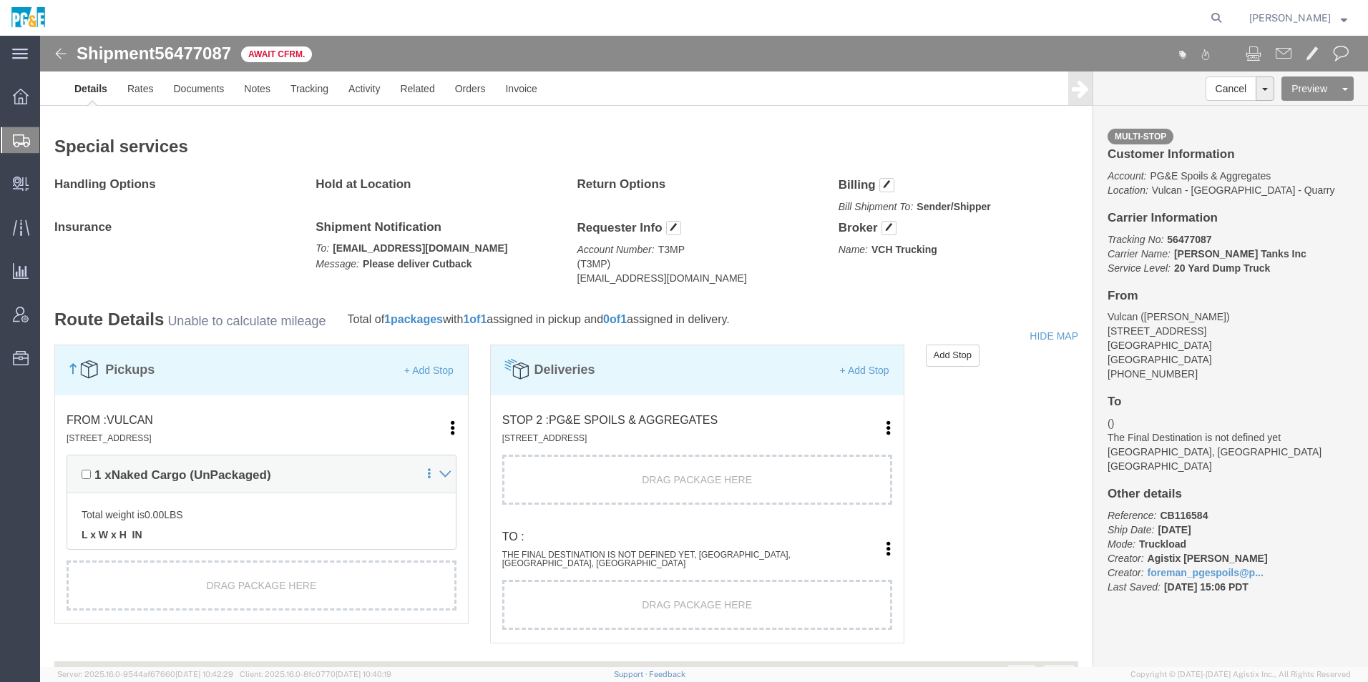
scroll to position [429, 0]
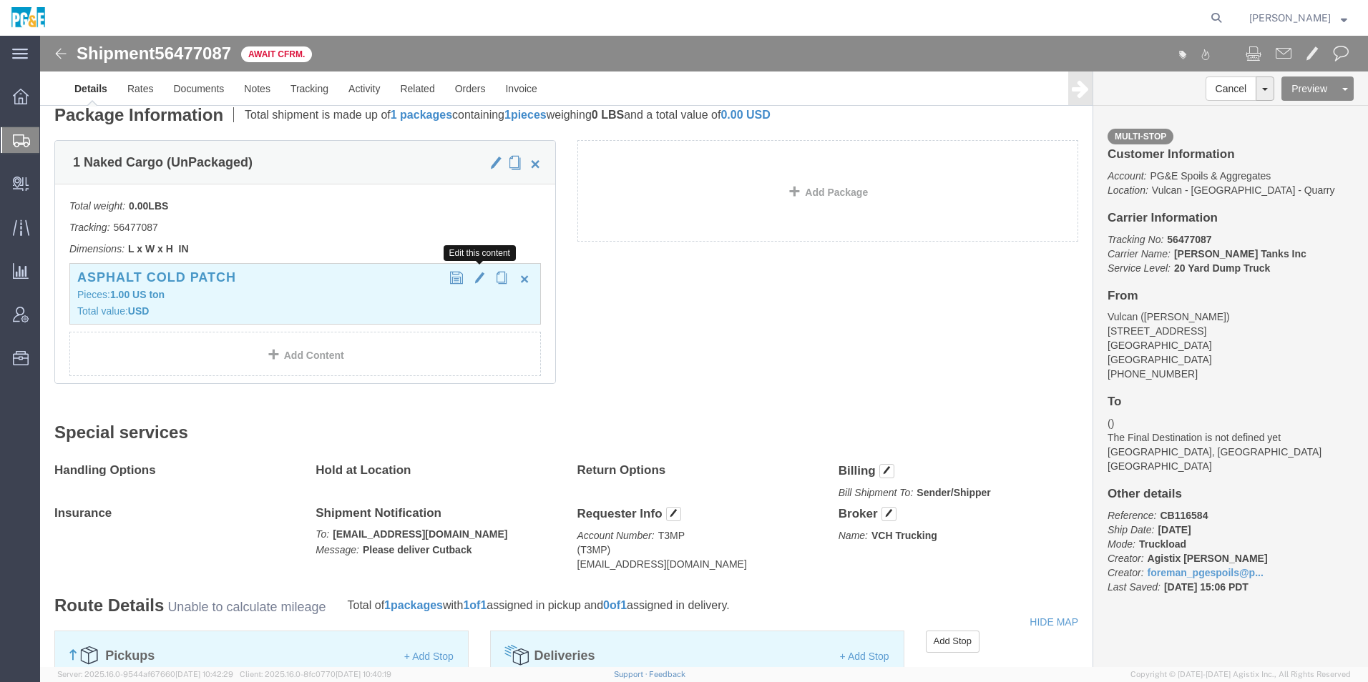
click span "button"
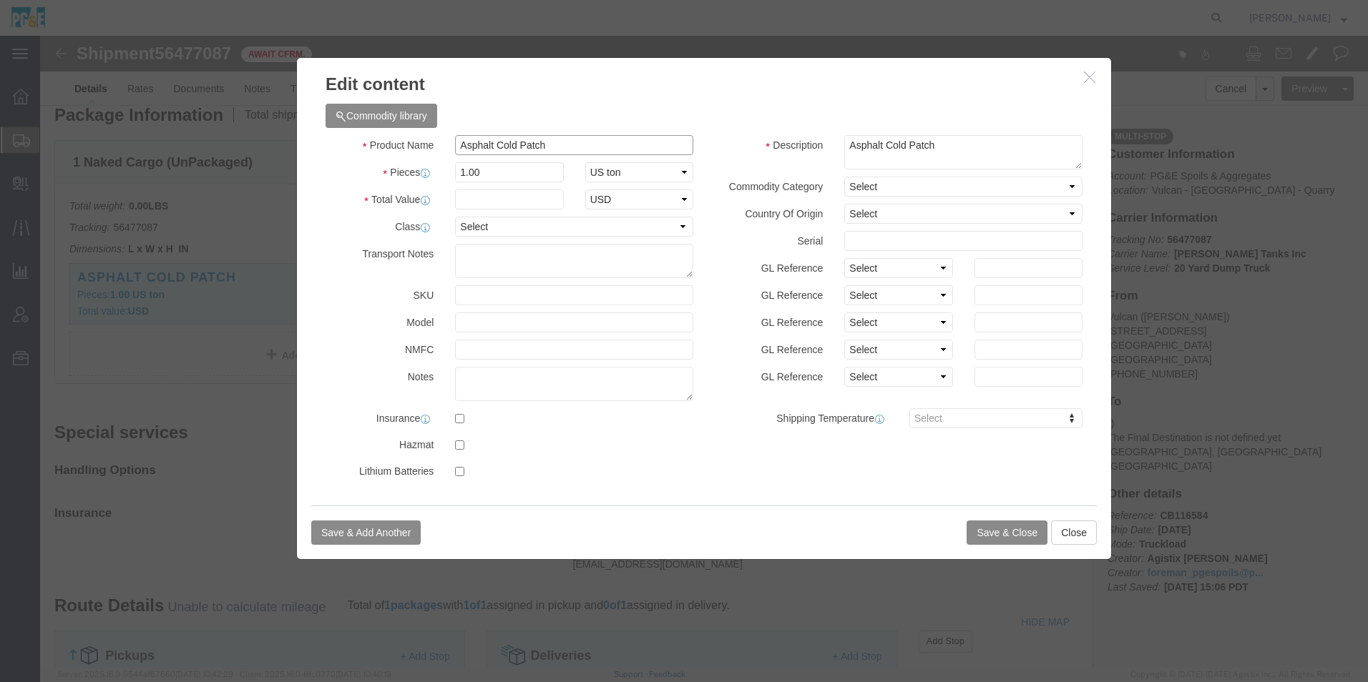
drag, startPoint x: 510, startPoint y: 112, endPoint x: 168, endPoint y: 71, distance: 344.3
click div "Edit content Commodity library Product Name Asphalt Cold Patch Pieces 1.00 Sele…"
type input "sand"
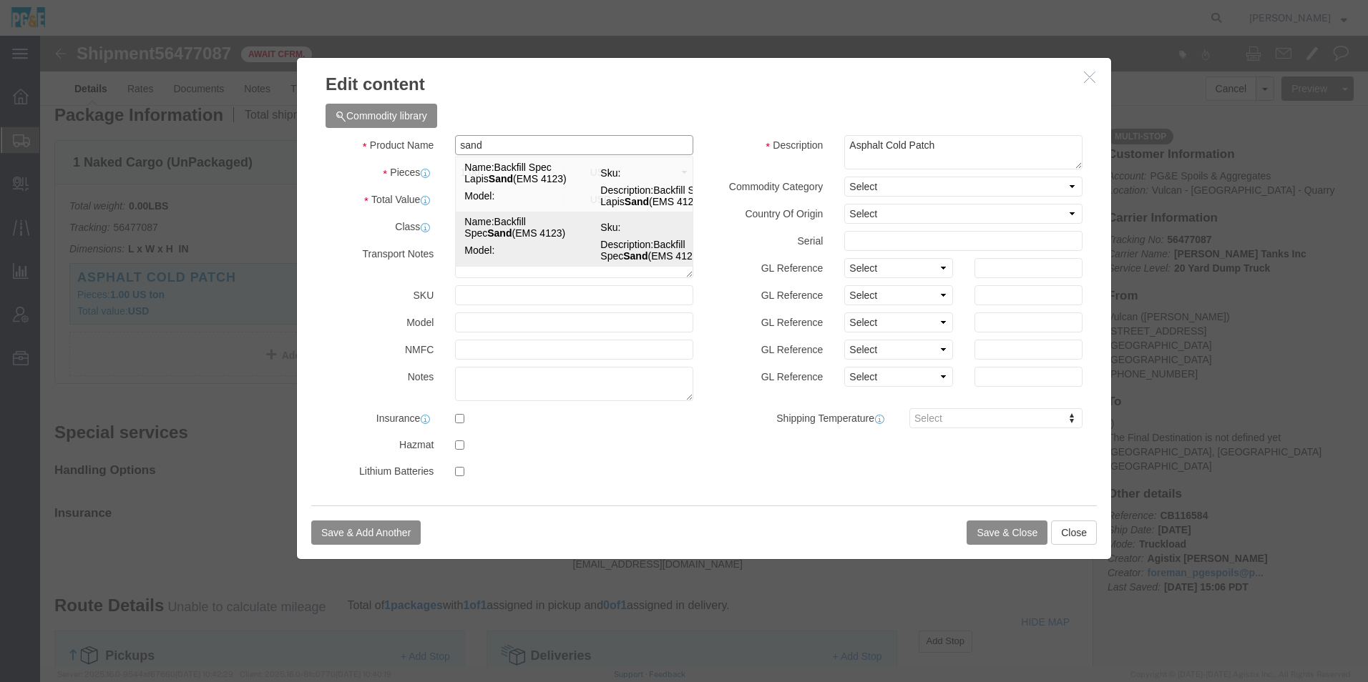
click td "Name: Backfill Spec Sand (EMS 4123)"
type input "1"
select select "USD"
type input "Backfill Spec Sand (EMS 4123)"
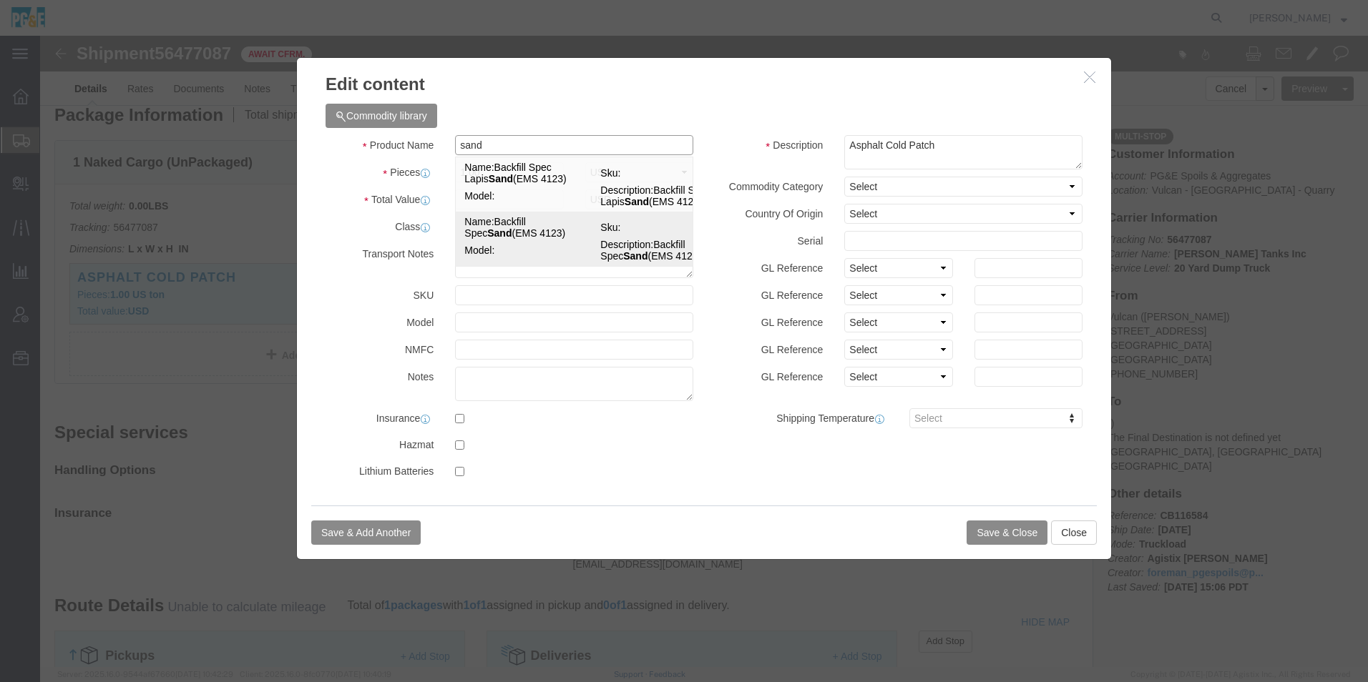
type textarea "Backfill Spec Sand (EMS 4123)"
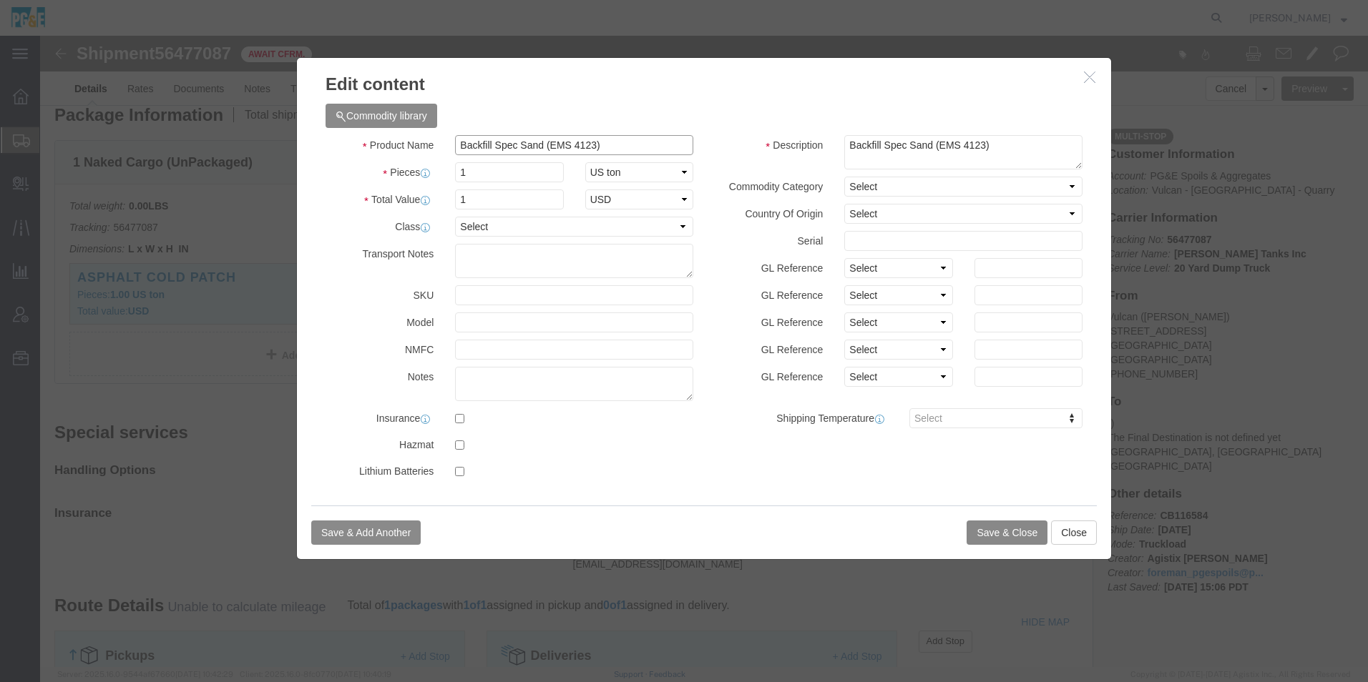
type input "Backfill Spec Sand (EMS 4123)"
click button "Save & Close"
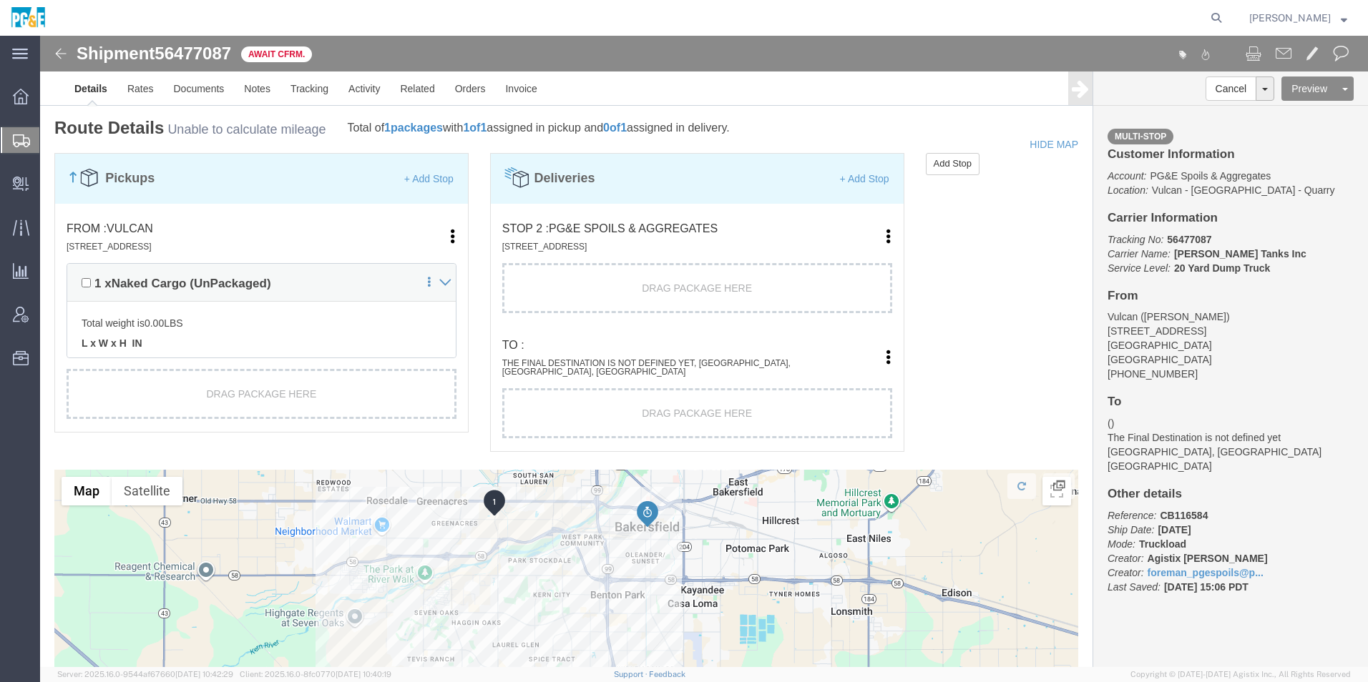
scroll to position [930, 0]
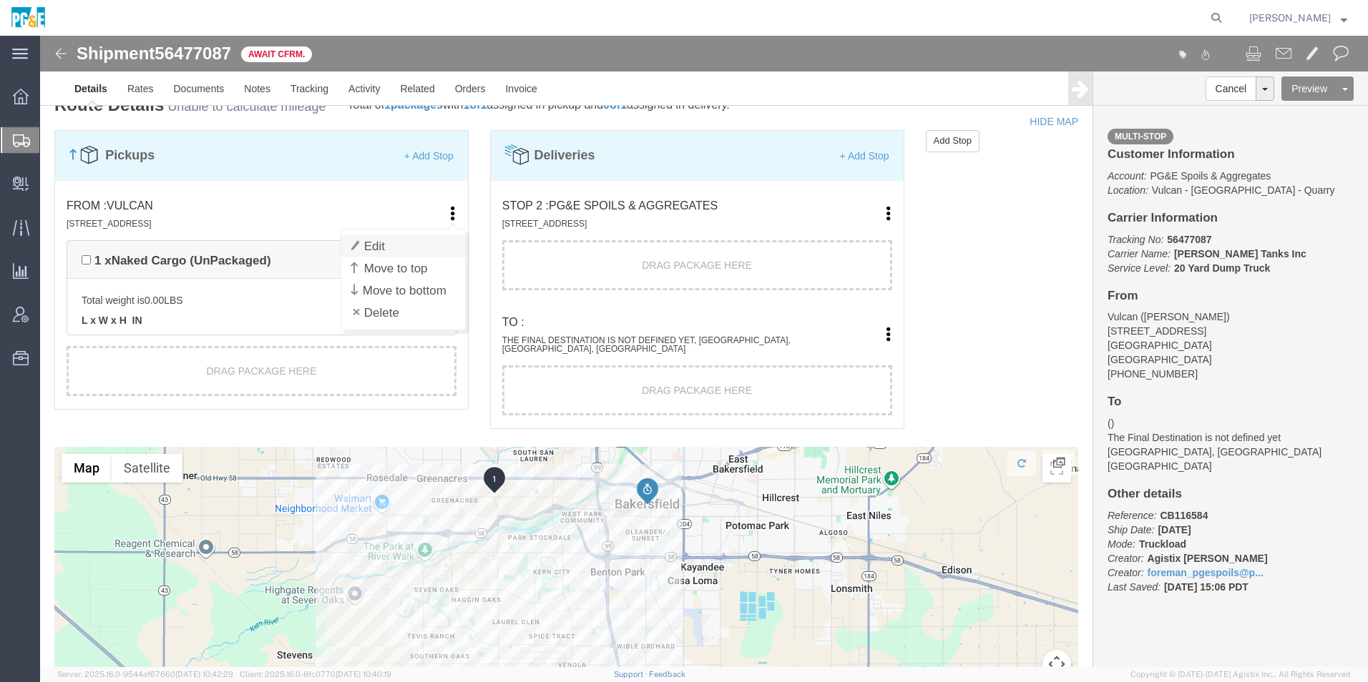
click link "Edit"
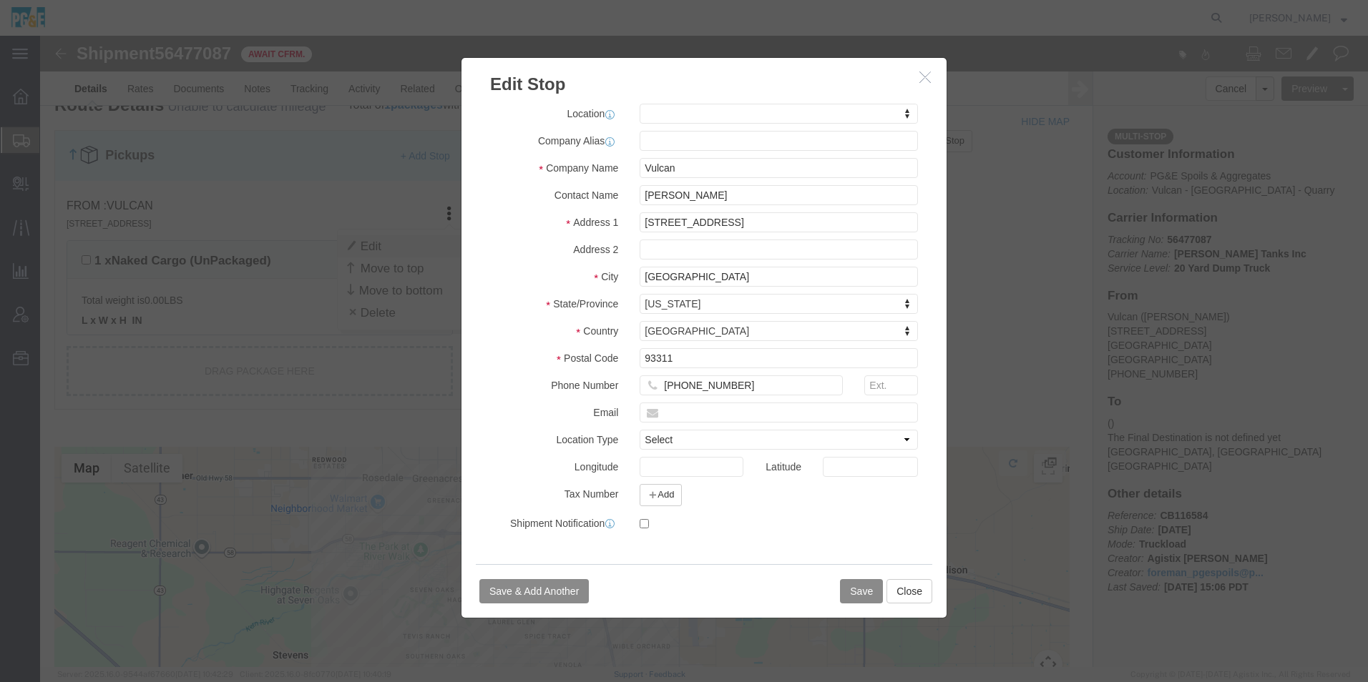
select select
